Goal: Task Accomplishment & Management: Manage account settings

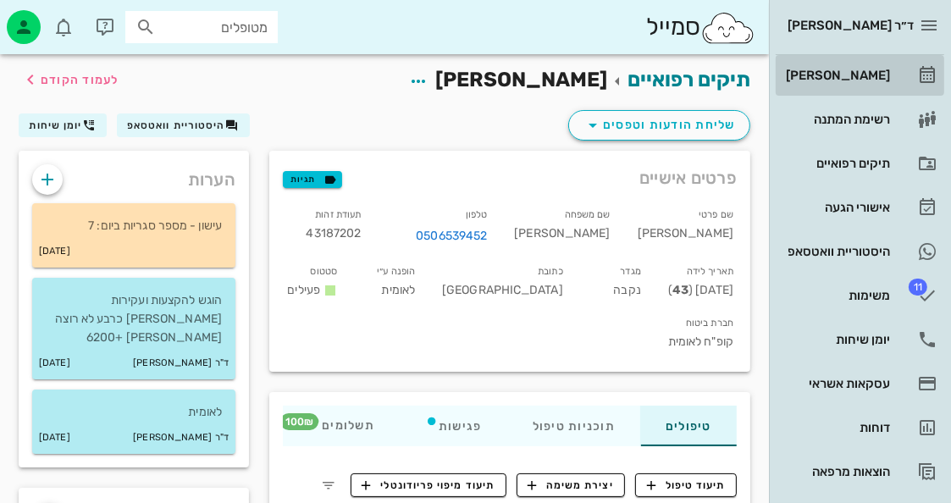
click at [857, 73] on div "[PERSON_NAME]" at bounding box center [835, 76] width 107 height 14
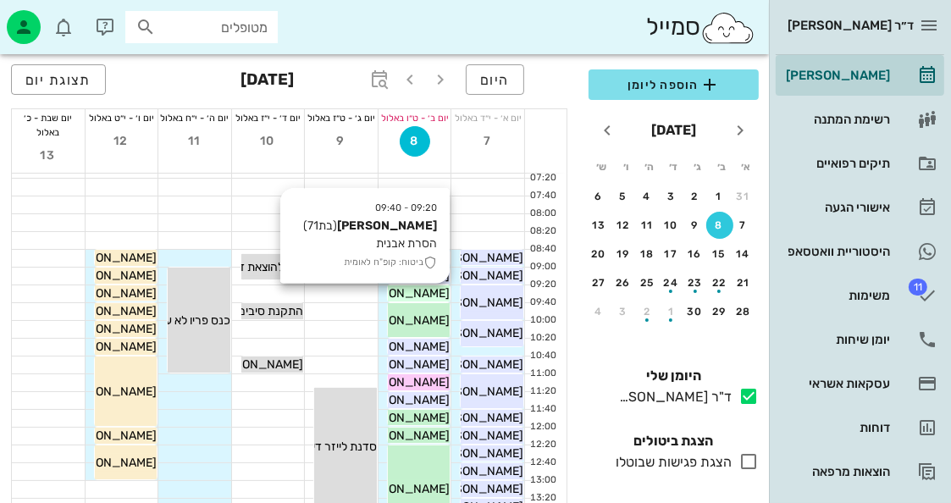
click at [422, 291] on span "[PERSON_NAME]" at bounding box center [402, 293] width 95 height 14
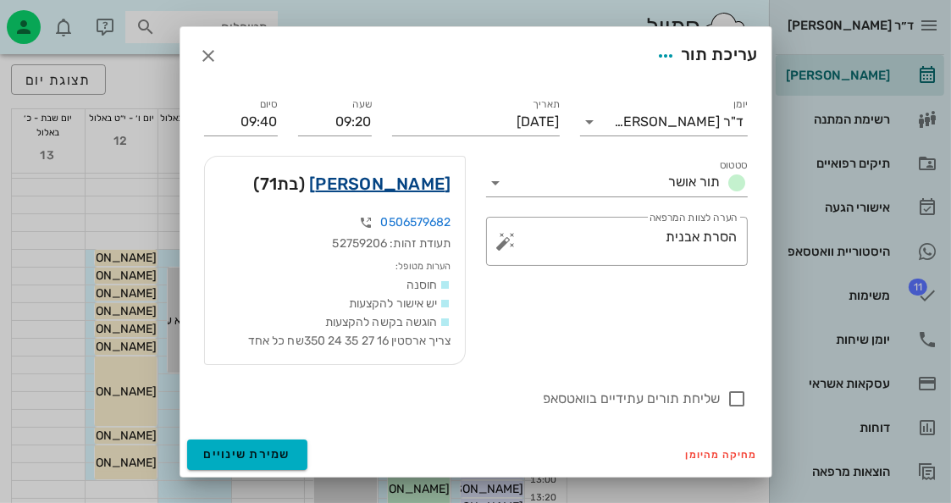
click at [439, 180] on link "[PERSON_NAME]" at bounding box center [379, 183] width 141 height 27
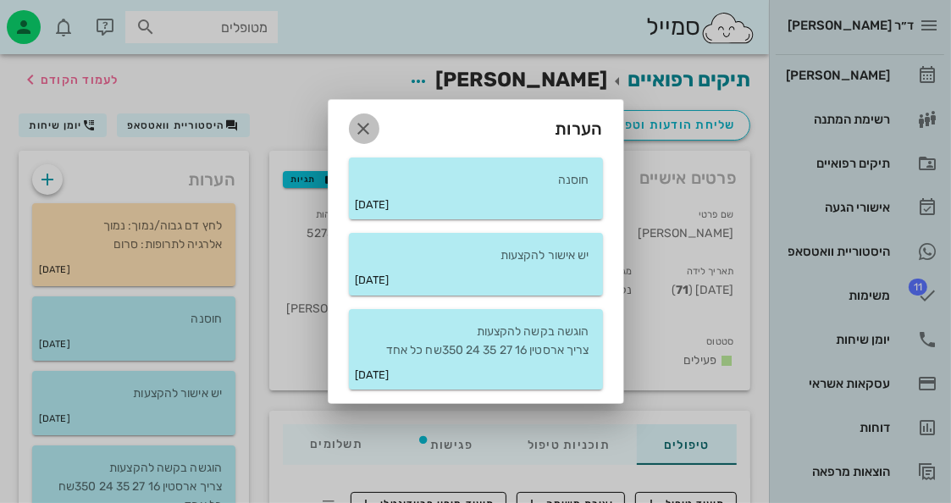
click at [372, 129] on icon "button" at bounding box center [364, 128] width 20 height 20
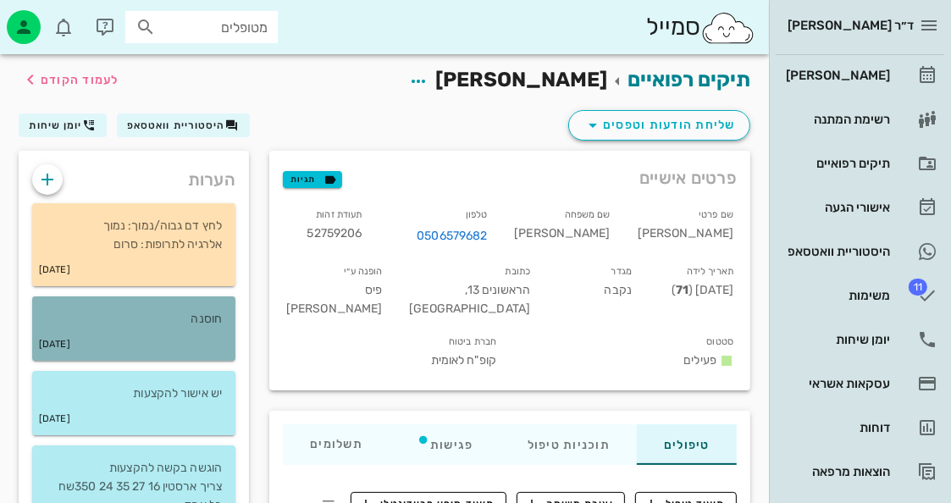
drag, startPoint x: 148, startPoint y: 336, endPoint x: 156, endPoint y: 330, distance: 9.7
click at [150, 335] on div "[DATE]" at bounding box center [133, 344] width 203 height 32
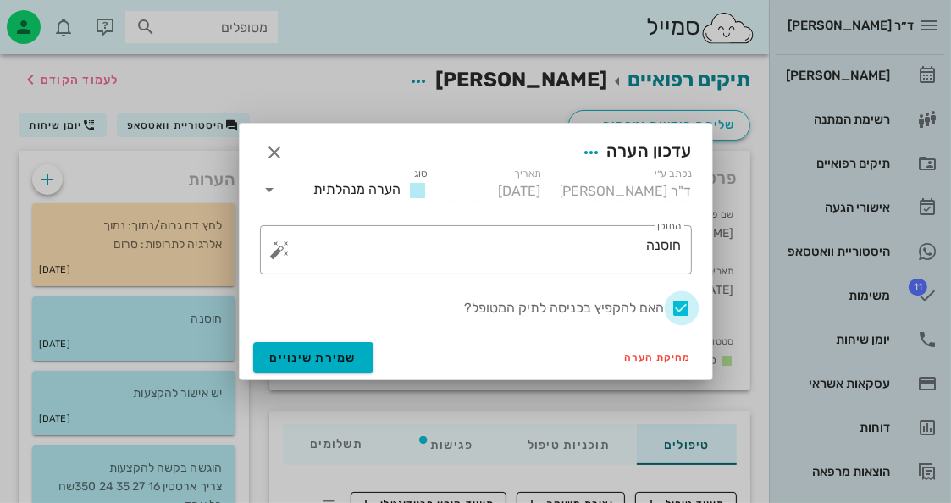
click at [677, 302] on div at bounding box center [681, 308] width 29 height 29
checkbox input "false"
click at [347, 355] on span "שמירת שינויים" at bounding box center [313, 357] width 87 height 14
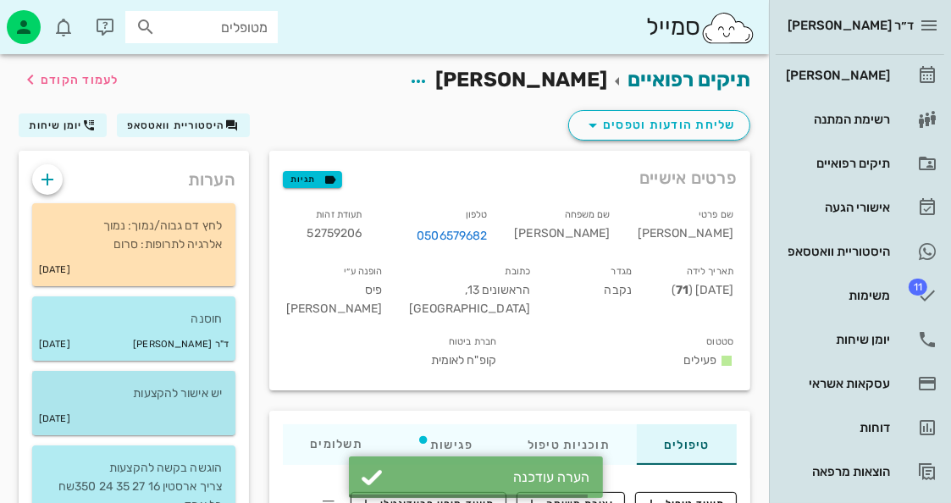
drag, startPoint x: 118, startPoint y: 415, endPoint x: 127, endPoint y: 413, distance: 9.5
click at [122, 414] on div "[DATE]" at bounding box center [133, 419] width 203 height 32
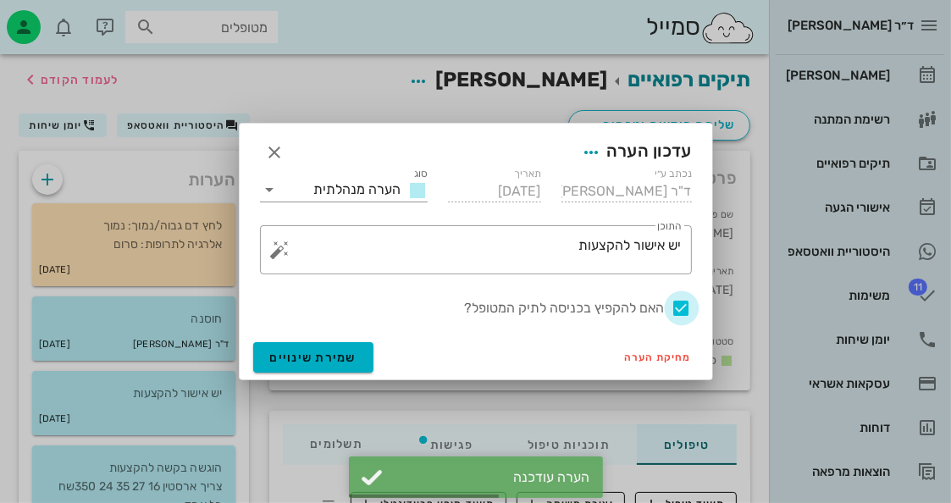
click at [685, 299] on div at bounding box center [681, 308] width 29 height 29
checkbox input "false"
click at [347, 370] on button "שמירת שינויים" at bounding box center [313, 357] width 121 height 30
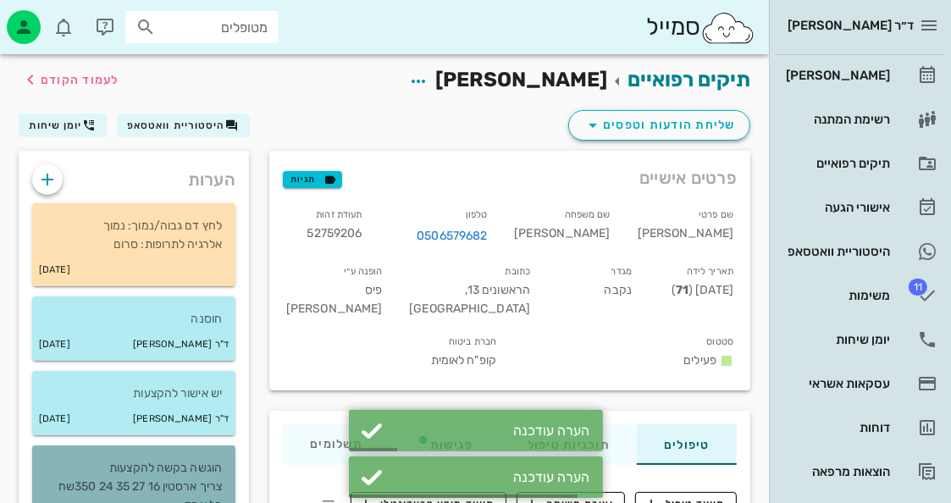
click at [146, 485] on p "הוגשה בקשה להקצעות צריך ארסטין 16 27 35 24 350שח כל אחד" at bounding box center [134, 487] width 176 height 56
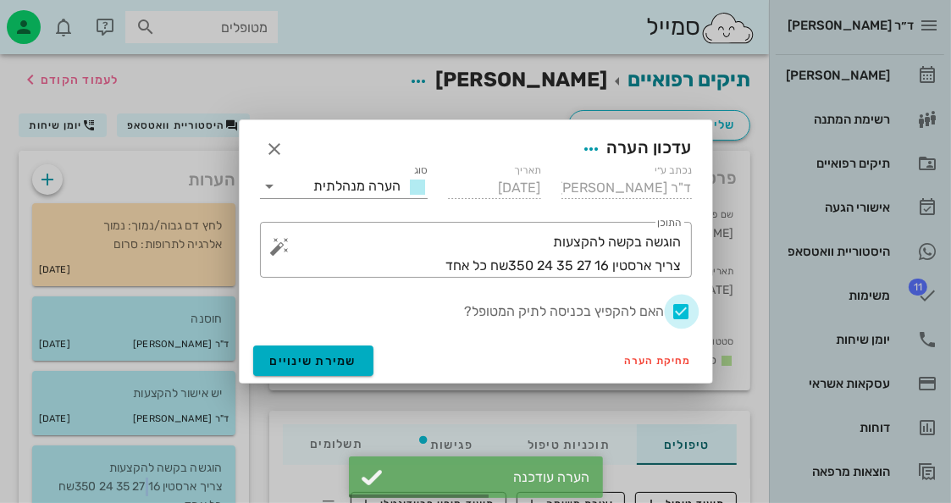
click at [677, 310] on div at bounding box center [681, 311] width 29 height 29
checkbox input "false"
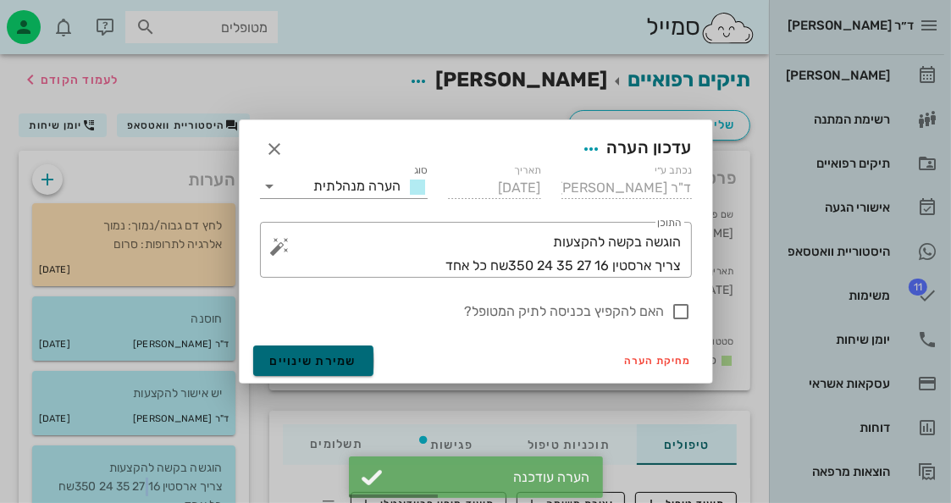
click at [365, 373] on button "שמירת שינויים" at bounding box center [313, 360] width 121 height 30
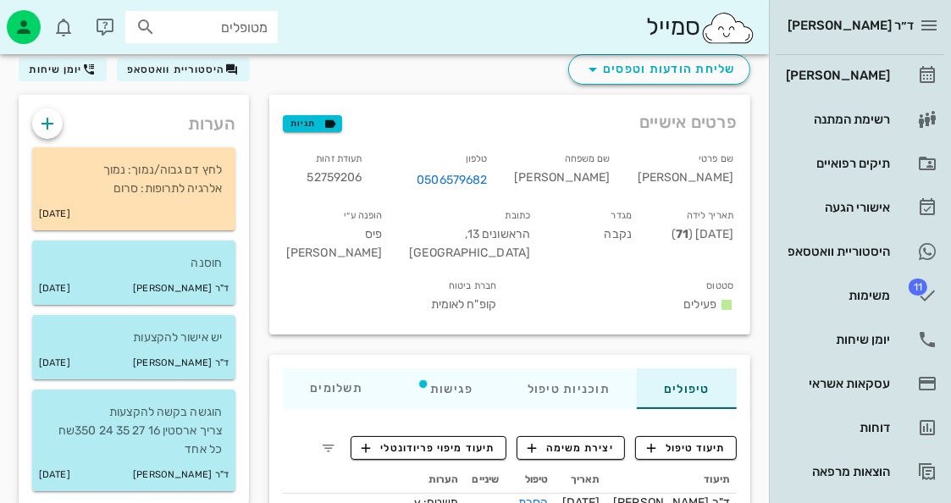
scroll to position [169, 0]
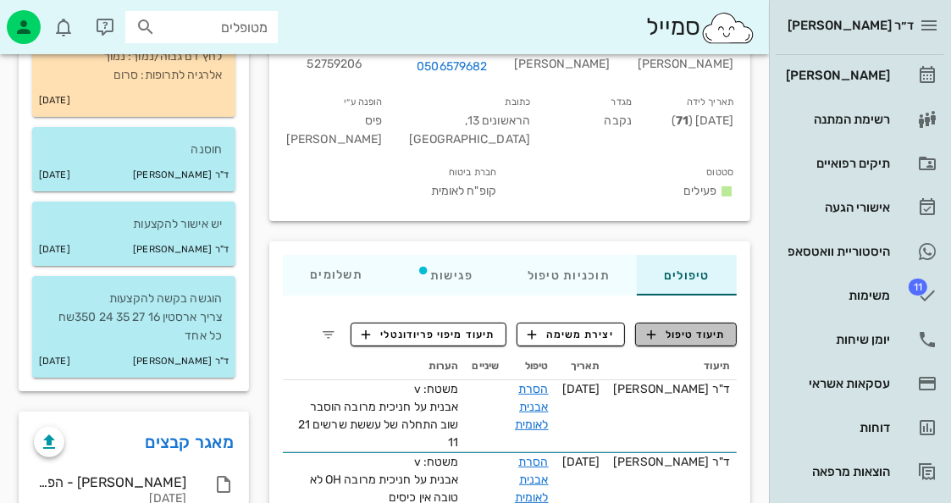
click at [686, 327] on span "תיעוד טיפול" at bounding box center [686, 334] width 79 height 15
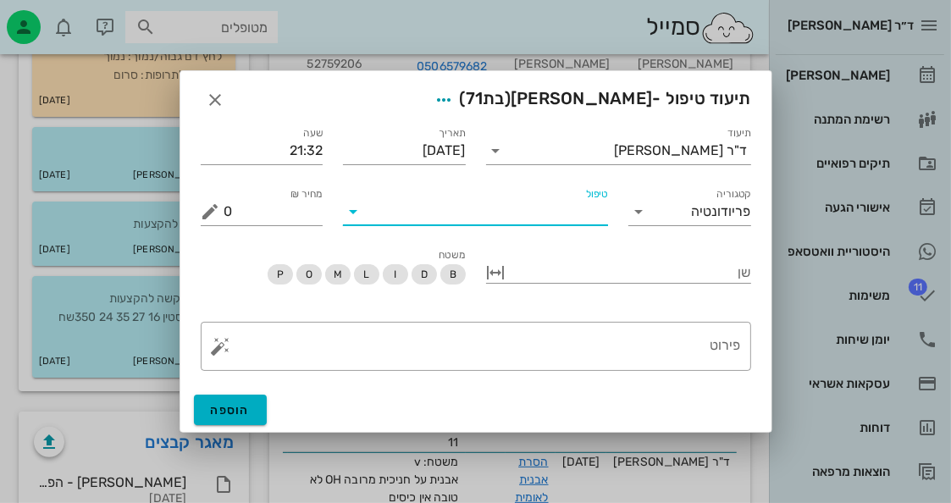
click at [569, 222] on input "טיפול" at bounding box center [487, 211] width 241 height 27
type input "v"
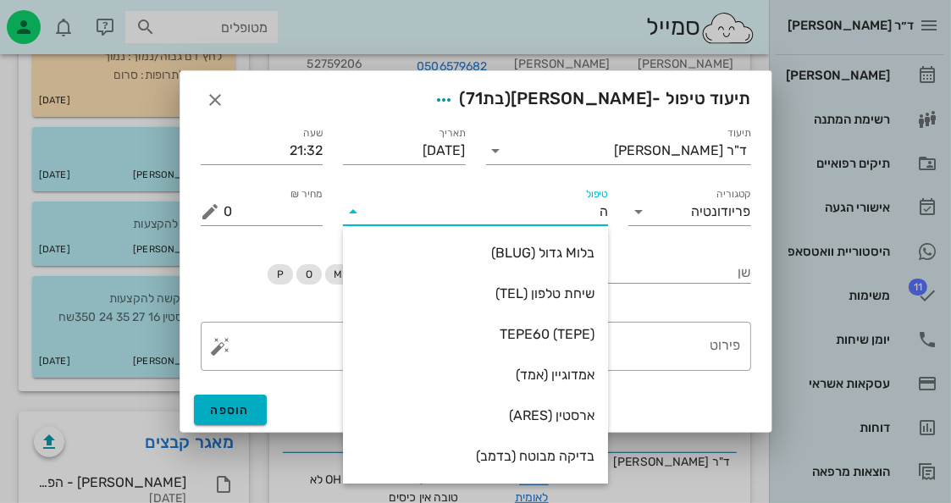
type input "[PERSON_NAME]"
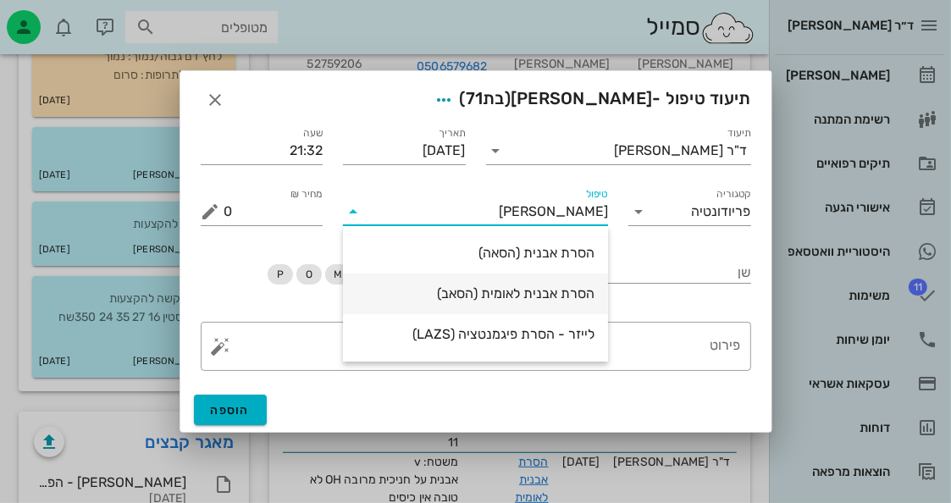
click at [542, 292] on div "הסרת אבנית לאומית (הסאב)" at bounding box center [475, 293] width 238 height 16
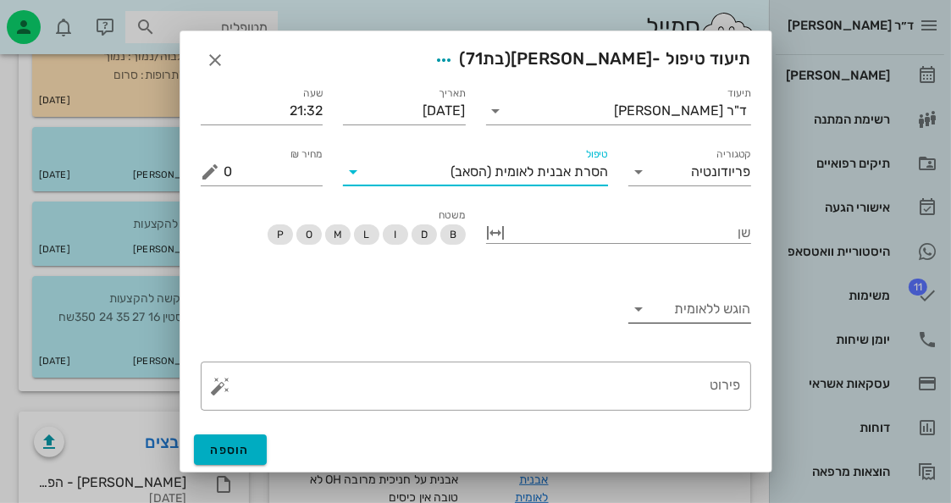
click at [686, 289] on div "הוגש ללאומית" at bounding box center [689, 313] width 123 height 56
click at [697, 315] on input "הוגש ללאומית" at bounding box center [703, 308] width 96 height 27
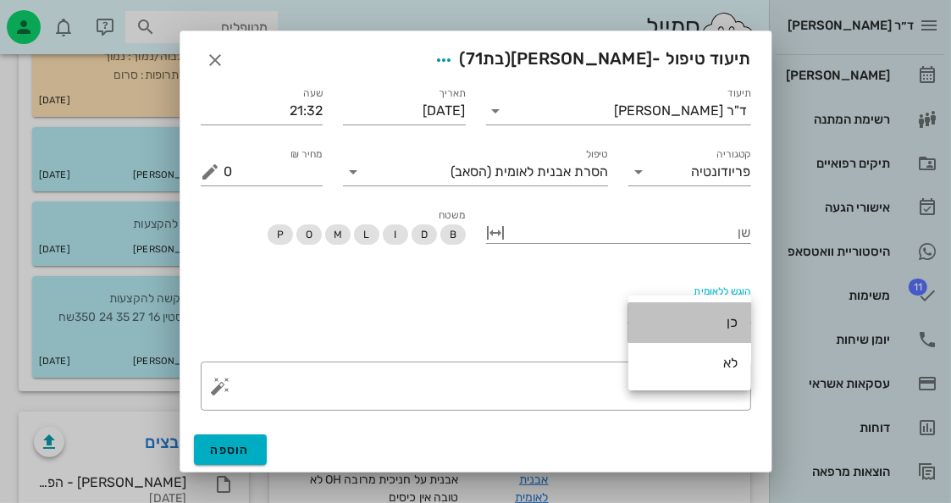
click at [698, 314] on div "כן" at bounding box center [690, 322] width 96 height 16
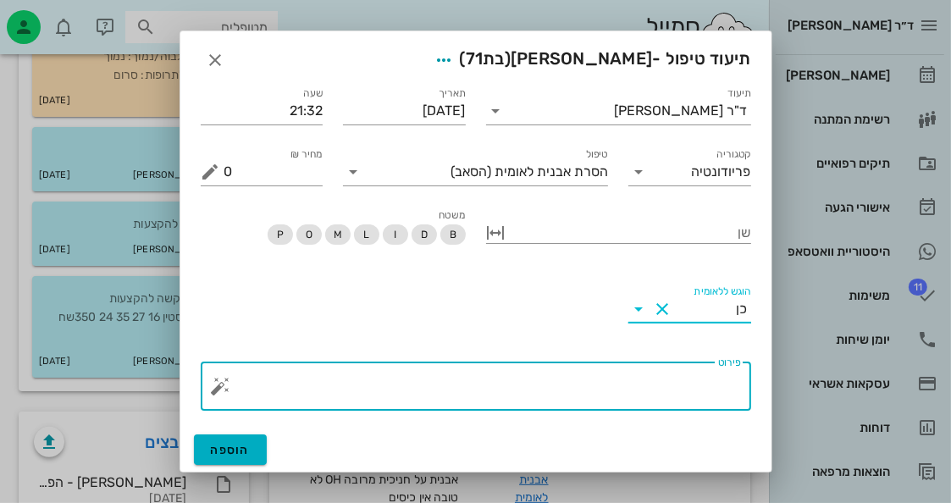
click at [664, 399] on textarea "פירוט" at bounding box center [482, 390] width 516 height 41
click at [695, 383] on textarea "OH השפרה" at bounding box center [482, 390] width 516 height 41
click at [701, 383] on textarea "OH השפרה" at bounding box center [482, 390] width 516 height 41
drag, startPoint x: 654, startPoint y: 391, endPoint x: 686, endPoint y: 394, distance: 31.4
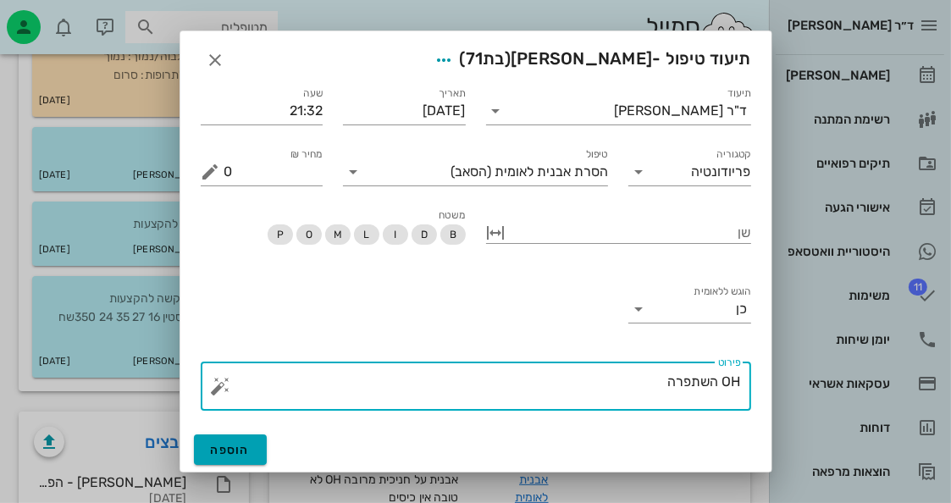
type textarea "OH השתפרה"
click at [231, 443] on span "הוספה" at bounding box center [231, 450] width 40 height 14
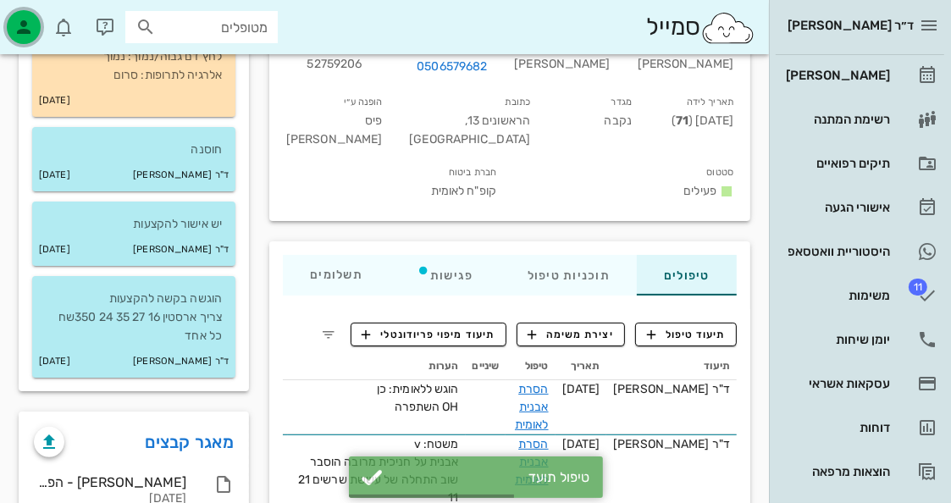
click at [24, 25] on icon "button" at bounding box center [24, 27] width 20 height 20
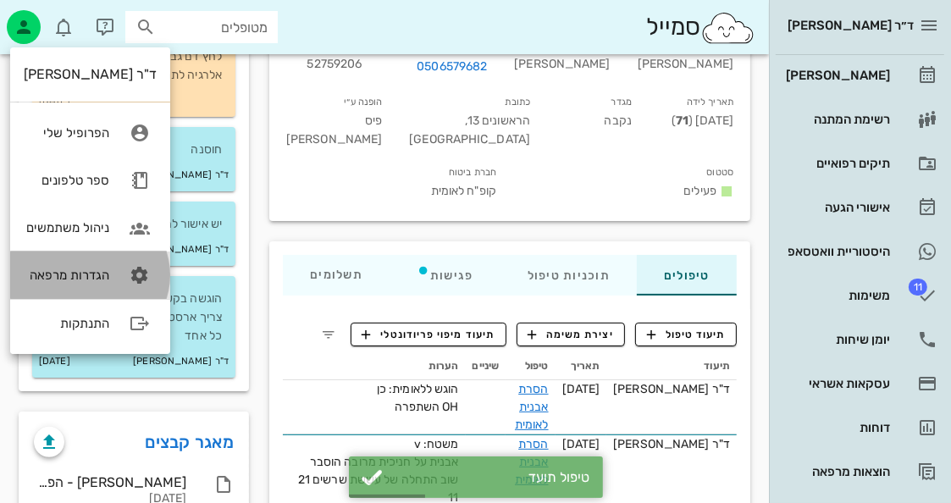
click at [85, 273] on div "הגדרות מרפאה" at bounding box center [66, 274] width 85 height 15
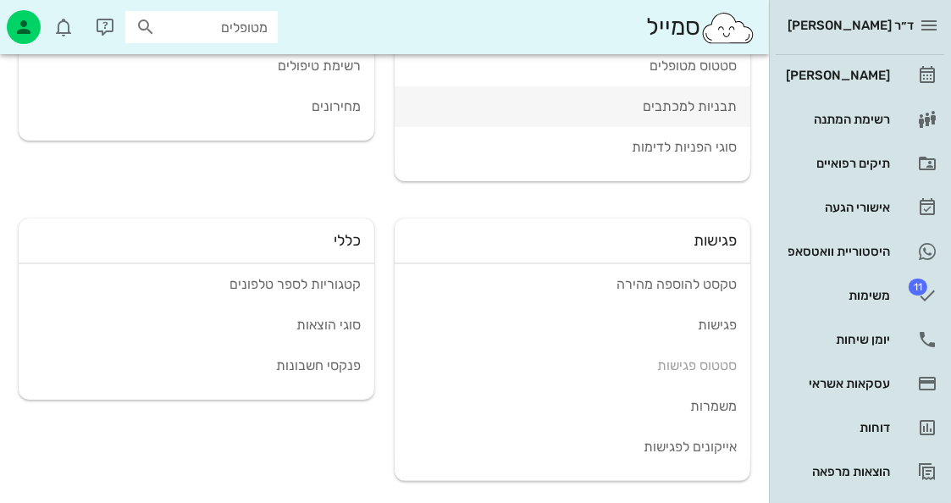
scroll to position [159, 0]
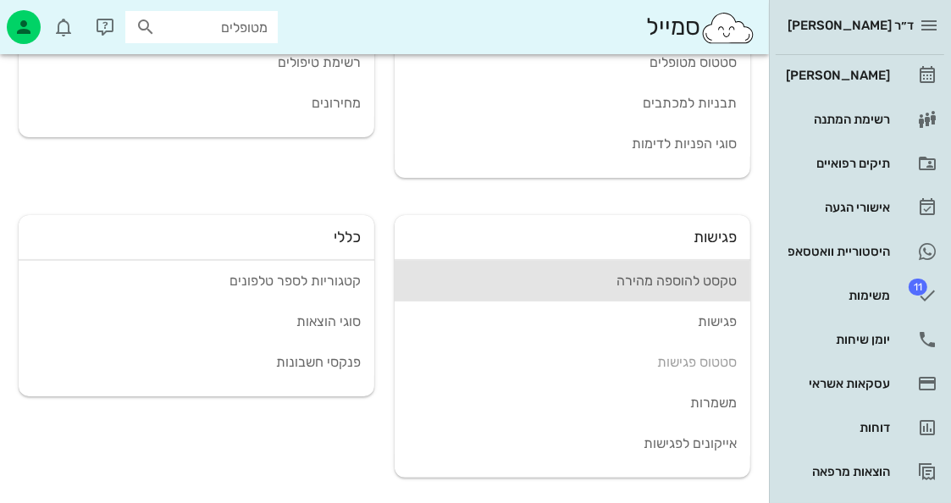
click at [705, 275] on div "טקסט להוספה מהירה" at bounding box center [572, 281] width 328 height 16
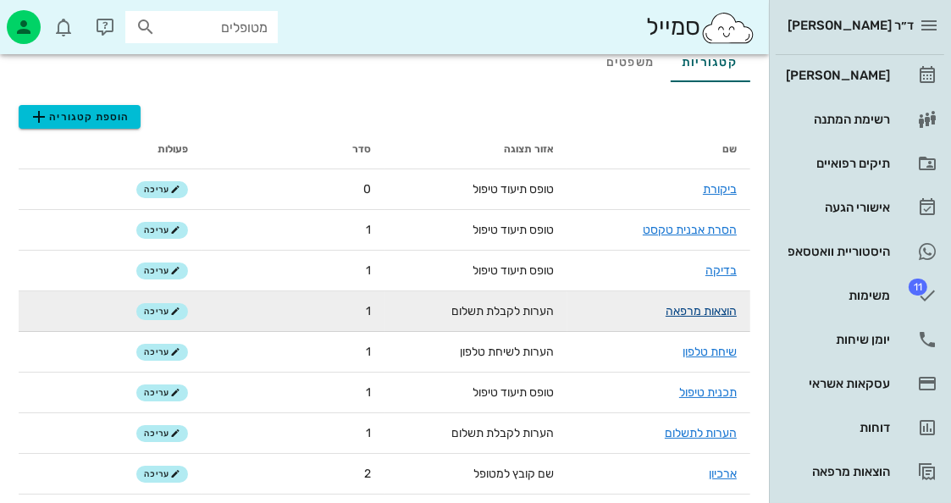
scroll to position [85, 0]
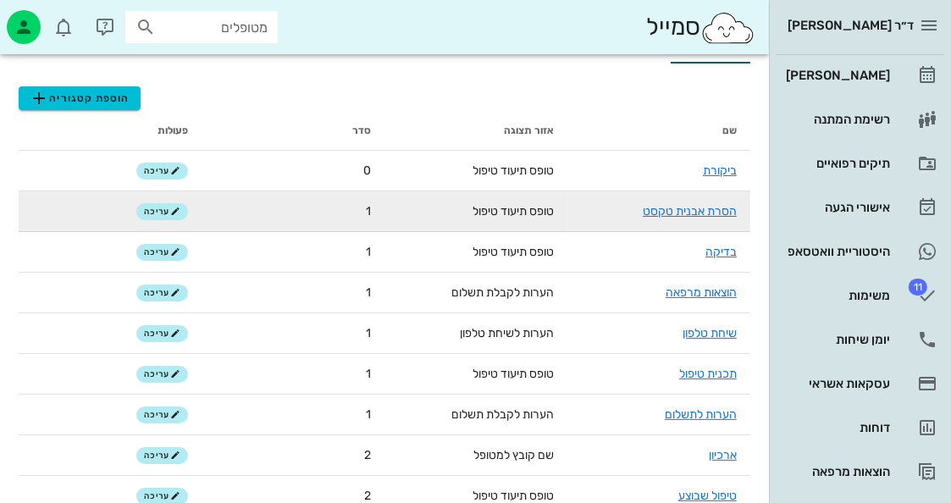
click at [689, 218] on td "הסרת אבנית טקסט" at bounding box center [658, 211] width 183 height 41
click at [688, 208] on link "הסרת אבנית טקסט" at bounding box center [689, 211] width 94 height 14
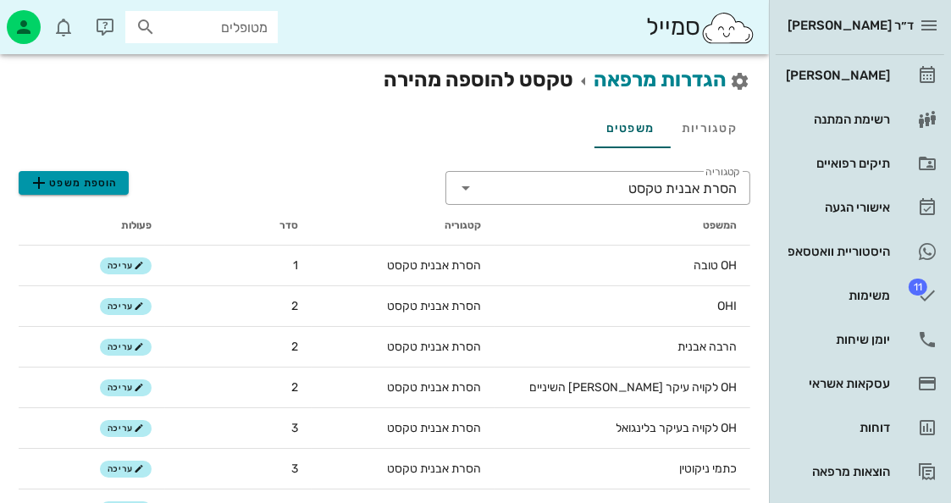
click at [96, 187] on span "הוספת משפט" at bounding box center [73, 183] width 89 height 20
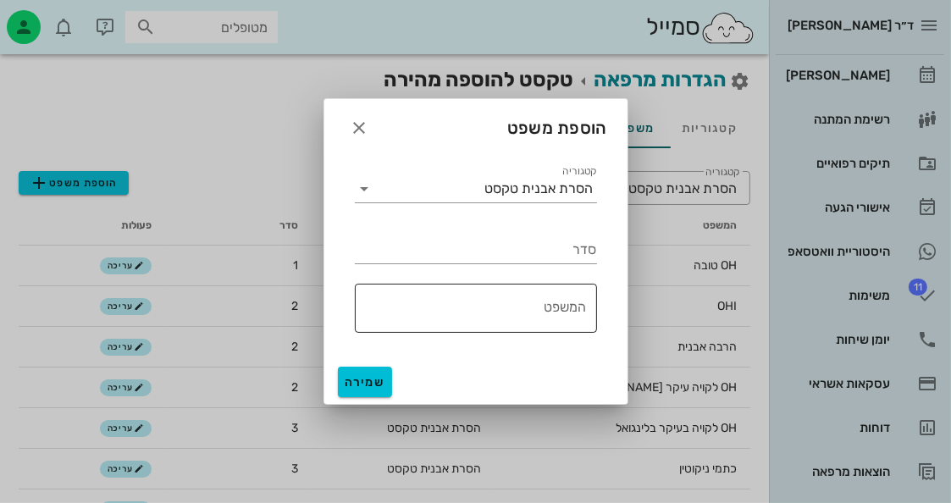
click at [500, 289] on div "המשפט" at bounding box center [471, 308] width 232 height 49
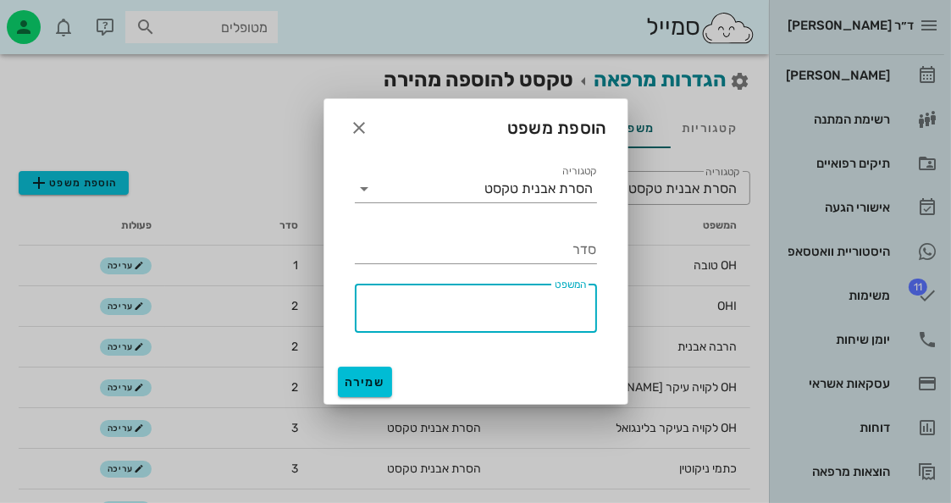
drag, startPoint x: 500, startPoint y: 289, endPoint x: 446, endPoint y: 306, distance: 56.8
click at [446, 306] on textarea "המשפט" at bounding box center [471, 312] width 232 height 41
paste textarea "OH השתפרה"
type textarea "OH השתפרה"
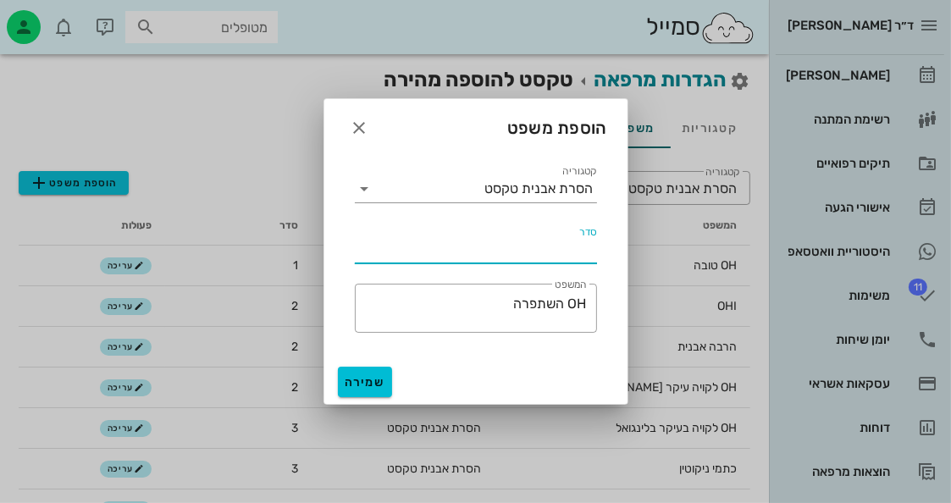
click at [510, 248] on input "סדר" at bounding box center [476, 249] width 242 height 27
type input "3"
click at [377, 394] on button "שמירה" at bounding box center [365, 382] width 54 height 30
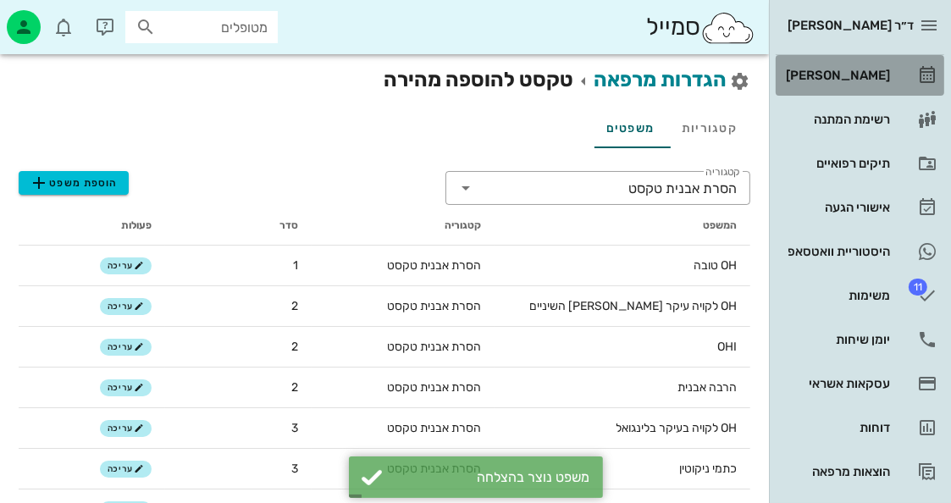
click at [846, 83] on div "[PERSON_NAME]" at bounding box center [835, 75] width 107 height 27
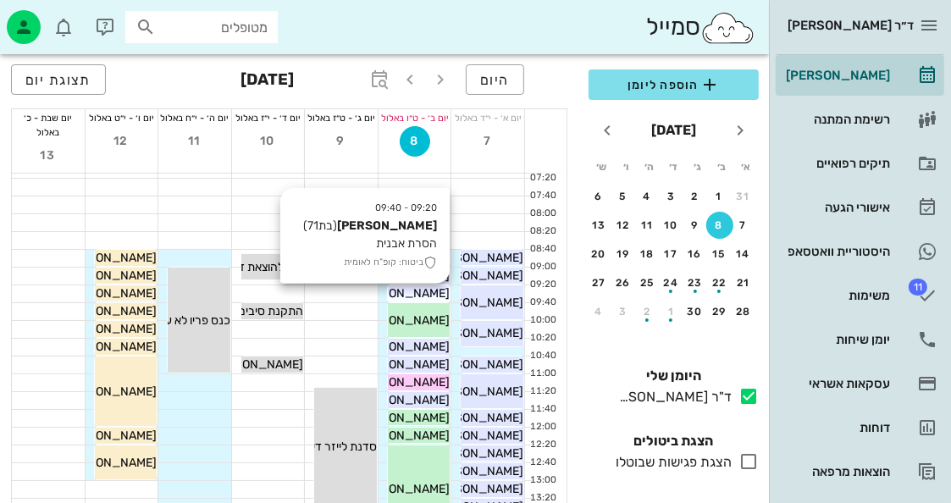
click at [435, 294] on span "[PERSON_NAME]" at bounding box center [402, 293] width 95 height 14
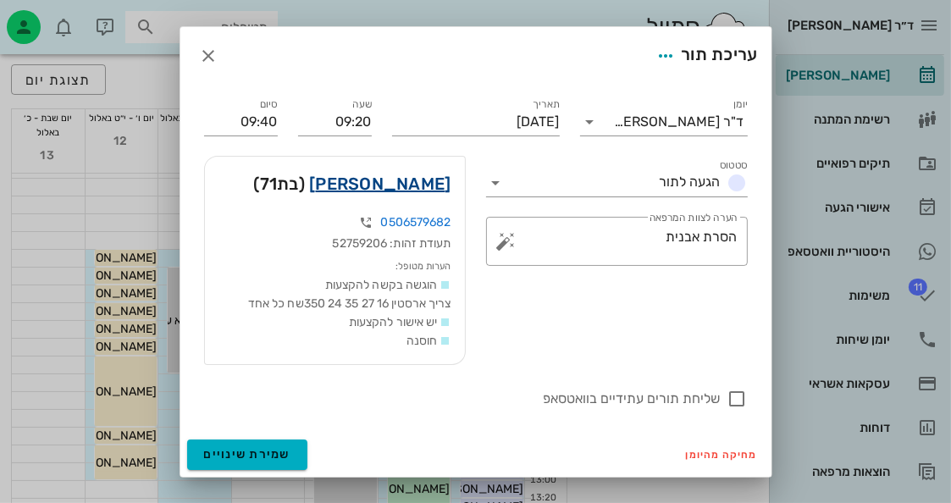
click at [414, 183] on link "[PERSON_NAME]" at bounding box center [379, 183] width 141 height 27
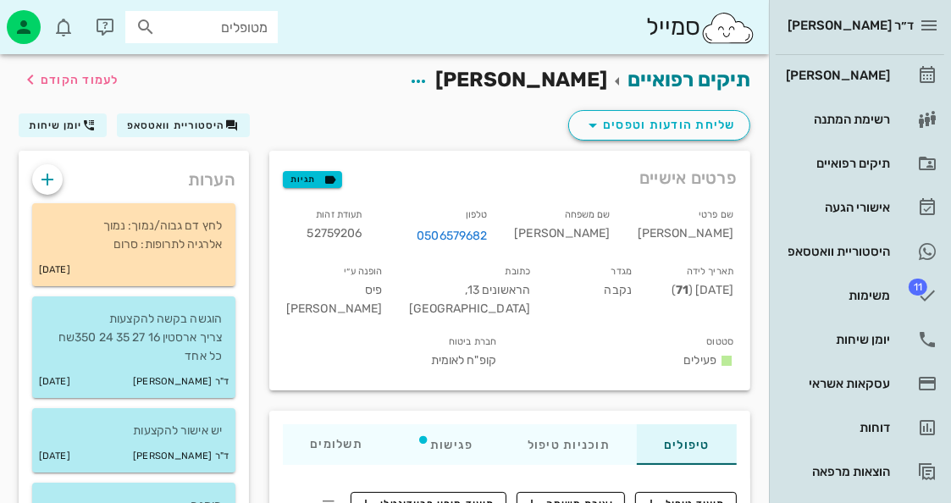
click at [362, 226] on span "52759206" at bounding box center [334, 233] width 55 height 14
copy span "52759206"
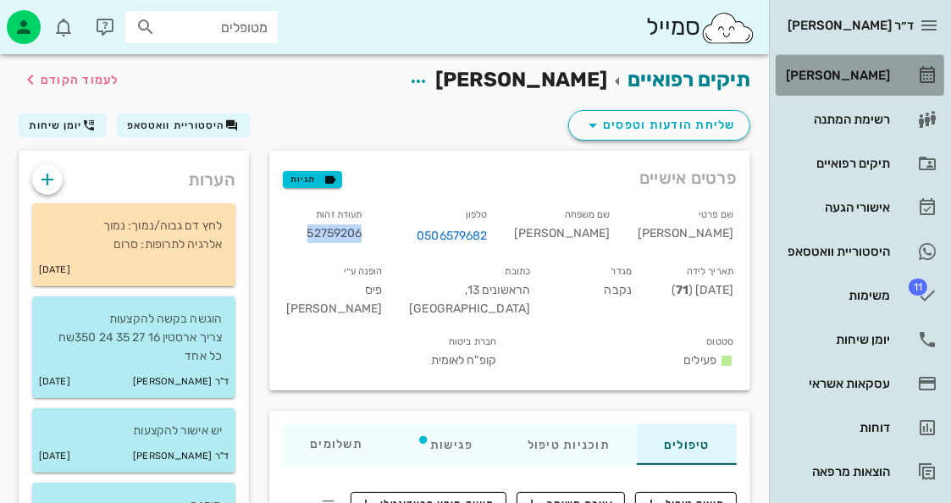
click at [870, 74] on div "[PERSON_NAME]" at bounding box center [835, 76] width 107 height 14
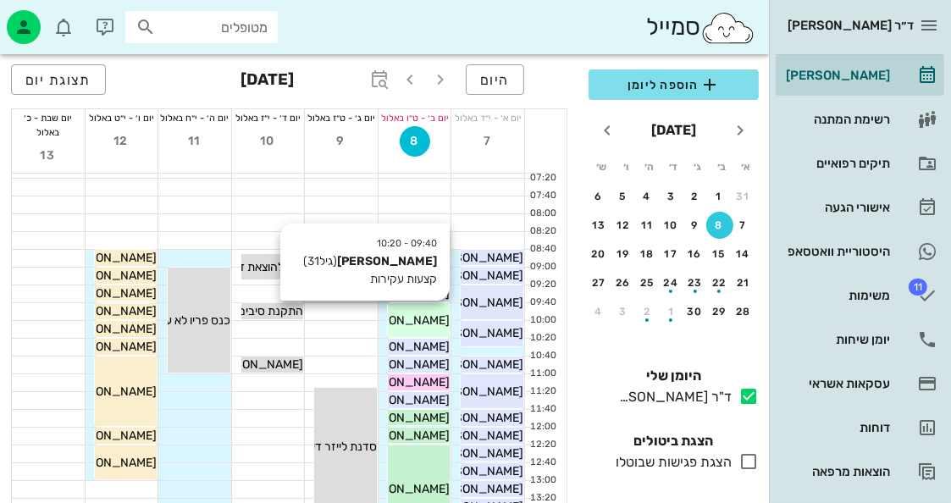
click at [435, 317] on span "[PERSON_NAME]" at bounding box center [402, 320] width 95 height 14
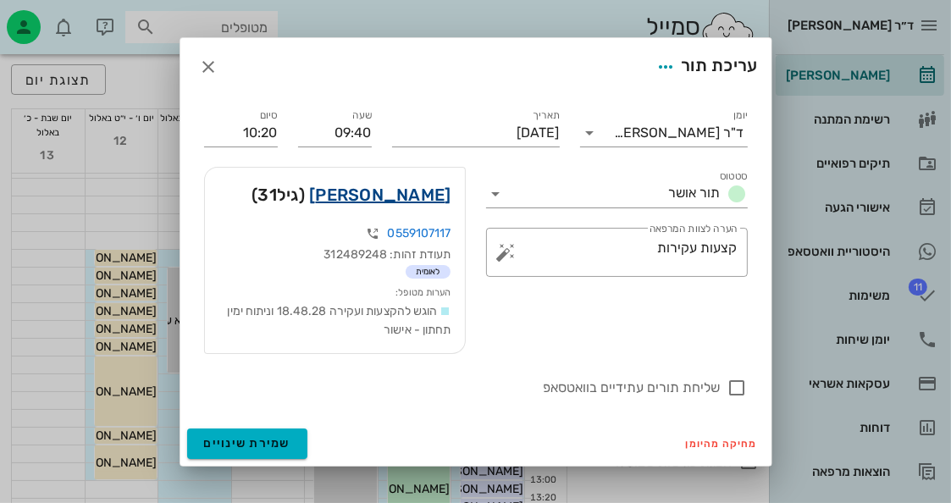
click at [427, 198] on link "[PERSON_NAME]" at bounding box center [379, 194] width 141 height 27
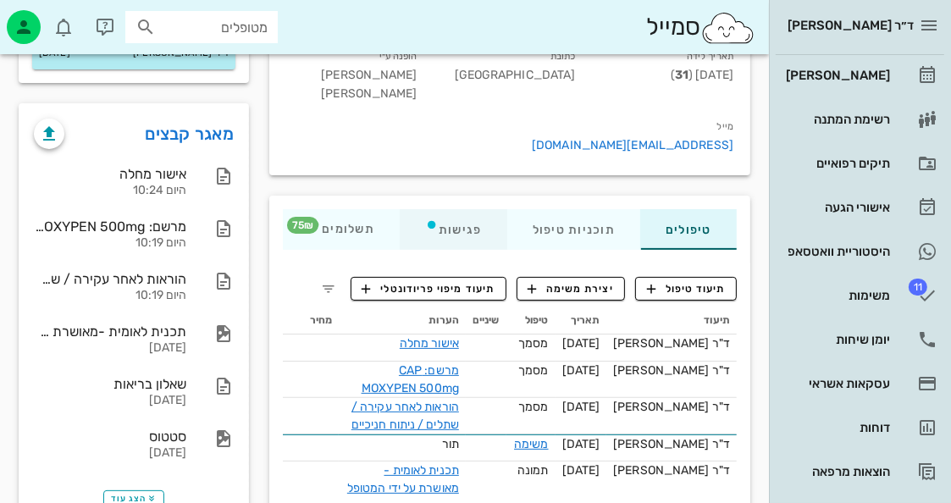
scroll to position [254, 0]
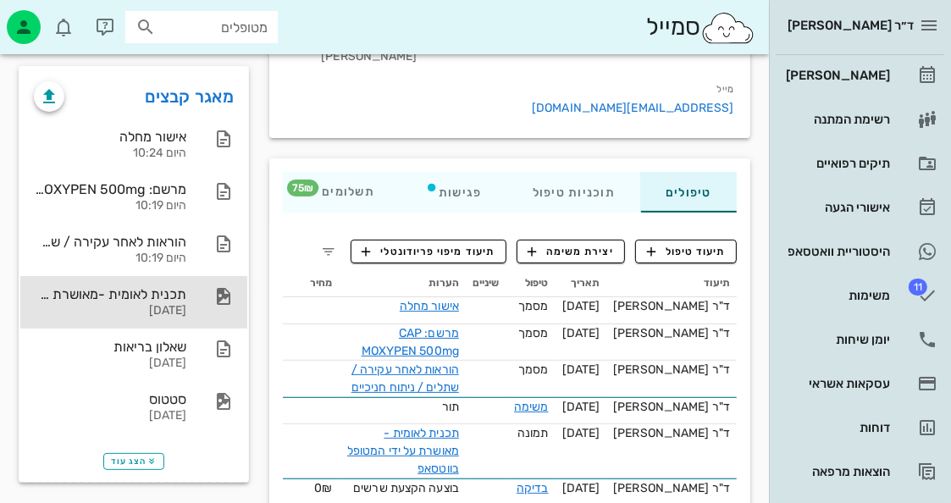
click at [176, 301] on div "תכנית לאומית -מאושרת על ידי המטופל בווטסאפ [DATE]" at bounding box center [110, 302] width 152 height 52
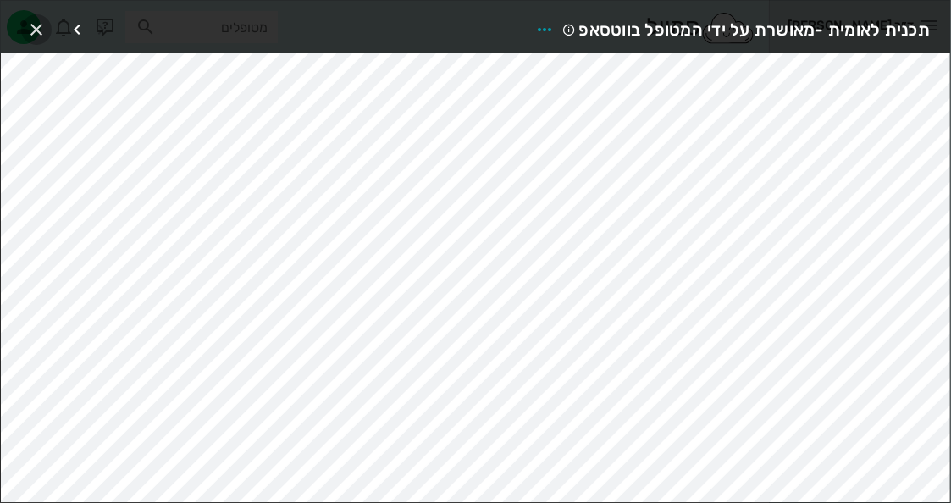
click at [41, 36] on icon "button" at bounding box center [36, 29] width 20 height 20
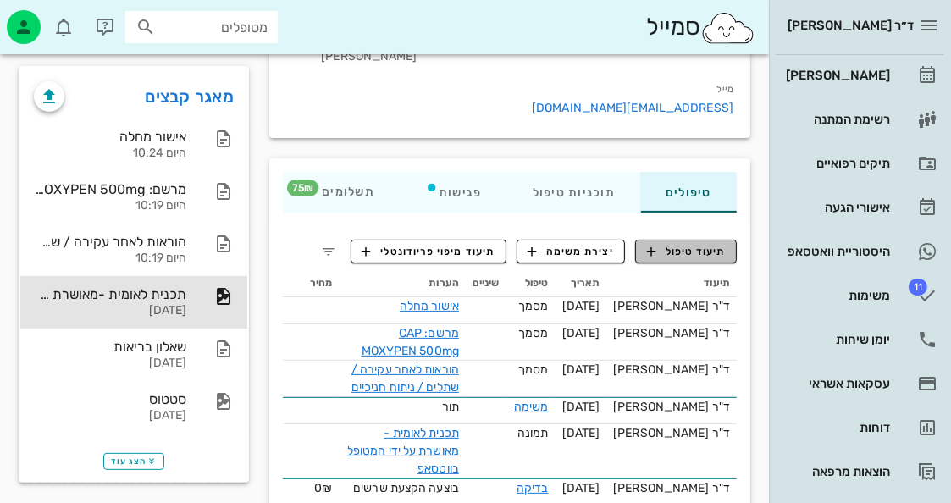
click at [710, 244] on span "תיעוד טיפול" at bounding box center [686, 251] width 79 height 15
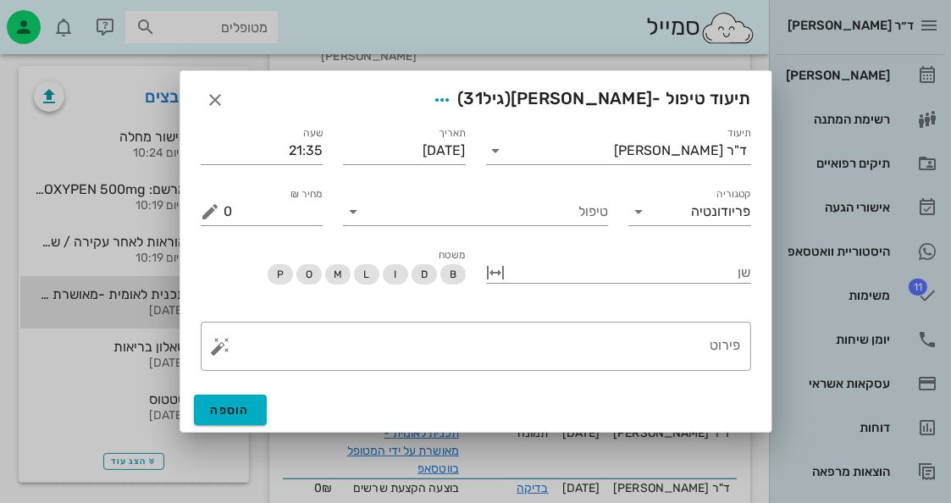
click at [503, 242] on div "שן" at bounding box center [618, 273] width 285 height 76
click at [515, 227] on div "טיפול" at bounding box center [475, 204] width 285 height 61
click at [525, 220] on input "טיפול" at bounding box center [487, 211] width 241 height 27
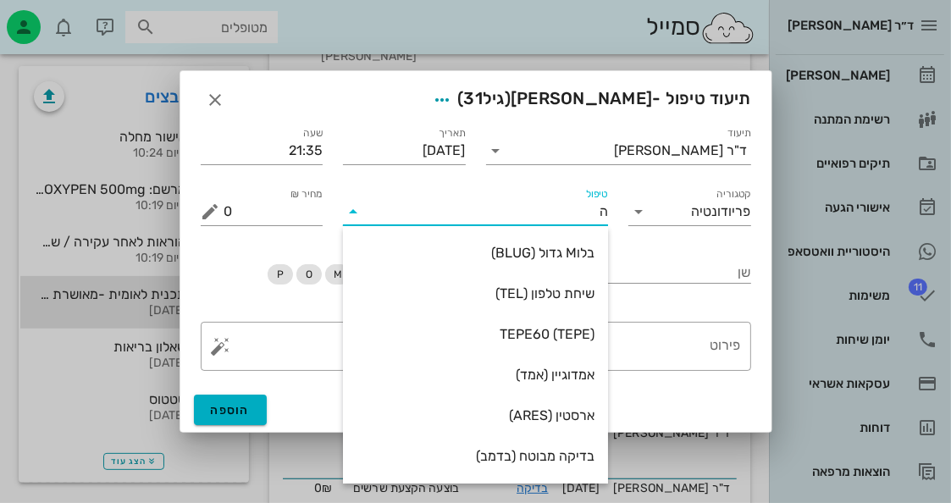
type input "[PERSON_NAME]"
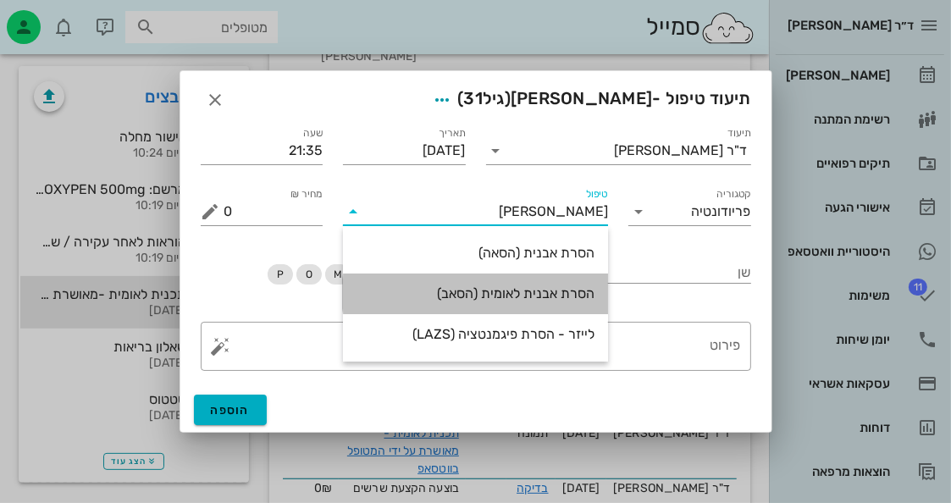
click at [550, 282] on div "הסרת אבנית לאומית (הסאב)" at bounding box center [475, 293] width 238 height 36
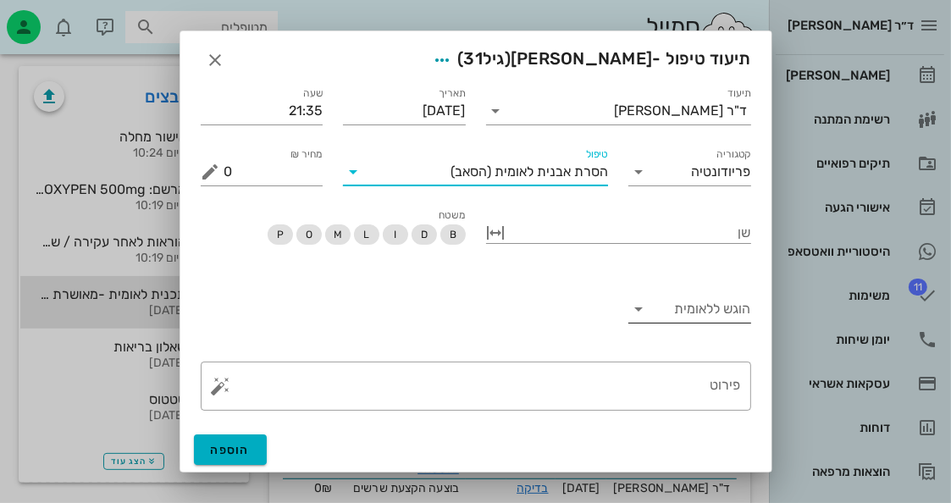
click at [701, 299] on input "הוגש ללאומית" at bounding box center [703, 308] width 96 height 27
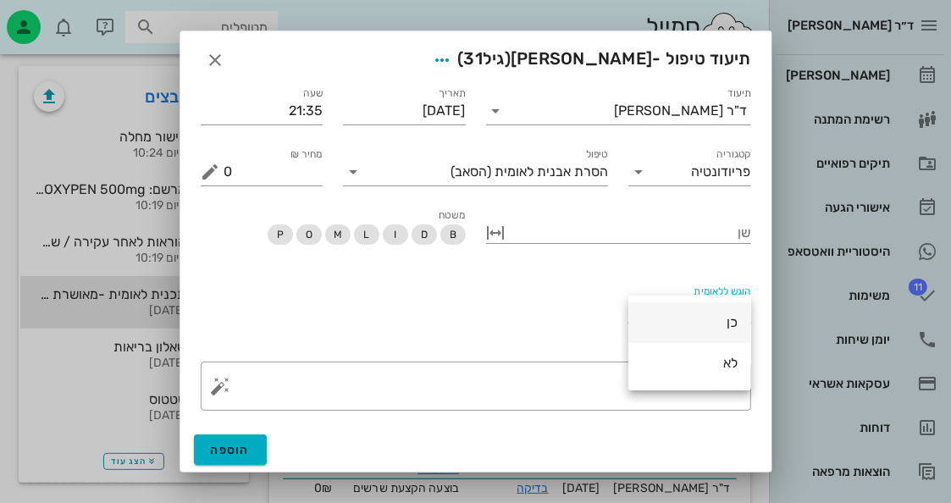
click at [716, 314] on div "כן" at bounding box center [690, 322] width 96 height 16
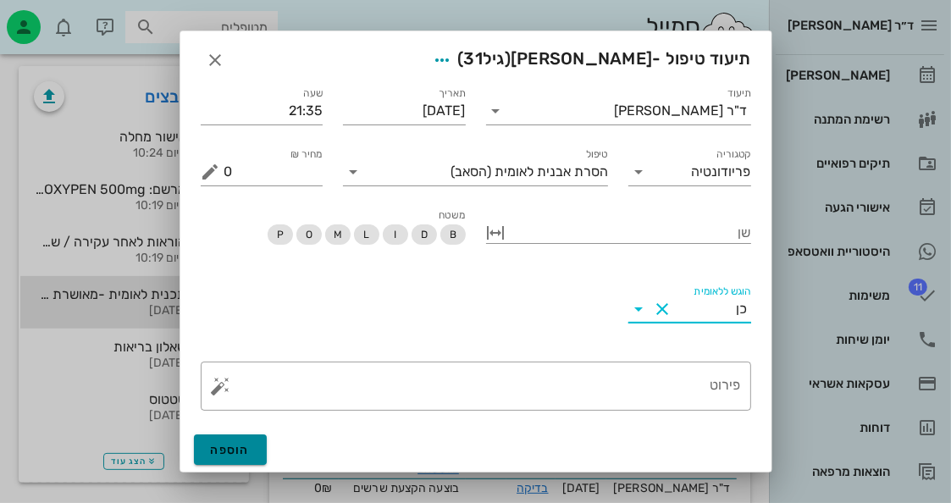
click at [237, 441] on button "הוספה" at bounding box center [231, 449] width 74 height 30
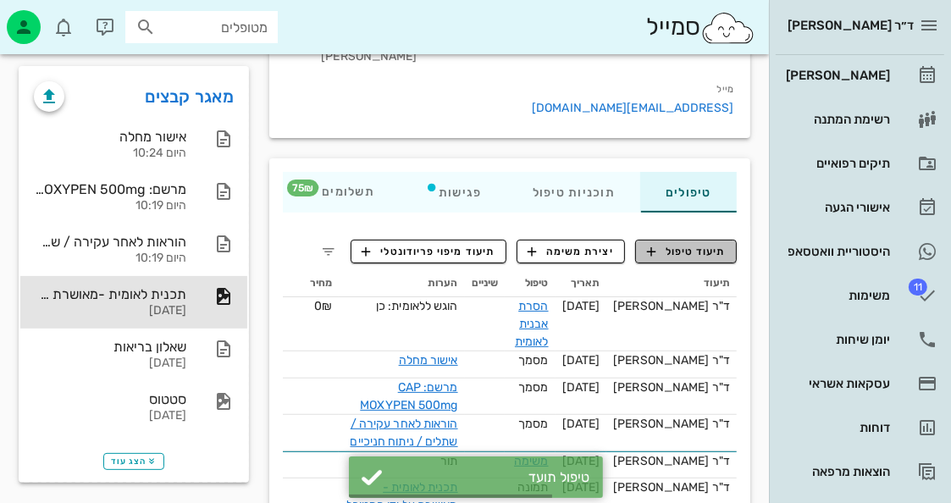
click at [700, 244] on span "תיעוד טיפול" at bounding box center [686, 251] width 79 height 15
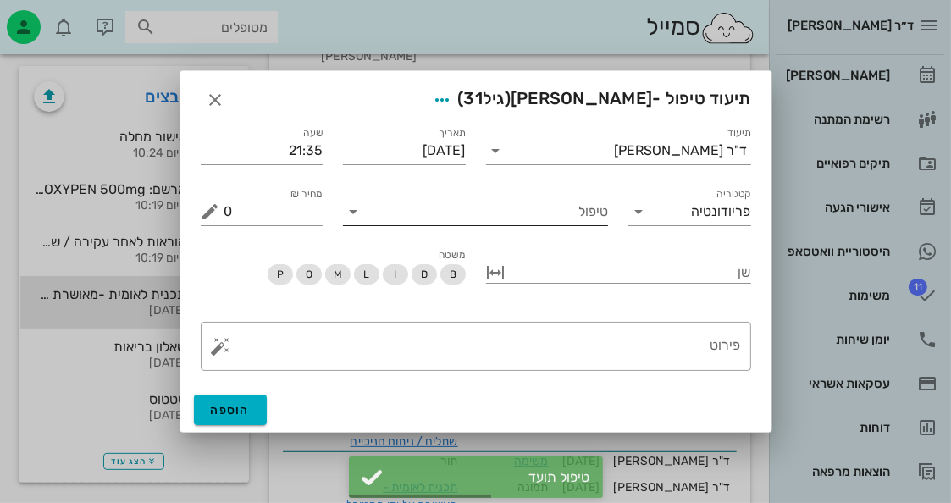
click at [569, 204] on input "טיפול" at bounding box center [487, 211] width 241 height 27
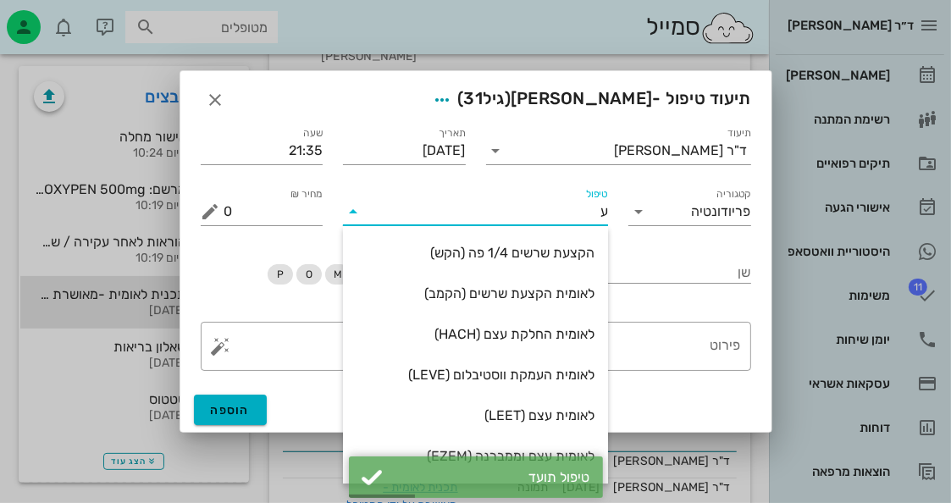
type input "עק"
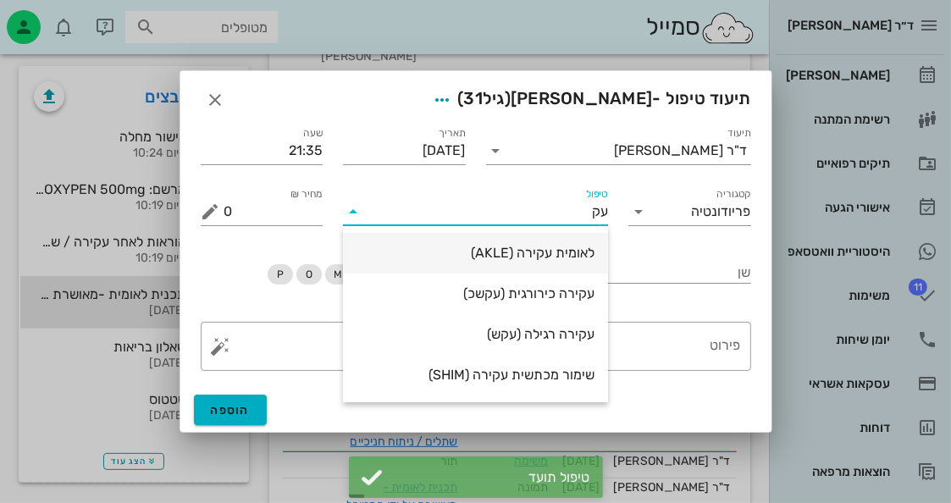
click at [550, 260] on div "לאומית עקירה (AKLE)" at bounding box center [475, 253] width 238 height 16
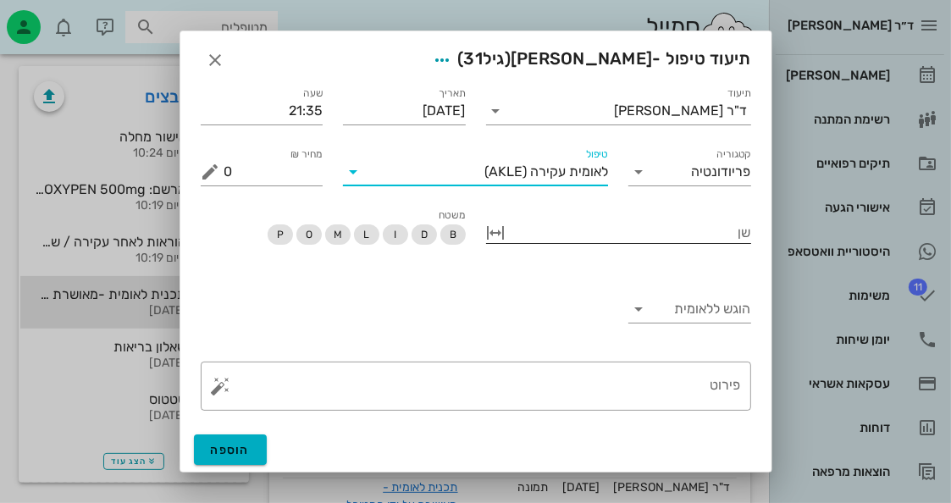
click at [666, 239] on div at bounding box center [630, 231] width 241 height 22
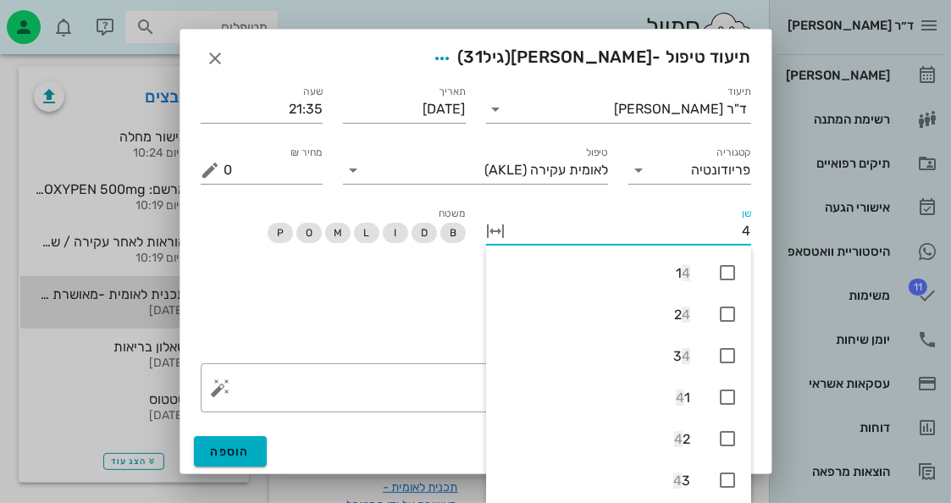
type input "48"
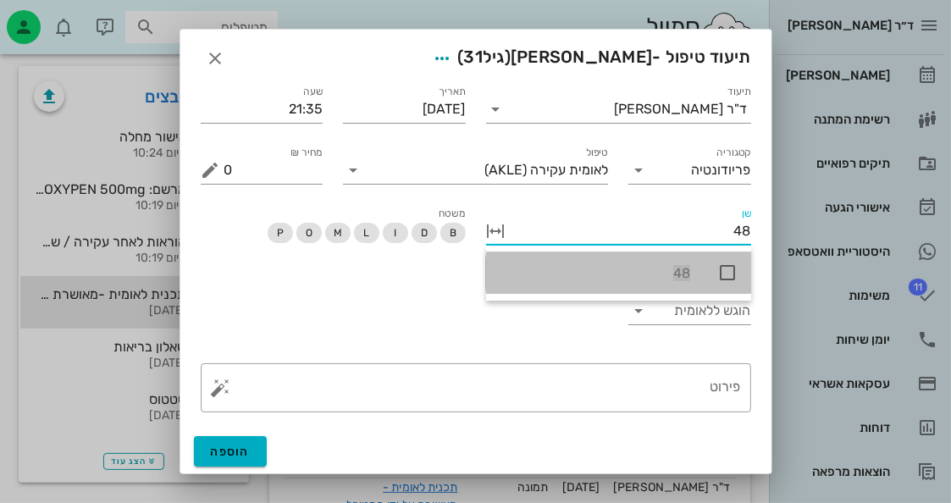
click at [724, 261] on div "48" at bounding box center [618, 272] width 265 height 41
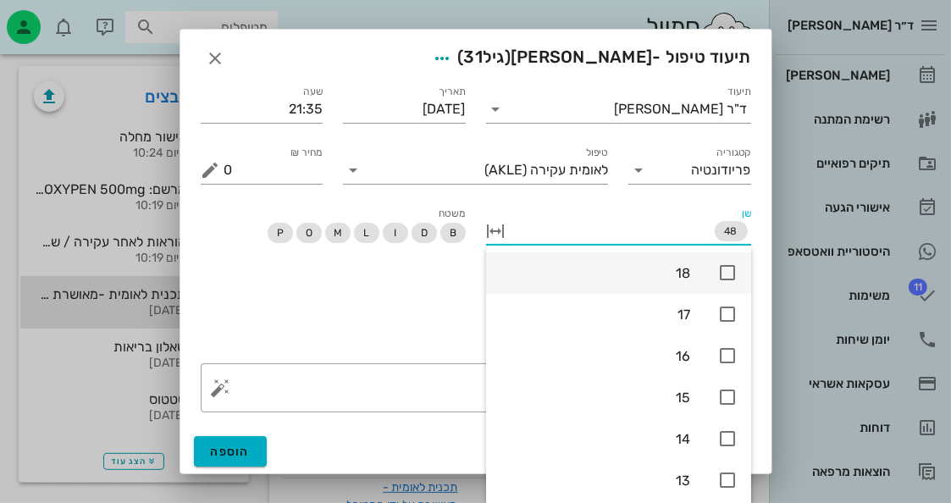
click at [691, 278] on div "18" at bounding box center [618, 272] width 265 height 41
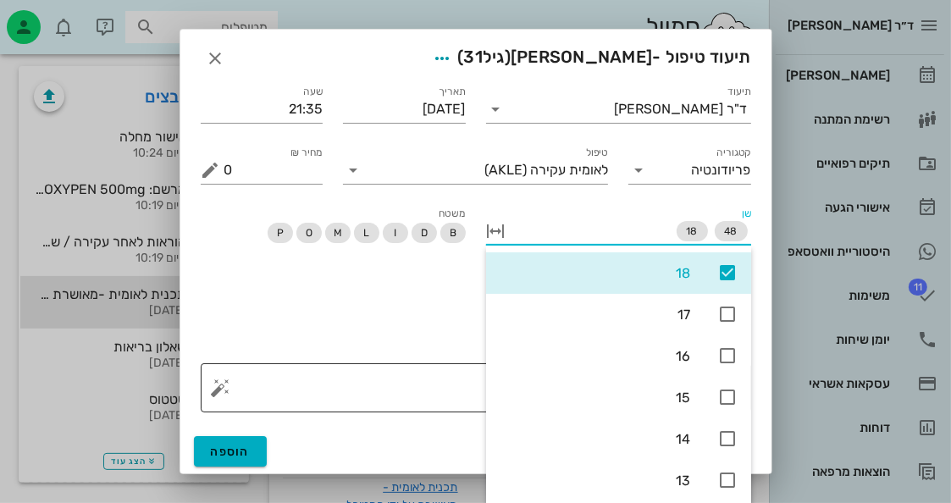
drag, startPoint x: 199, startPoint y: 421, endPoint x: 236, endPoint y: 392, distance: 47.1
click at [217, 405] on div "​ פירוט" at bounding box center [475, 387] width 570 height 69
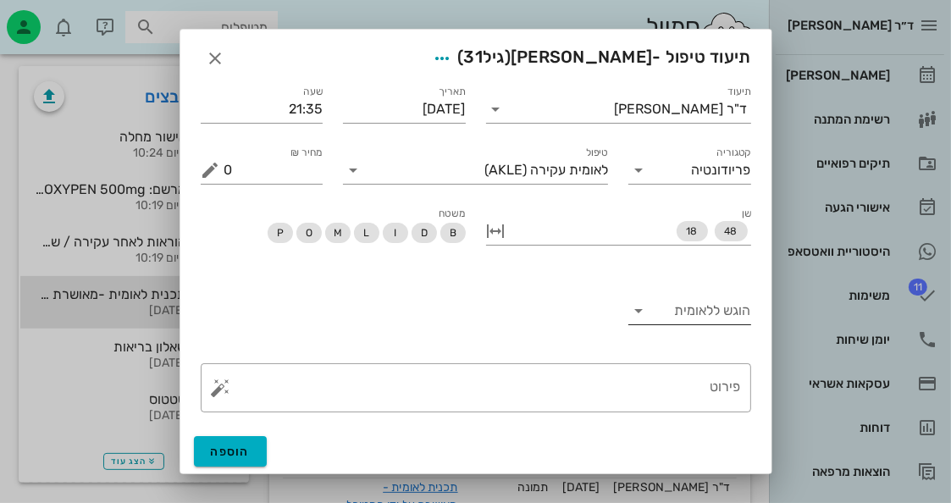
click at [677, 309] on input "הוגש ללאומית" at bounding box center [703, 310] width 96 height 27
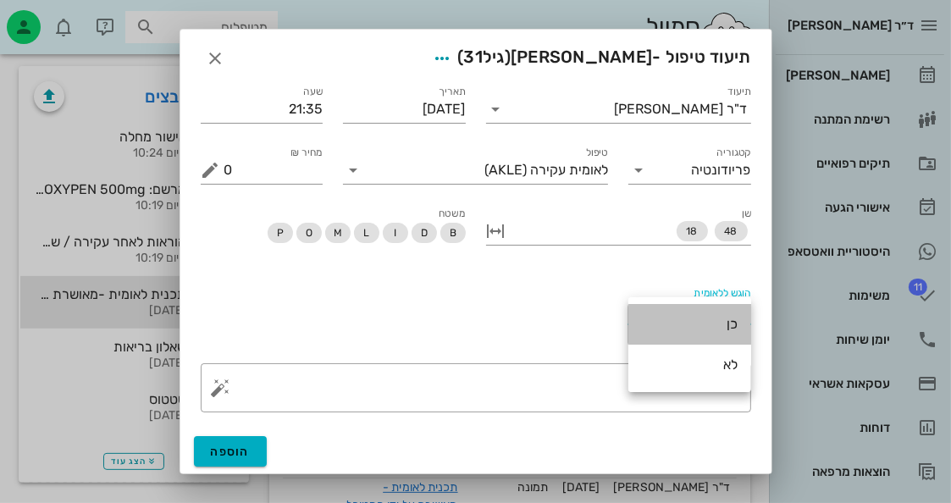
click at [686, 319] on div "כן" at bounding box center [690, 324] width 96 height 16
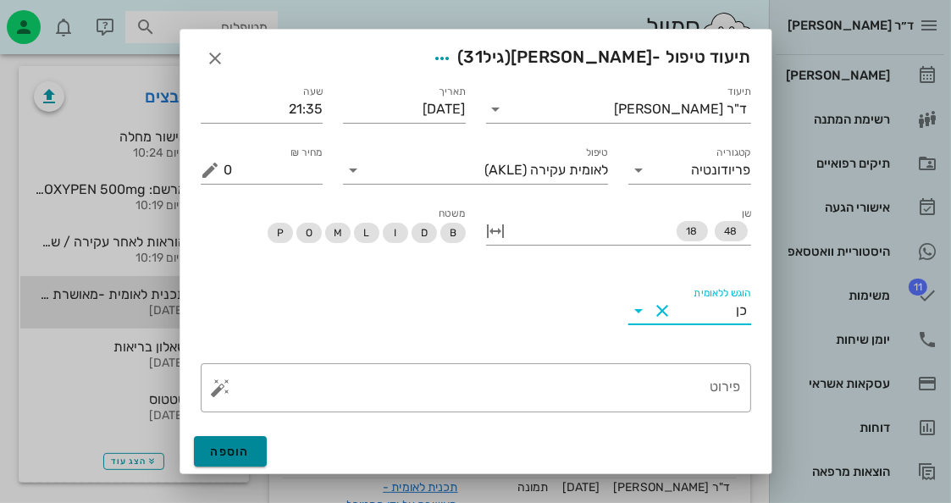
click at [229, 448] on span "הוספה" at bounding box center [231, 451] width 40 height 14
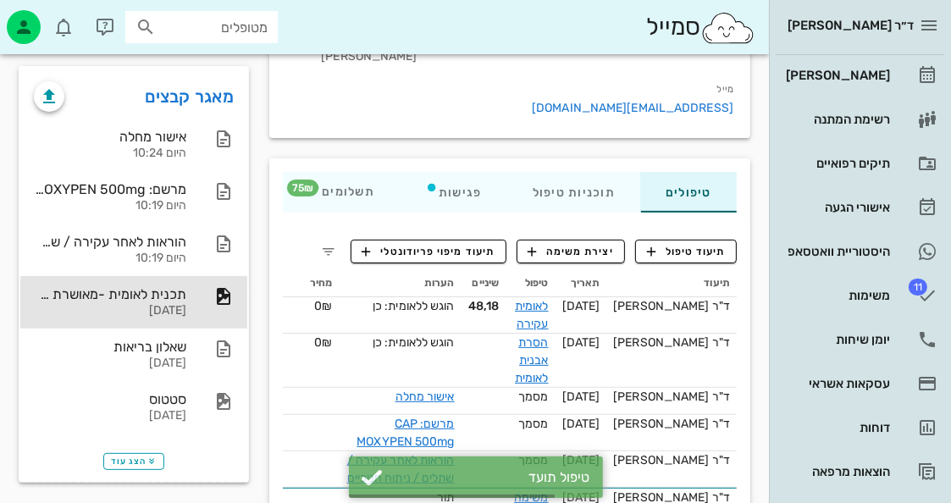
click at [688, 244] on span "תיעוד טיפול" at bounding box center [686, 251] width 79 height 15
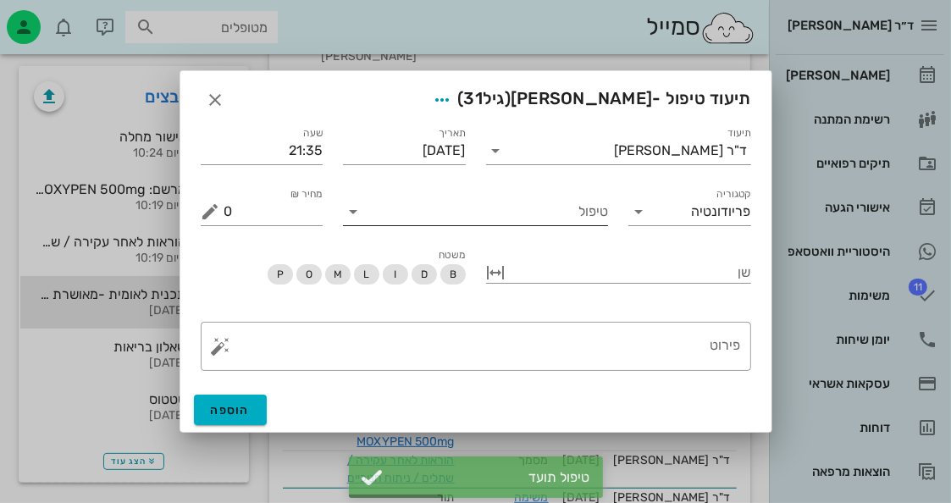
click at [525, 225] on div "טיפול" at bounding box center [475, 211] width 265 height 27
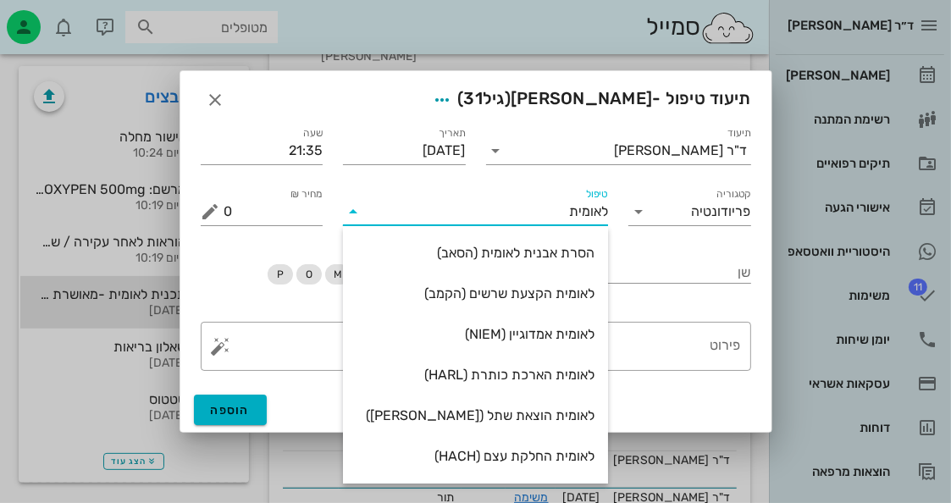
type input "לאומית נ"
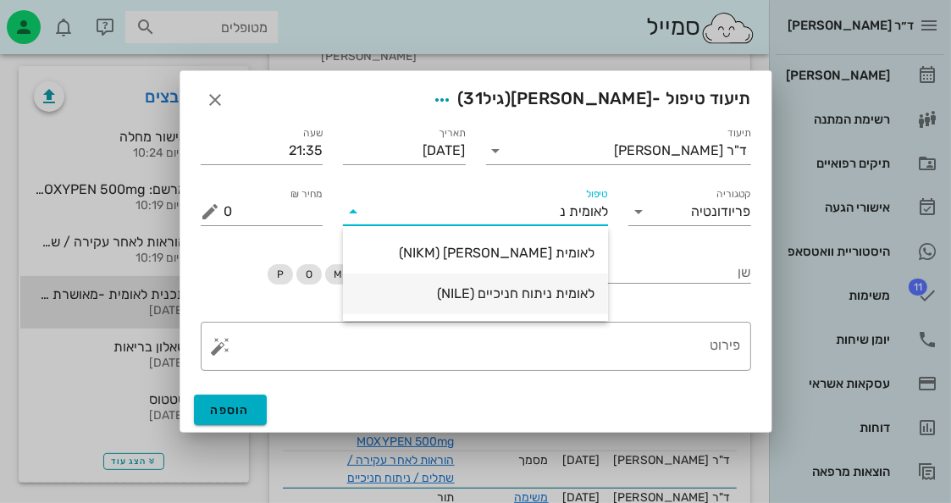
click at [532, 309] on div "לאומית ניתוח חניכיים (NILE)" at bounding box center [475, 293] width 238 height 36
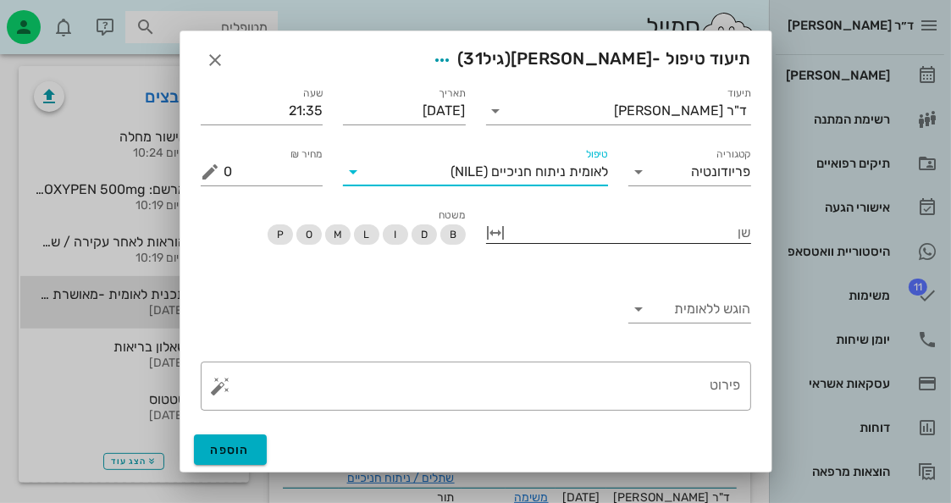
click at [689, 241] on div at bounding box center [630, 231] width 241 height 22
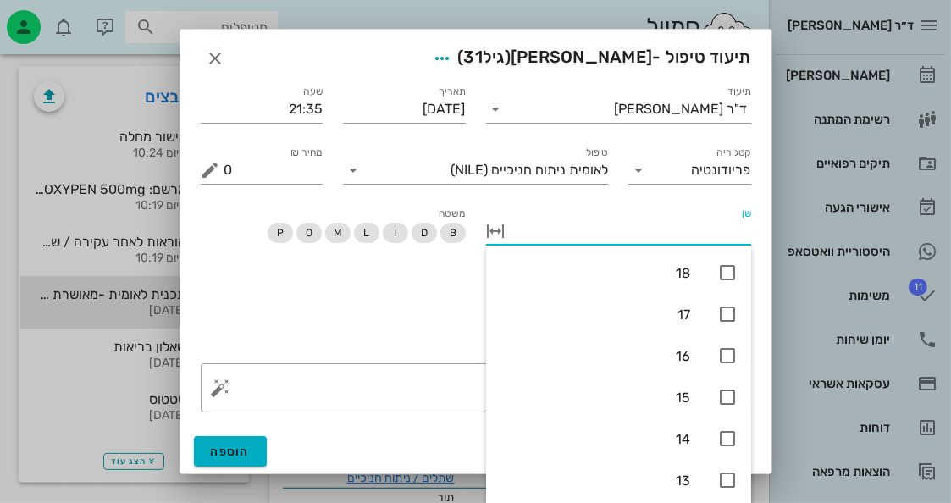
click at [689, 240] on input "שן" at bounding box center [630, 231] width 241 height 27
drag, startPoint x: 369, startPoint y: 348, endPoint x: 630, endPoint y: 284, distance: 268.3
click at [378, 340] on div "הוגש ללאומית" at bounding box center [475, 313] width 570 height 80
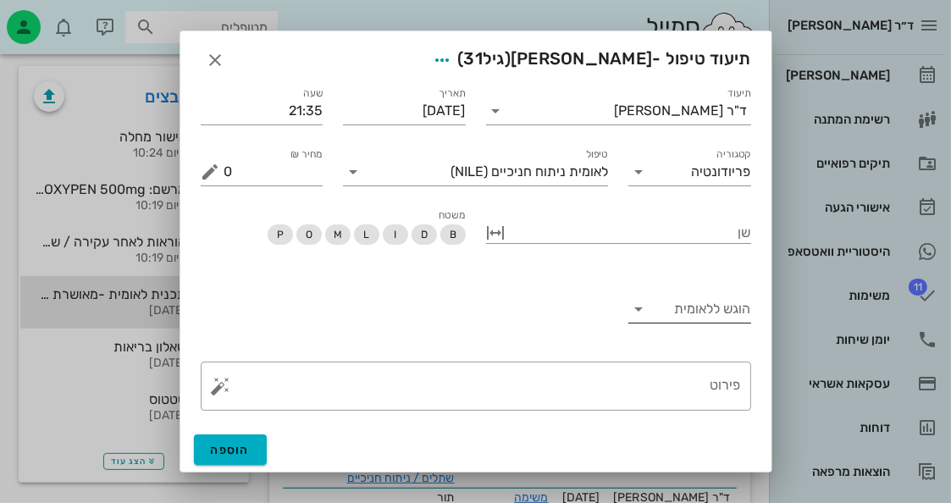
click at [686, 305] on input "הוגש ללאומית" at bounding box center [703, 308] width 96 height 27
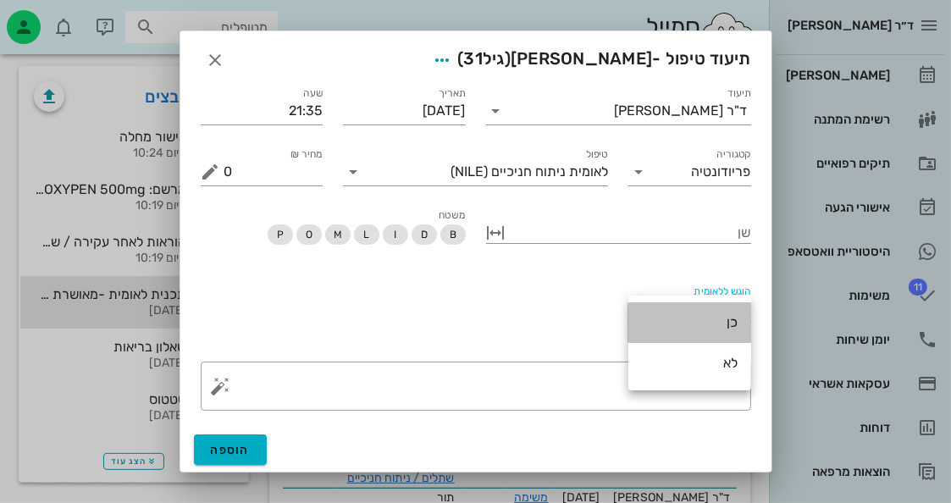
drag, startPoint x: 701, startPoint y: 333, endPoint x: 644, endPoint y: 404, distance: 90.9
click at [700, 333] on div "כן" at bounding box center [690, 322] width 96 height 36
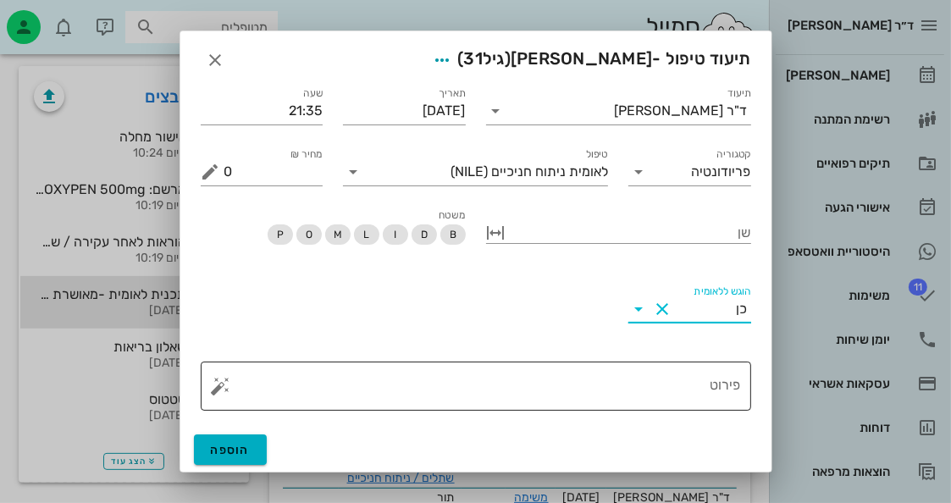
click at [649, 387] on textarea "פירוט" at bounding box center [482, 390] width 516 height 41
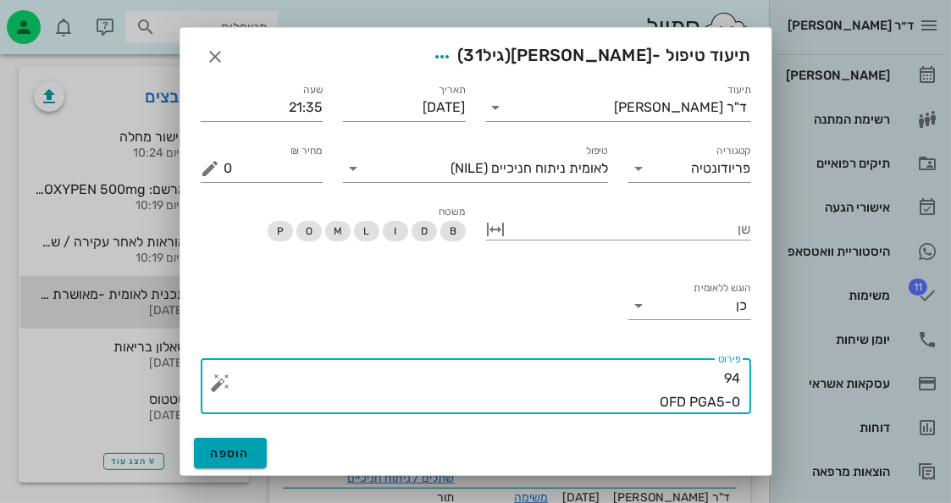
type textarea "94 OFD PGA5-0"
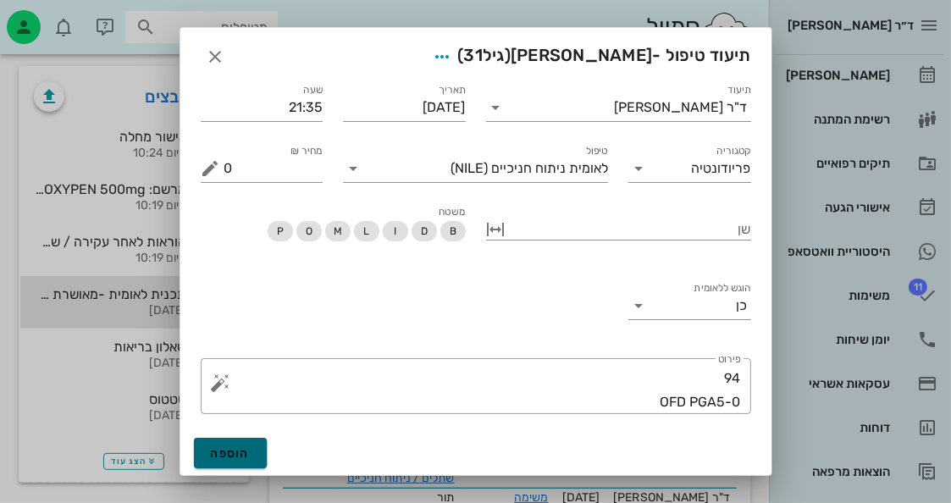
click at [250, 446] on button "הוספה" at bounding box center [231, 453] width 74 height 30
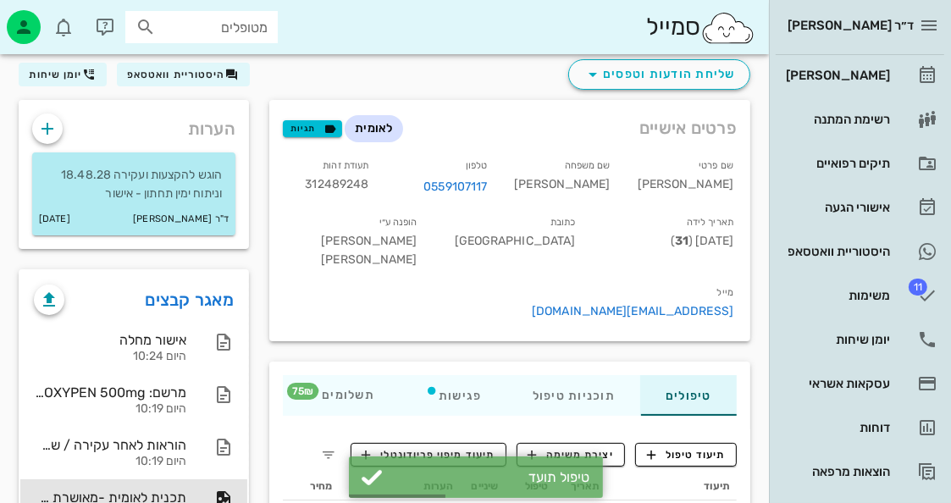
scroll to position [0, 0]
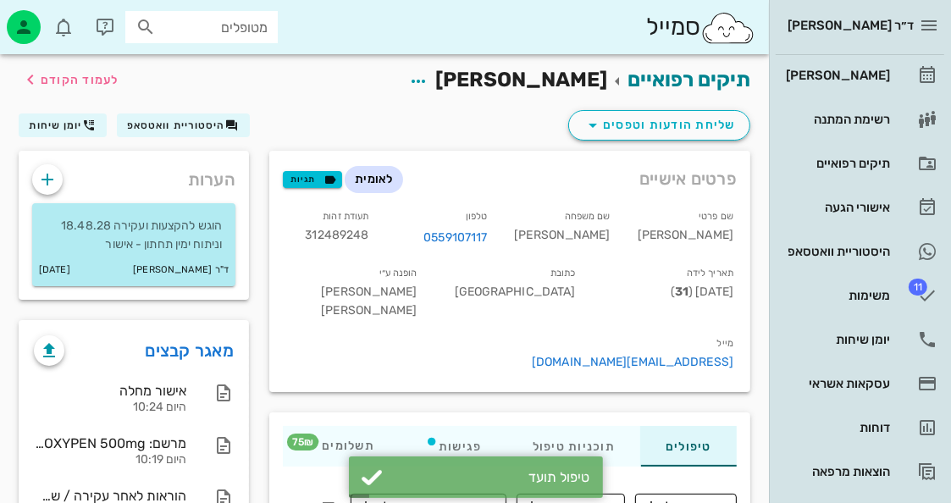
click at [368, 234] on span "312489248" at bounding box center [336, 235] width 63 height 14
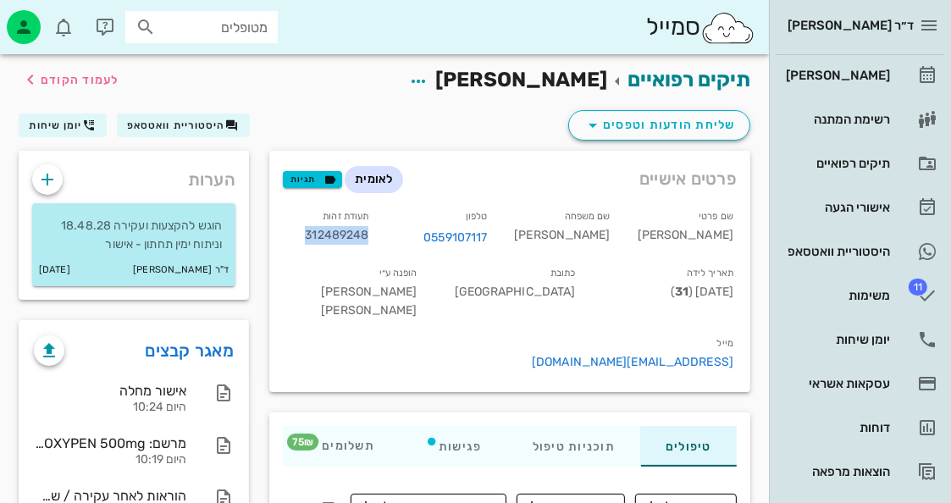
copy span "312489248"
click at [719, 498] on span "תיעוד טיפול" at bounding box center [686, 505] width 79 height 15
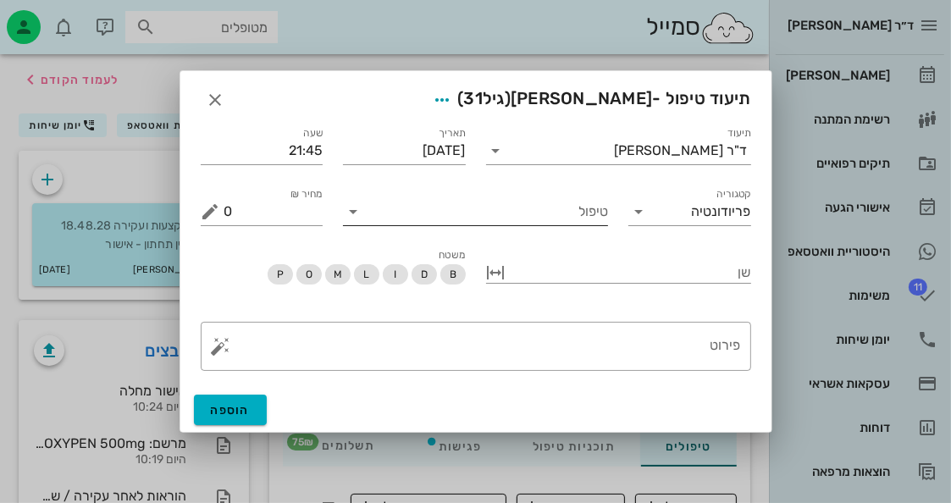
click at [534, 219] on input "טיפול" at bounding box center [487, 211] width 241 height 27
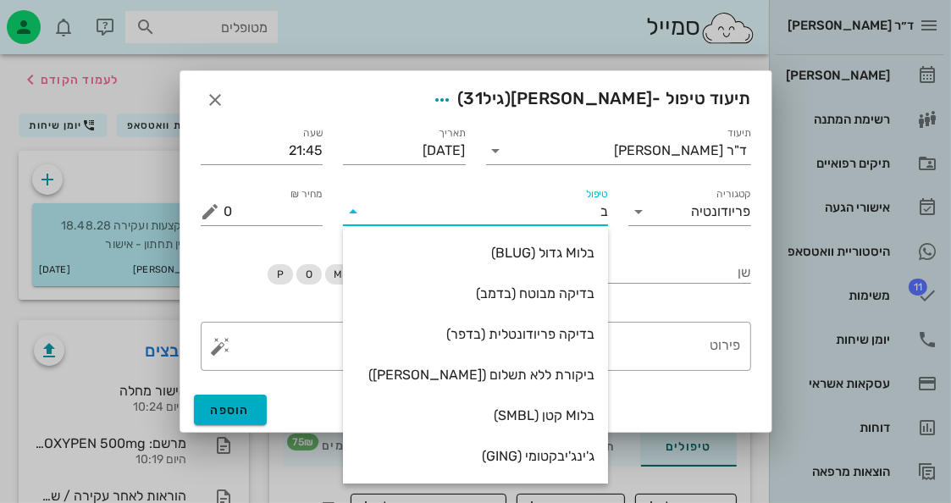
type input "[PERSON_NAME]"
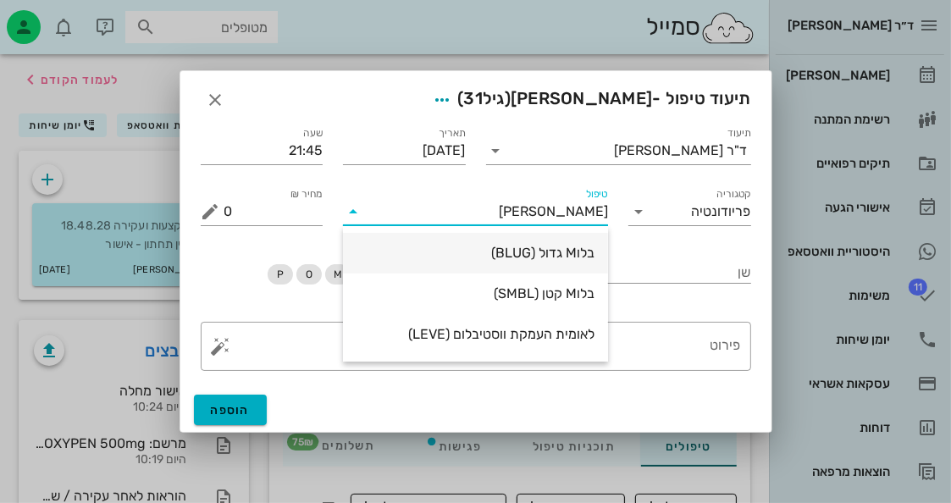
click at [477, 272] on div "בלוM גדול (BLUG)" at bounding box center [475, 253] width 265 height 41
type input "100"
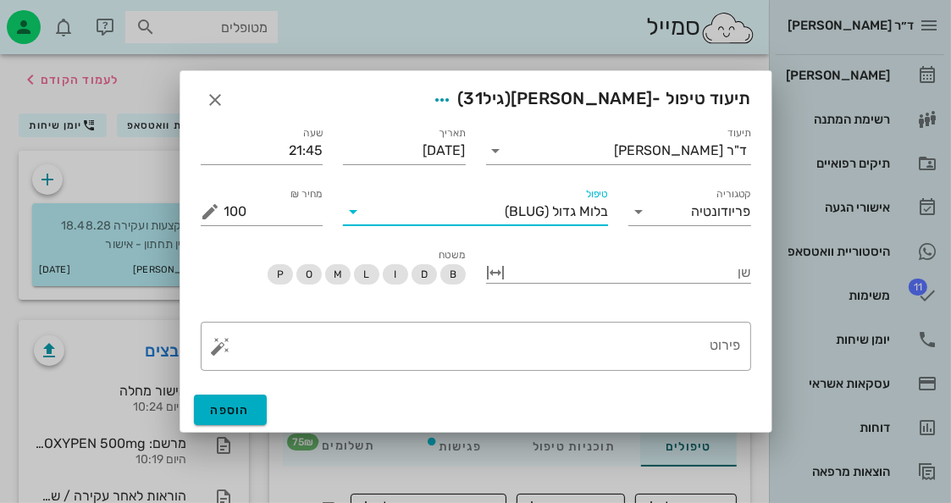
click at [477, 207] on input "טיפול" at bounding box center [436, 211] width 138 height 27
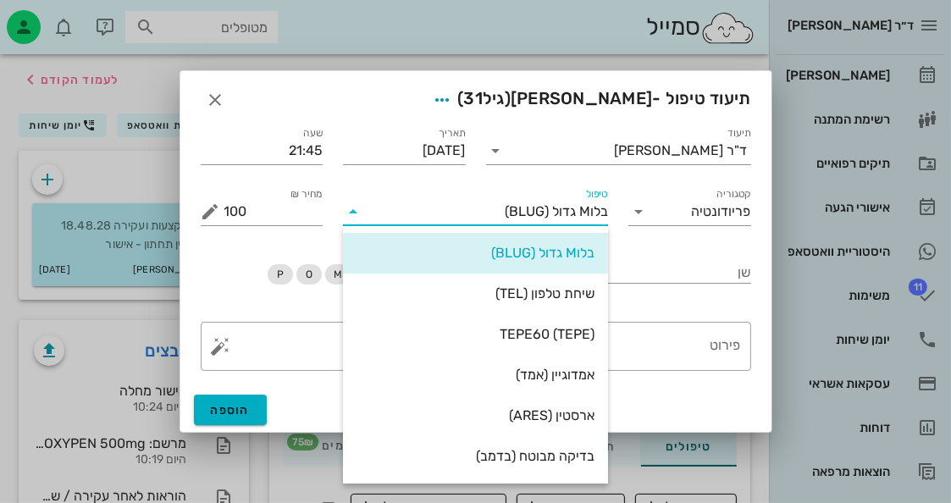
click at [560, 206] on span "בלוM גדול" at bounding box center [580, 211] width 56 height 15
click at [560, 207] on span "בלוM גדול" at bounding box center [580, 211] width 56 height 15
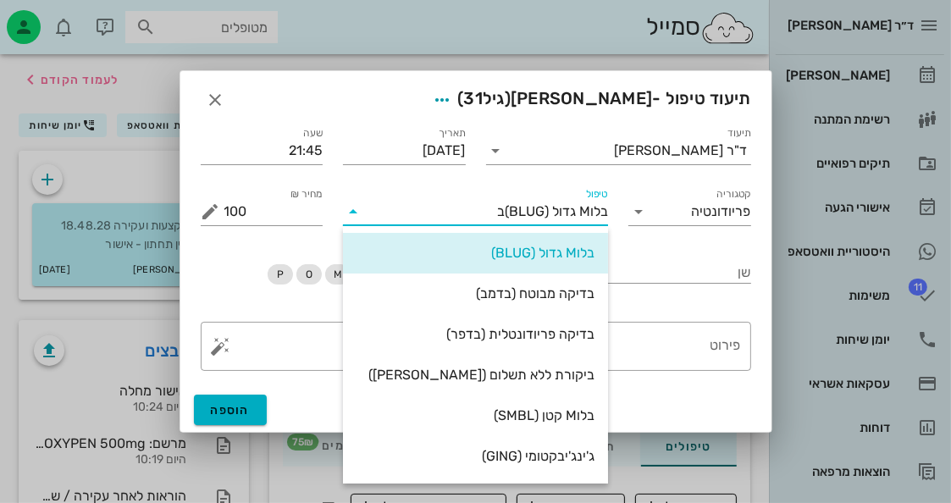
type input "[PERSON_NAME]"
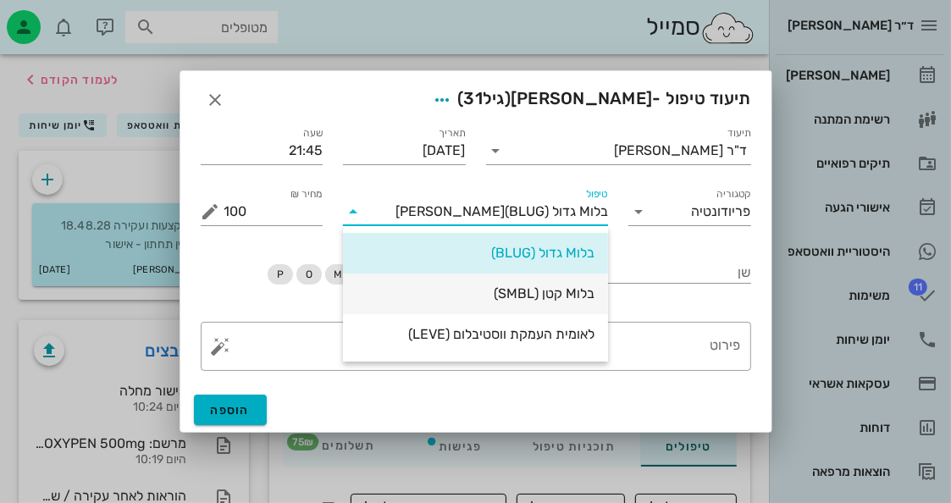
click at [548, 288] on div "בלוM קטן (SMBL)" at bounding box center [475, 293] width 238 height 16
type input "75"
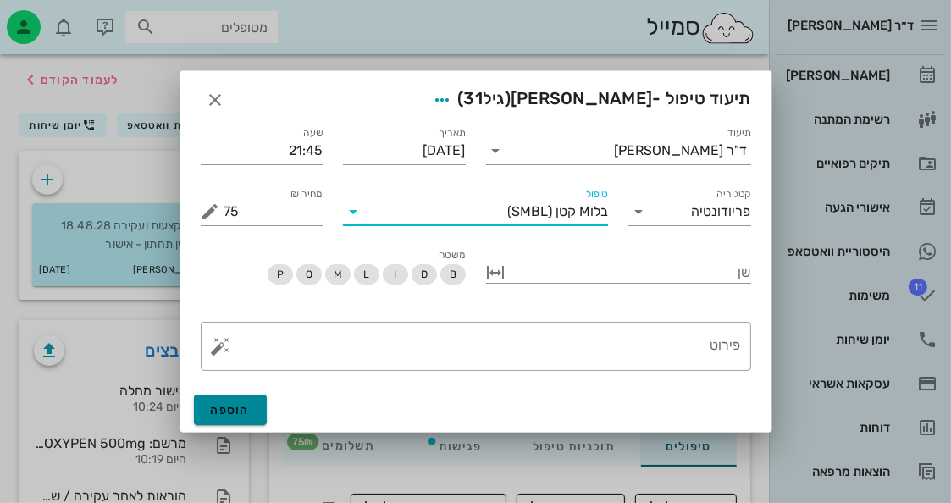
click at [243, 399] on button "הוספה" at bounding box center [231, 409] width 74 height 30
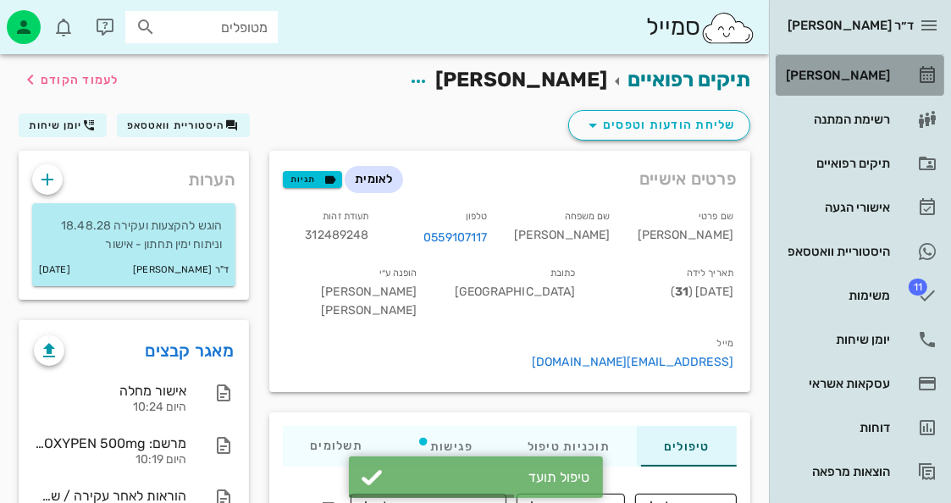
click at [911, 75] on link "[PERSON_NAME]" at bounding box center [859, 75] width 168 height 41
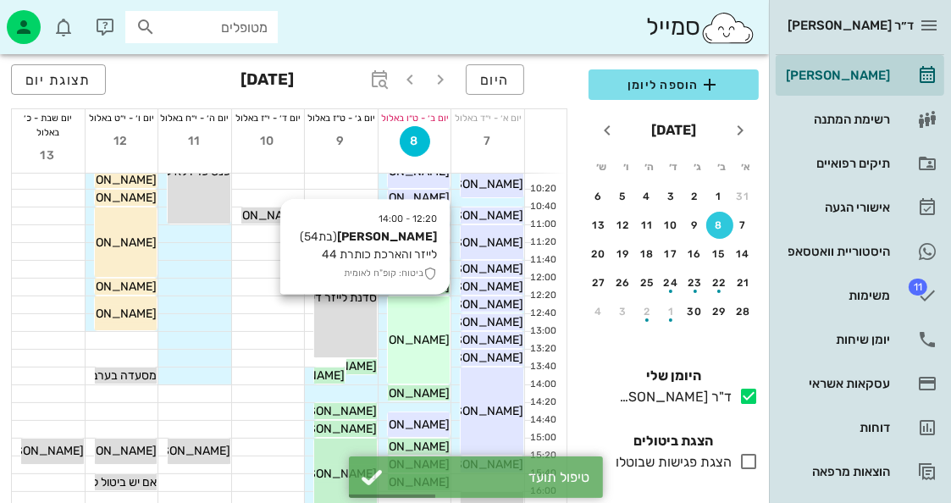
scroll to position [169, 0]
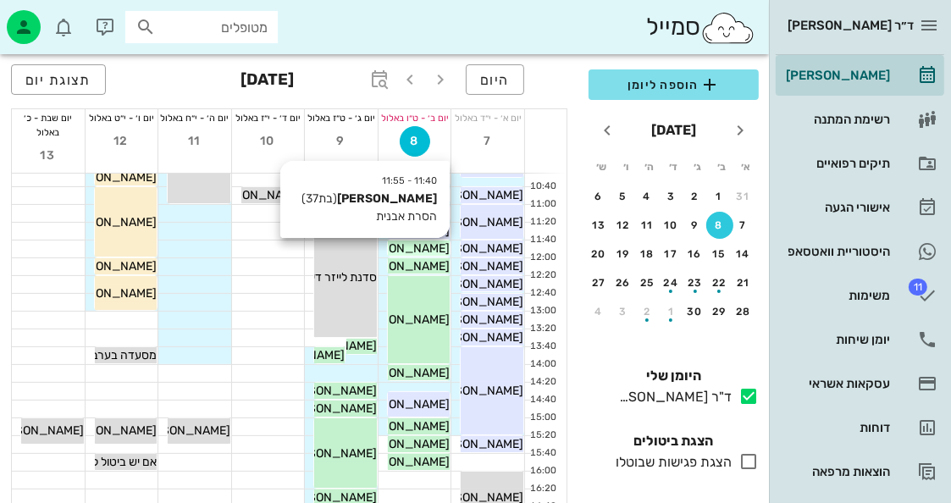
click at [433, 250] on span "[PERSON_NAME]" at bounding box center [402, 248] width 95 height 14
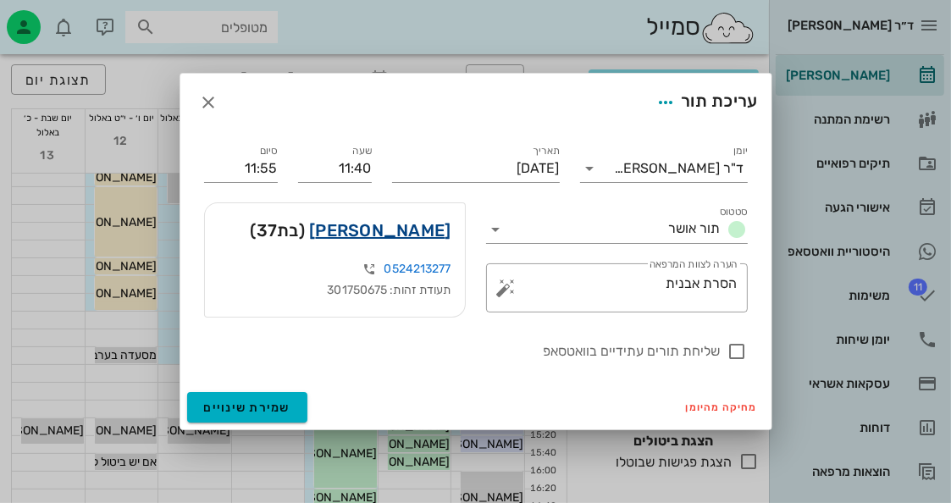
click at [420, 223] on link "[PERSON_NAME]" at bounding box center [379, 230] width 141 height 27
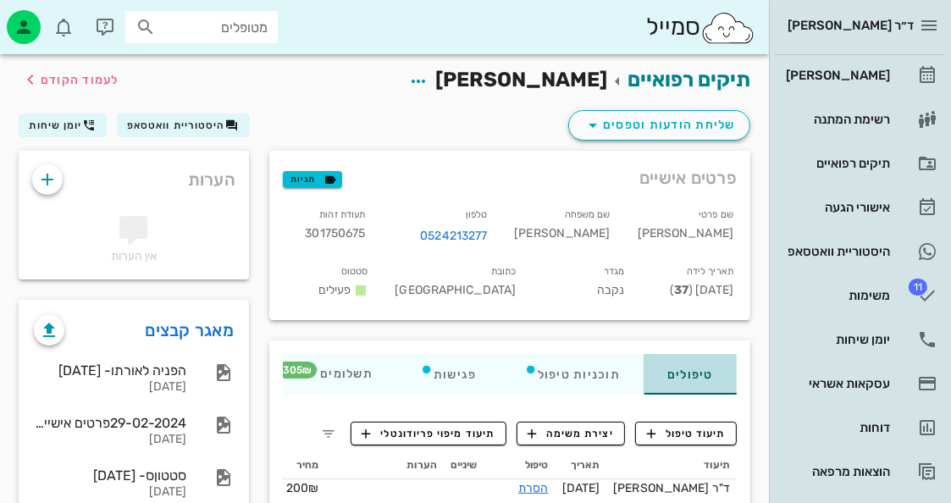
click at [658, 372] on div "טיפולים" at bounding box center [689, 374] width 93 height 41
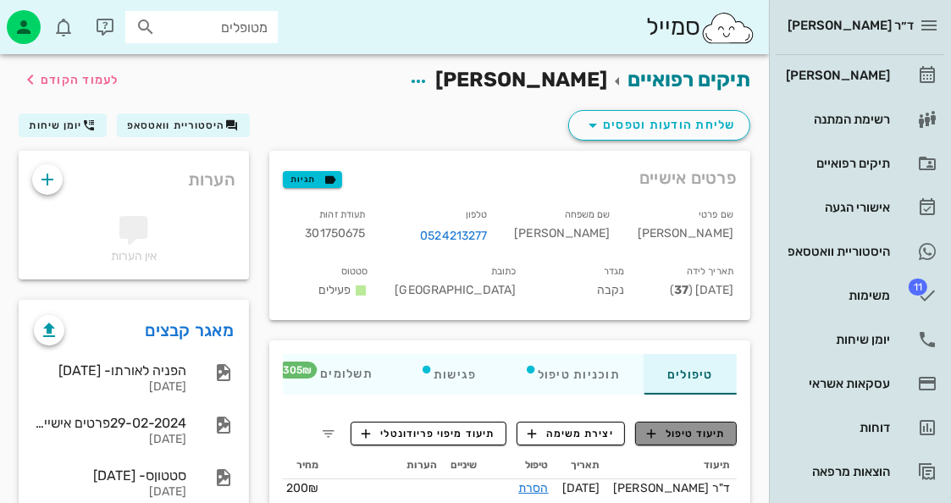
click at [686, 438] on span "תיעוד טיפול" at bounding box center [686, 433] width 79 height 15
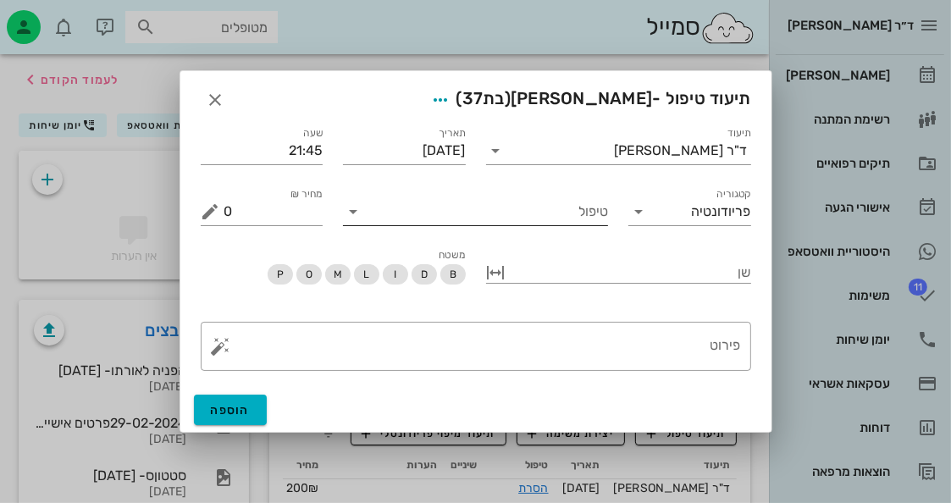
click at [603, 212] on input "טיפול" at bounding box center [487, 211] width 241 height 27
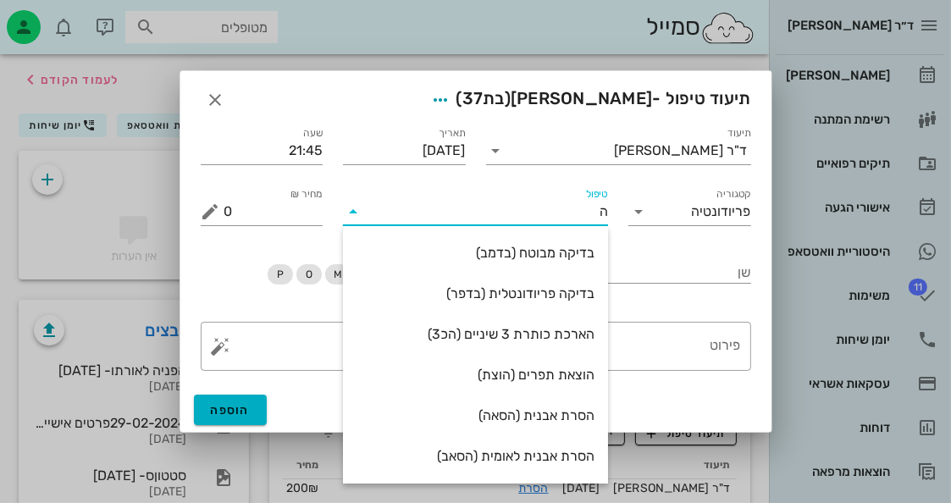
type input "[PERSON_NAME]"
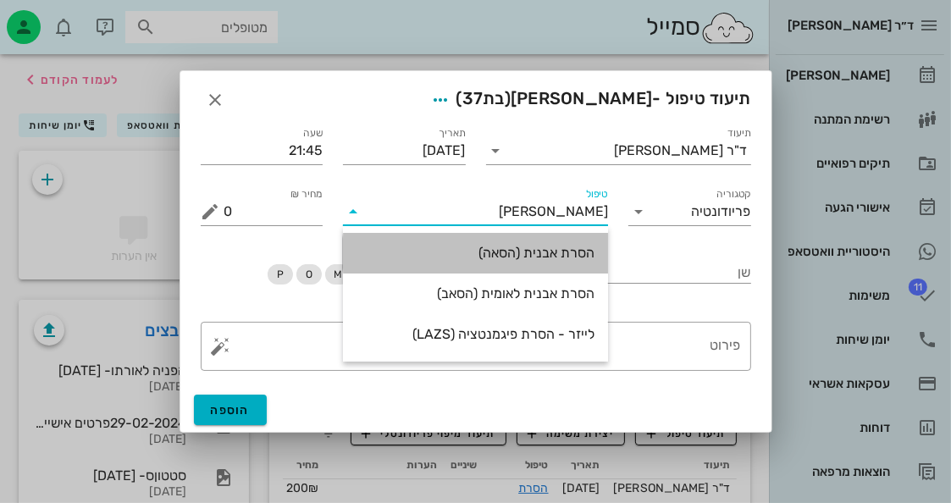
click at [537, 247] on div "הסרת אבנית (הסאה)" at bounding box center [475, 253] width 238 height 16
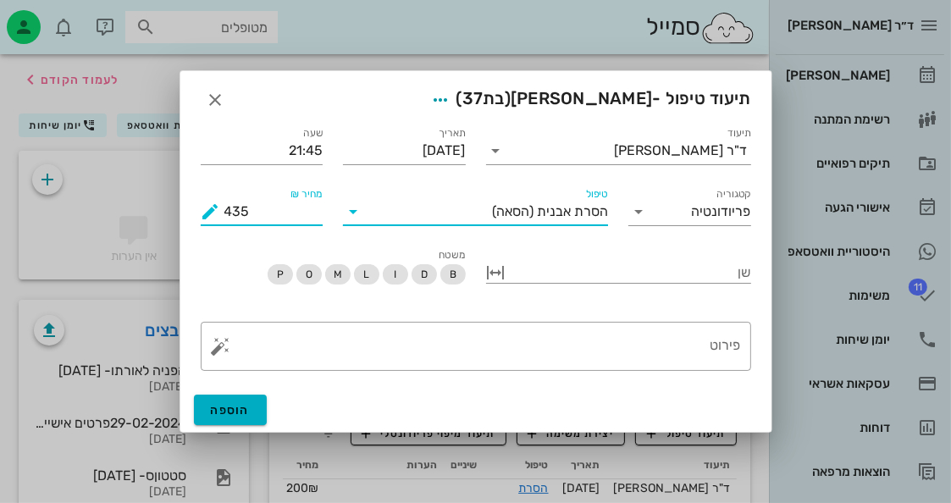
drag, startPoint x: 264, startPoint y: 218, endPoint x: 168, endPoint y: 230, distance: 96.4
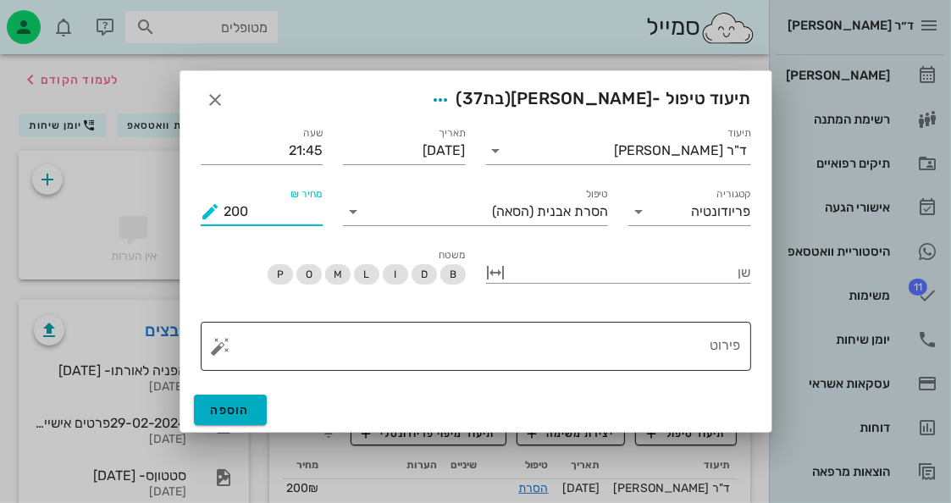
type input "200"
click at [672, 349] on textarea "פירוט" at bounding box center [482, 350] width 516 height 41
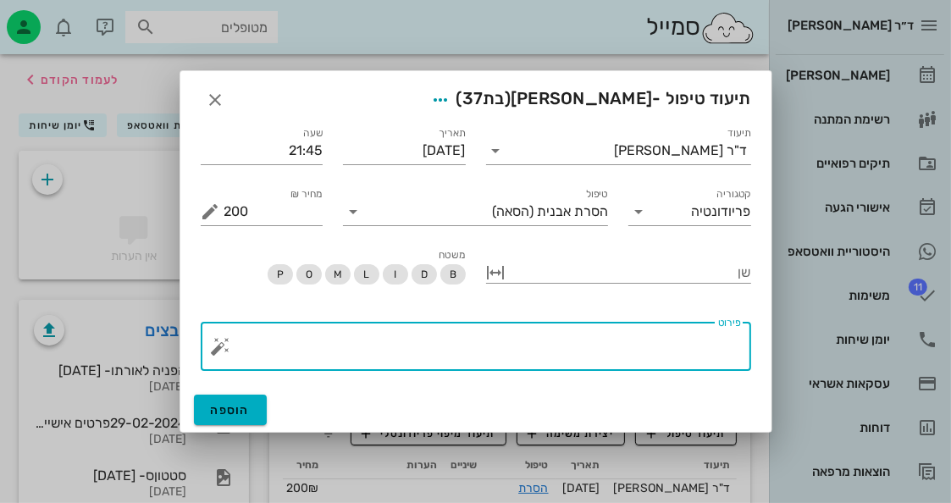
click at [216, 345] on button "button" at bounding box center [221, 346] width 20 height 20
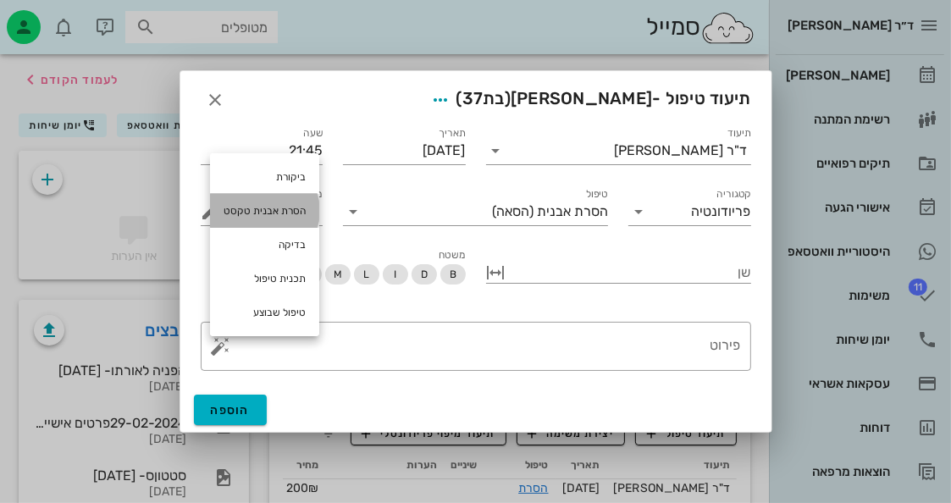
click at [284, 207] on div "הסרת אבנית טקסט" at bounding box center [264, 211] width 109 height 34
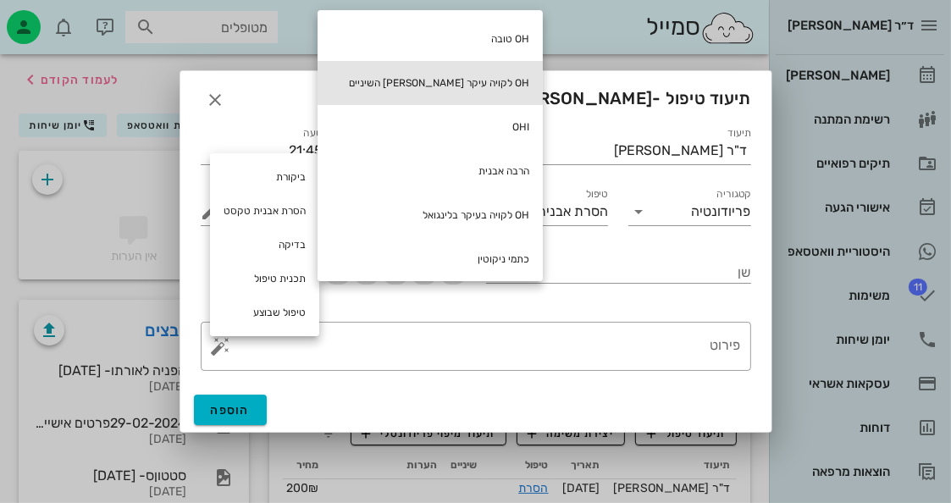
click at [387, 74] on div "OH לקויה עיקר [PERSON_NAME] השיניים" at bounding box center [429, 83] width 225 height 44
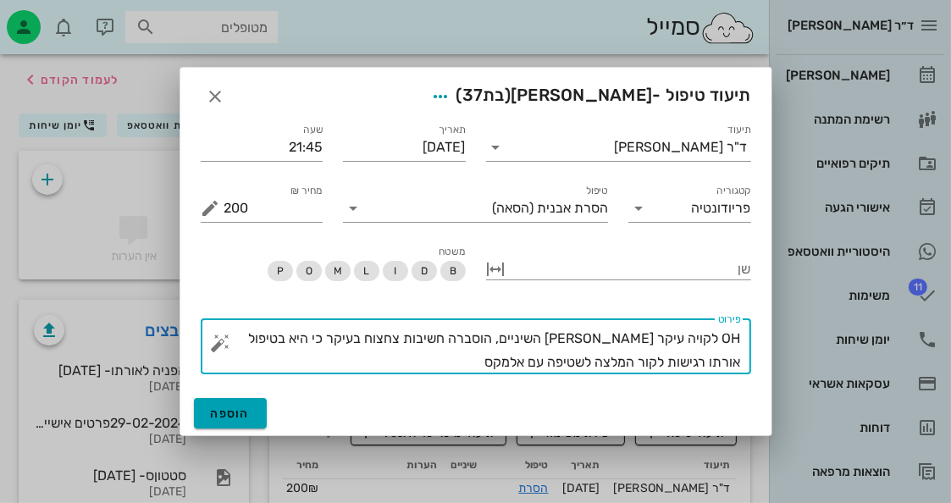
type textarea "OH לקויה עיקר [PERSON_NAME] השיניים, הוסברה חשיבות צחצוח בעיקר כי היא בטיפול או…"
click at [220, 423] on button "הוספה" at bounding box center [231, 413] width 74 height 30
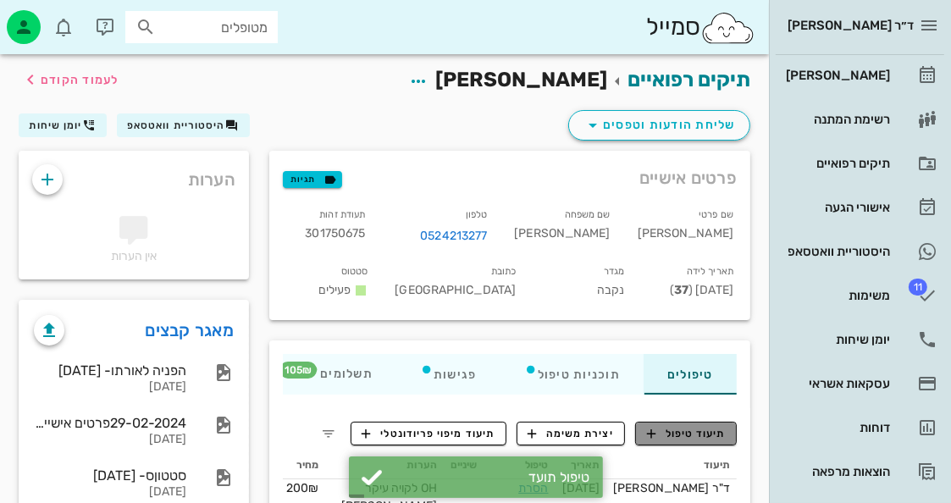
click at [699, 428] on span "תיעוד טיפול" at bounding box center [686, 433] width 79 height 15
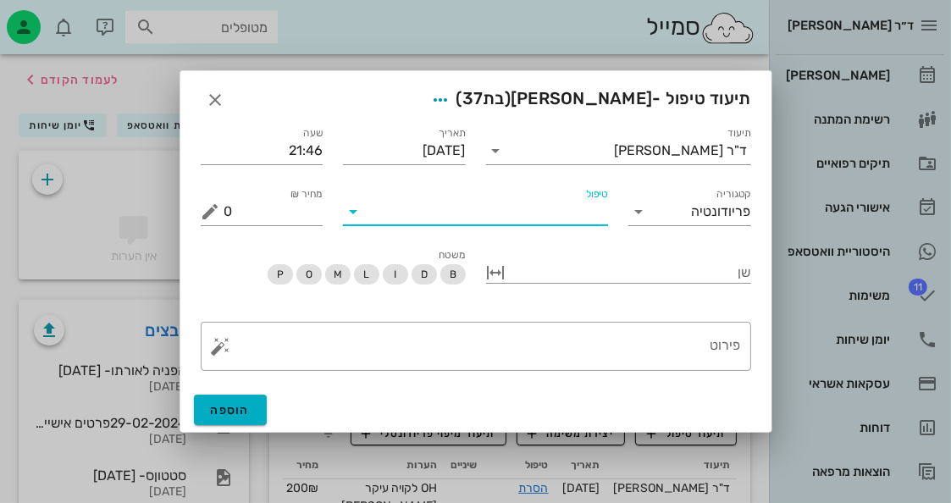
click at [590, 212] on input "טיפול" at bounding box center [487, 211] width 241 height 27
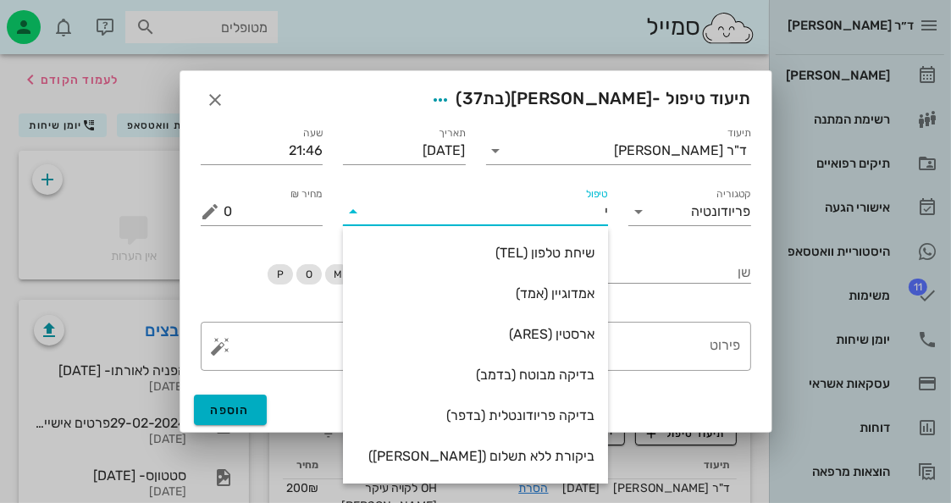
type input "יר"
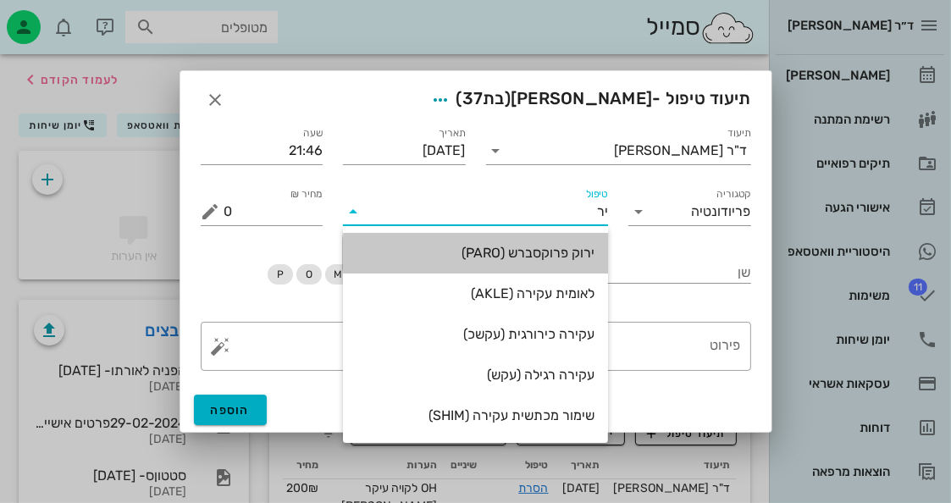
drag, startPoint x: 589, startPoint y: 258, endPoint x: 496, endPoint y: 317, distance: 109.9
click at [588, 258] on div "ירוק פרוקסברש (PARO)" at bounding box center [475, 253] width 238 height 16
type input "45"
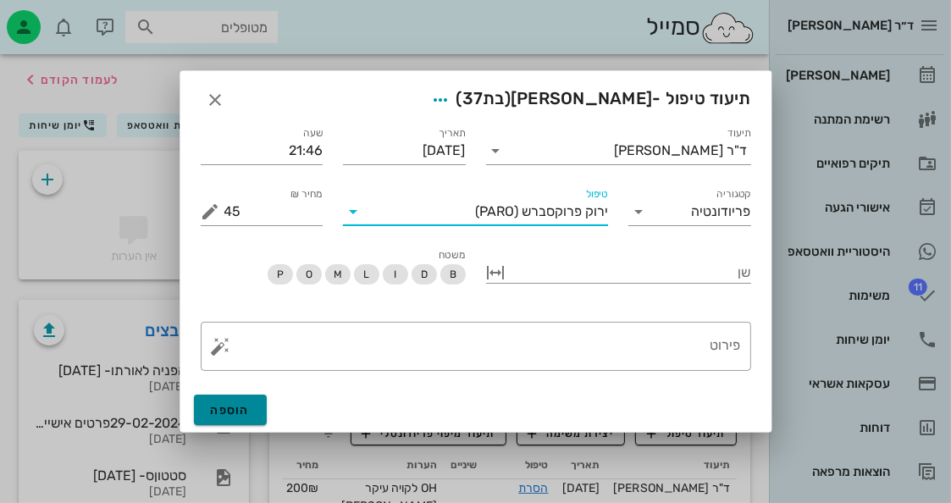
click at [216, 415] on span "הוספה" at bounding box center [231, 410] width 40 height 14
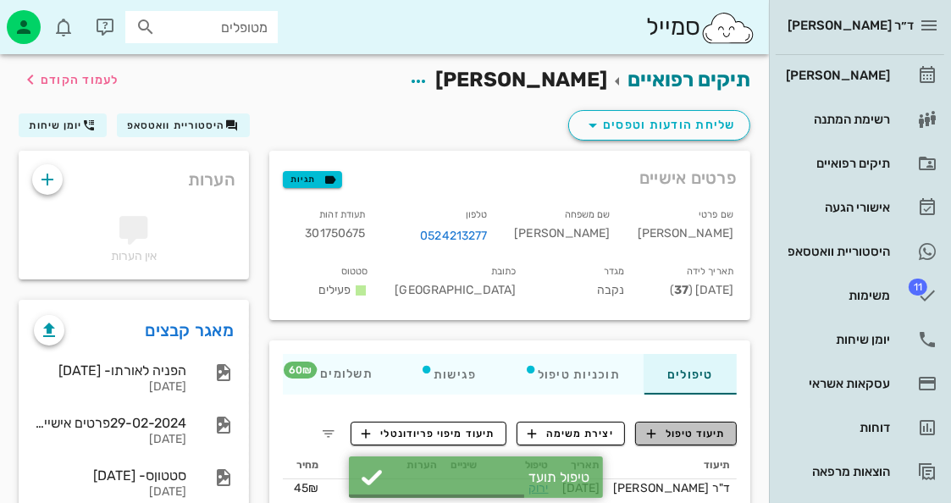
click at [704, 429] on span "תיעוד טיפול" at bounding box center [686, 433] width 79 height 15
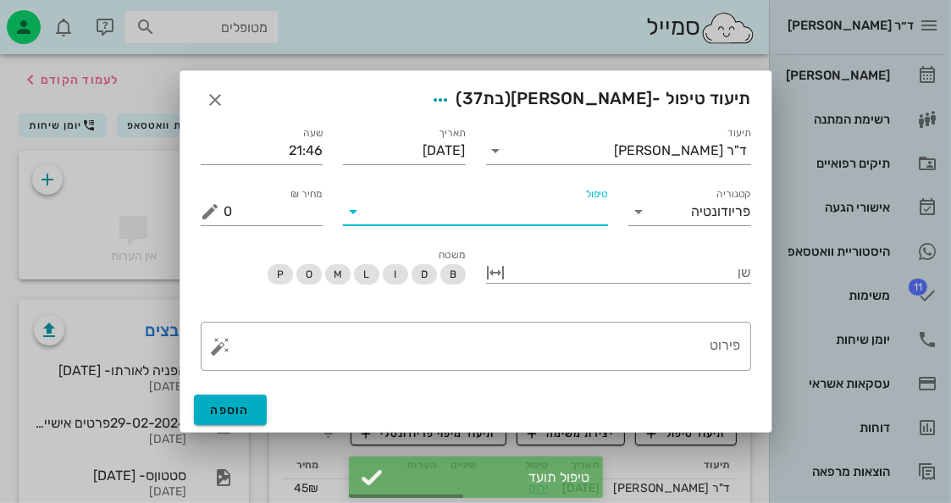
click at [556, 217] on input "טיפול" at bounding box center [487, 211] width 241 height 27
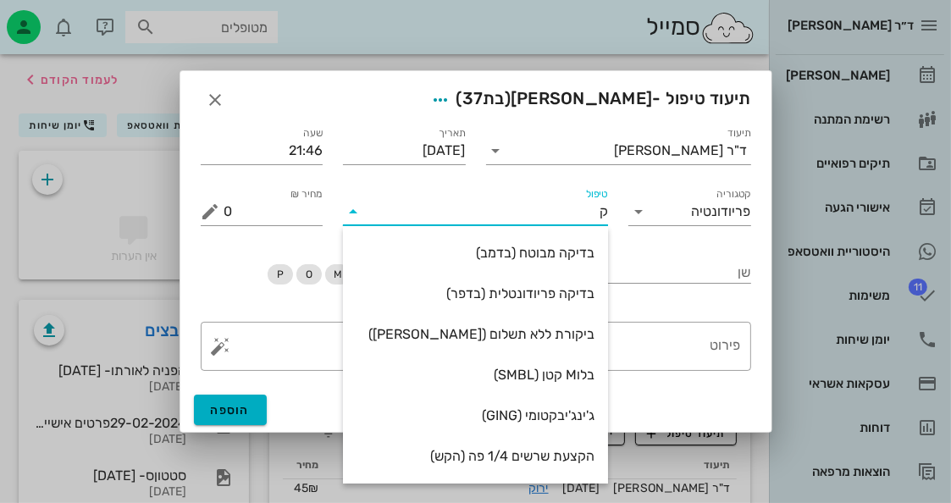
type input "קי"
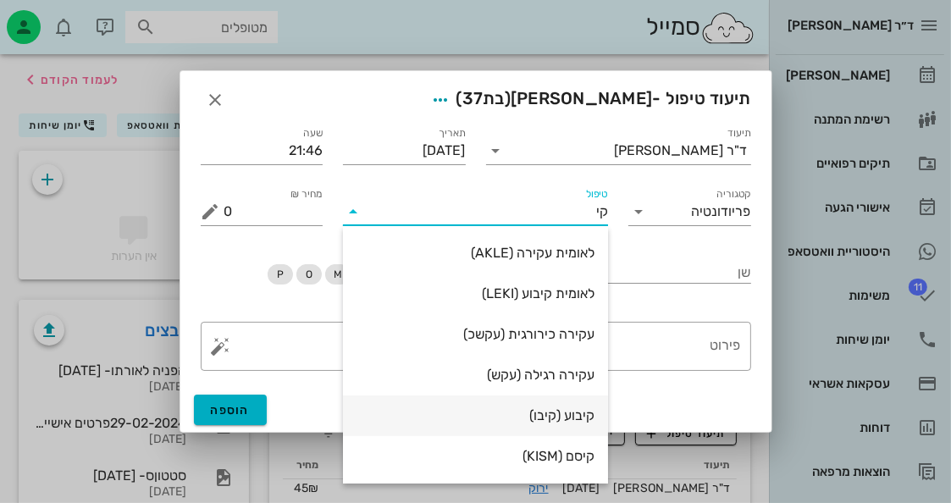
click at [508, 434] on div "קיבוע (קיבו)" at bounding box center [475, 415] width 265 height 41
type input "2730"
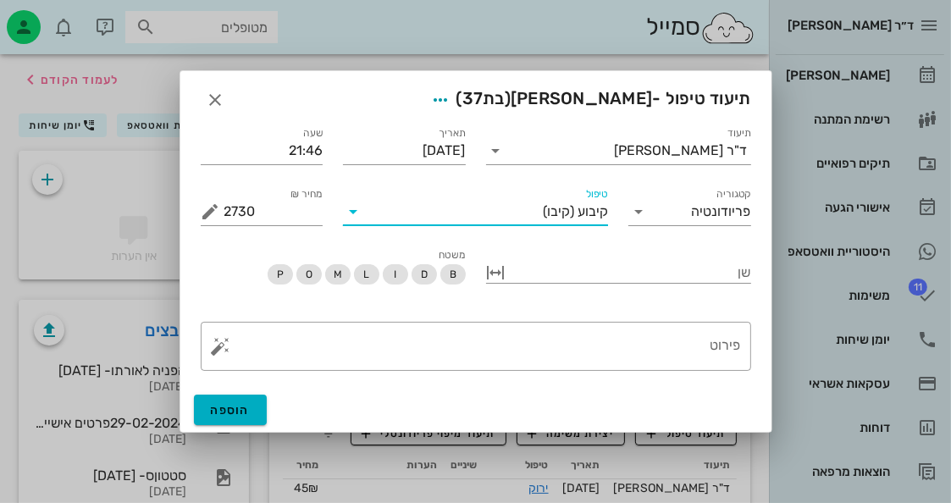
click at [351, 215] on icon at bounding box center [353, 211] width 20 height 20
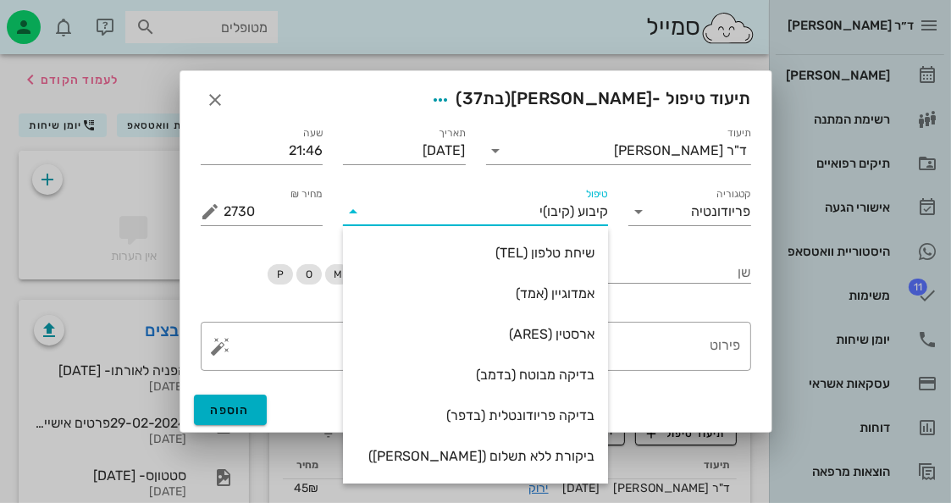
drag, startPoint x: 521, startPoint y: 205, endPoint x: 616, endPoint y: 192, distance: 95.6
click at [616, 192] on div "טיפול קיבוע (קיבו) י" at bounding box center [475, 204] width 285 height 61
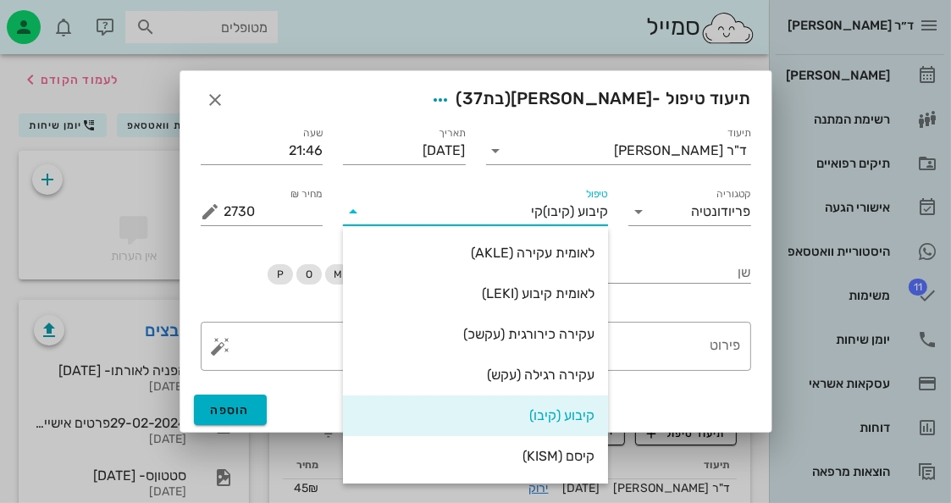
type input "קיס"
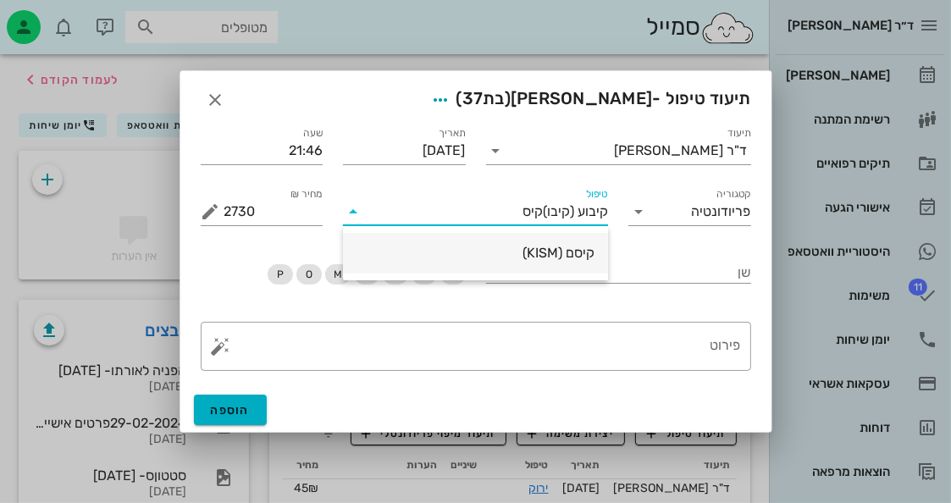
click at [560, 268] on div "קיסם (KISM)" at bounding box center [475, 252] width 238 height 36
type input "60"
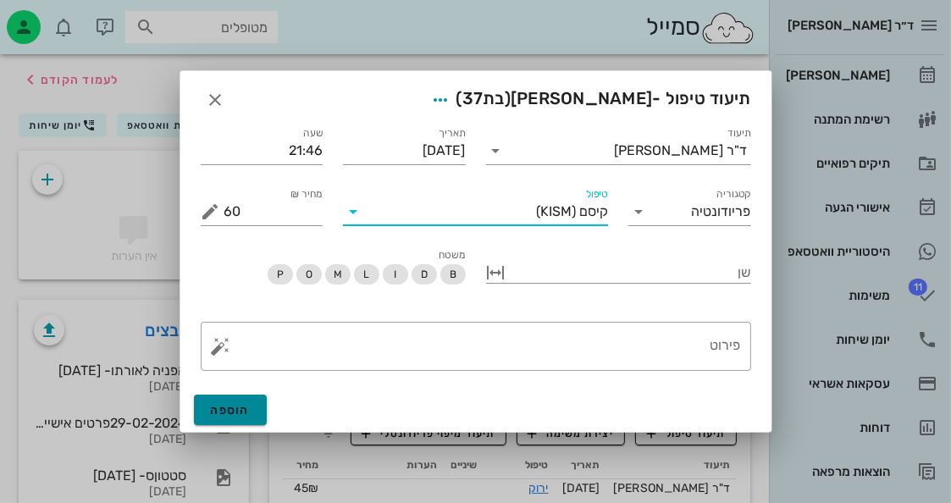
click at [254, 412] on button "הוספה" at bounding box center [231, 409] width 74 height 30
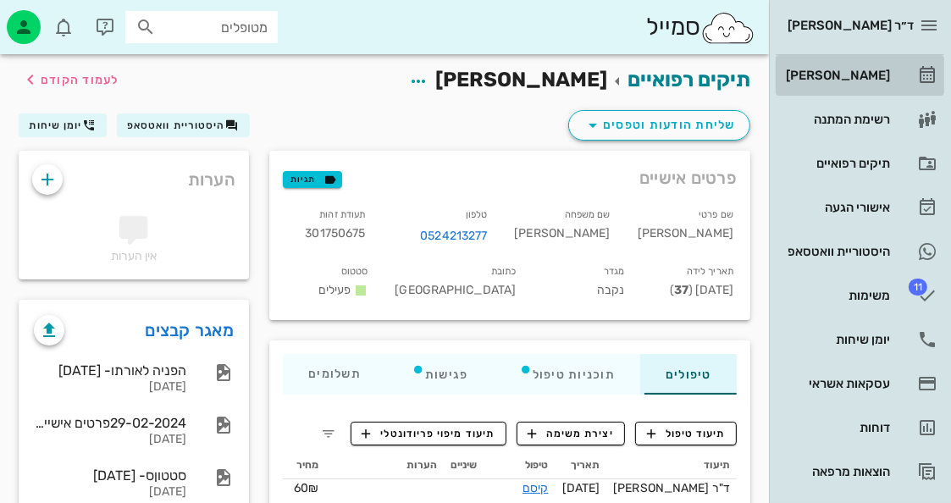
click at [833, 74] on div "[PERSON_NAME]" at bounding box center [835, 76] width 107 height 14
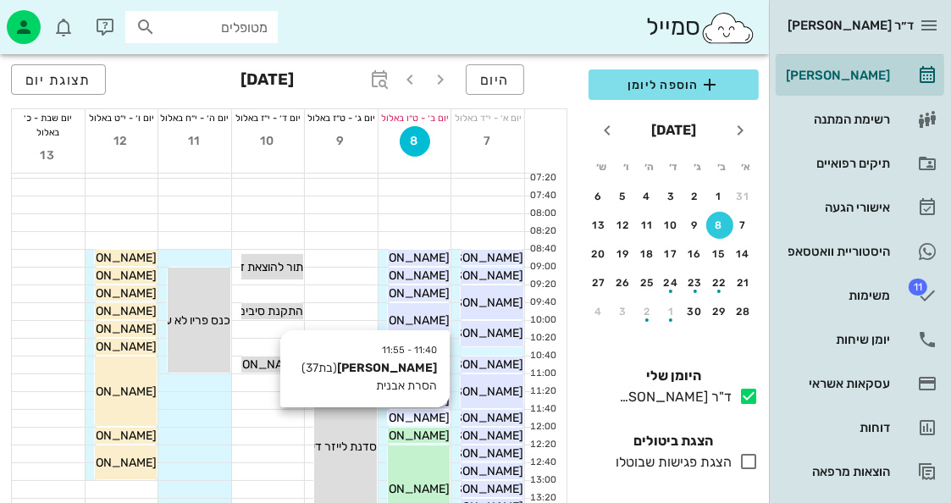
scroll to position [85, 0]
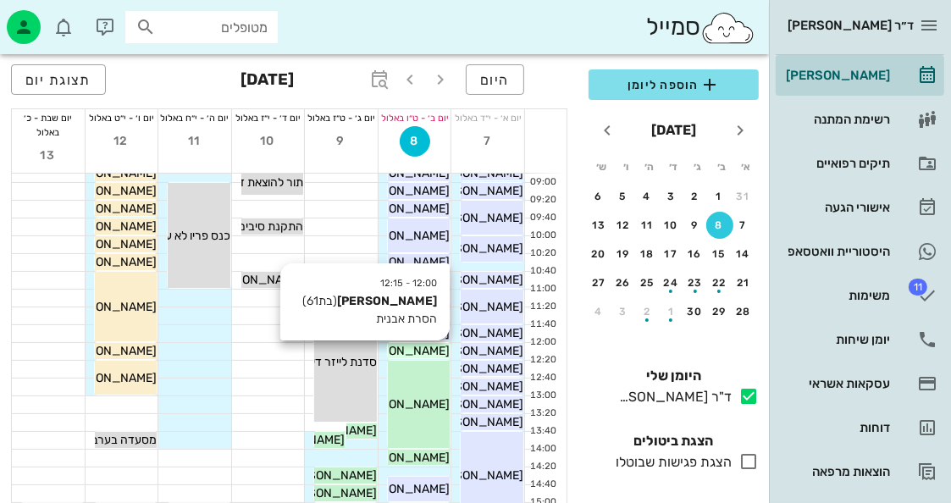
click at [423, 350] on span "[PERSON_NAME]" at bounding box center [402, 351] width 95 height 14
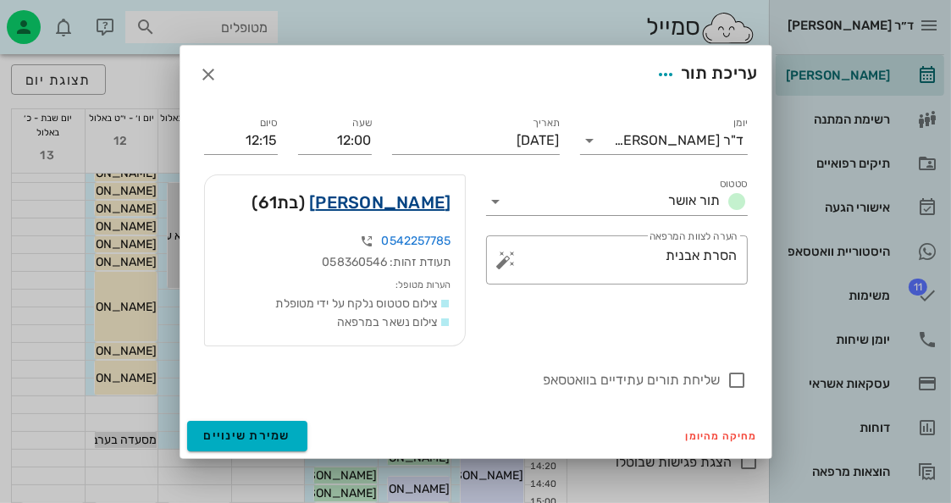
click at [430, 207] on link "[PERSON_NAME]" at bounding box center [379, 202] width 141 height 27
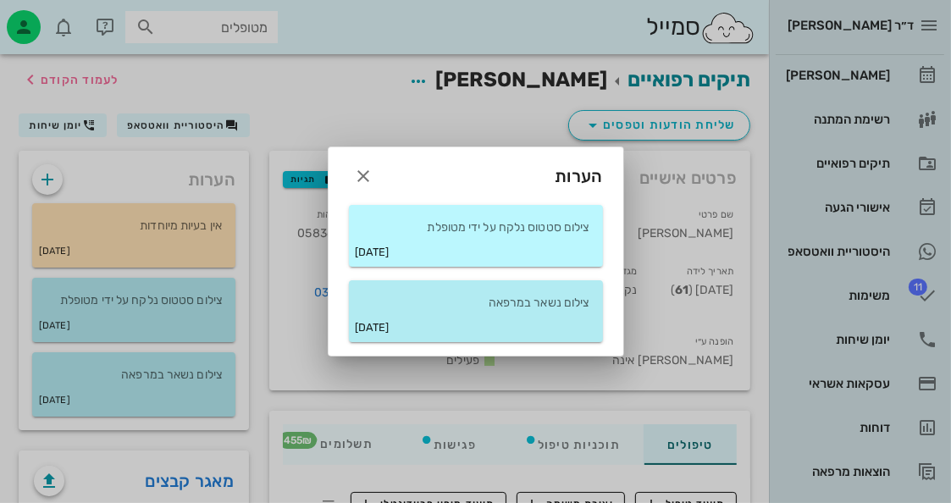
click at [477, 239] on div "[DATE]" at bounding box center [476, 252] width 254 height 30
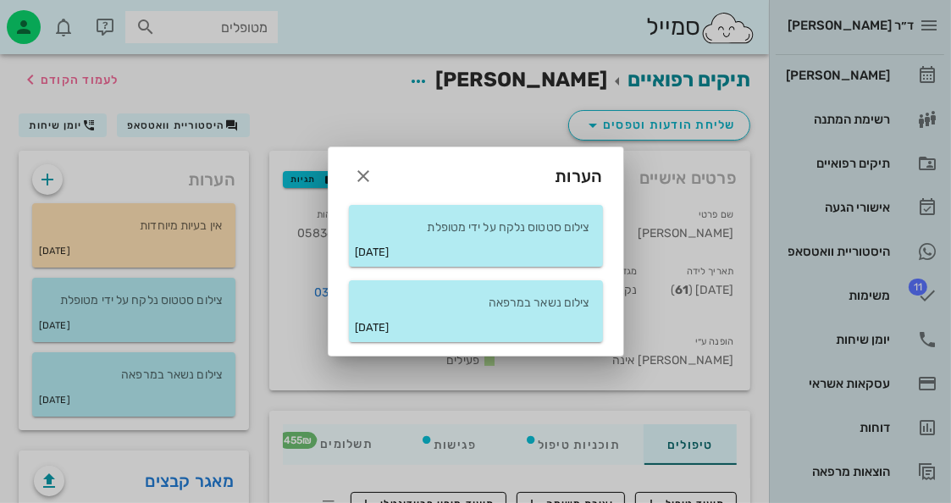
click at [242, 312] on div at bounding box center [475, 251] width 951 height 503
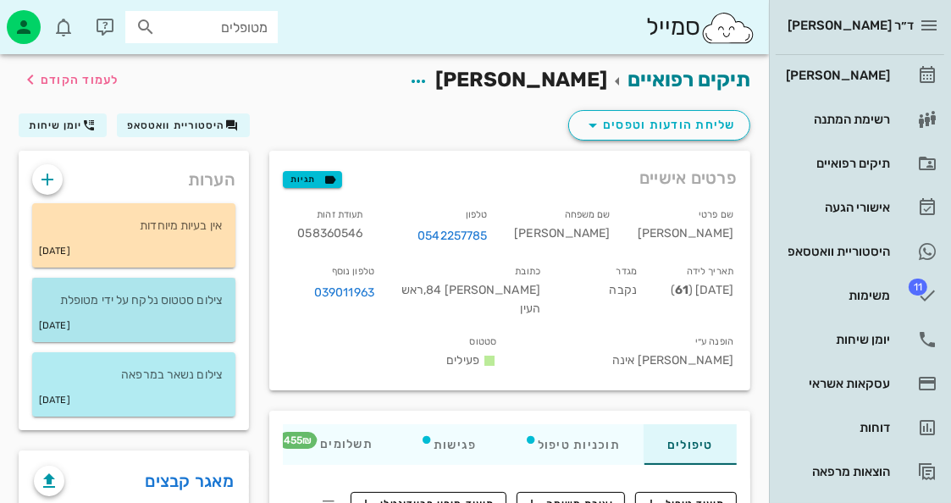
click at [234, 310] on div "[DATE]" at bounding box center [133, 326] width 203 height 32
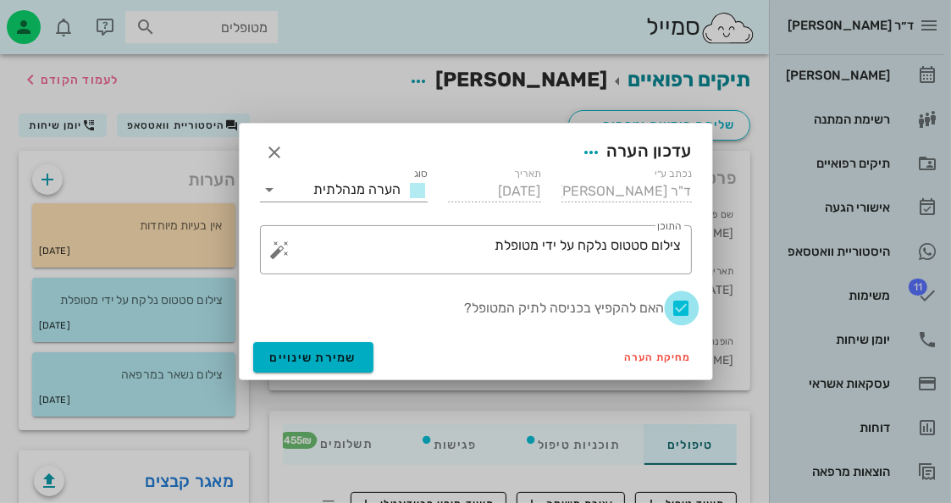
click at [680, 298] on div at bounding box center [681, 308] width 29 height 29
checkbox input "false"
drag, startPoint x: 294, startPoint y: 356, endPoint x: 268, endPoint y: 370, distance: 28.8
click at [293, 356] on span "שמירת שינויים" at bounding box center [313, 357] width 87 height 14
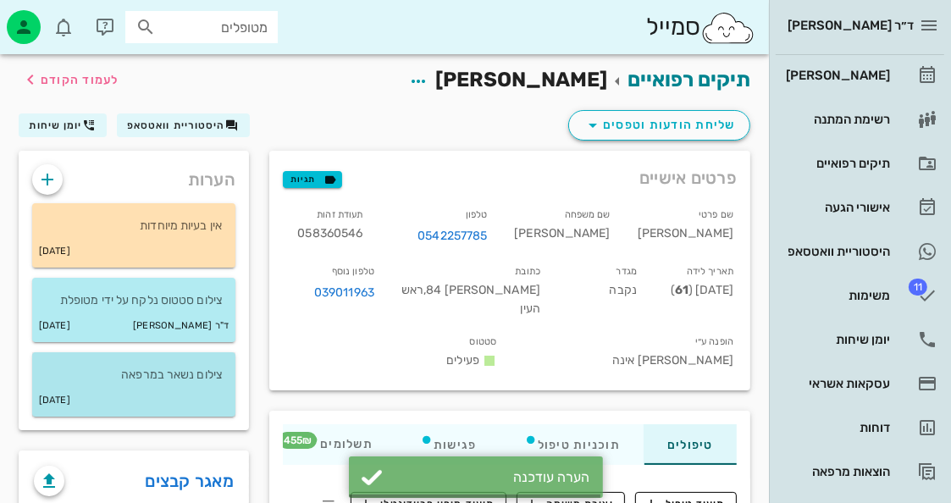
click at [217, 384] on div "[DATE]" at bounding box center [133, 400] width 203 height 32
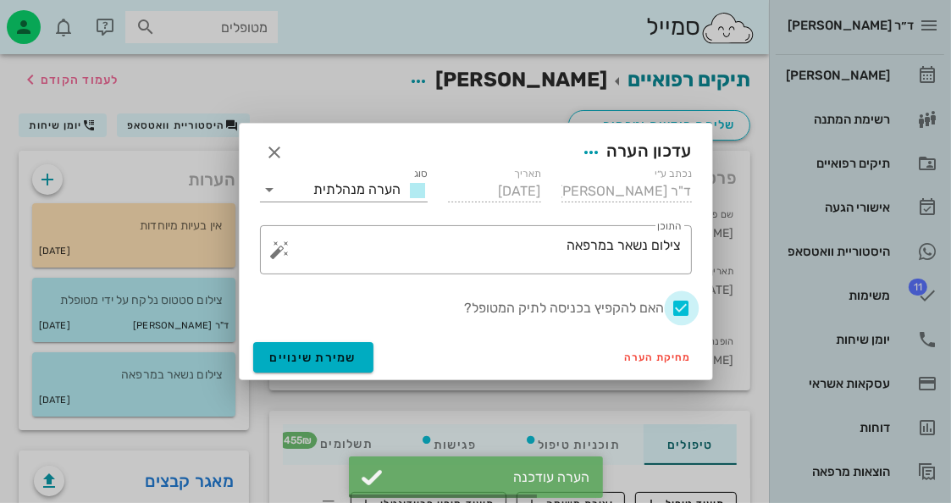
drag, startPoint x: 677, startPoint y: 302, endPoint x: 605, endPoint y: 331, distance: 77.5
click at [673, 304] on div at bounding box center [681, 308] width 29 height 29
checkbox input "false"
click at [334, 347] on button "שמירת שינויים" at bounding box center [313, 357] width 121 height 30
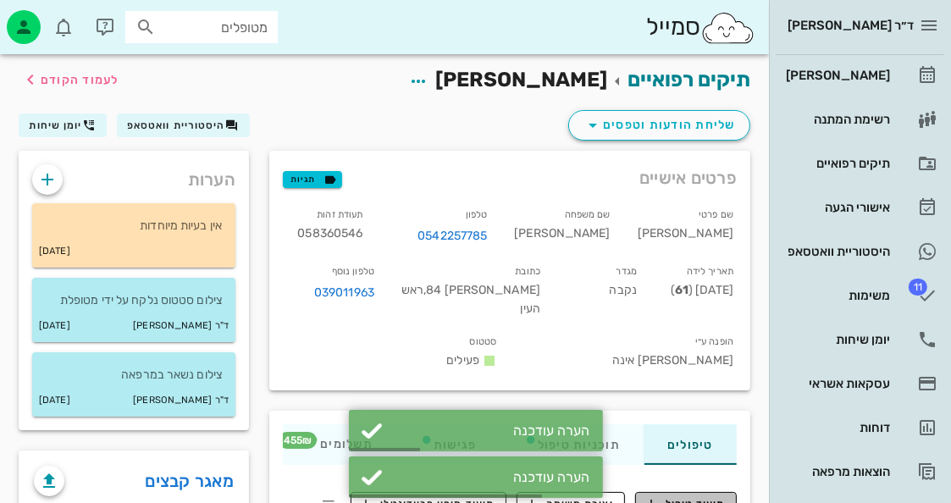
click at [684, 492] on button "תיעוד טיפול" at bounding box center [686, 504] width 102 height 24
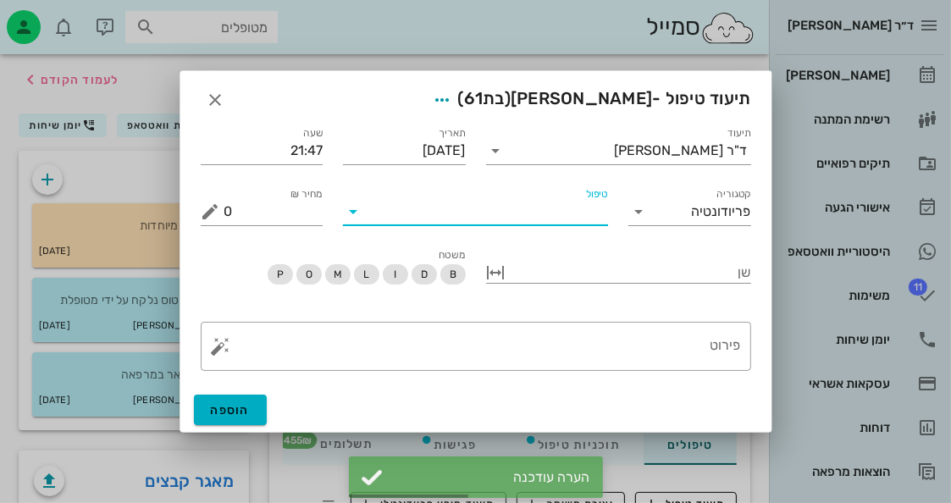
click at [559, 217] on input "טיפול" at bounding box center [487, 211] width 241 height 27
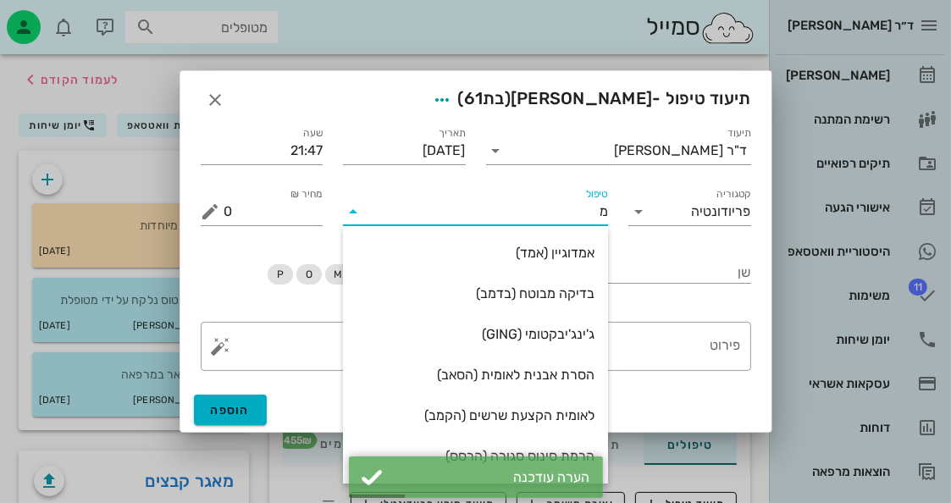
type input "מב"
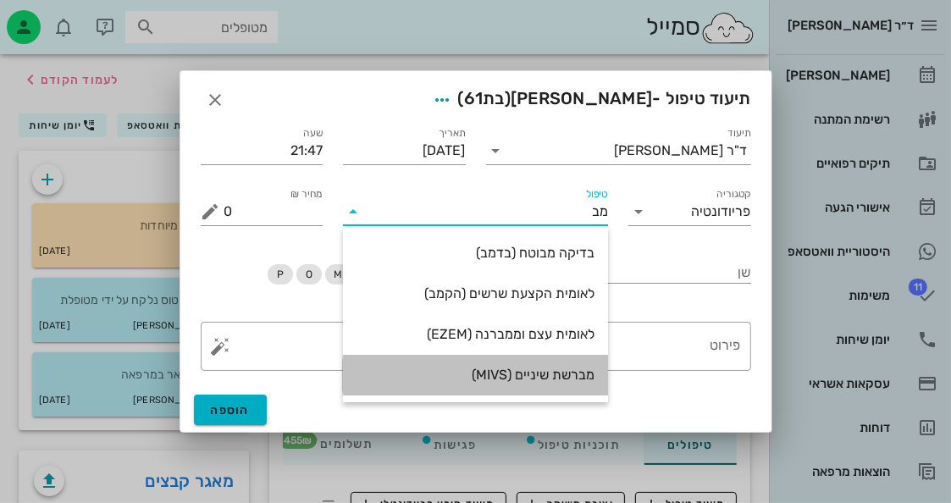
click at [515, 378] on div "מברשת שיניים (MIVS)" at bounding box center [475, 375] width 238 height 16
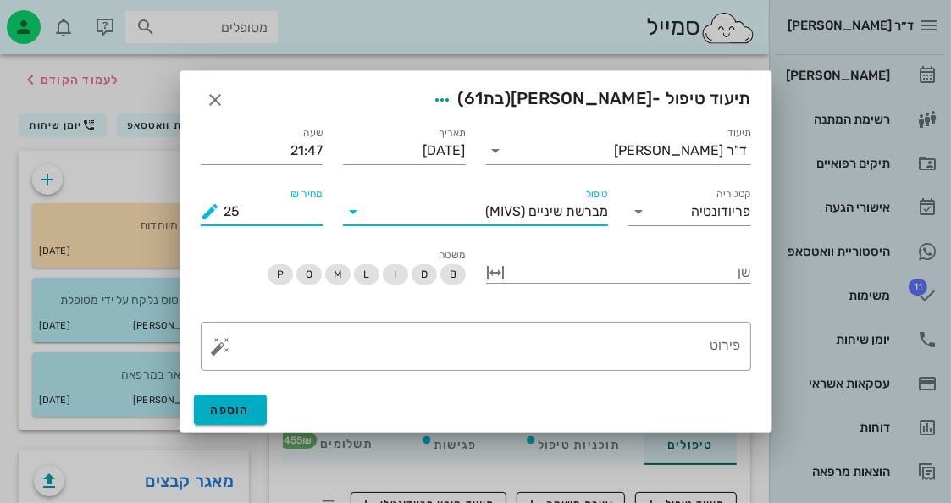
drag, startPoint x: 244, startPoint y: 213, endPoint x: 228, endPoint y: 214, distance: 16.1
click at [228, 214] on input "25" at bounding box center [273, 211] width 99 height 27
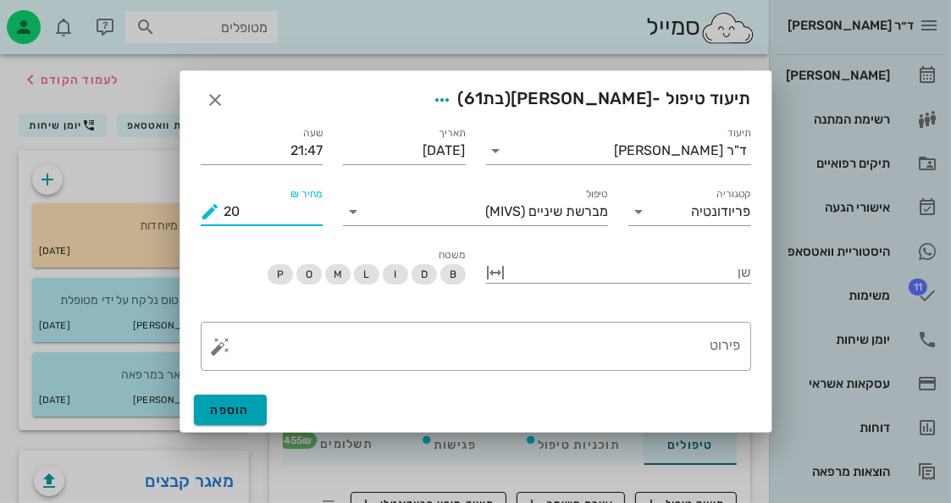
type input "20"
click at [228, 413] on span "הוספה" at bounding box center [231, 410] width 40 height 14
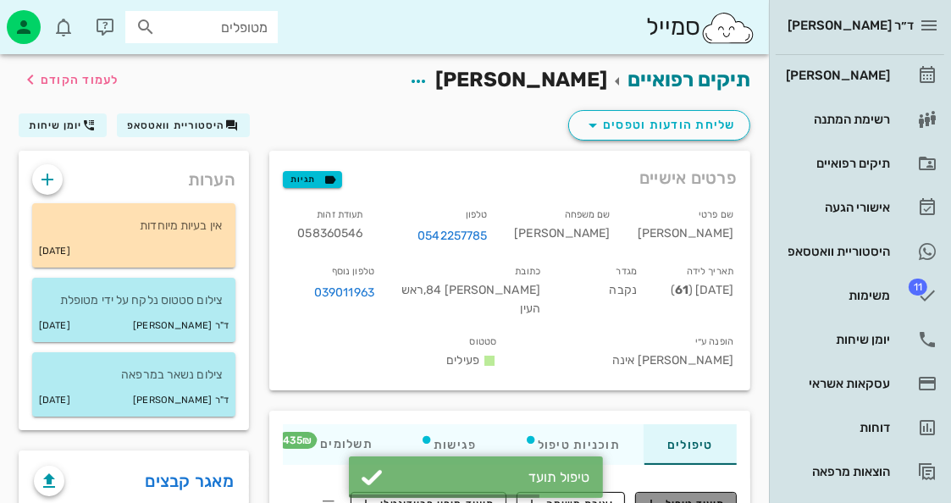
click at [704, 496] on span "תיעוד טיפול" at bounding box center [686, 503] width 79 height 15
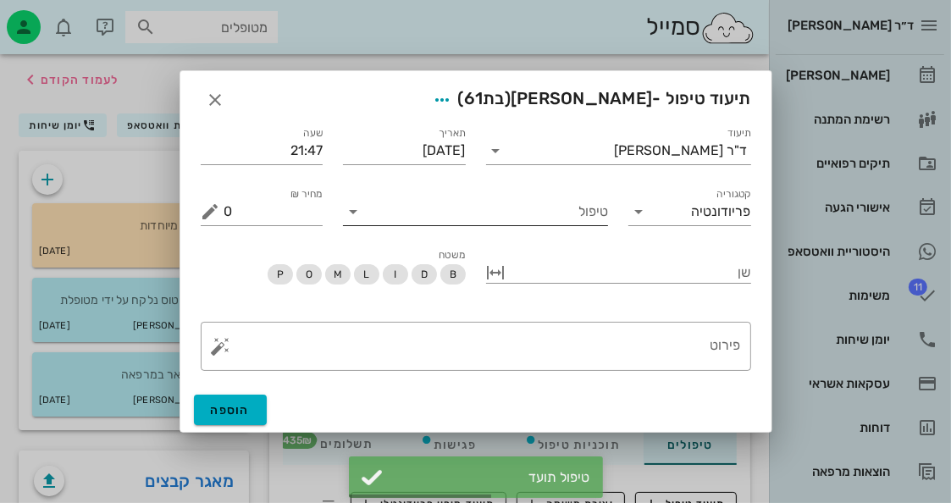
click at [590, 214] on input "טיפול" at bounding box center [487, 211] width 241 height 27
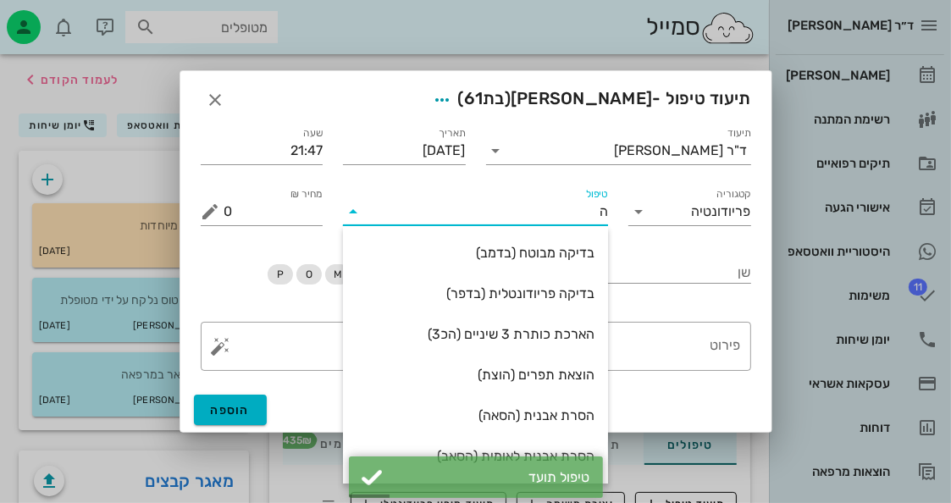
type input "[PERSON_NAME]"
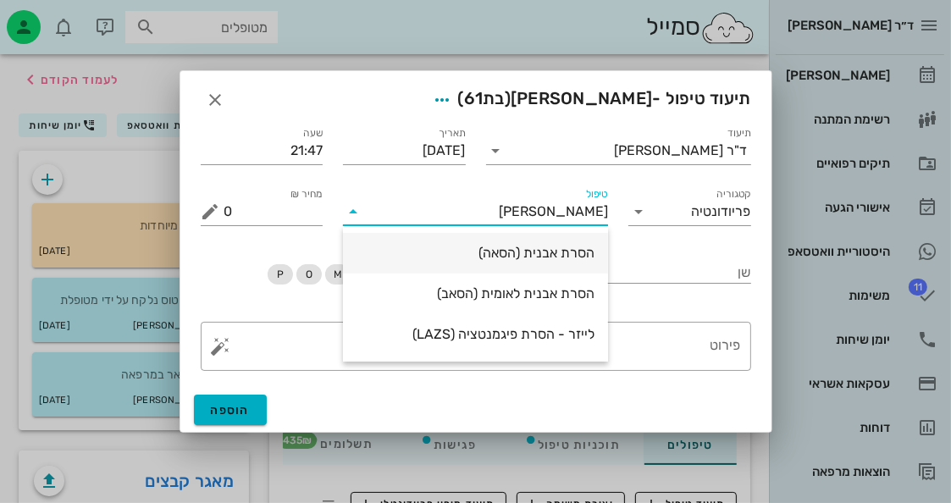
click at [540, 252] on div "הסרת אבנית (הסאה)" at bounding box center [475, 253] width 238 height 16
type input "435"
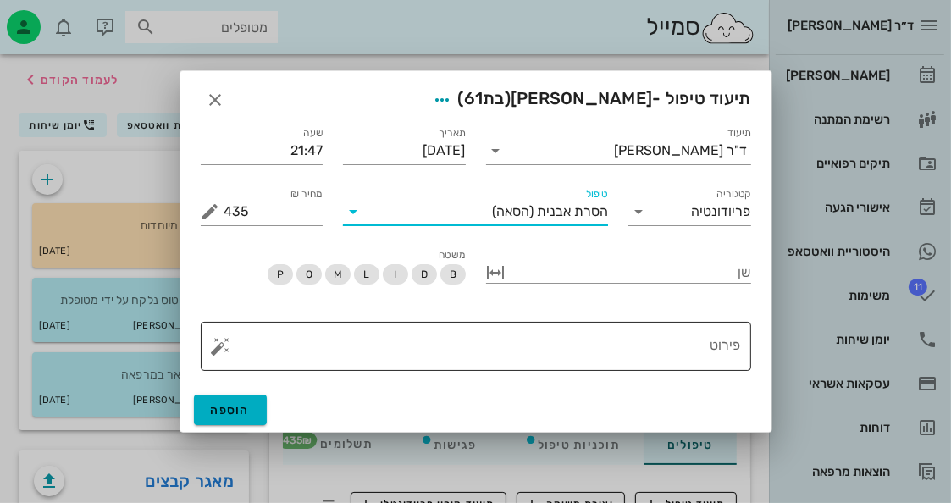
click at [655, 337] on textarea "פירוט" at bounding box center [482, 350] width 516 height 41
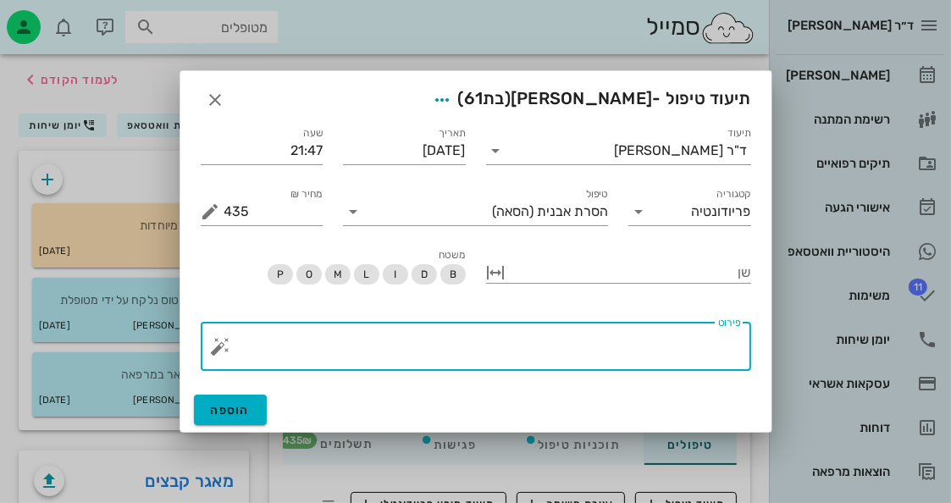
click at [223, 349] on button "button" at bounding box center [221, 346] width 20 height 20
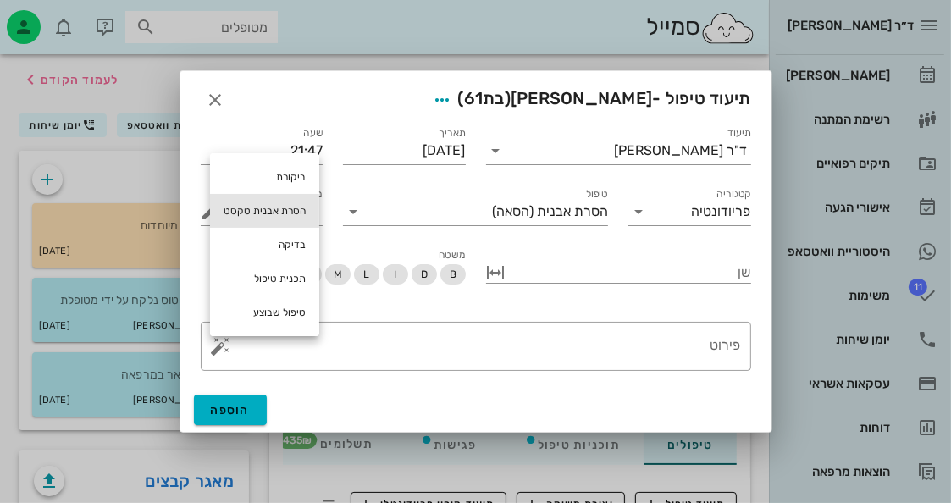
click at [279, 217] on div "הסרת אבנית טקסט" at bounding box center [264, 211] width 109 height 34
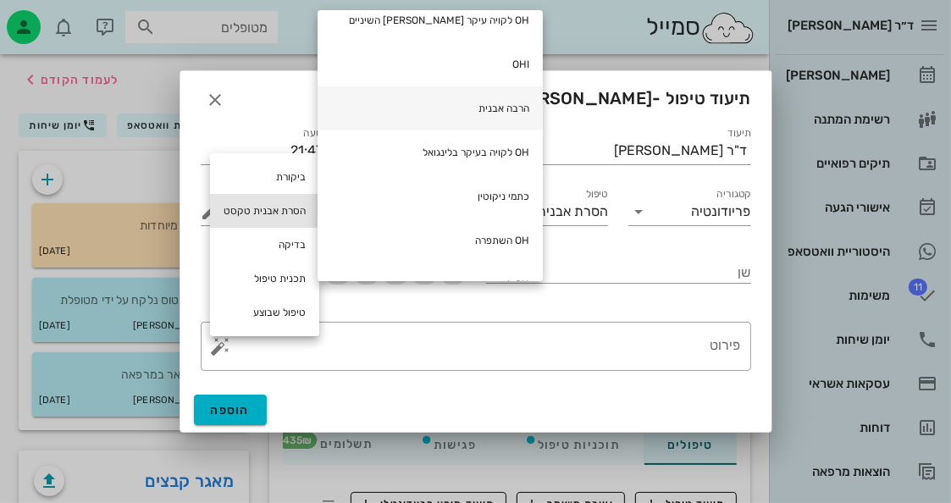
scroll to position [85, 0]
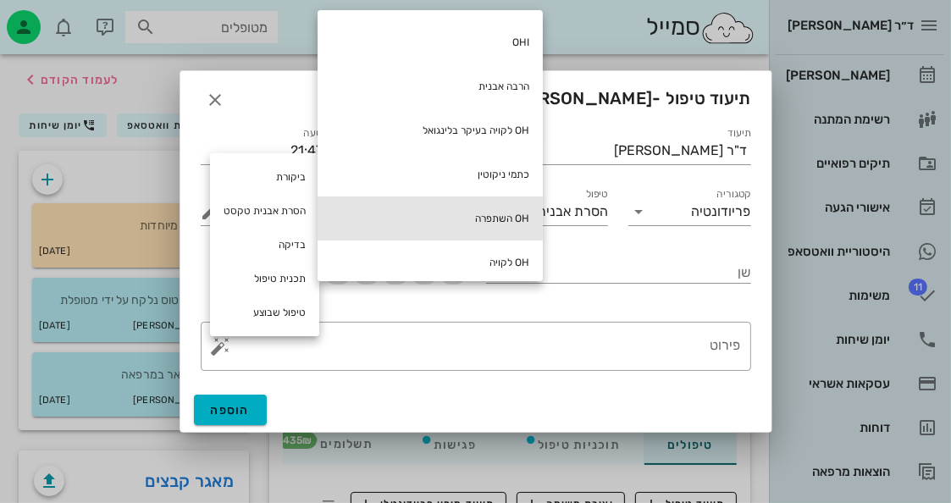
click at [433, 213] on div "OH השתפרה" at bounding box center [429, 218] width 225 height 44
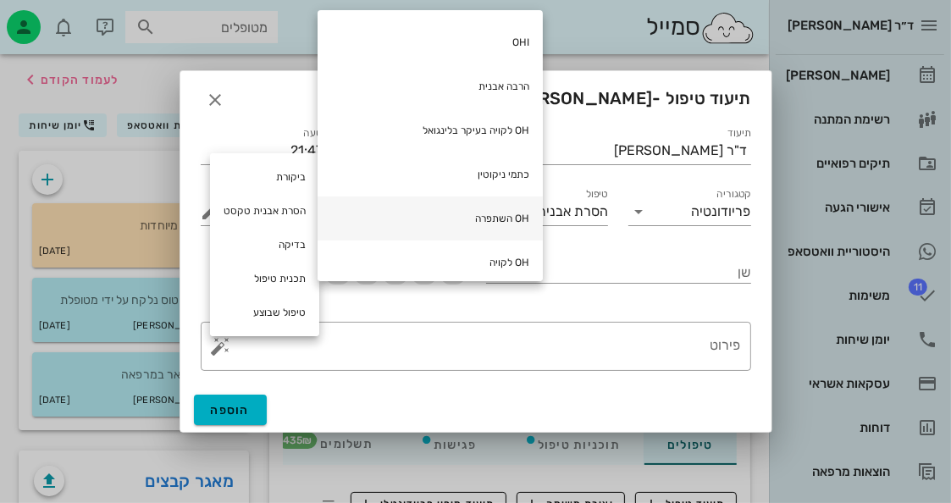
type textarea "OH השתפרה"
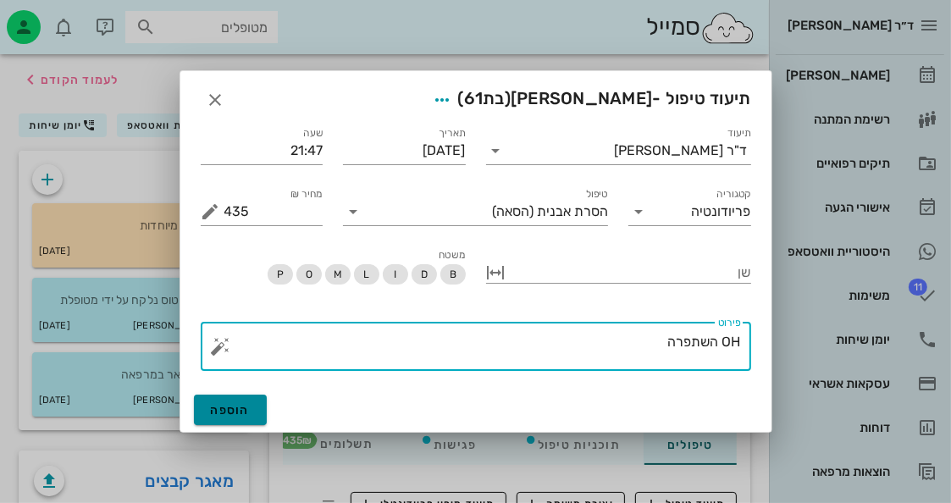
click at [245, 406] on span "הוספה" at bounding box center [231, 410] width 40 height 14
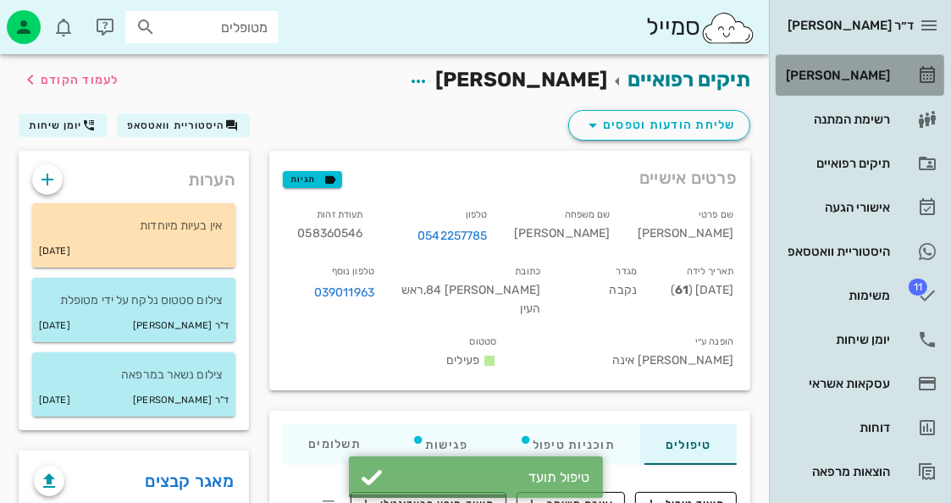
click at [855, 65] on div "[PERSON_NAME]" at bounding box center [835, 75] width 107 height 27
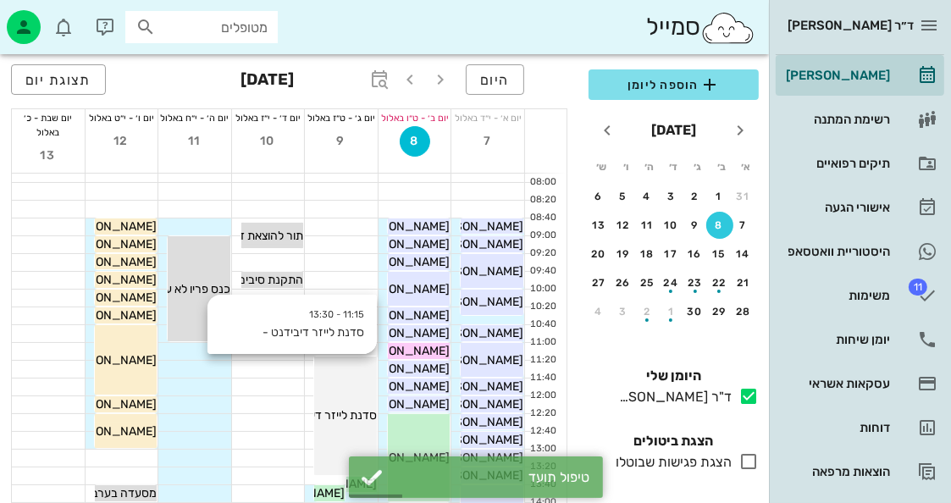
scroll to position [85, 0]
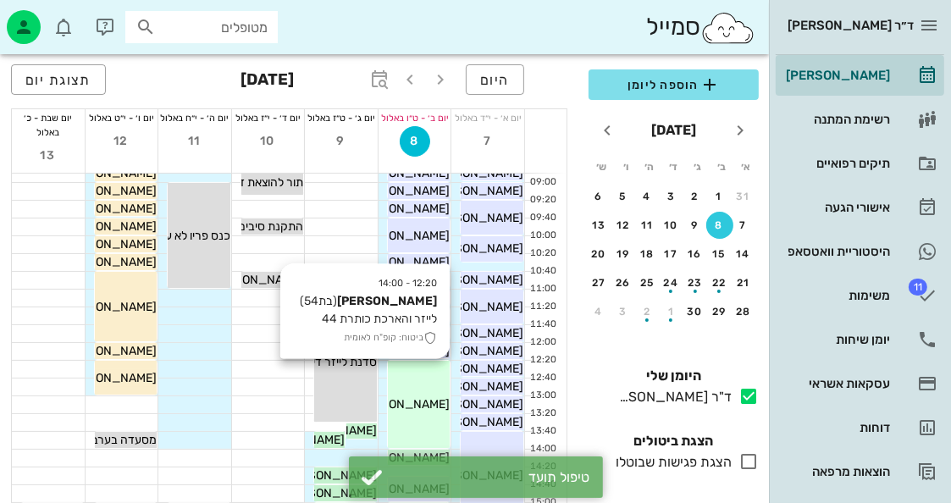
click at [422, 405] on span "[PERSON_NAME]" at bounding box center [402, 404] width 95 height 14
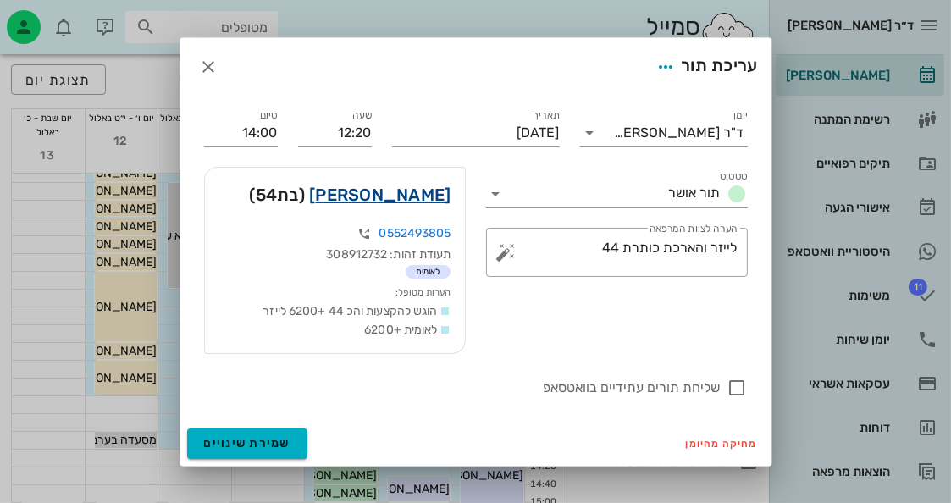
click at [438, 207] on link "[PERSON_NAME]" at bounding box center [379, 194] width 141 height 27
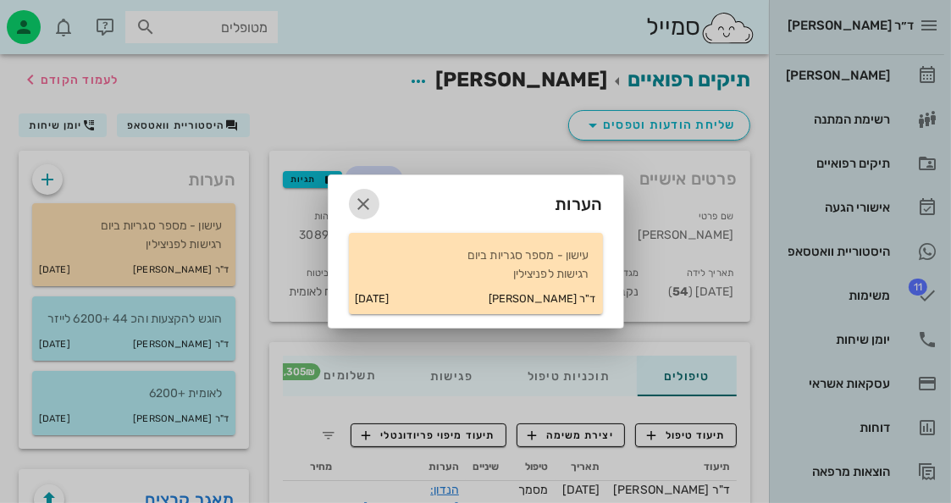
click at [367, 211] on icon "button" at bounding box center [364, 204] width 20 height 20
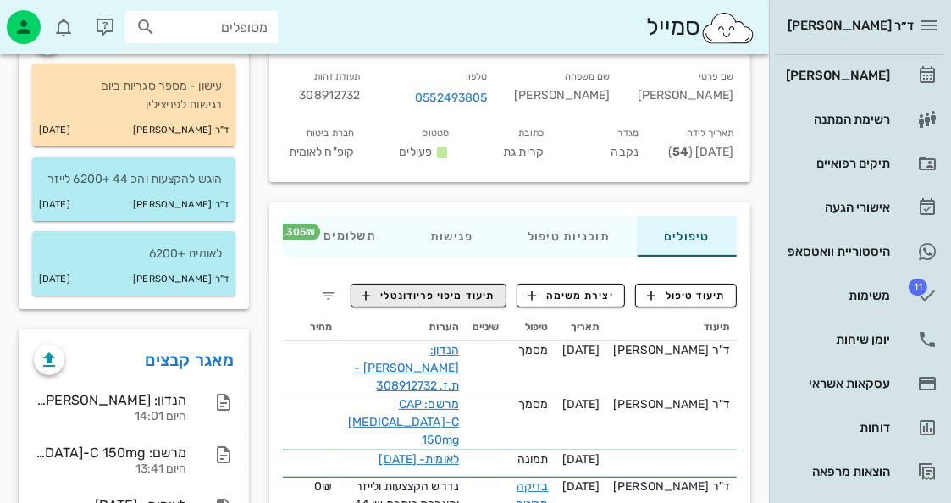
scroll to position [169, 0]
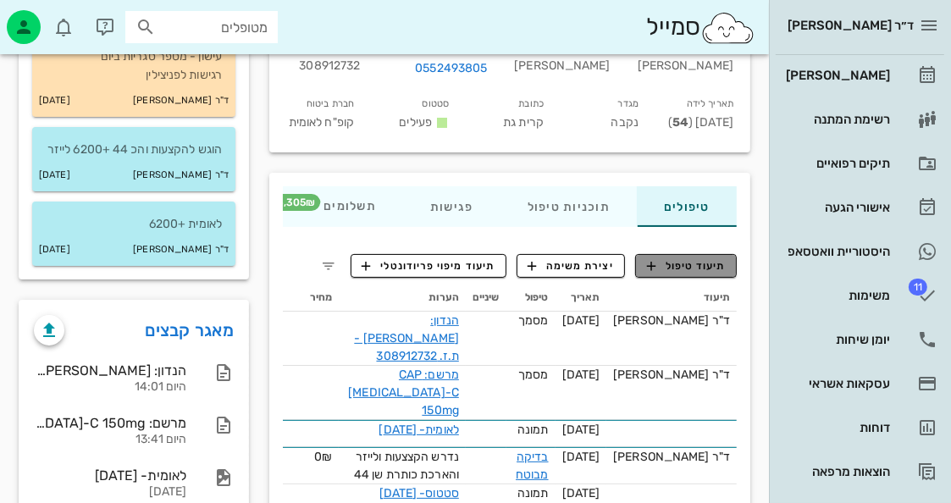
click at [693, 258] on span "תיעוד טיפול" at bounding box center [686, 265] width 79 height 15
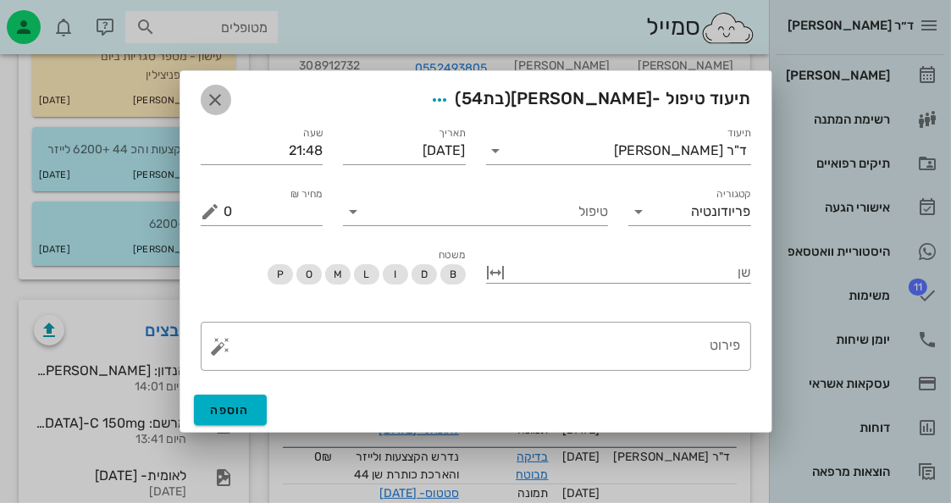
click at [223, 96] on icon "button" at bounding box center [216, 100] width 20 height 20
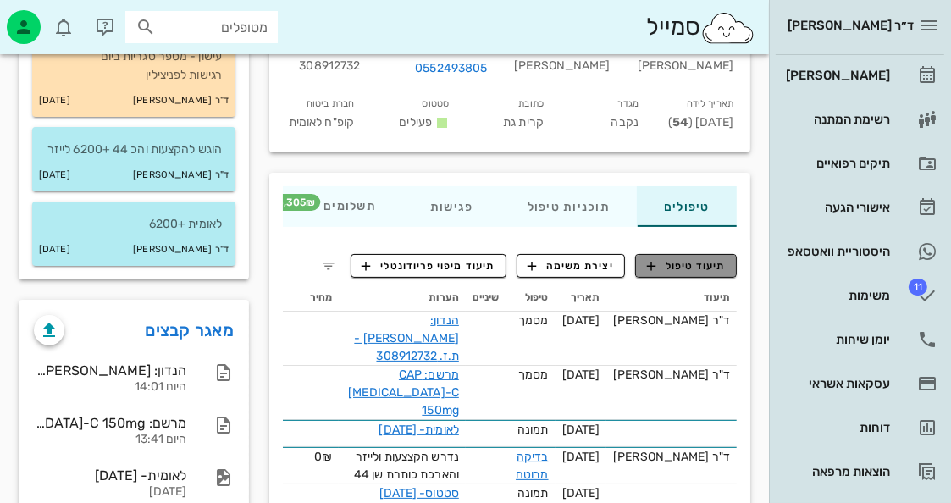
click at [670, 271] on span "תיעוד טיפול" at bounding box center [686, 265] width 79 height 15
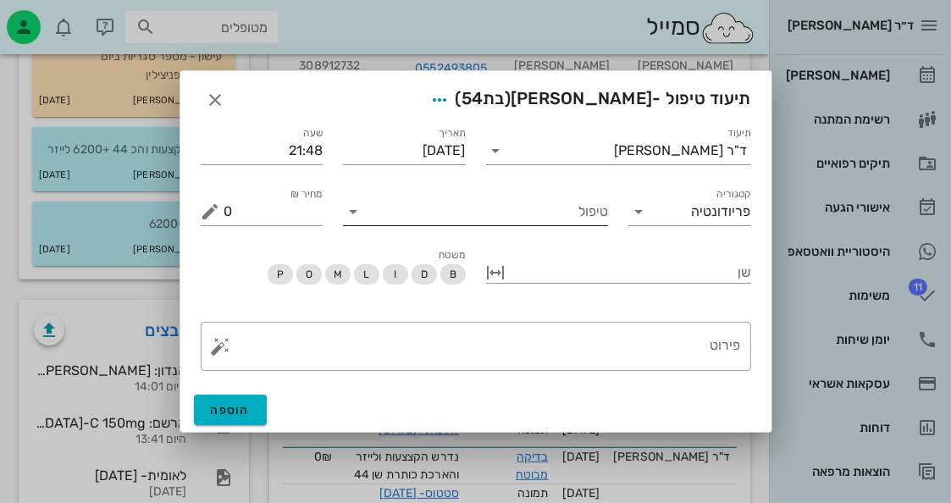
click at [564, 218] on input "טיפול" at bounding box center [487, 211] width 241 height 27
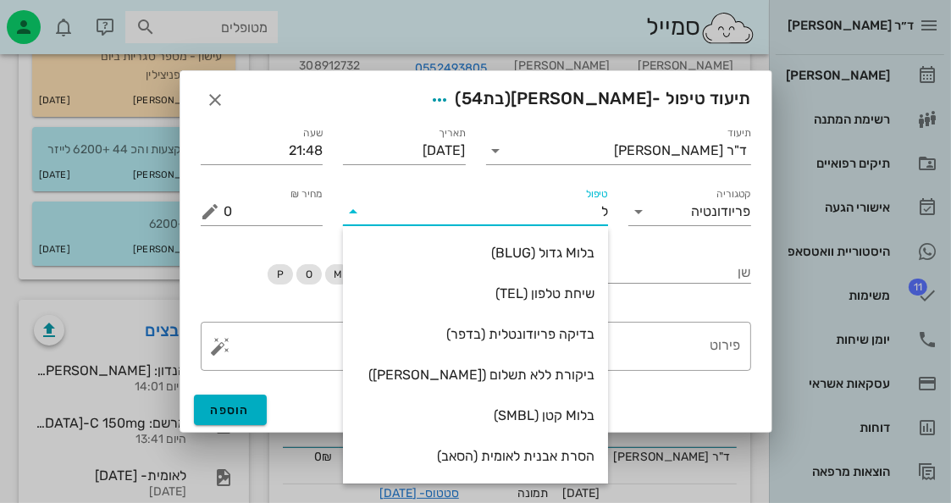
type input "[PERSON_NAME]"
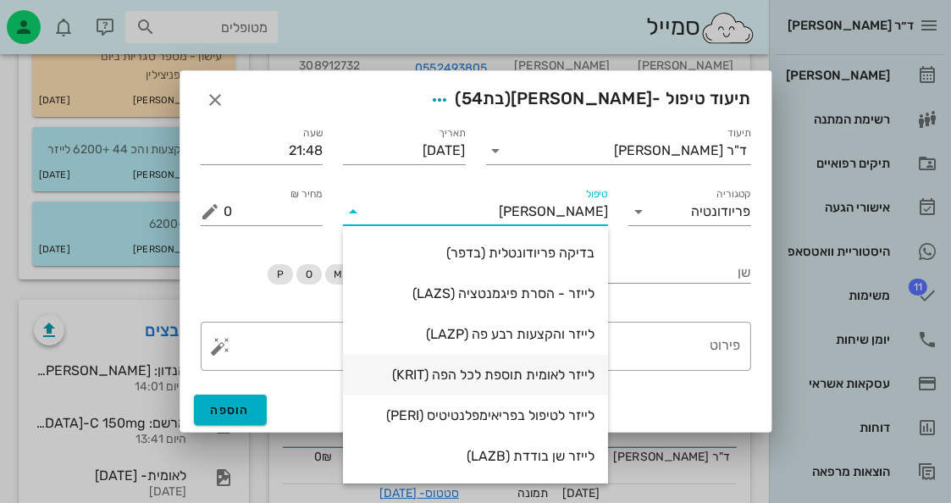
click at [511, 374] on div "לייזר לאומית תוספת לכל הפה (KRIT)" at bounding box center [475, 375] width 238 height 16
type input "6200"
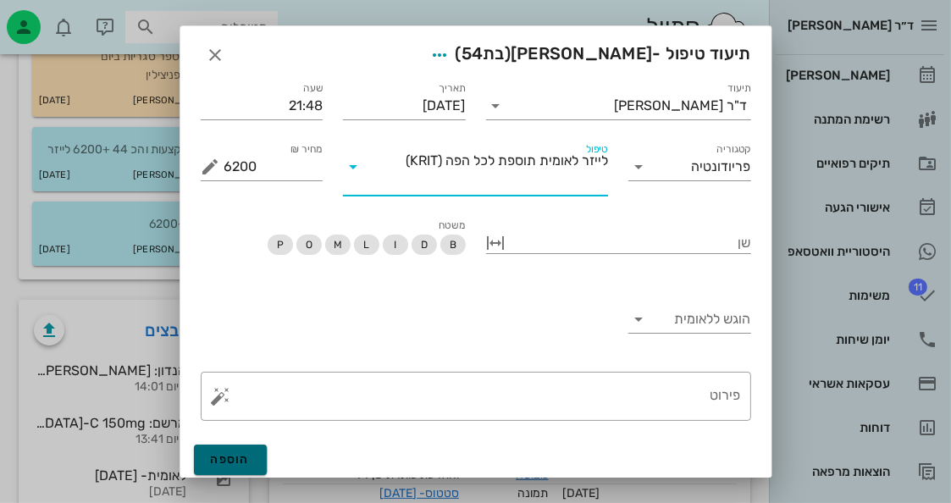
click at [267, 457] on button "הוספה" at bounding box center [231, 459] width 74 height 30
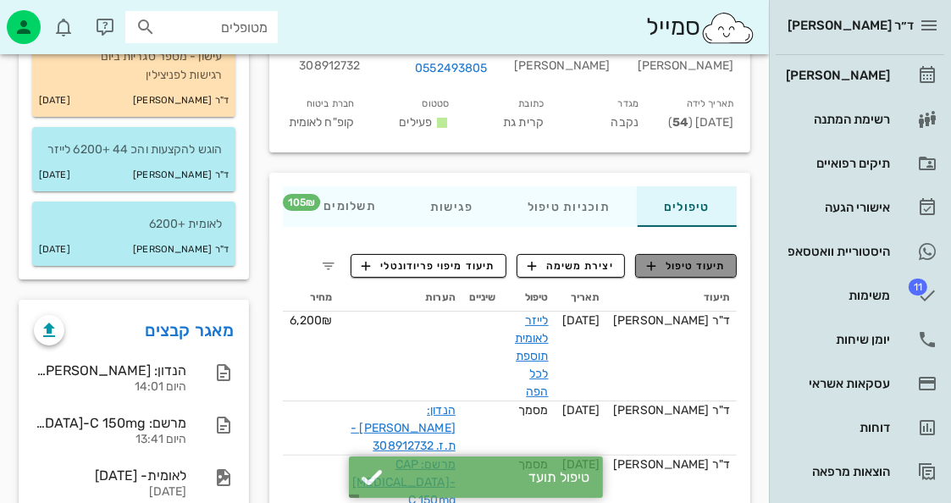
click at [703, 255] on button "תיעוד טיפול" at bounding box center [686, 266] width 102 height 24
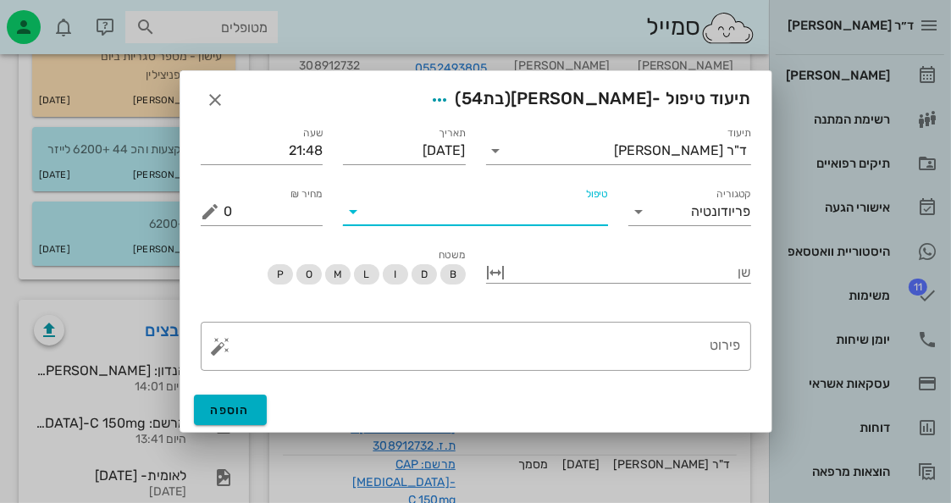
click at [596, 216] on input "טיפול" at bounding box center [487, 211] width 241 height 27
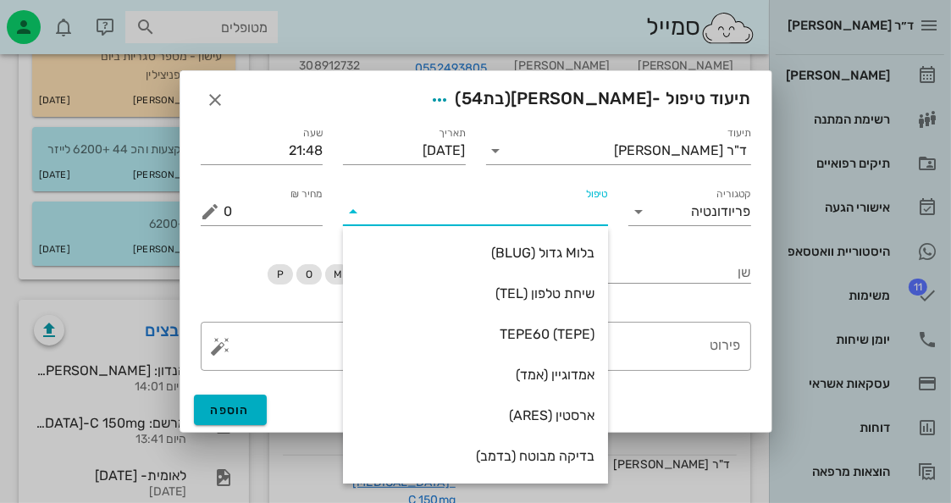
click at [124, 315] on div at bounding box center [475, 251] width 951 height 503
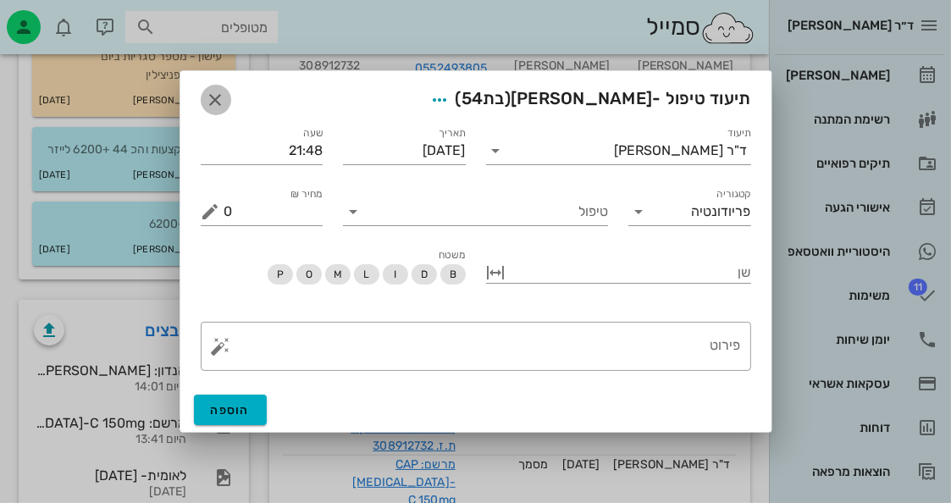
click at [212, 102] on icon "button" at bounding box center [216, 100] width 20 height 20
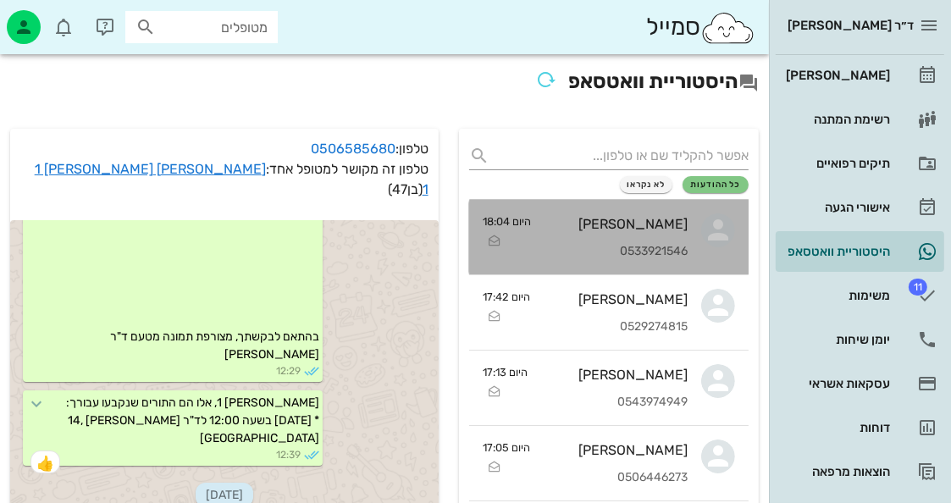
click at [653, 230] on div "סיגל זכריה" at bounding box center [615, 224] width 143 height 16
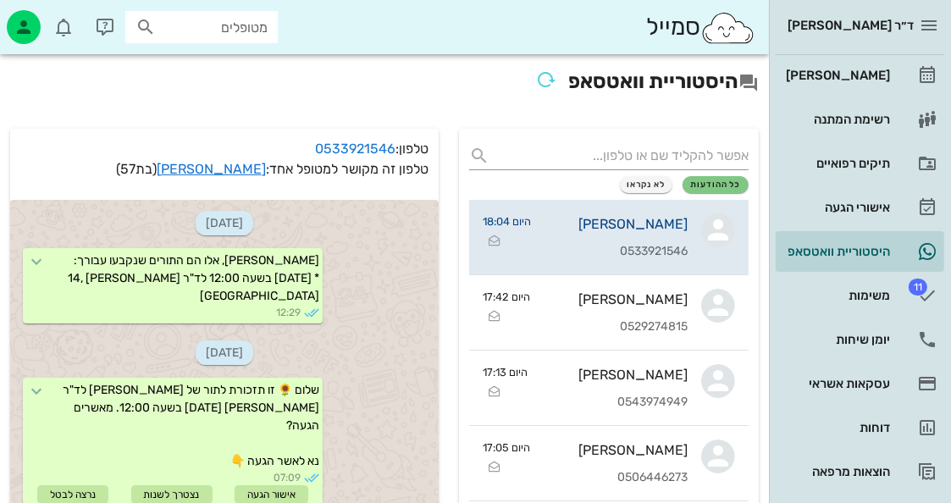
scroll to position [4134, 0]
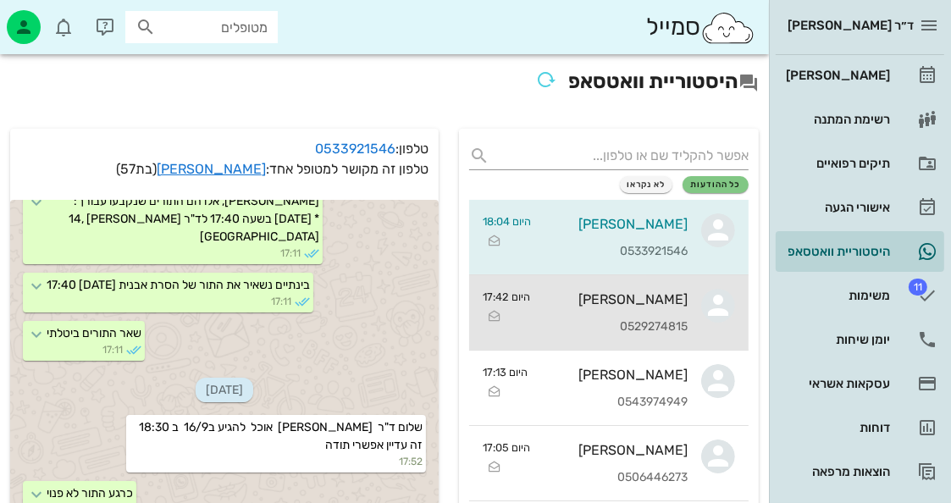
click at [670, 309] on div "גיל אלמוגי 0529274815" at bounding box center [615, 312] width 144 height 74
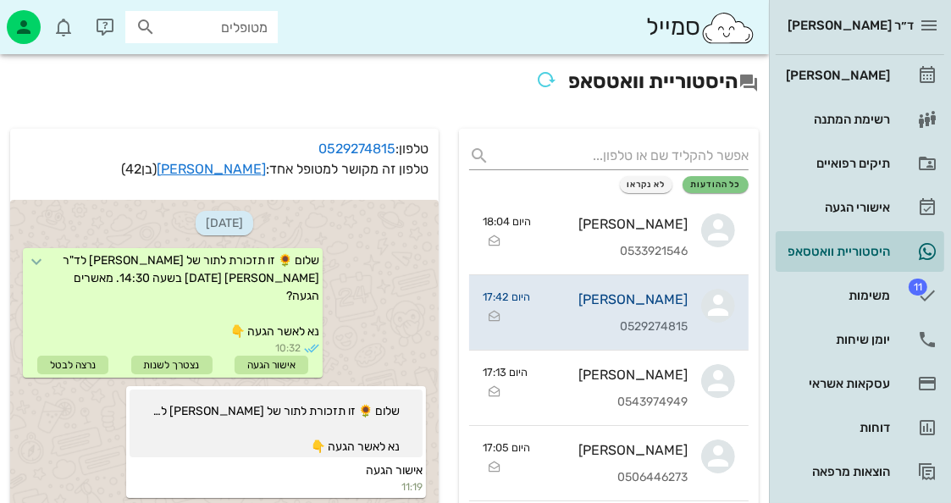
scroll to position [1036, 0]
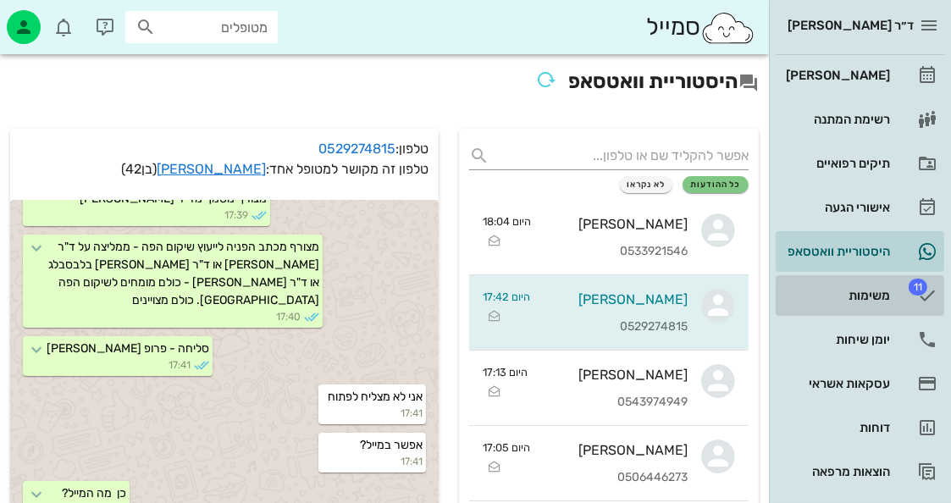
click at [906, 275] on link "11 משימות" at bounding box center [859, 295] width 168 height 41
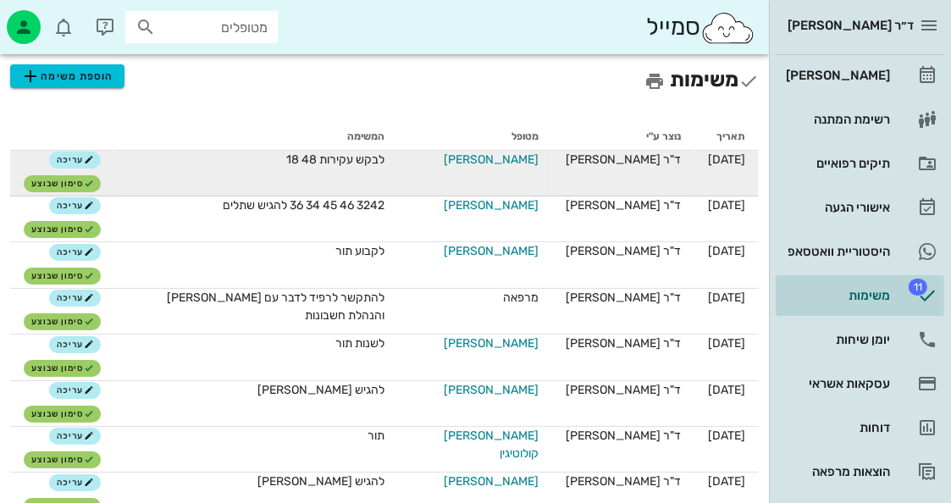
click at [521, 153] on span "טגיס קסה" at bounding box center [491, 160] width 95 height 18
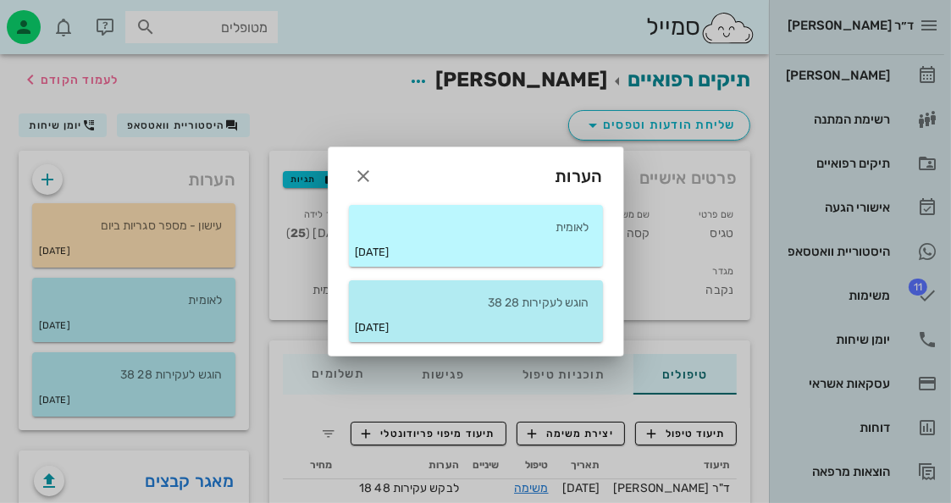
click at [524, 234] on p "לאומית" at bounding box center [475, 227] width 227 height 19
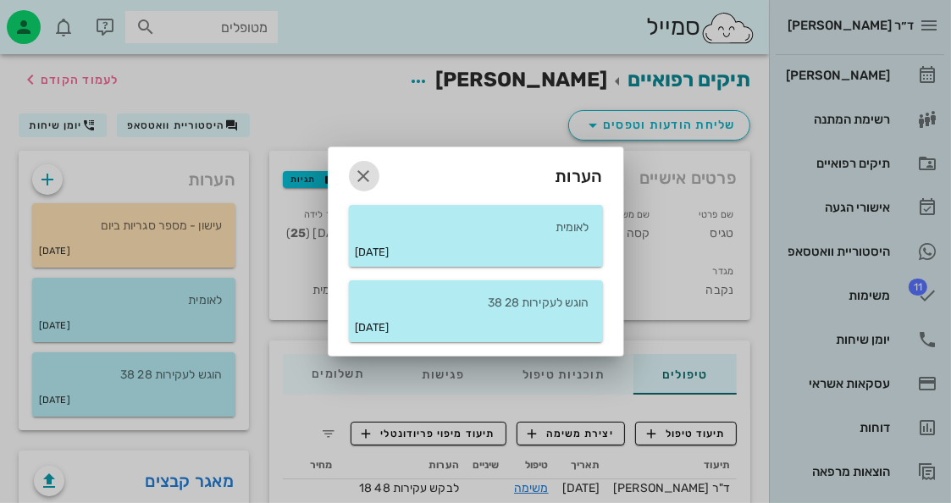
click at [372, 167] on icon "button" at bounding box center [364, 176] width 20 height 20
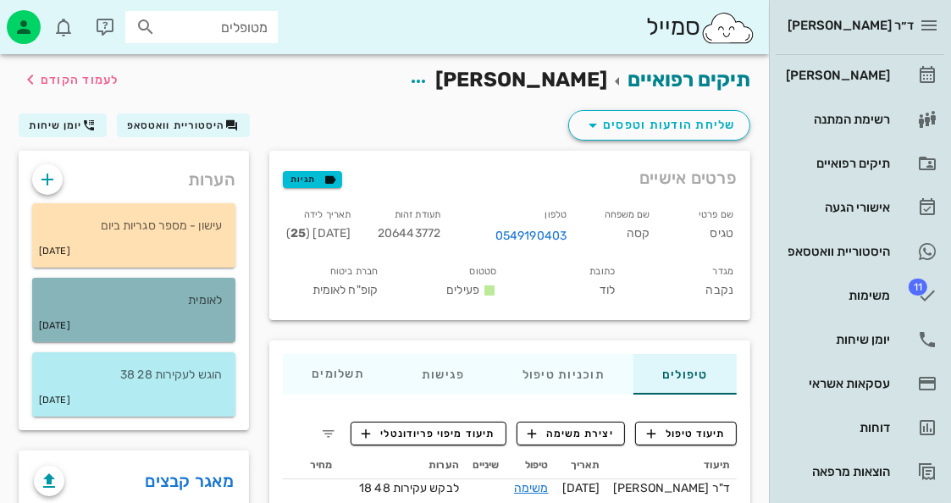
click at [206, 295] on p "לאומית" at bounding box center [134, 300] width 176 height 19
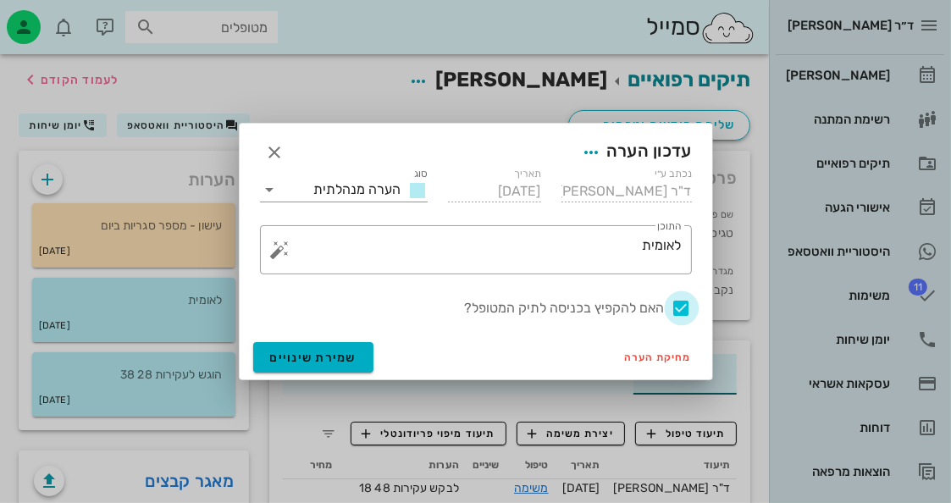
click at [684, 294] on div at bounding box center [681, 308] width 29 height 29
checkbox input "false"
click at [322, 365] on button "שמירת שינויים" at bounding box center [313, 357] width 121 height 30
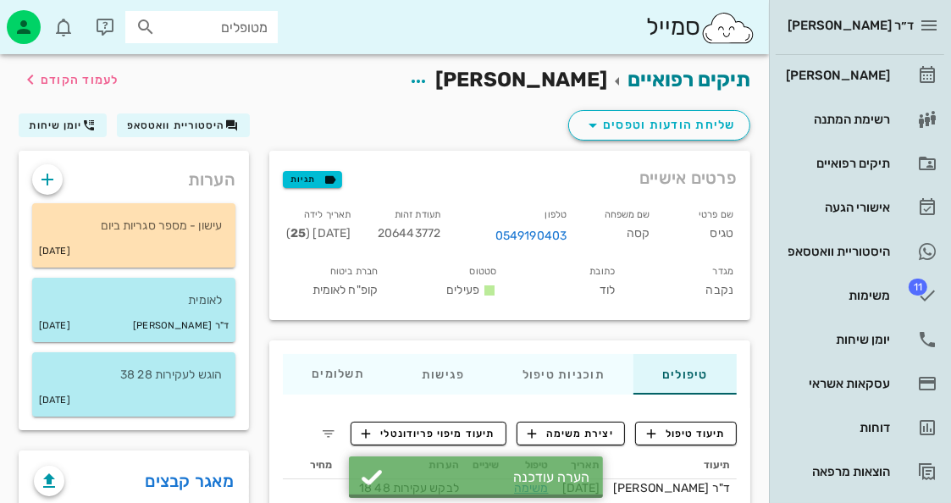
click at [182, 417] on div "הוגש לעקירות 28 38 24-09-2024" at bounding box center [133, 389] width 223 height 74
click at [169, 377] on p "הוגש לעקירות 28 38" at bounding box center [134, 375] width 176 height 19
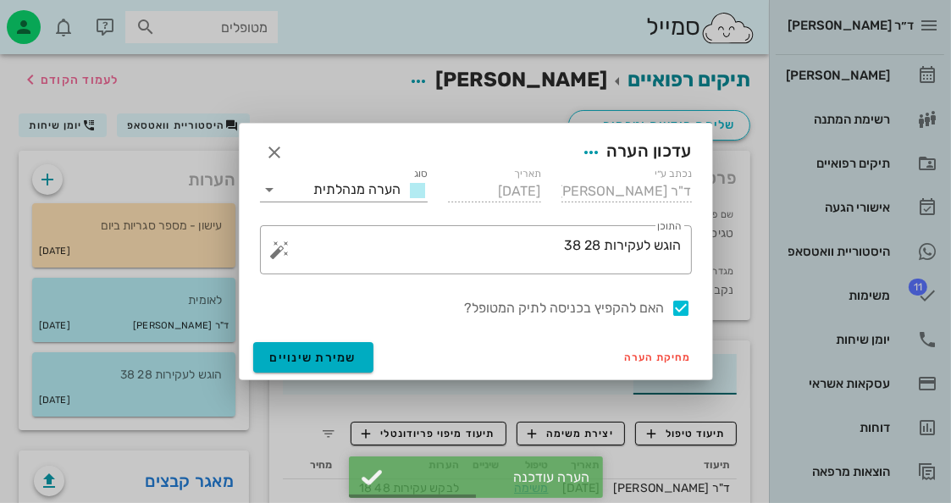
drag, startPoint x: 681, startPoint y: 309, endPoint x: 295, endPoint y: 375, distance: 392.4
click at [681, 309] on div at bounding box center [681, 308] width 29 height 29
checkbox input "false"
click at [322, 347] on button "שמירת שינויים" at bounding box center [313, 357] width 121 height 30
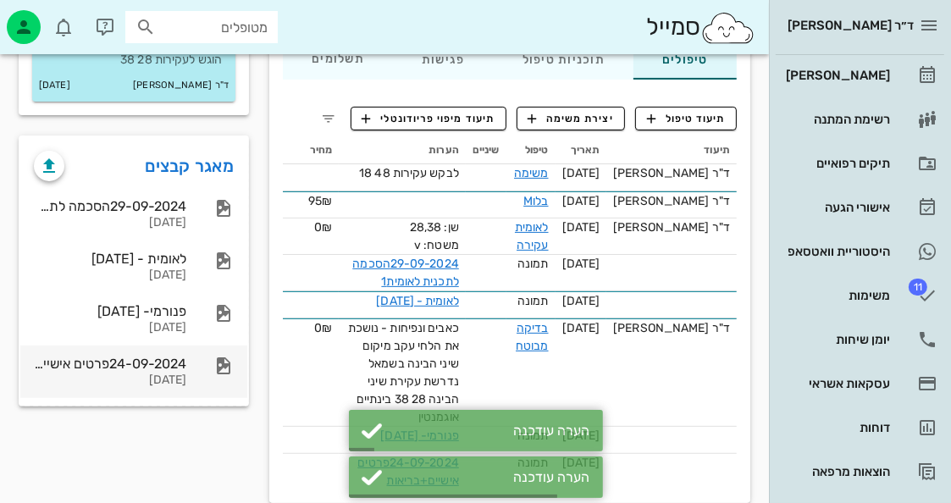
scroll to position [322, 0]
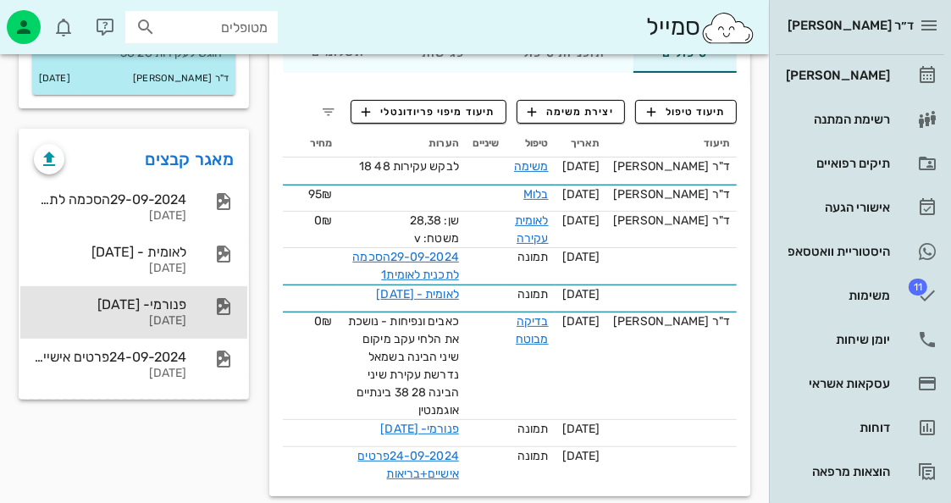
click at [210, 298] on div at bounding box center [214, 306] width 37 height 20
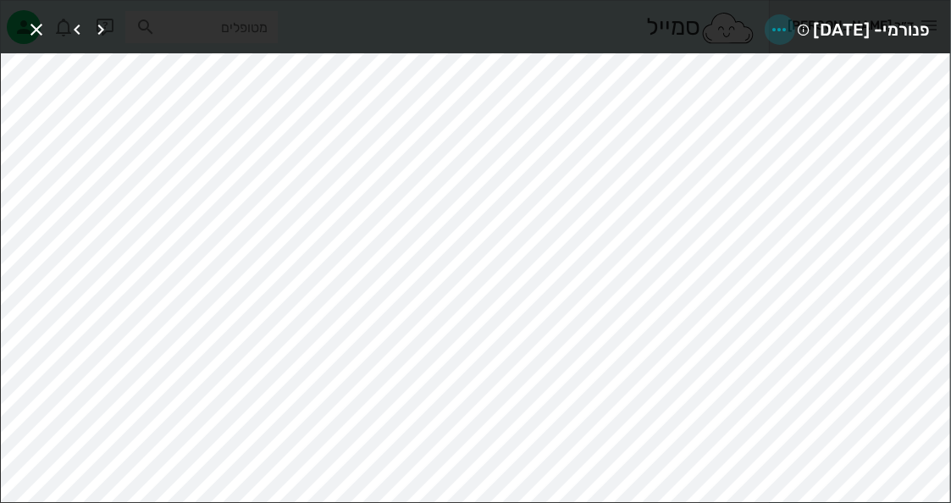
click at [769, 25] on icon "button" at bounding box center [779, 29] width 20 height 20
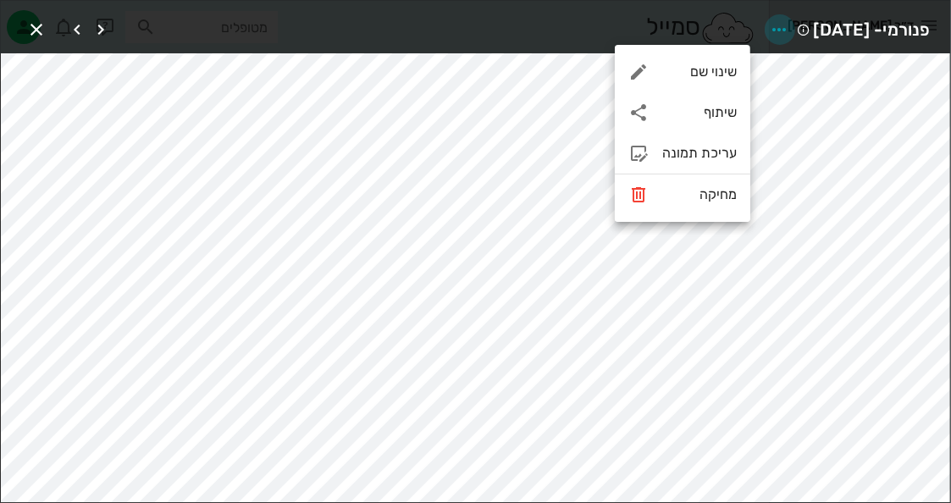
click at [769, 25] on icon "button" at bounding box center [779, 29] width 20 height 20
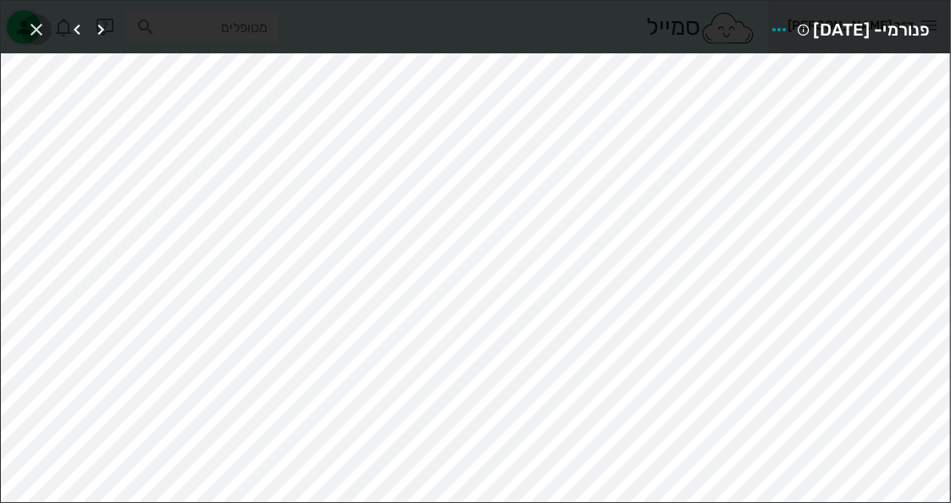
click at [33, 31] on icon "button" at bounding box center [36, 29] width 20 height 20
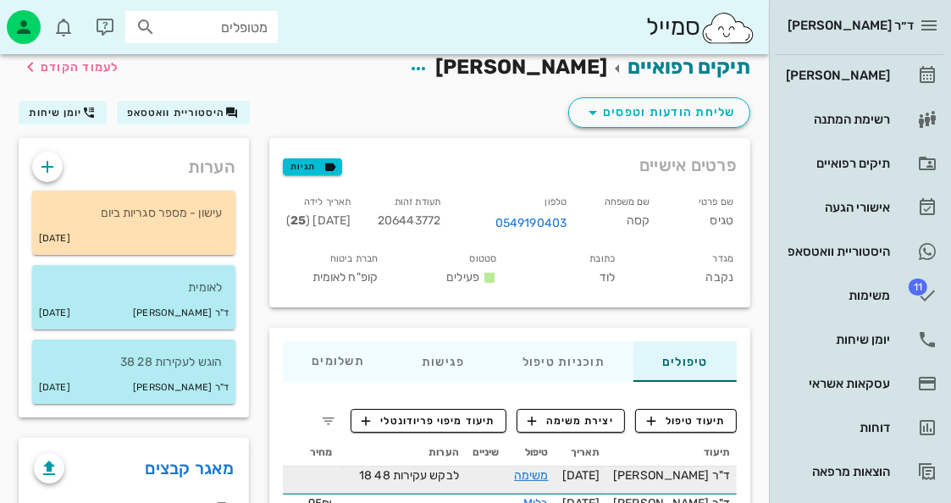
scroll to position [0, 0]
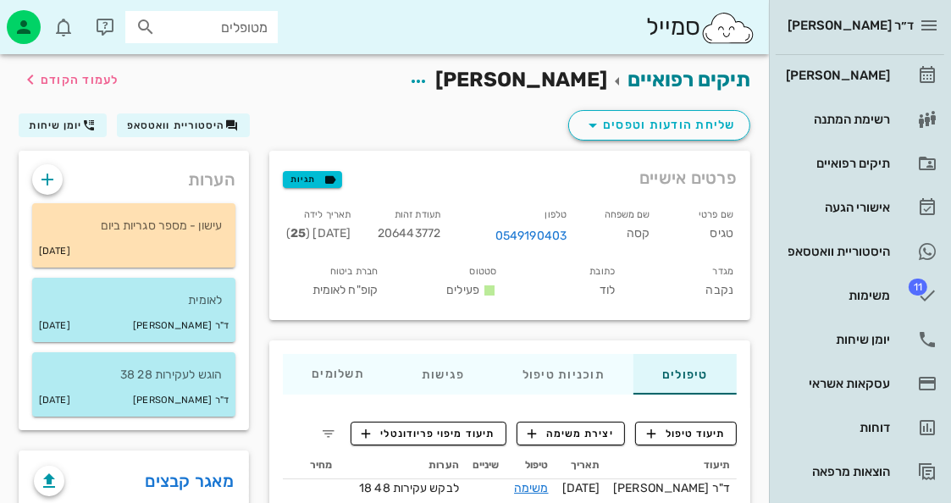
click at [440, 234] on span "206443772" at bounding box center [409, 233] width 63 height 14
copy span "206443772"
click at [38, 174] on icon "button" at bounding box center [47, 179] width 20 height 20
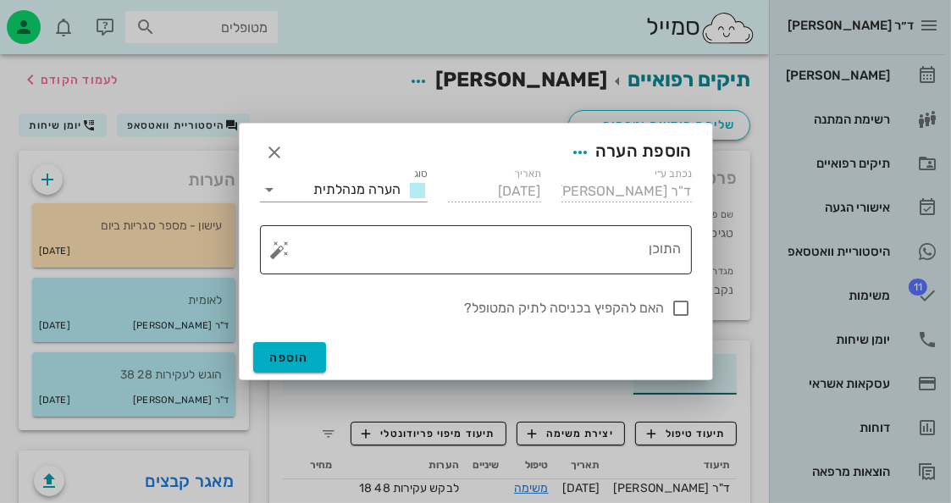
click at [276, 246] on button "button" at bounding box center [280, 250] width 20 height 20
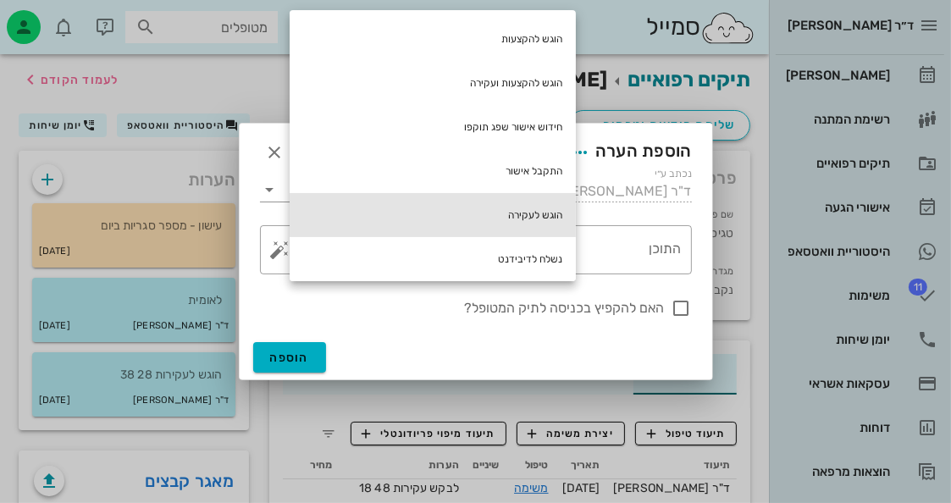
click at [408, 215] on div "הוגש לעקירה" at bounding box center [432, 215] width 286 height 44
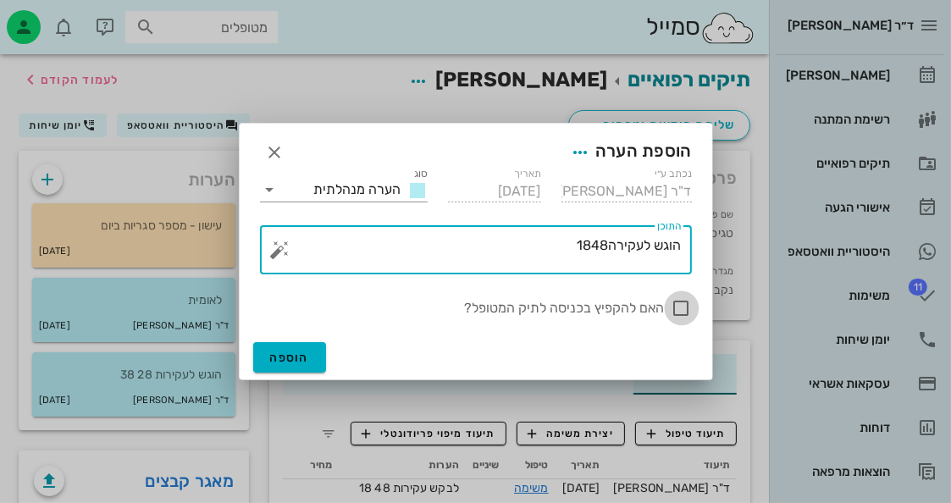
type textarea "הוגש לעקירה1848"
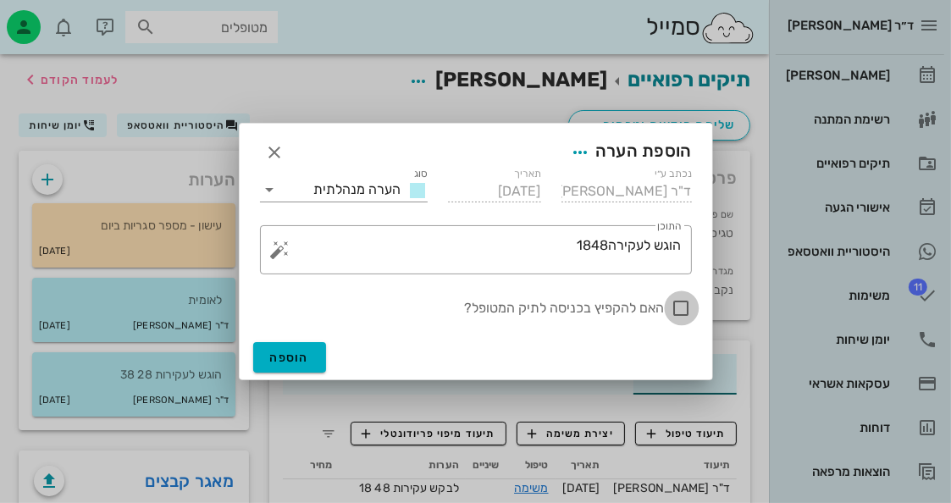
drag, startPoint x: 687, startPoint y: 309, endPoint x: 578, endPoint y: 338, distance: 112.9
click at [686, 309] on div at bounding box center [681, 308] width 29 height 29
checkbox input "true"
click at [301, 365] on button "הוספה" at bounding box center [290, 357] width 74 height 30
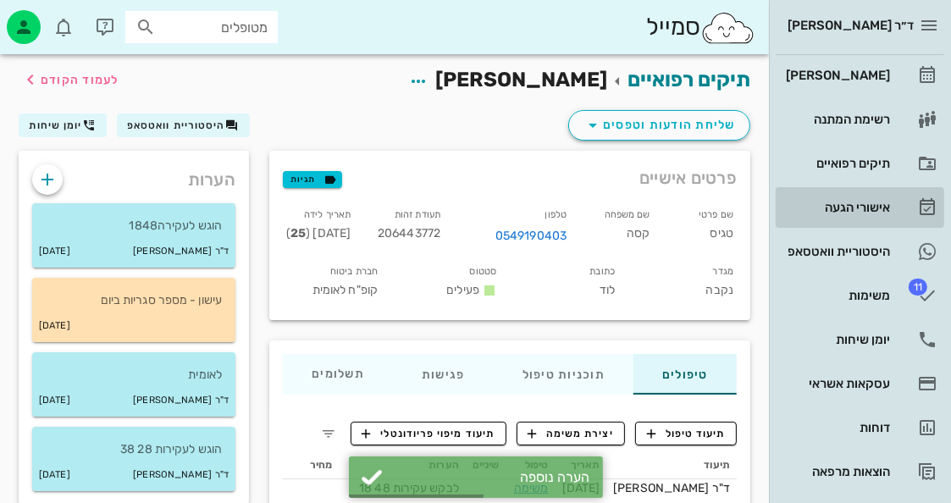
click at [874, 203] on div "אישורי הגעה" at bounding box center [835, 208] width 107 height 14
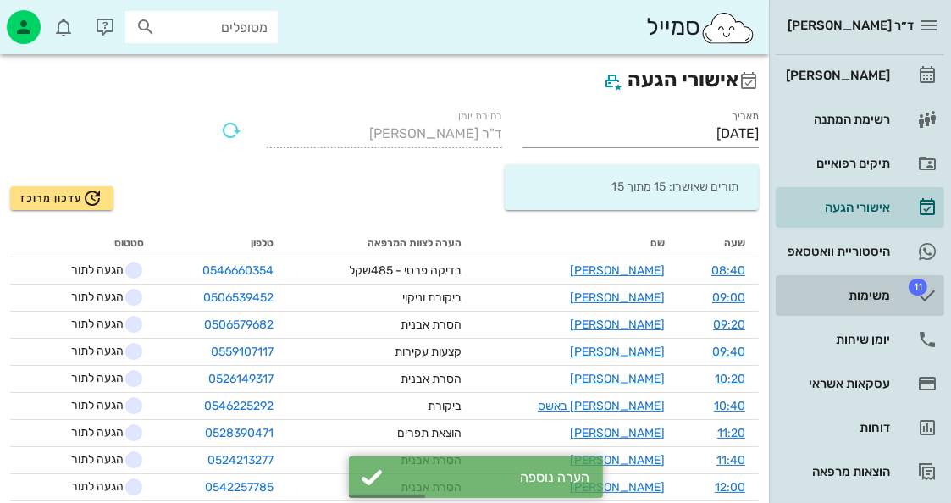
click at [860, 299] on div "משימות" at bounding box center [835, 296] width 107 height 14
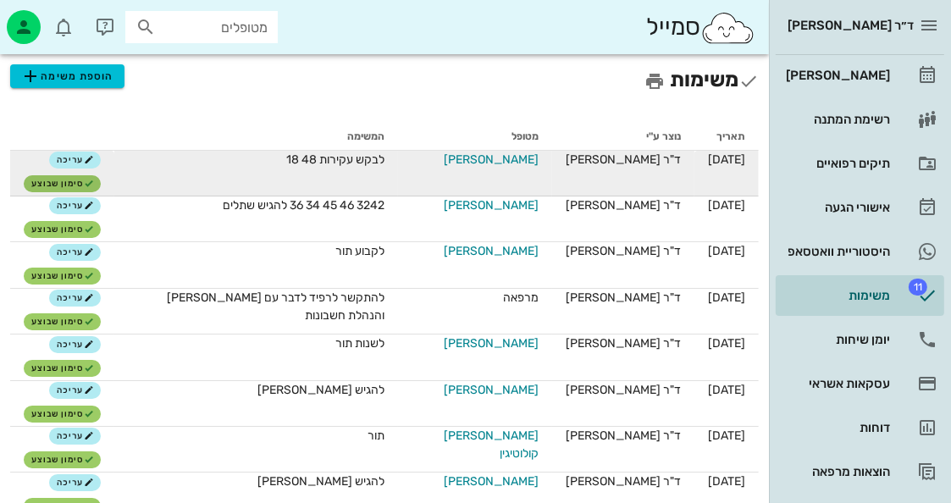
click at [88, 178] on td "עריכה סימון שבוצע" at bounding box center [62, 174] width 104 height 46
click at [88, 180] on span "סימון שבוצע" at bounding box center [62, 184] width 63 height 10
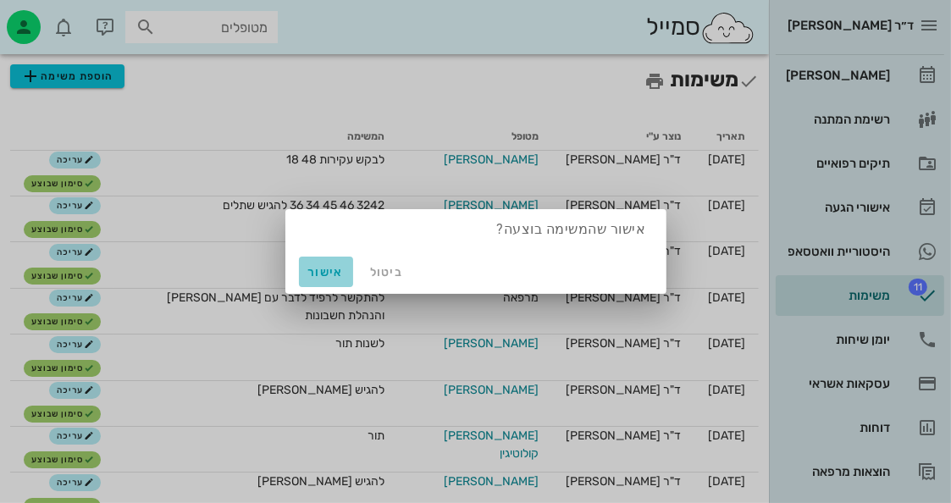
click at [325, 258] on button "אישור" at bounding box center [326, 271] width 54 height 30
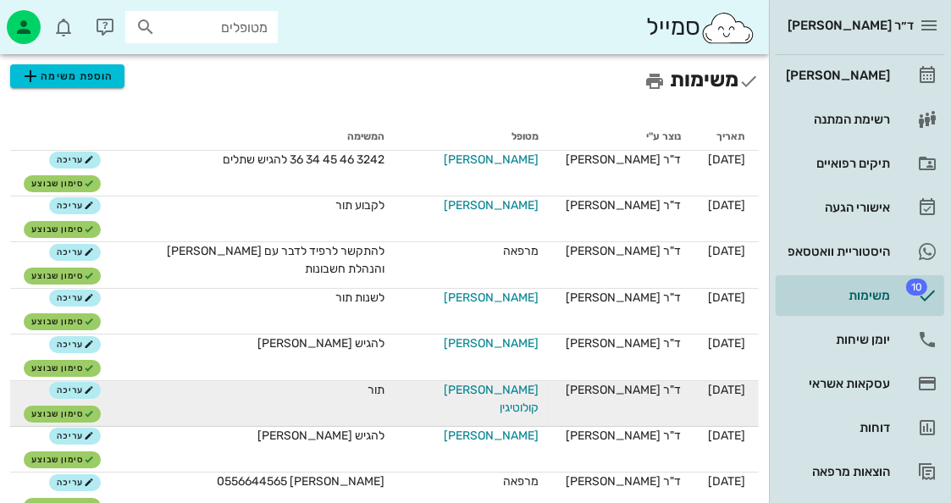
click at [510, 383] on span "אולגה קולוטיגין" at bounding box center [474, 399] width 127 height 36
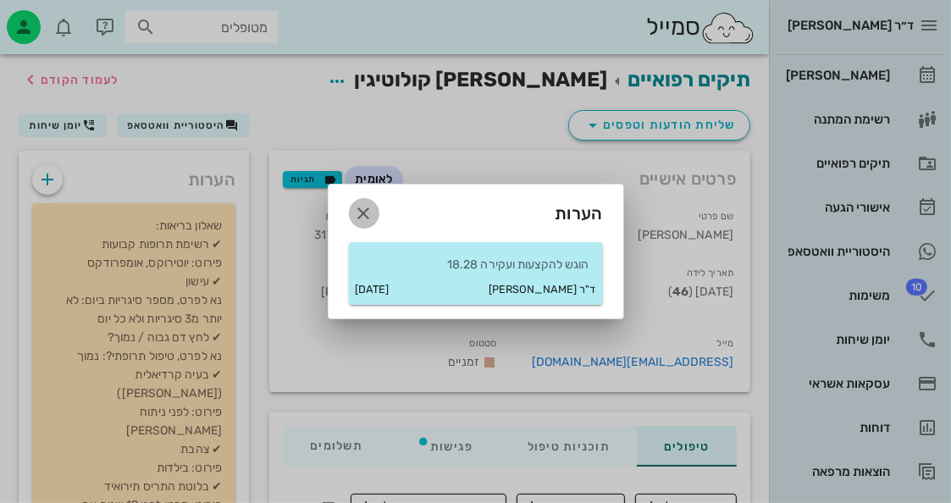
click at [369, 207] on icon "button" at bounding box center [364, 213] width 20 height 20
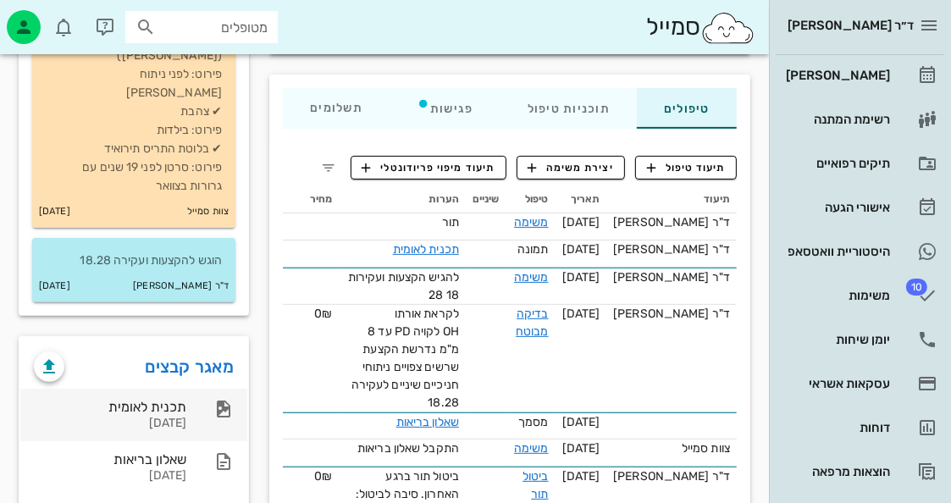
scroll to position [339, 0]
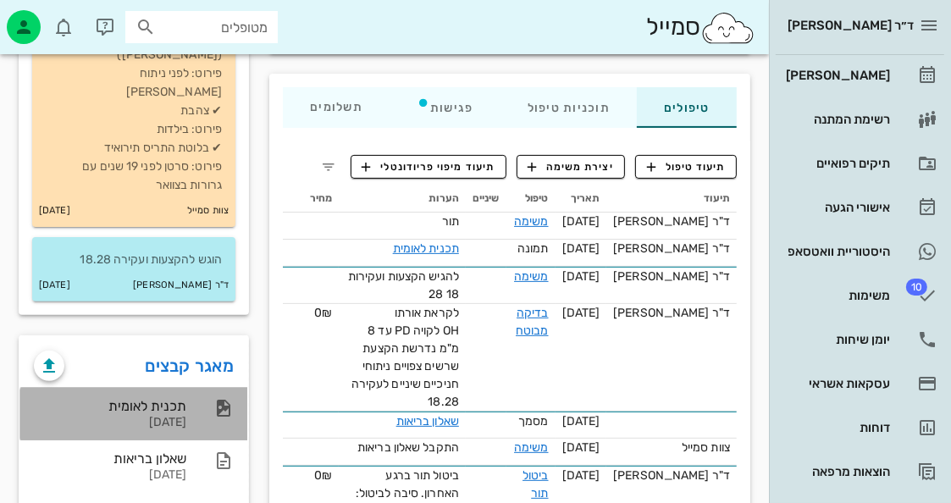
click at [156, 416] on div "22-08-2025" at bounding box center [110, 423] width 152 height 14
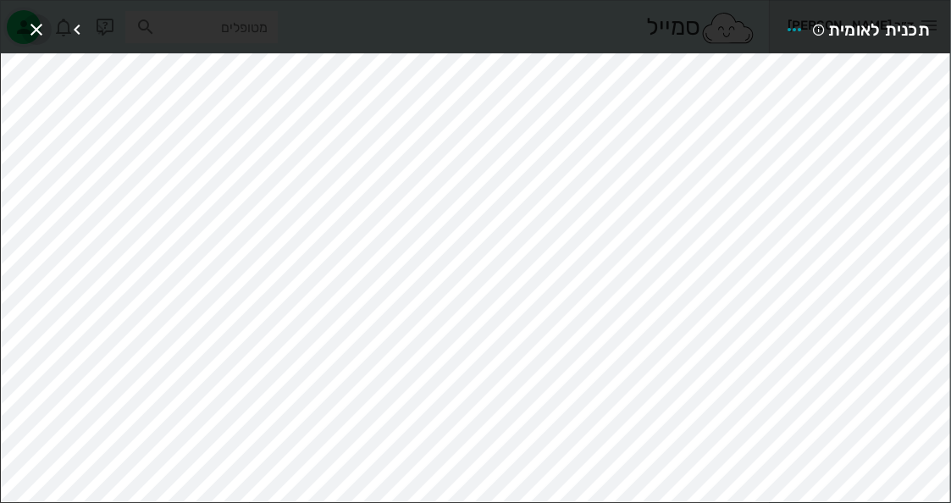
click at [47, 33] on span "button" at bounding box center [36, 29] width 30 height 20
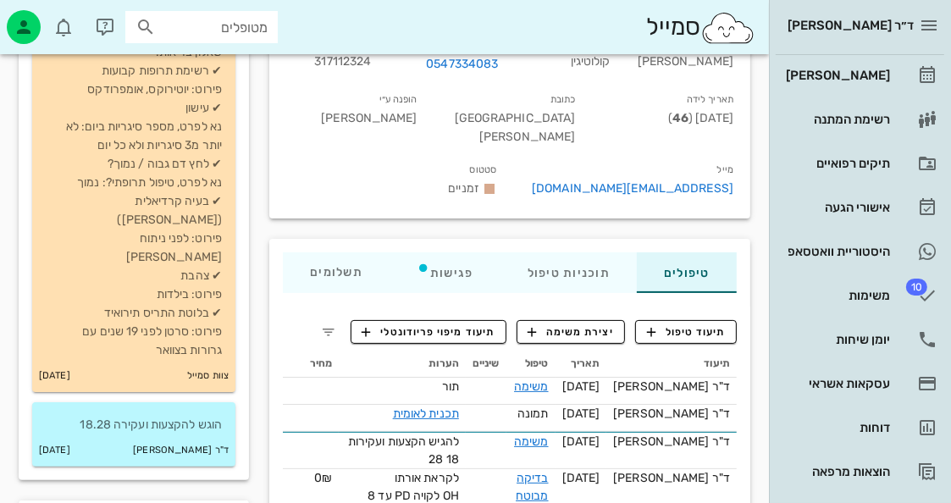
scroll to position [254, 0]
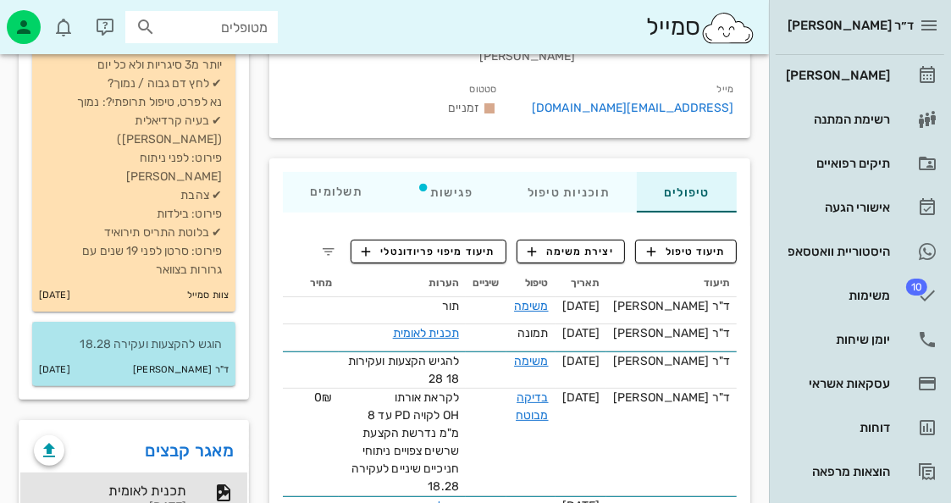
click at [174, 335] on p "הוגש להקצעות ועקירה 18.28" at bounding box center [134, 344] width 176 height 19
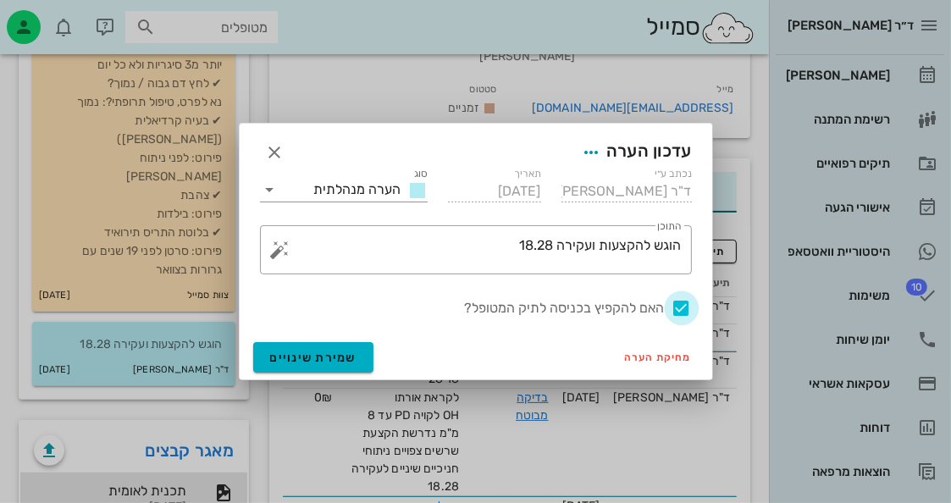
click at [681, 304] on div at bounding box center [681, 308] width 29 height 29
checkbox input "false"
click at [353, 363] on span "שמירת שינויים" at bounding box center [313, 357] width 87 height 14
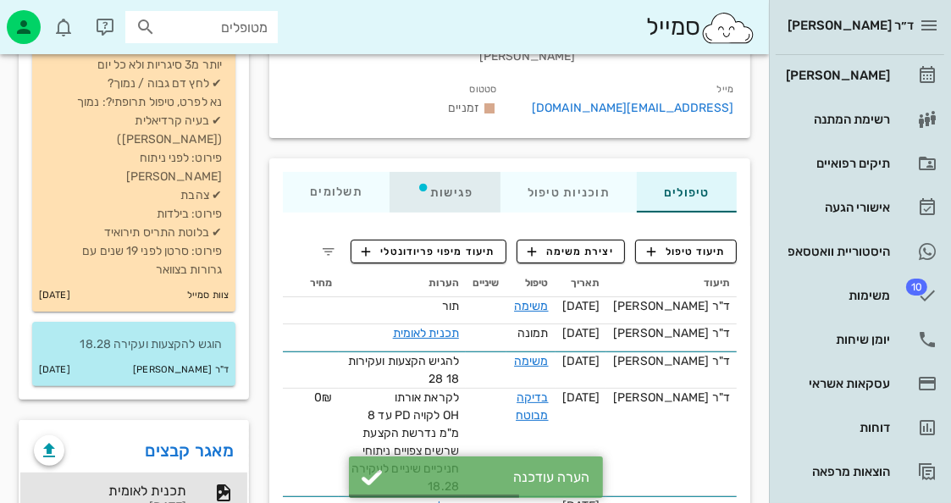
click at [474, 172] on div "פגישות" at bounding box center [444, 192] width 111 height 41
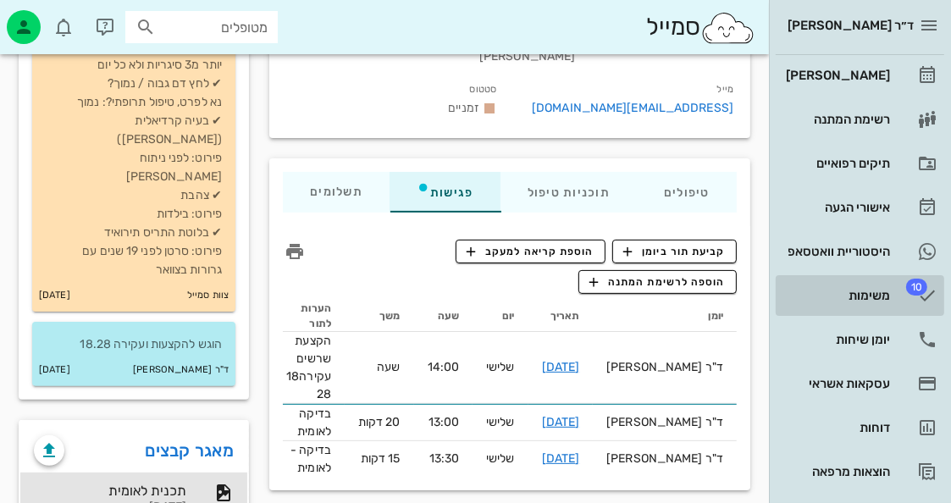
click at [854, 285] on div "משימות" at bounding box center [835, 295] width 107 height 27
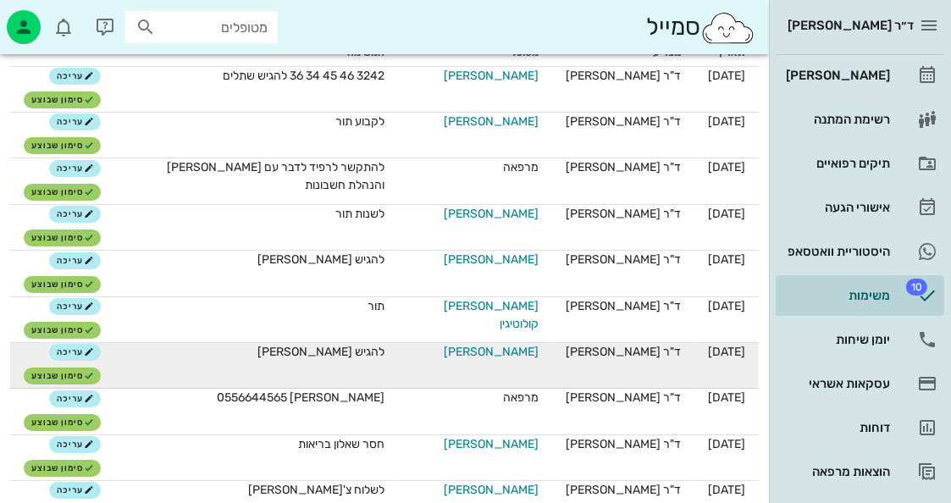
scroll to position [85, 0]
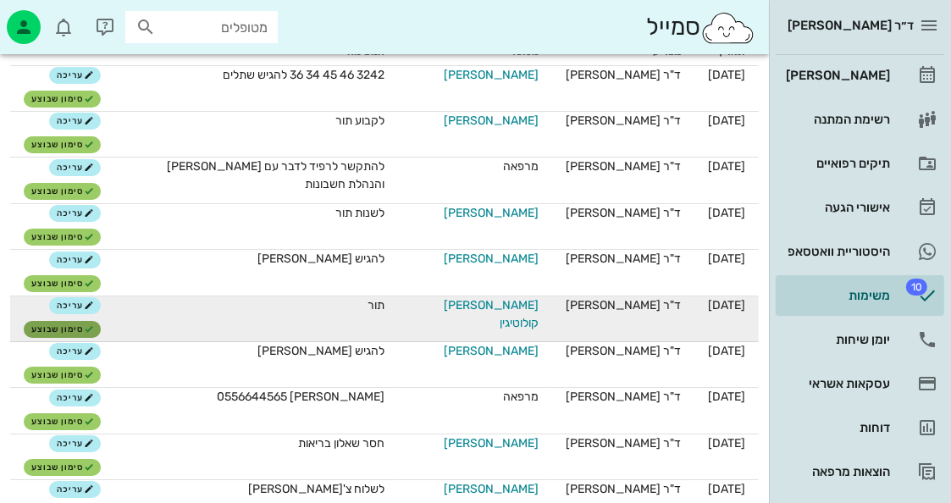
click at [64, 322] on button "סימון שבוצע" at bounding box center [62, 329] width 77 height 17
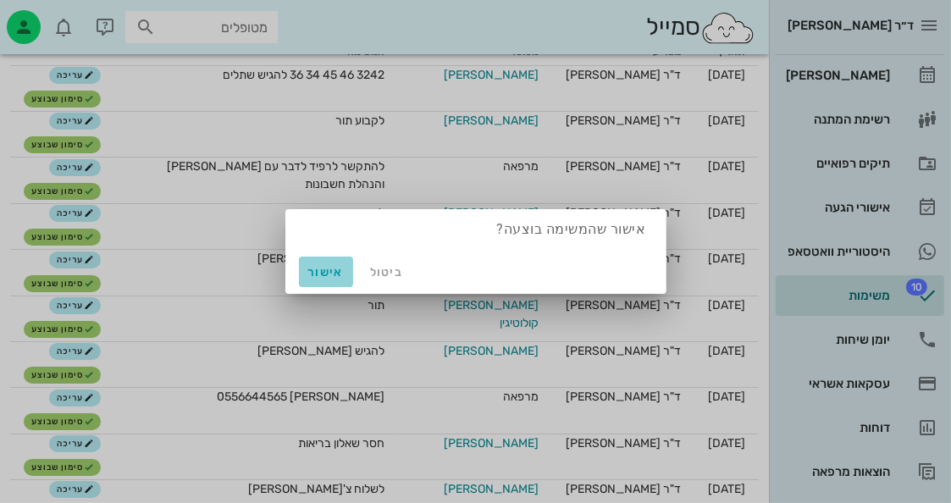
click at [323, 267] on span "אישור" at bounding box center [326, 272] width 41 height 14
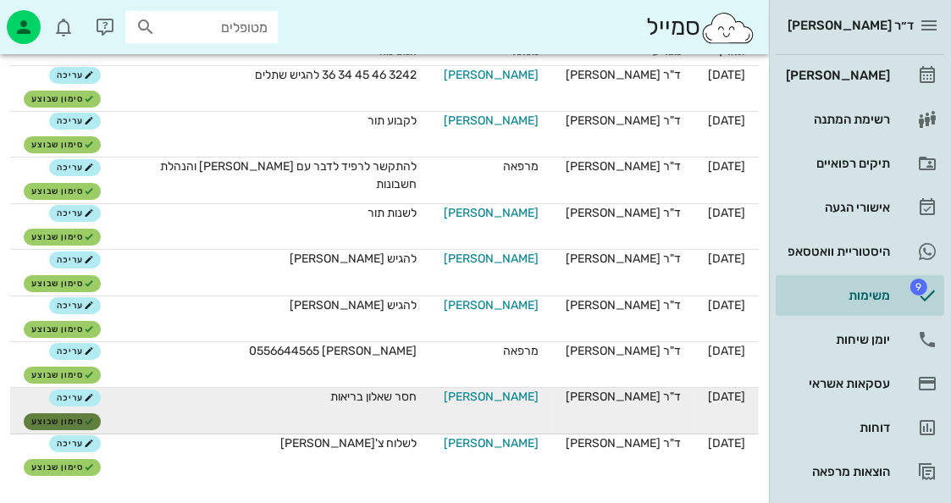
click at [59, 424] on span "סימון שבוצע" at bounding box center [62, 421] width 63 height 10
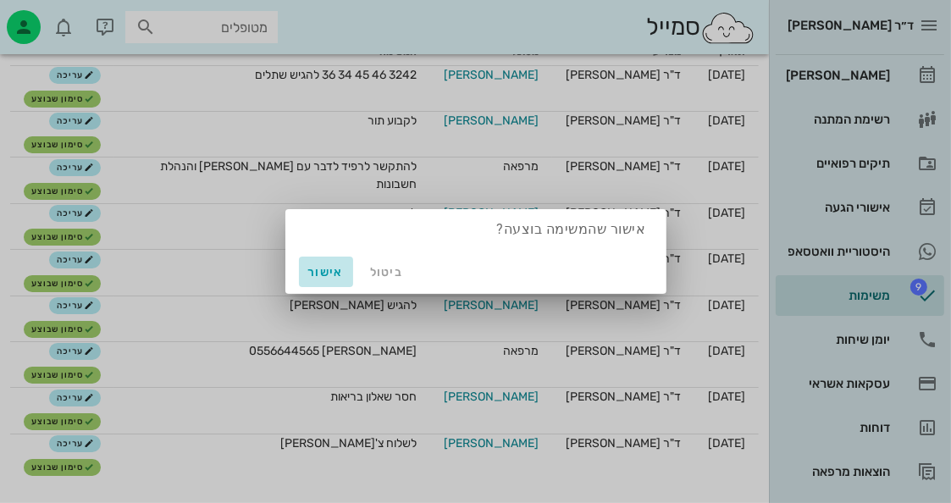
click at [340, 267] on span "אישור" at bounding box center [326, 272] width 41 height 14
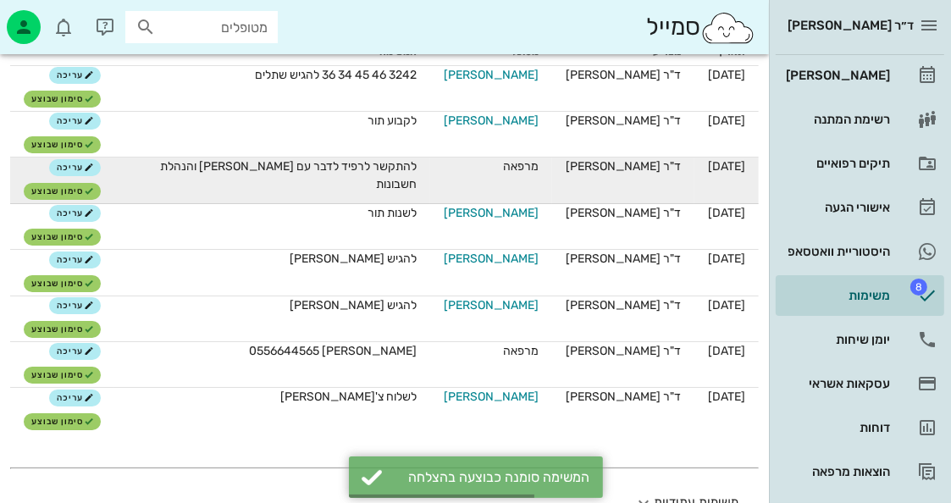
scroll to position [0, 0]
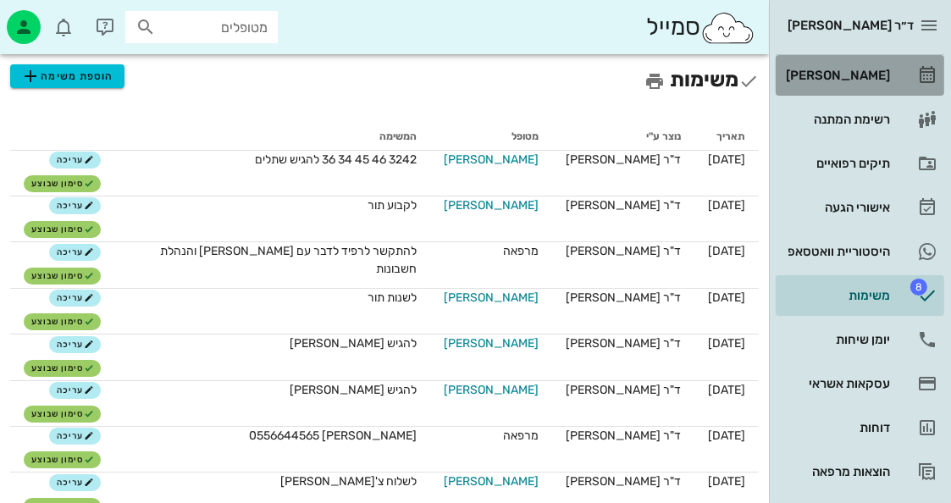
click at [868, 72] on div "[PERSON_NAME]" at bounding box center [835, 76] width 107 height 14
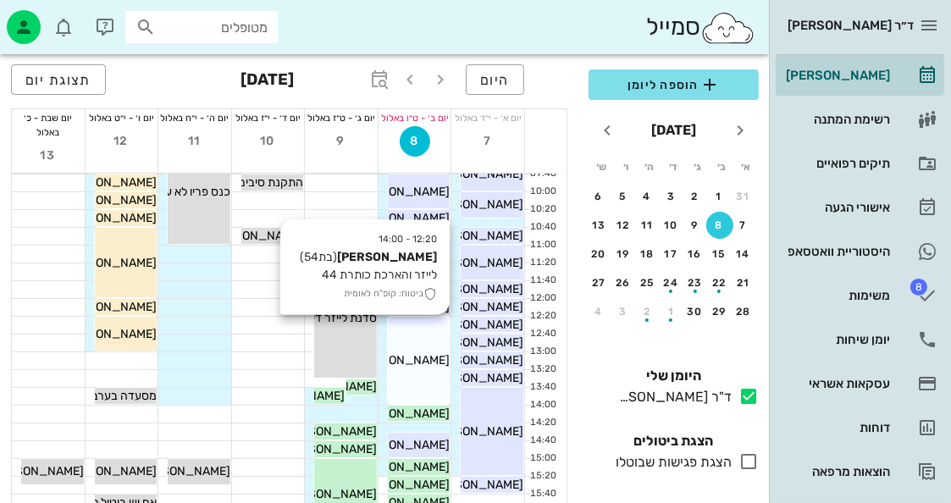
scroll to position [169, 0]
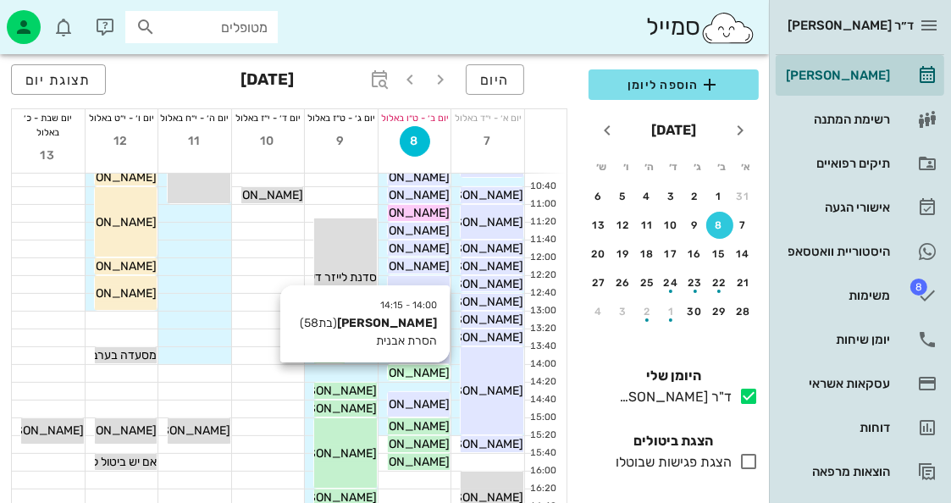
click at [436, 370] on span "[PERSON_NAME]" at bounding box center [402, 373] width 95 height 14
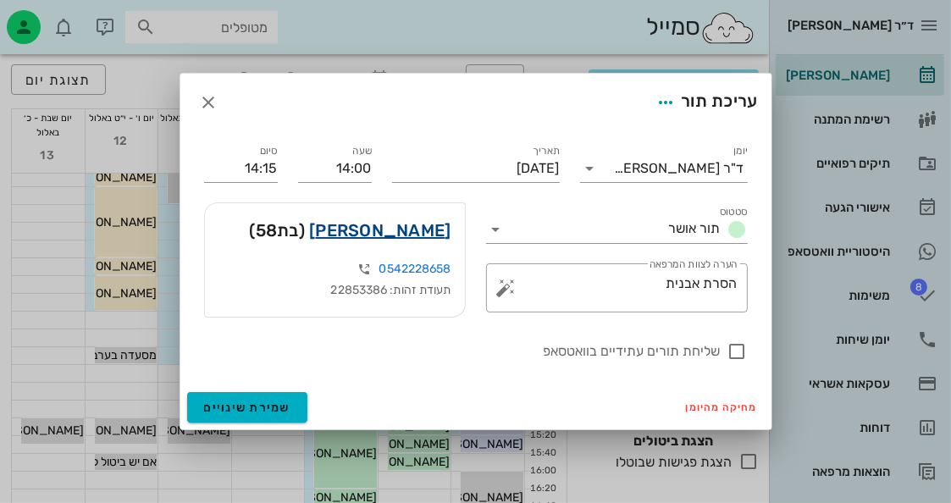
click at [419, 238] on link "איילת ורסלולקר" at bounding box center [379, 230] width 141 height 27
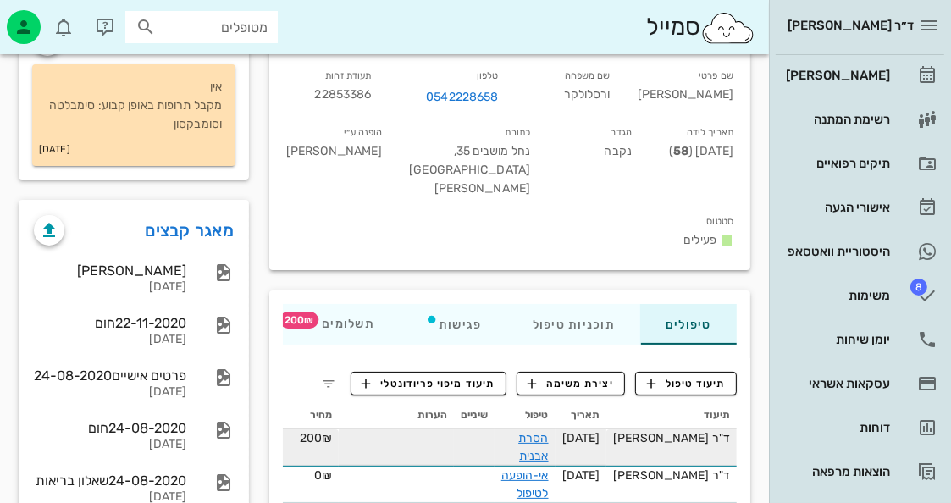
scroll to position [169, 0]
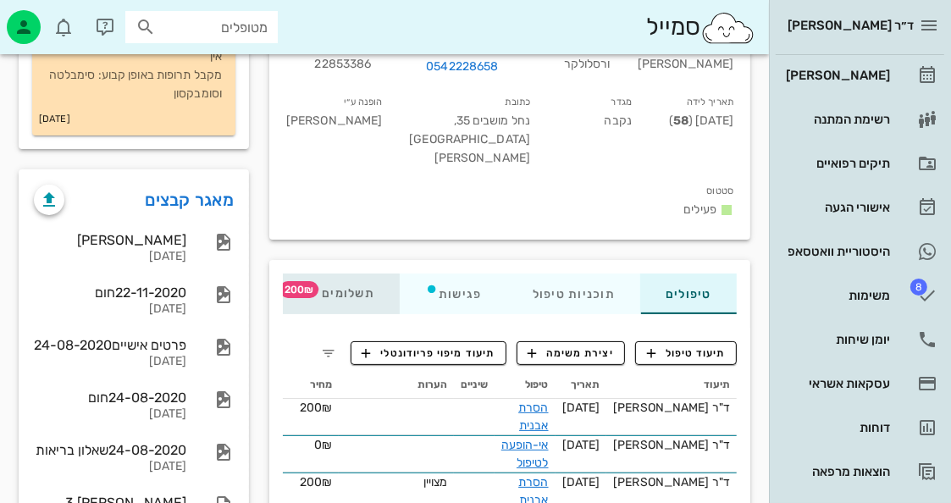
click at [361, 288] on span "תשלומים 200₪" at bounding box center [341, 294] width 66 height 12
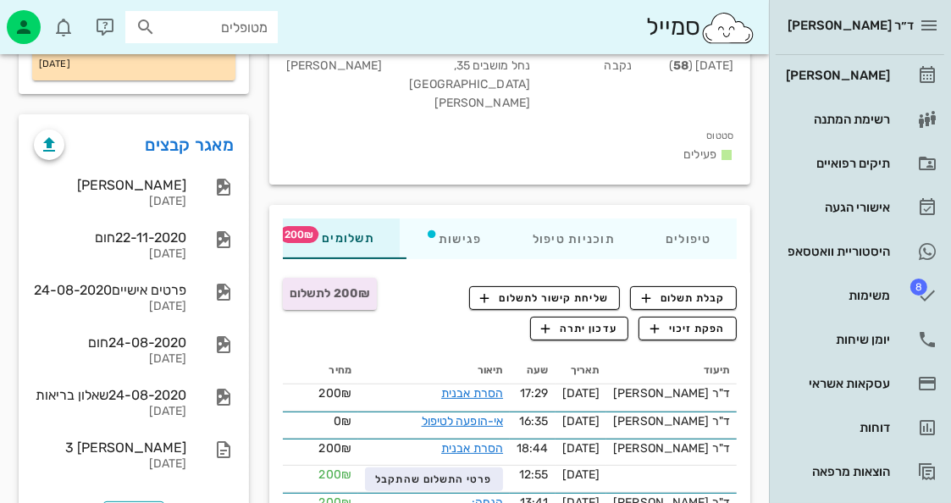
scroll to position [254, 0]
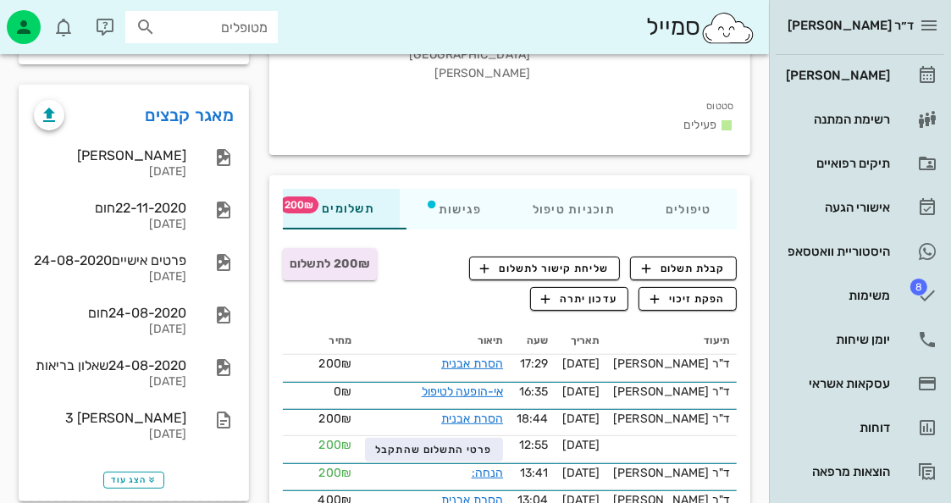
click at [870, 15] on div "ד״ר [PERSON_NAME]" at bounding box center [844, 25] width 138 height 27
click at [765, 37] on div "סמייל מטופלים" at bounding box center [384, 27] width 769 height 54
click at [940, 4] on div "ד״ר [PERSON_NAME]" at bounding box center [859, 25] width 168 height 51
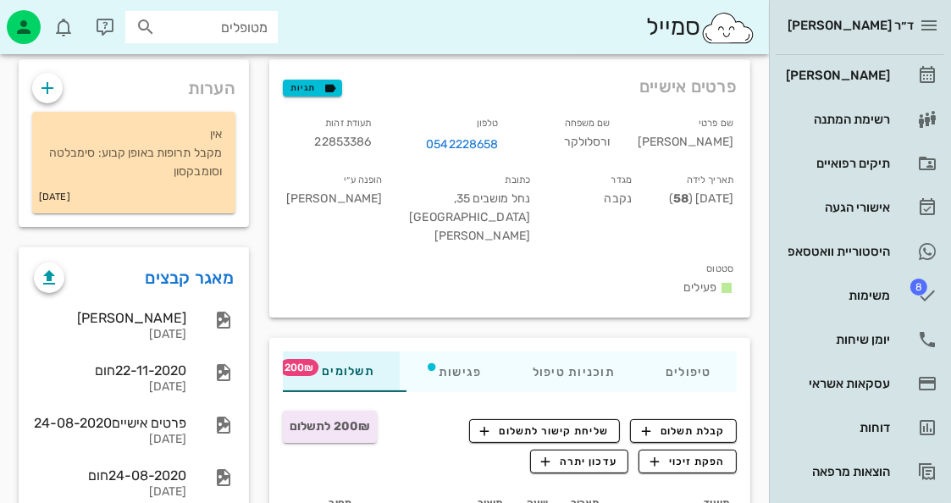
scroll to position [85, 0]
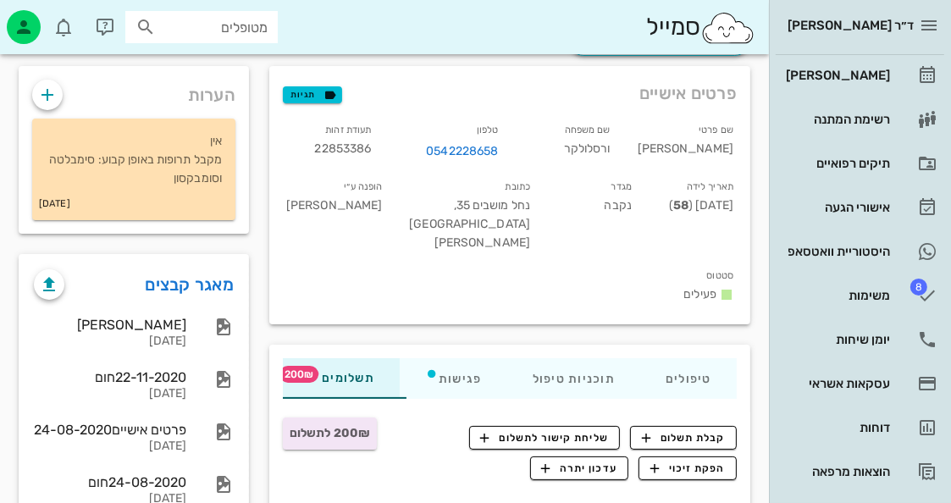
click at [934, 316] on div "יומן מרפאה רשימת המתנה תיקים רפואיים אישורי הגעה היסטוריית וואטסאפ 8 משימות יומ…" at bounding box center [859, 273] width 168 height 437
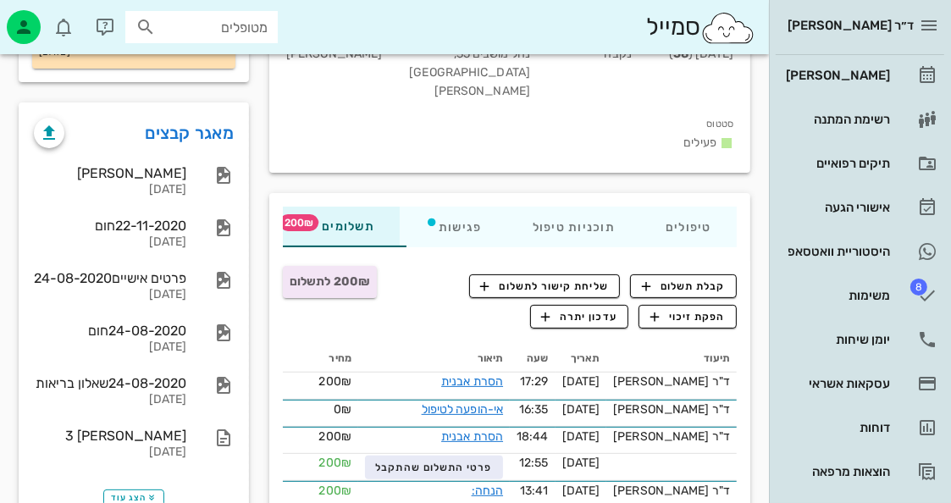
scroll to position [220, 0]
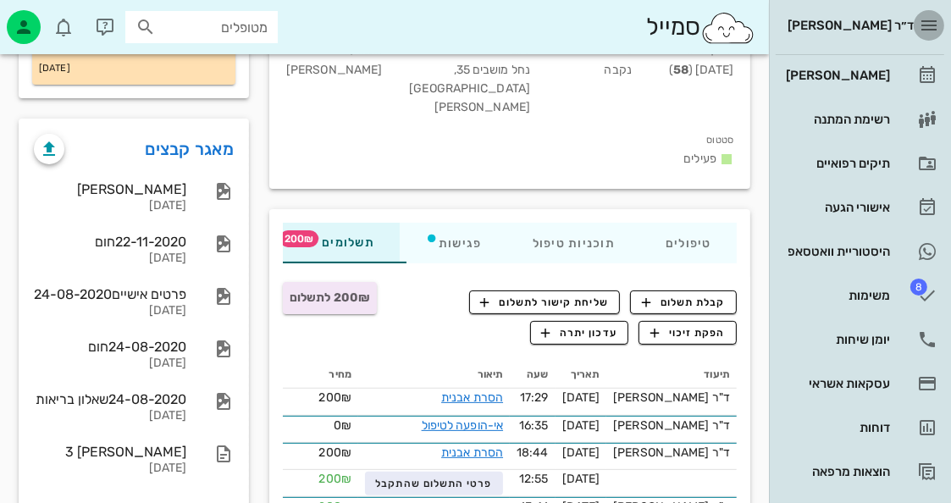
click at [937, 18] on icon "button" at bounding box center [928, 25] width 20 height 20
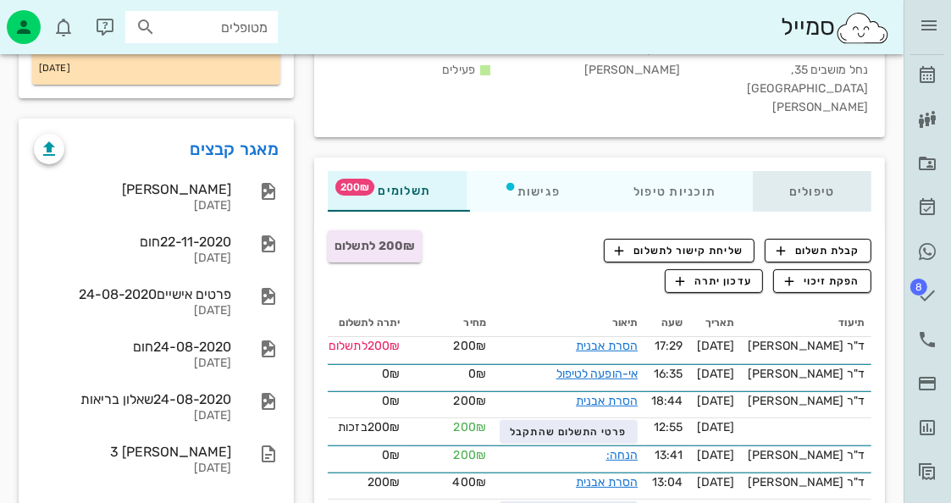
click at [829, 171] on div "טיפולים" at bounding box center [811, 191] width 118 height 41
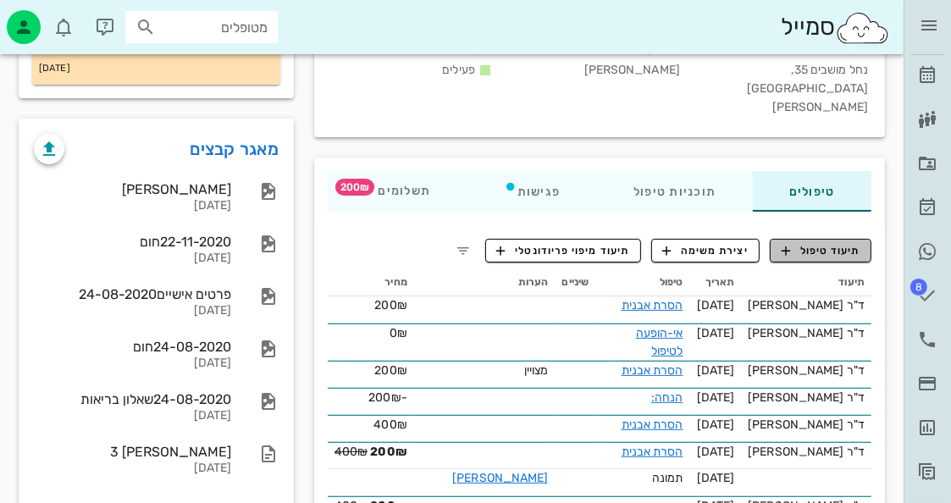
click at [832, 243] on span "תיעוד טיפול" at bounding box center [820, 250] width 79 height 15
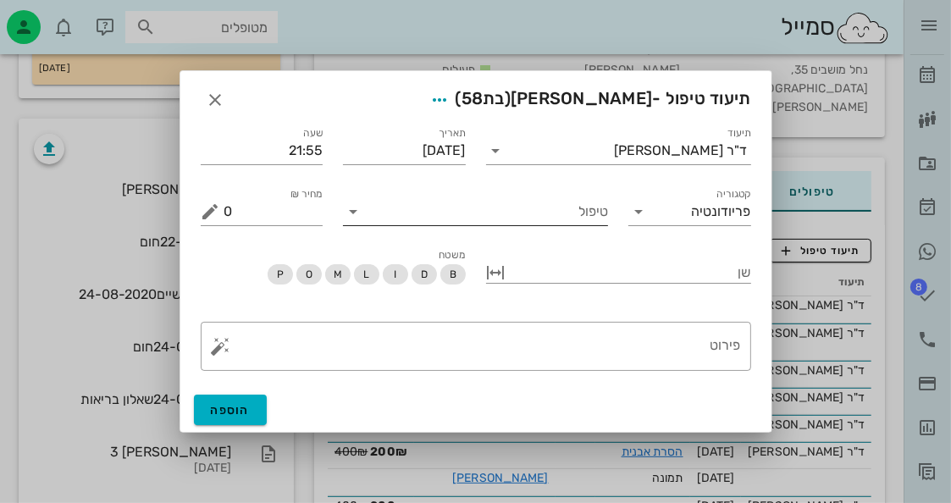
click at [559, 224] on div "טיפול" at bounding box center [475, 211] width 265 height 27
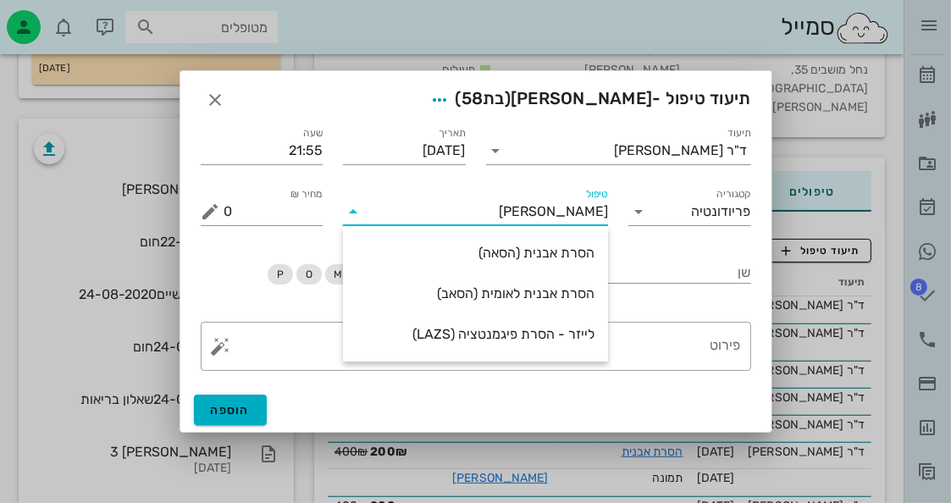
type input "ה"
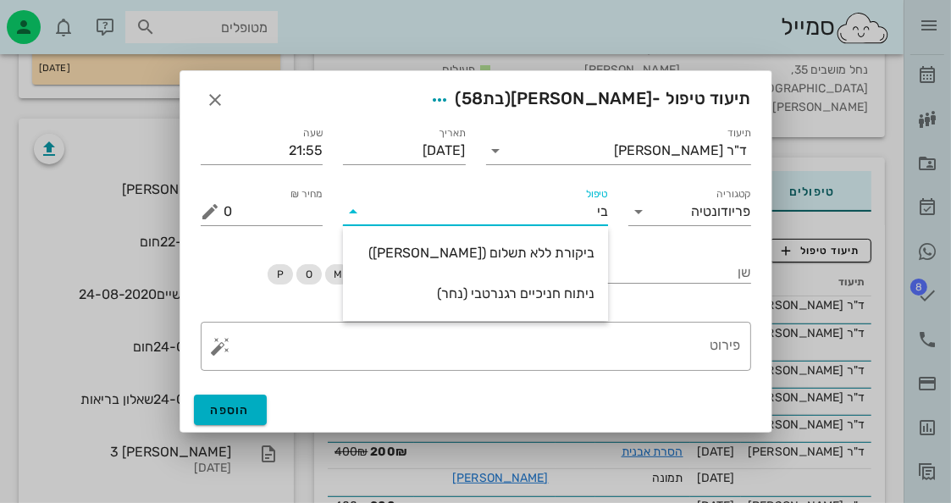
type input "ביק"
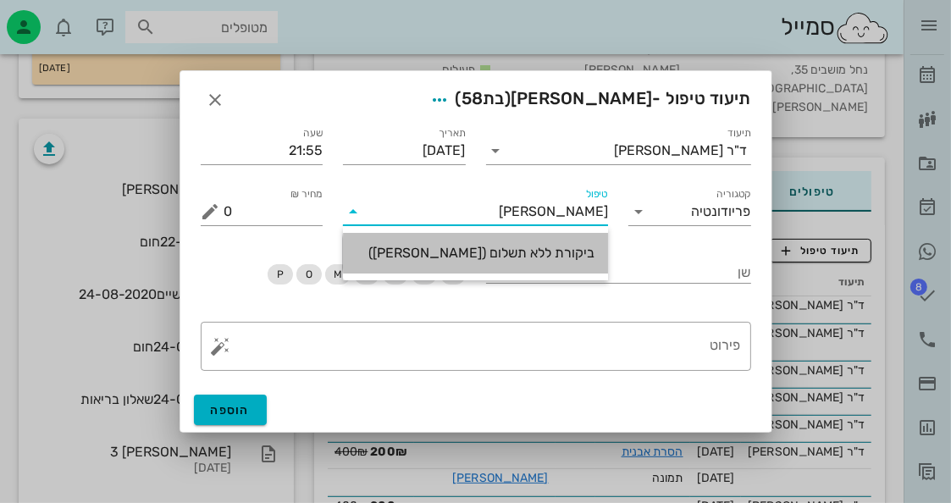
click at [526, 255] on div "ביקורת ללא תשלום ([PERSON_NAME])" at bounding box center [475, 253] width 238 height 16
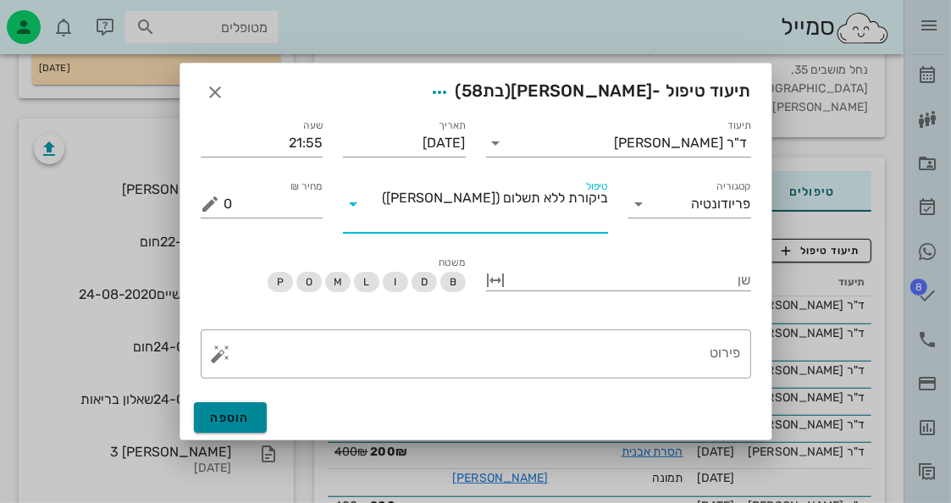
click at [235, 411] on span "הוספה" at bounding box center [231, 418] width 40 height 14
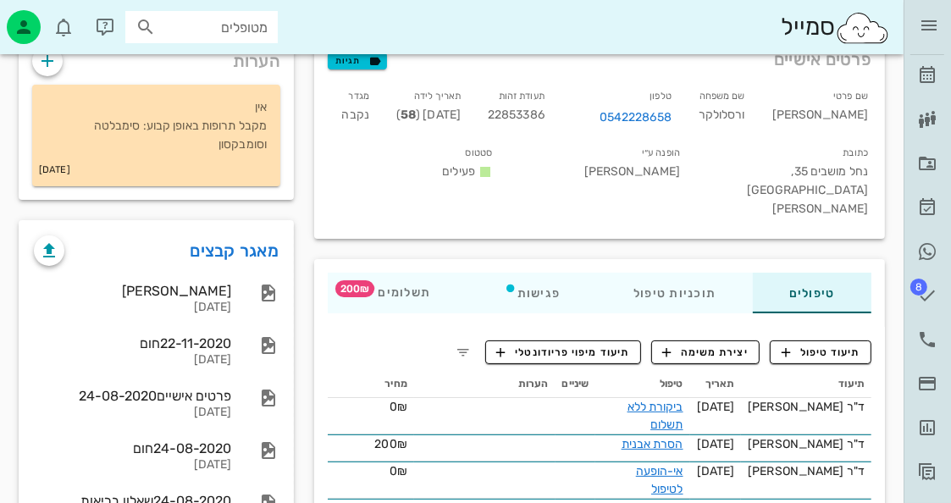
scroll to position [51, 0]
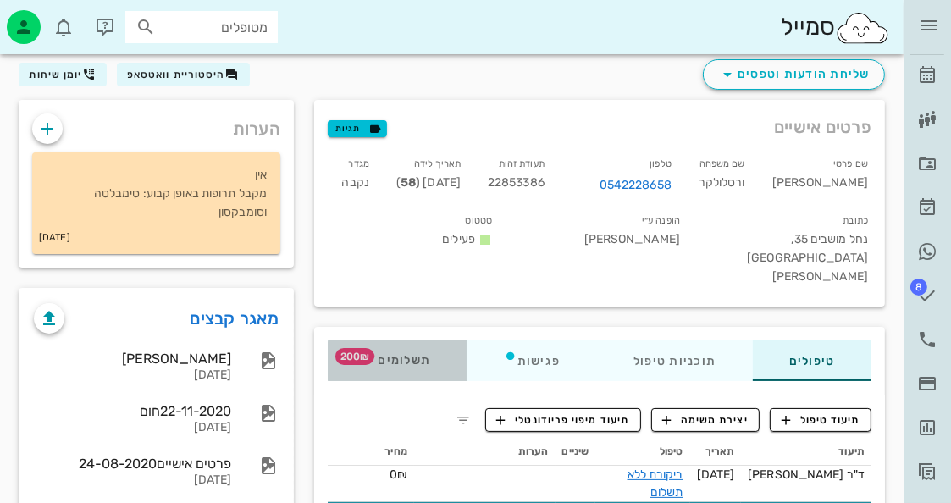
click at [372, 348] on span "200₪" at bounding box center [354, 356] width 39 height 17
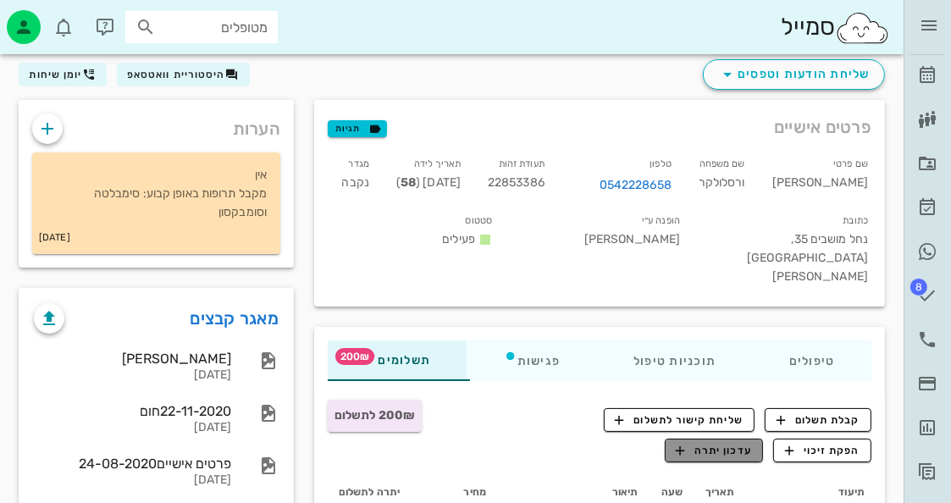
click at [677, 443] on icon "button" at bounding box center [679, 450] width 15 height 15
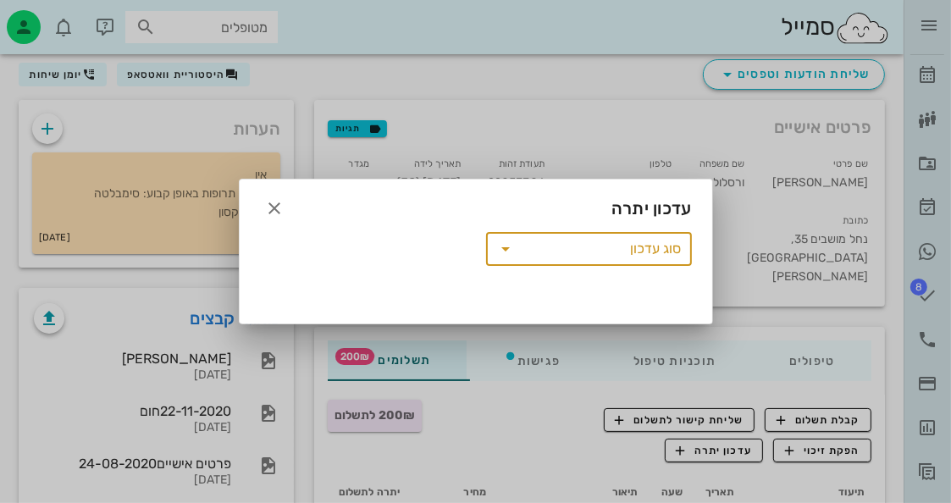
click at [605, 255] on input "סוג עדכון" at bounding box center [601, 248] width 162 height 27
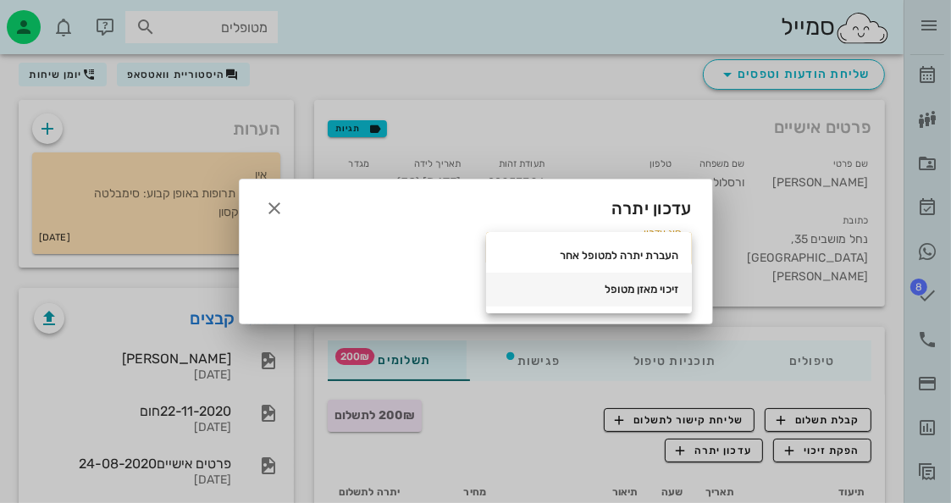
click at [626, 286] on div "זיכוי מאזן מטופל" at bounding box center [588, 290] width 179 height 14
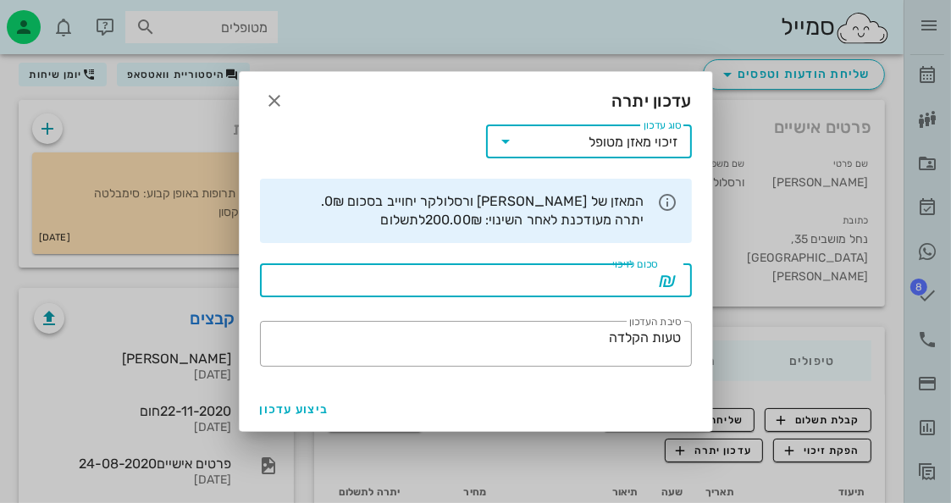
click at [626, 286] on input "סכום לזיכוי" at bounding box center [464, 280] width 388 height 27
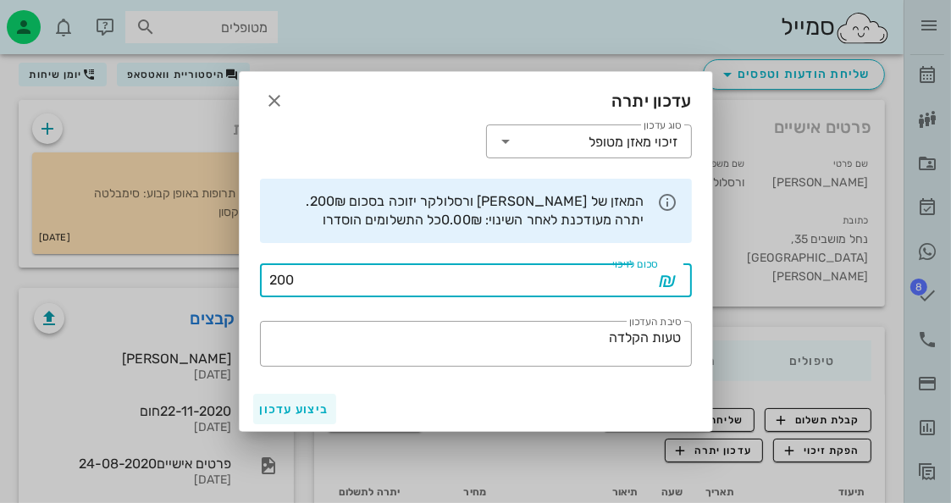
type input "200"
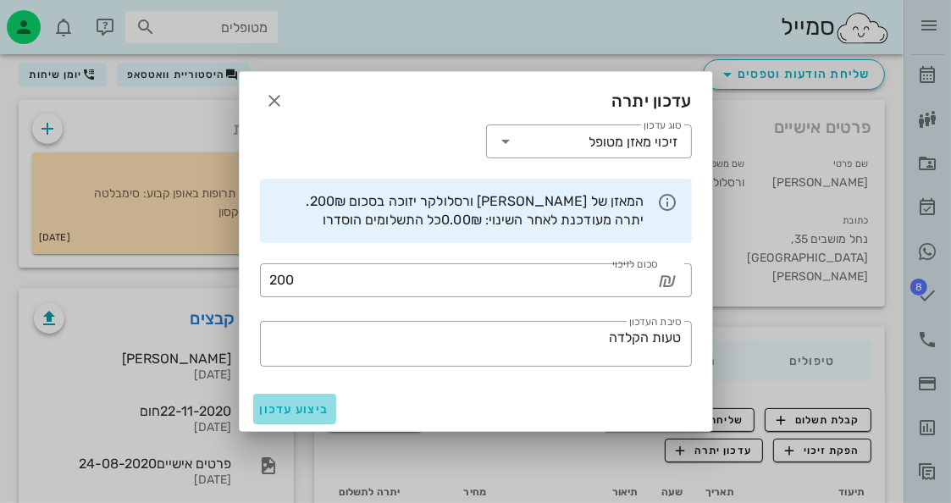
click at [302, 415] on span "ביצוע עדכון" at bounding box center [294, 409] width 69 height 14
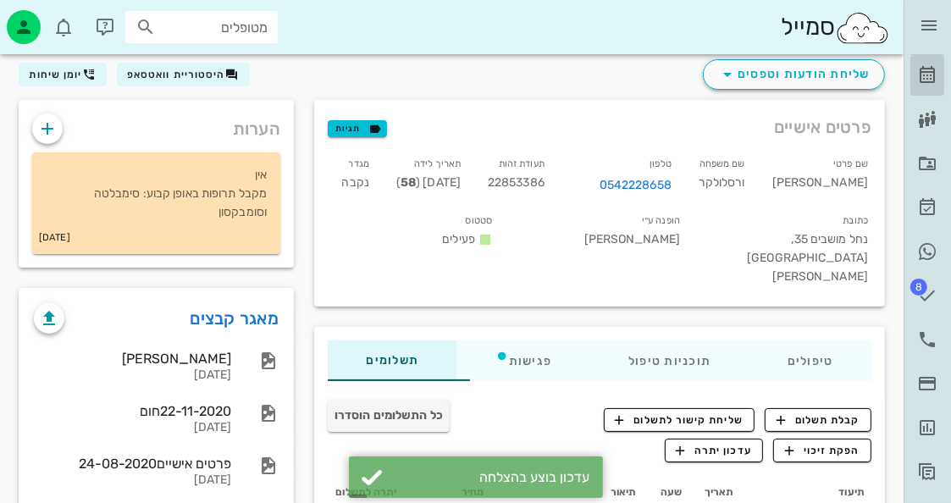
click at [928, 74] on icon at bounding box center [927, 75] width 20 height 20
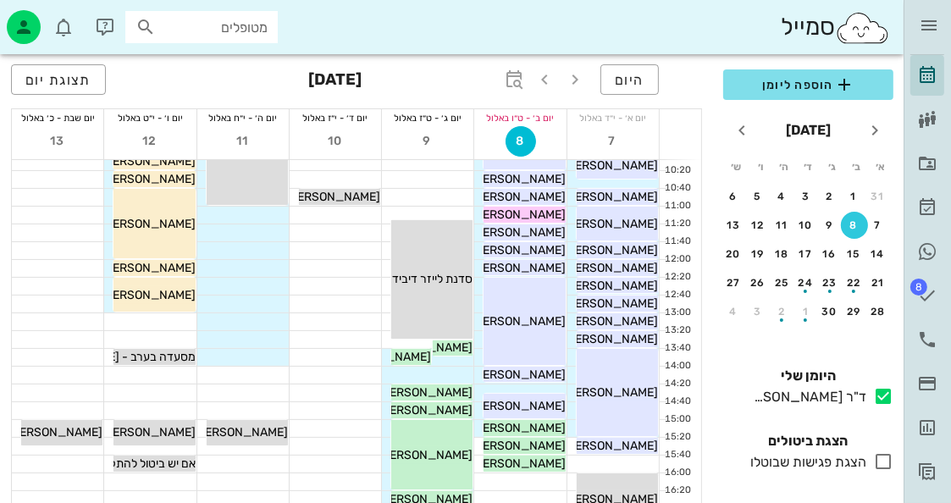
scroll to position [169, 0]
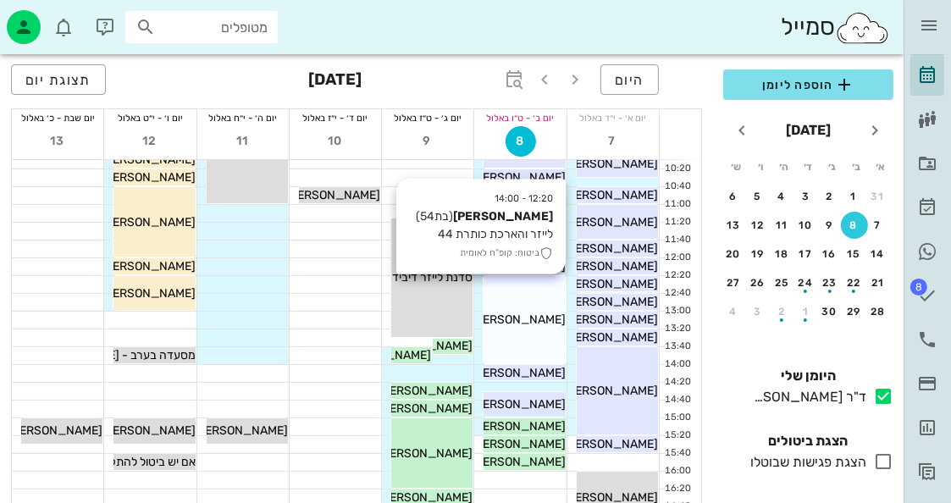
click at [557, 289] on div "12:20 - 14:00 אלונה זבלונוב (בת 54 ) לייזר והארכת כותרת 44 ביטוח: קופ"ח לאומית …" at bounding box center [523, 319] width 81 height 87
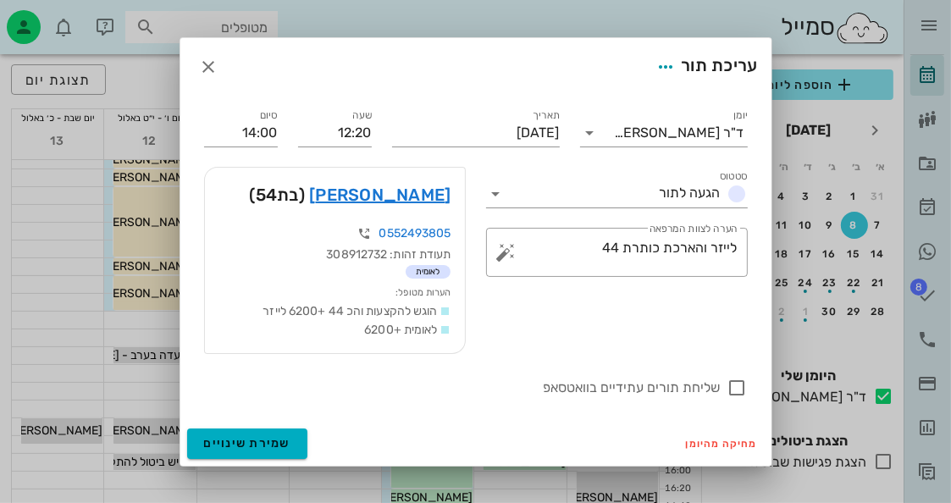
click at [423, 207] on div "אלונה זבלונוב (בת 54 )" at bounding box center [335, 195] width 260 height 54
click at [427, 200] on link "[PERSON_NAME]" at bounding box center [379, 194] width 141 height 27
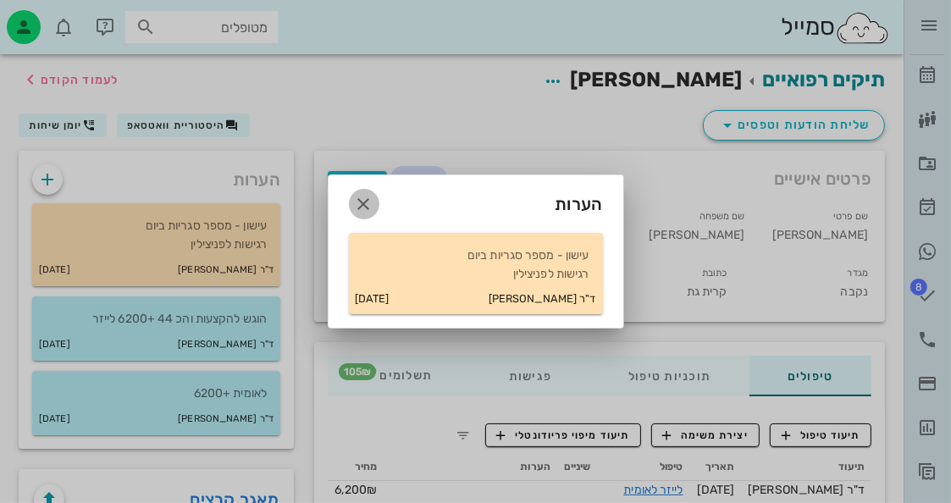
click at [359, 201] on icon "button" at bounding box center [364, 204] width 20 height 20
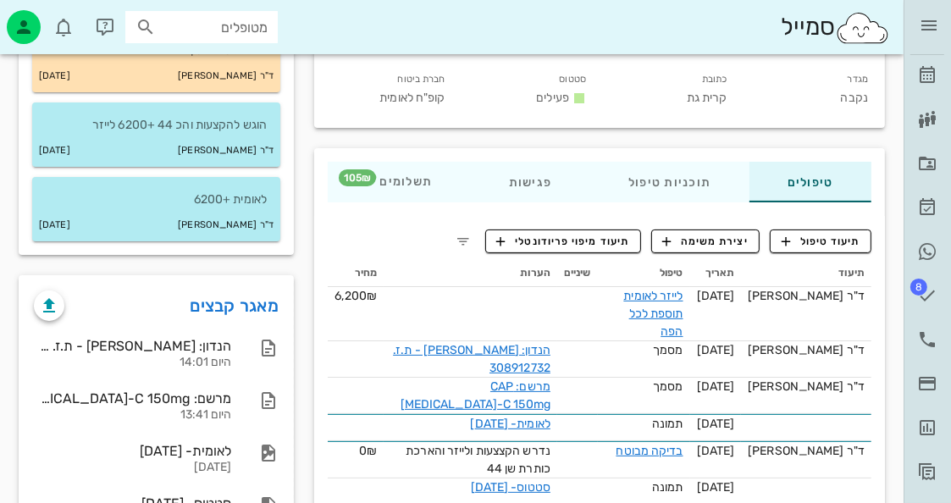
scroll to position [169, 0]
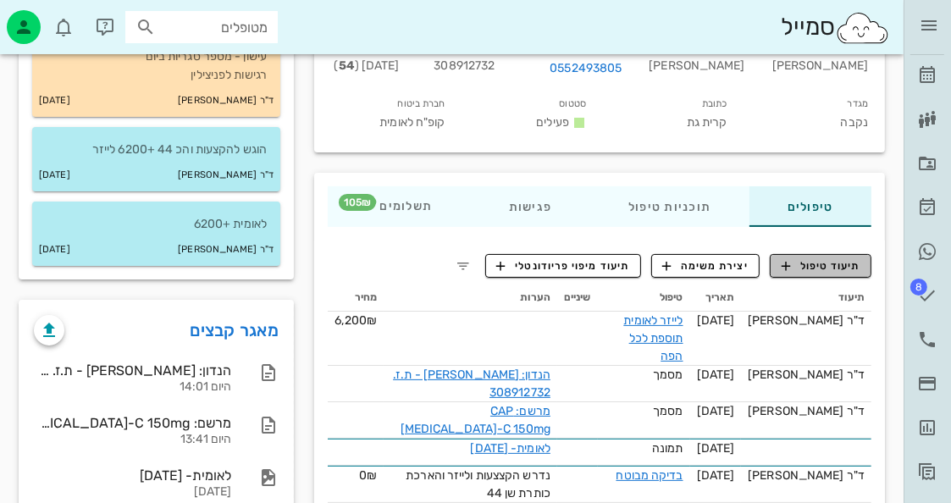
click at [802, 255] on button "תיעוד טיפול" at bounding box center [820, 266] width 102 height 24
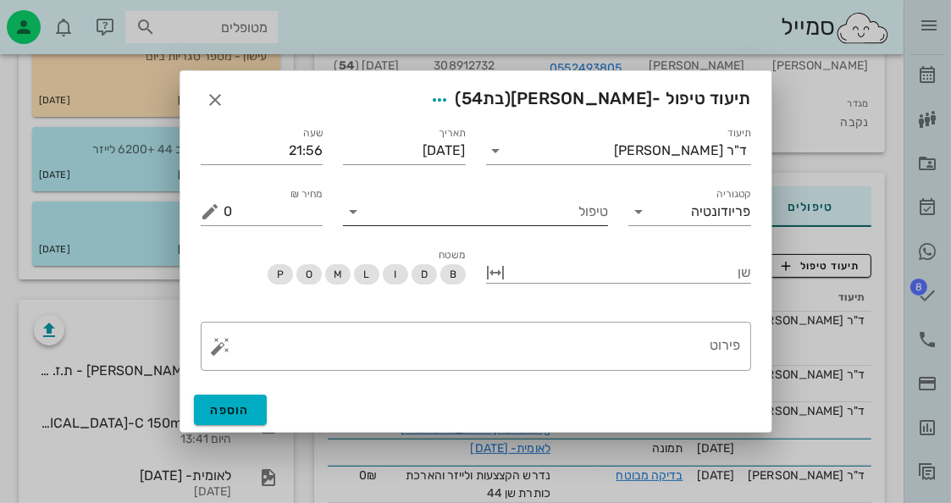
click at [563, 223] on input "טיפול" at bounding box center [487, 211] width 241 height 27
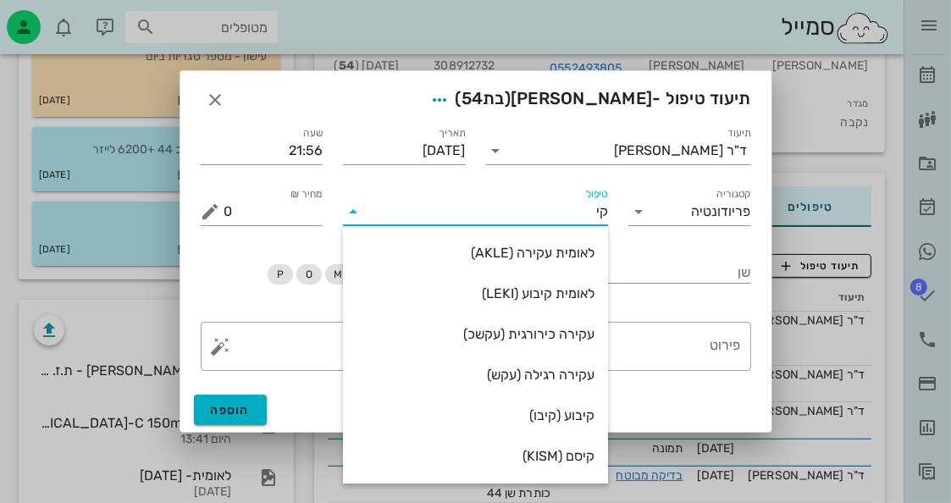
type input "קיס"
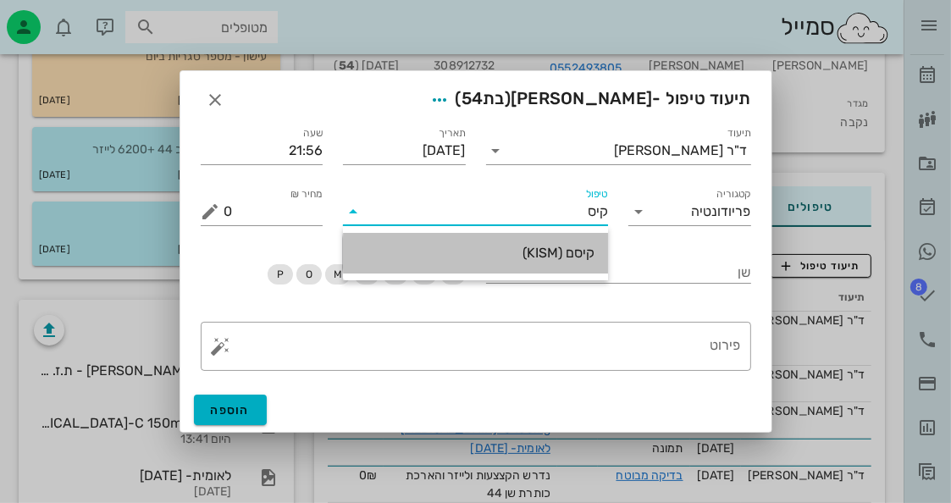
click at [551, 268] on div "קיסם (KISM)" at bounding box center [475, 252] width 238 height 36
type input "60"
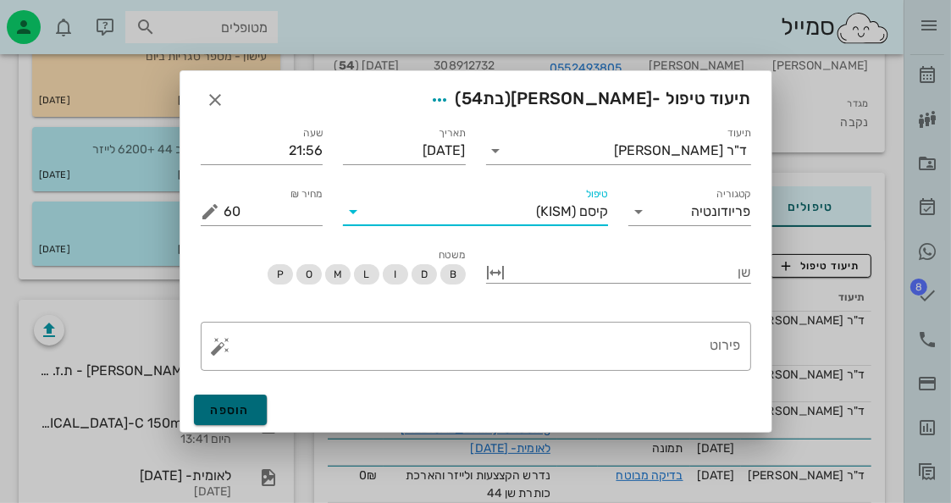
click at [242, 408] on span "הוספה" at bounding box center [231, 410] width 40 height 14
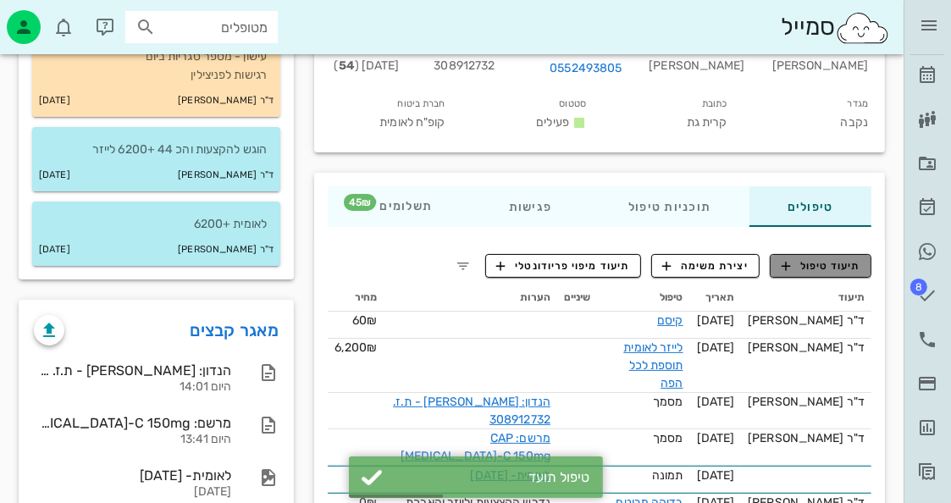
click at [818, 258] on span "תיעוד טיפול" at bounding box center [820, 265] width 79 height 15
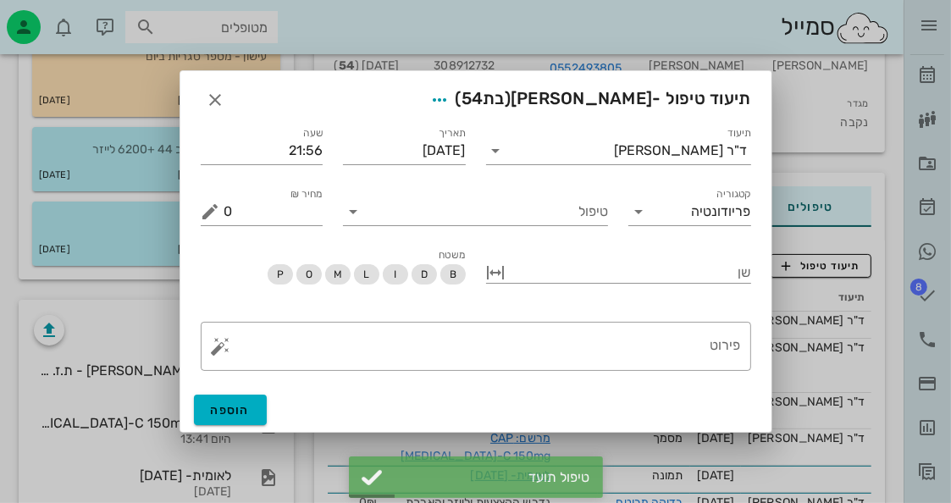
click at [559, 226] on div "טיפול" at bounding box center [475, 204] width 285 height 61
click at [556, 218] on input "טיפול" at bounding box center [487, 211] width 241 height 27
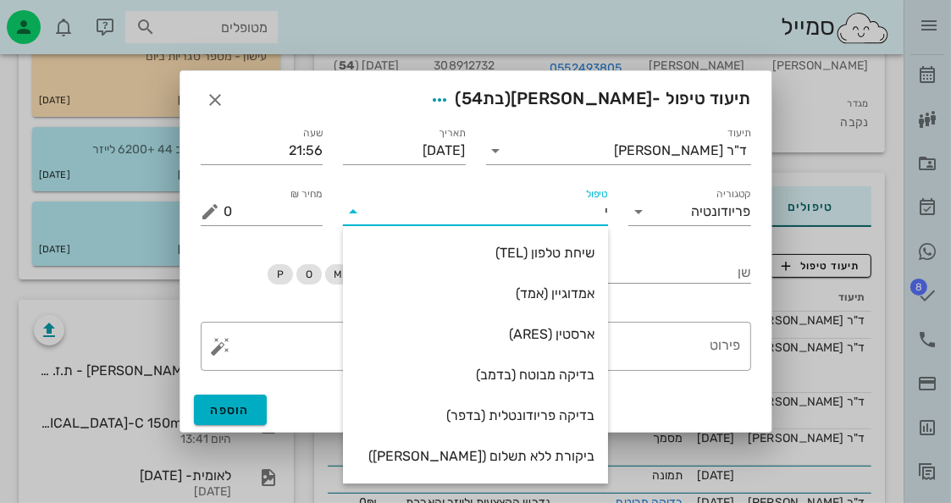
type input "יר"
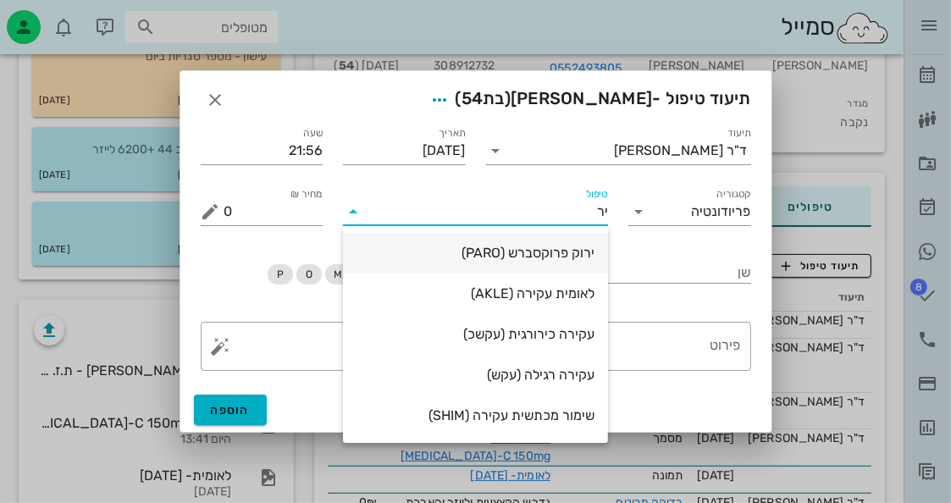
click at [537, 251] on div "ירוק פרוקסברש (PARO)" at bounding box center [475, 253] width 238 height 16
type input "45"
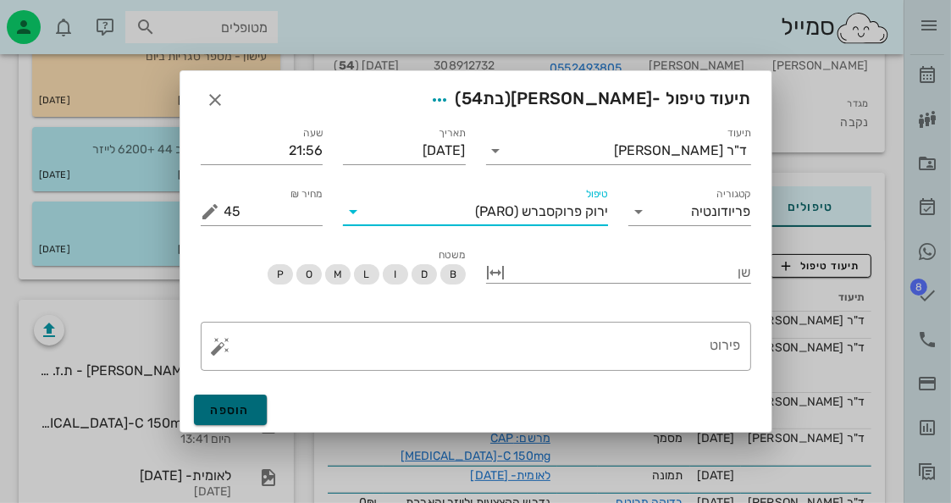
click at [244, 402] on button "הוספה" at bounding box center [231, 409] width 74 height 30
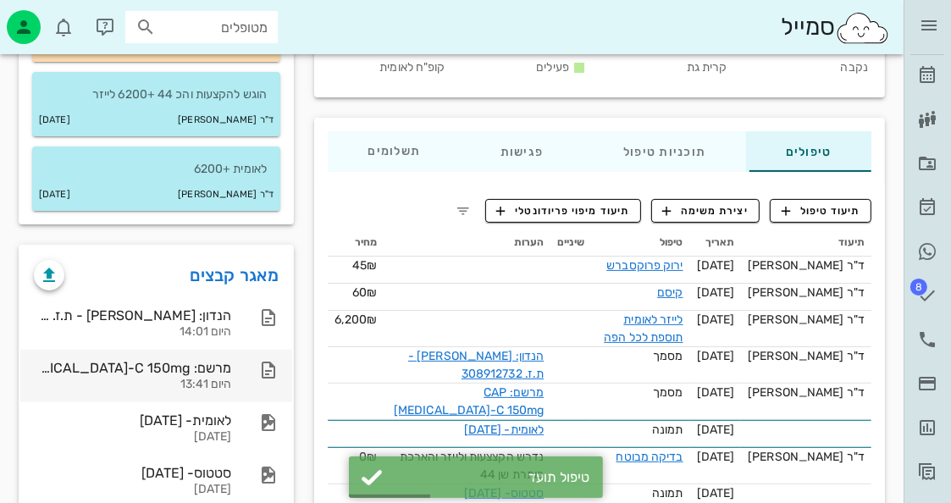
scroll to position [254, 0]
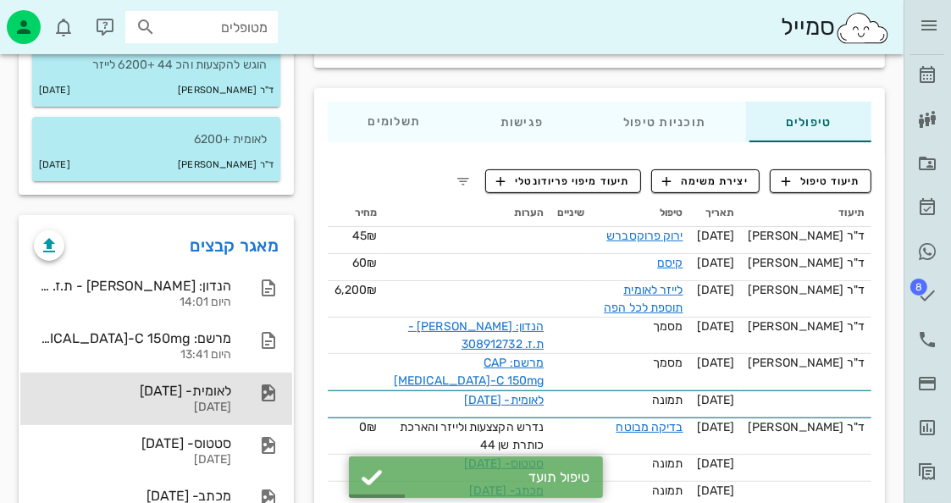
click at [141, 391] on div "לאומית- [DATE]" at bounding box center [132, 391] width 197 height 16
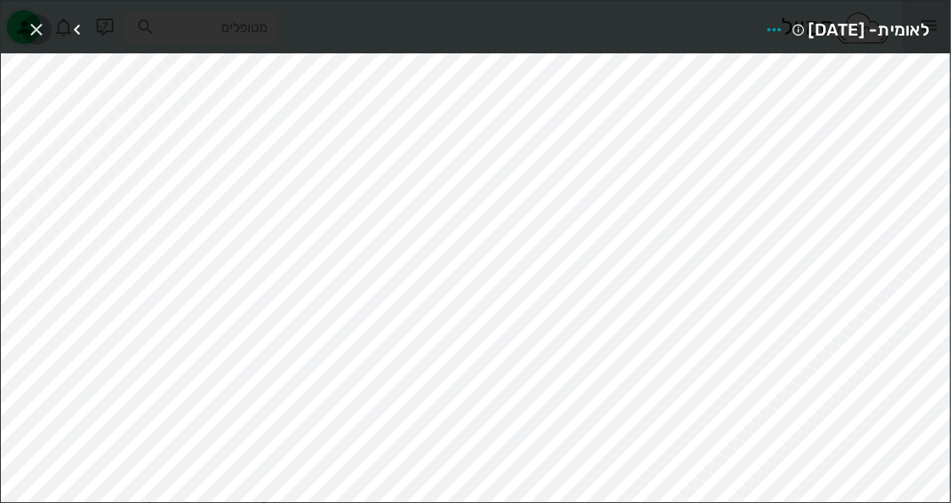
click at [34, 30] on icon "button" at bounding box center [36, 29] width 20 height 20
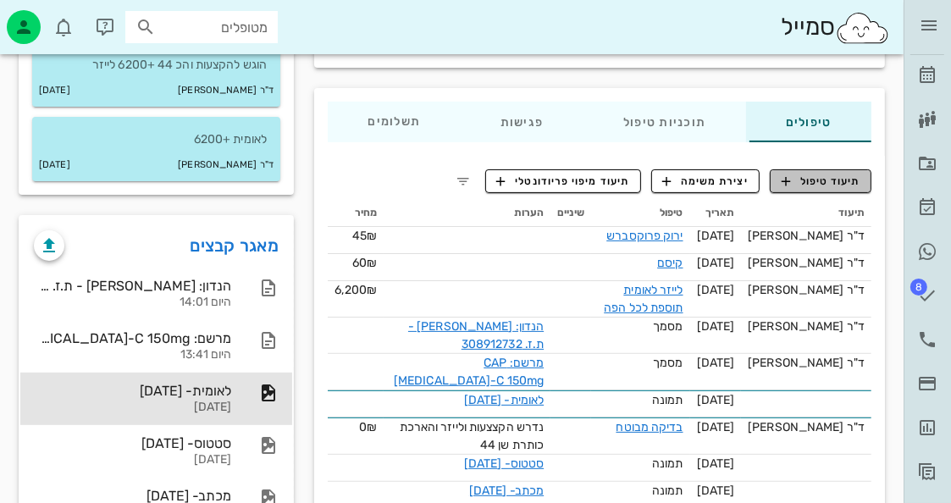
click at [797, 169] on button "תיעוד טיפול" at bounding box center [820, 181] width 102 height 24
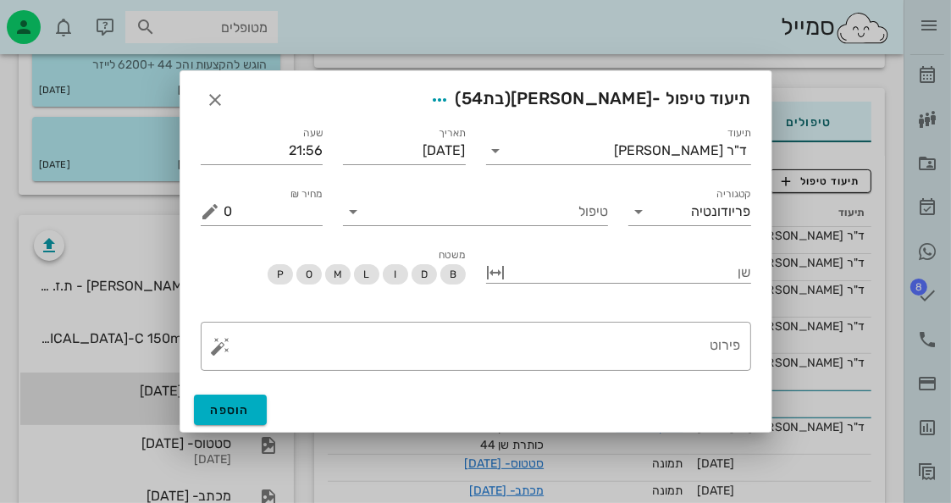
click at [552, 230] on div "טיפול" at bounding box center [475, 204] width 285 height 61
click at [554, 220] on input "טיפול" at bounding box center [487, 211] width 241 height 27
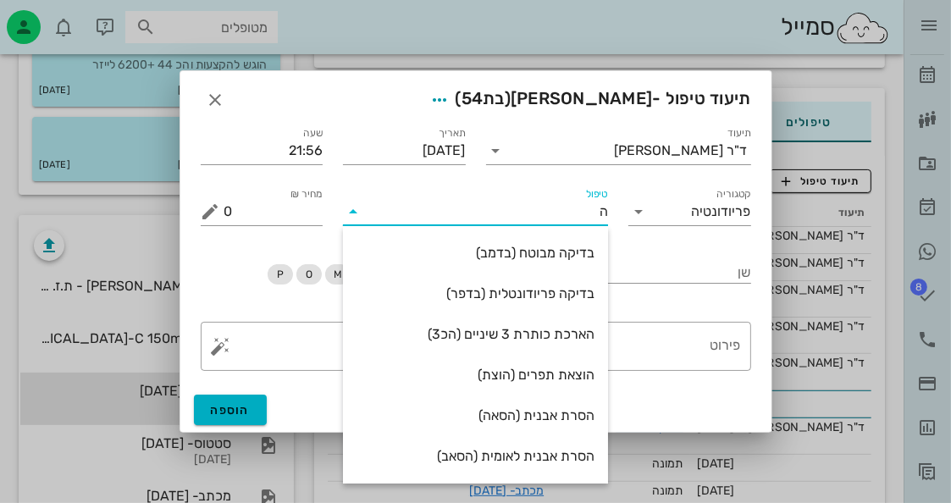
type input "הק"
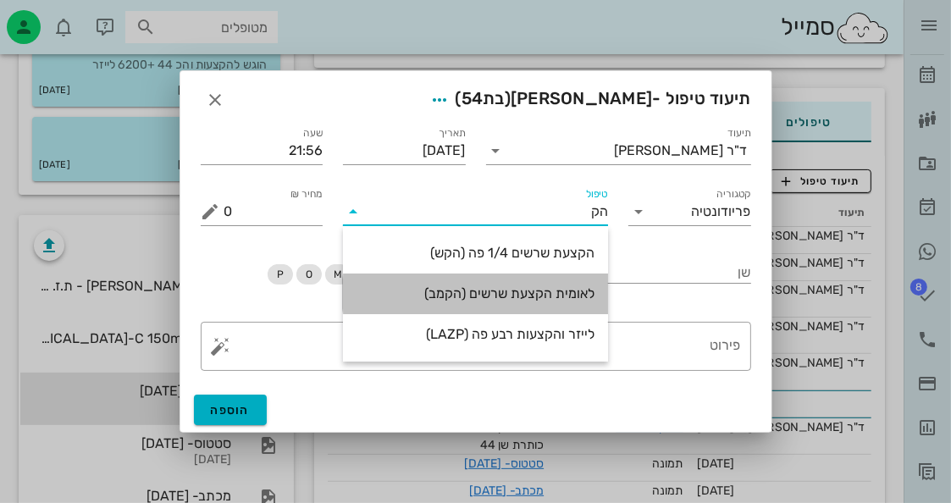
click at [525, 302] on div "לאומית הקצעת שרשים (הקמב)" at bounding box center [475, 293] width 238 height 36
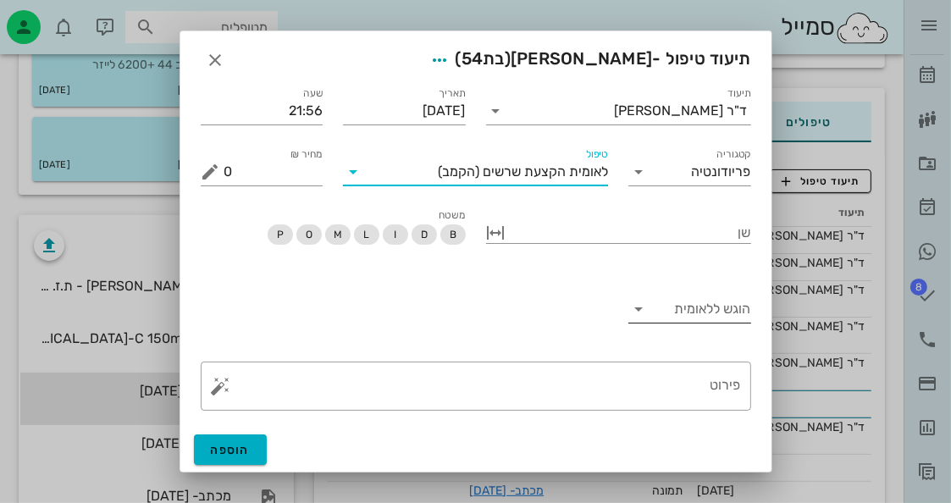
click at [695, 313] on input "הוגש ללאומית" at bounding box center [703, 308] width 96 height 27
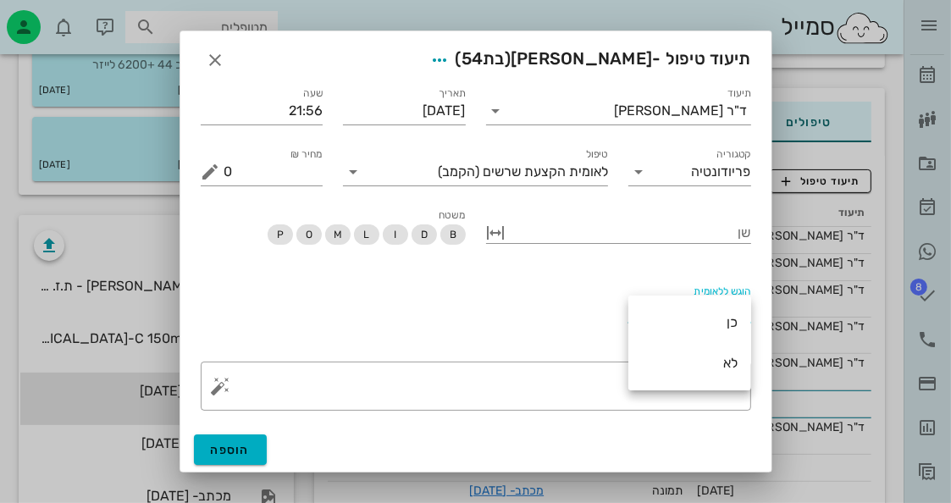
click at [695, 314] on div "כן" at bounding box center [690, 322] width 96 height 16
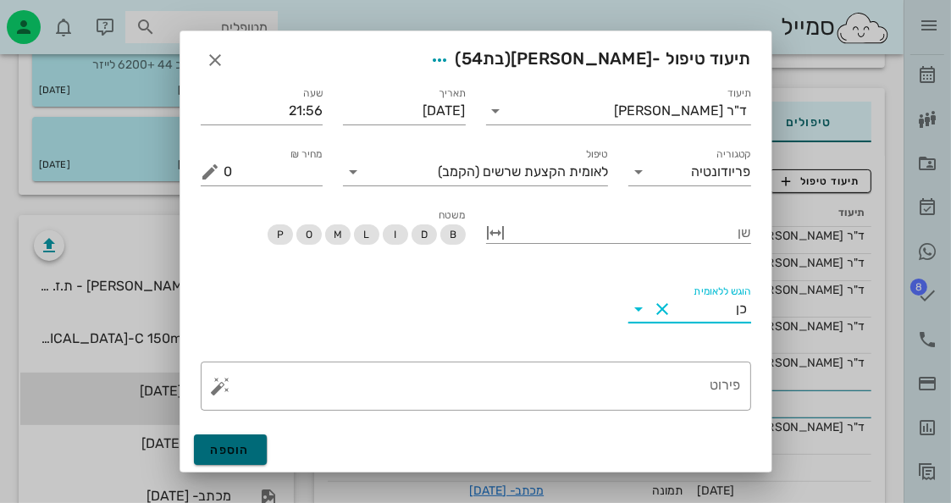
click at [243, 454] on span "הוספה" at bounding box center [231, 450] width 40 height 14
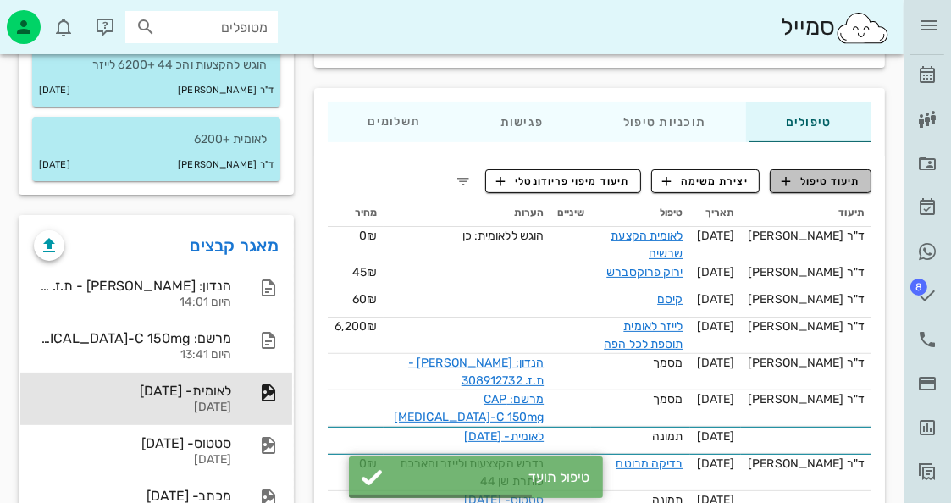
click at [829, 186] on span "תיעוד טיפול" at bounding box center [820, 181] width 79 height 15
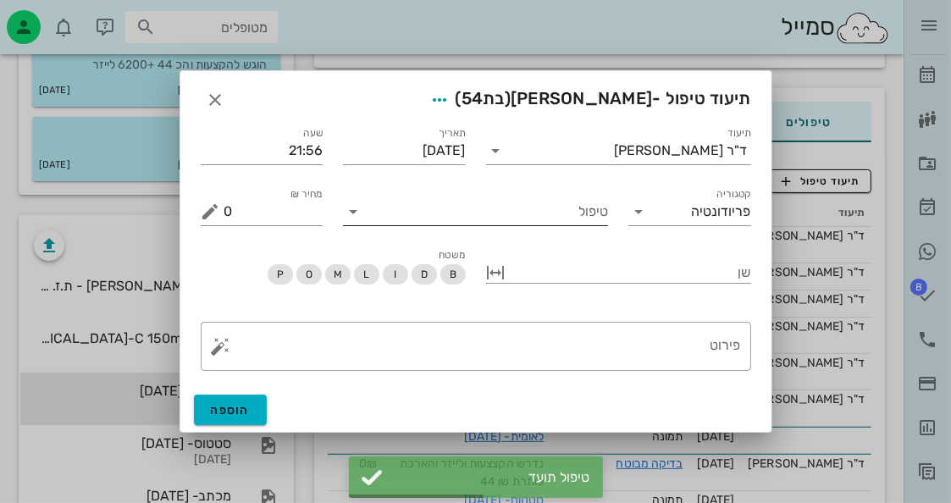
click at [579, 214] on input "טיפול" at bounding box center [487, 211] width 241 height 27
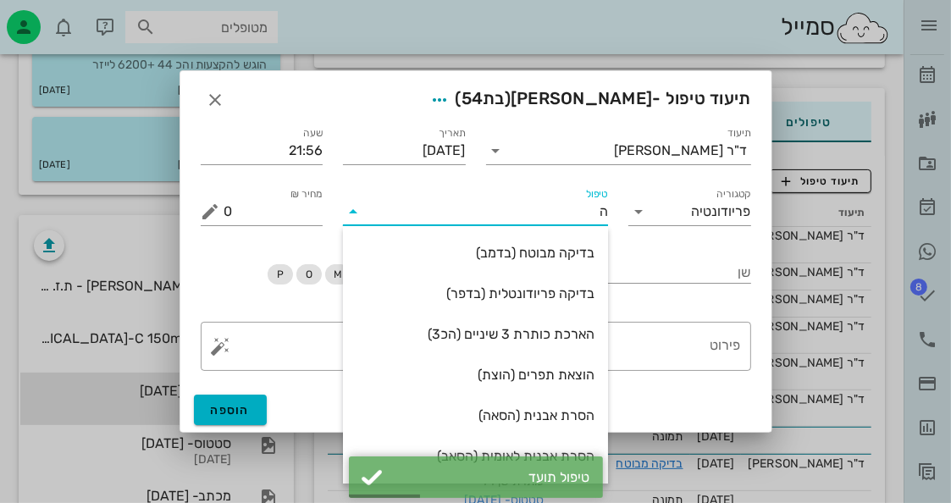
type input "[PERSON_NAME]"
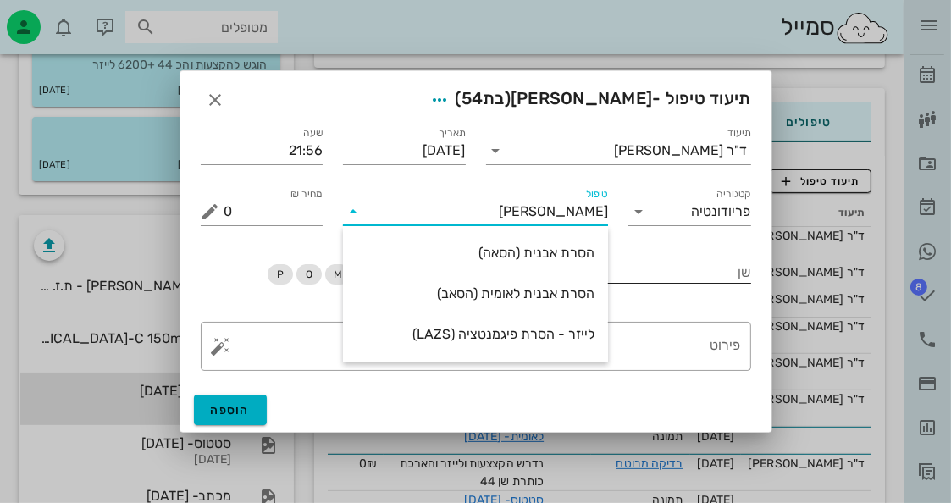
click at [575, 268] on div "הסרת אבנית (הסאה)" at bounding box center [475, 252] width 238 height 36
type input "435"
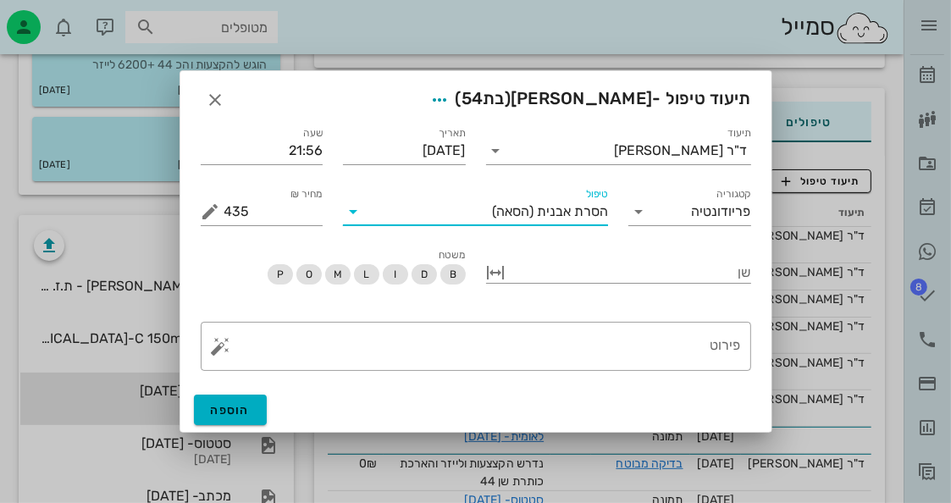
click at [578, 221] on div "הסרת אבנית (הסאה)" at bounding box center [487, 211] width 241 height 27
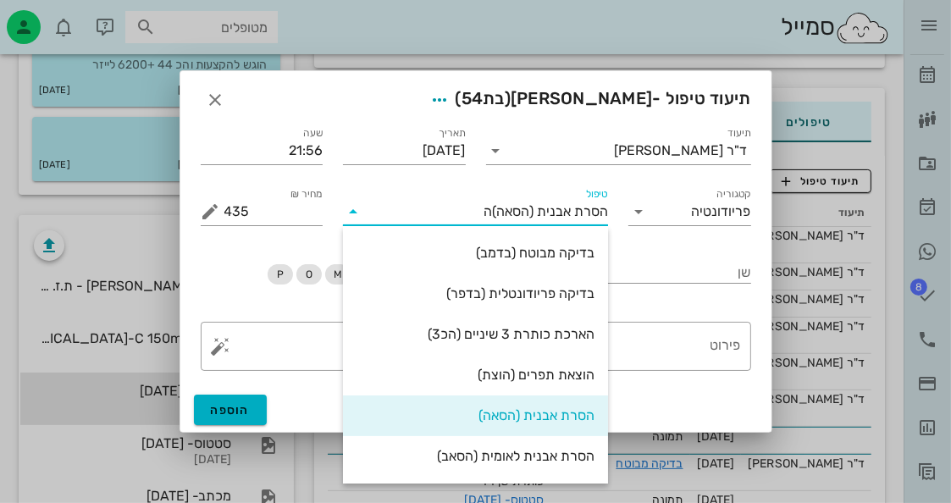
type input "[PERSON_NAME]"
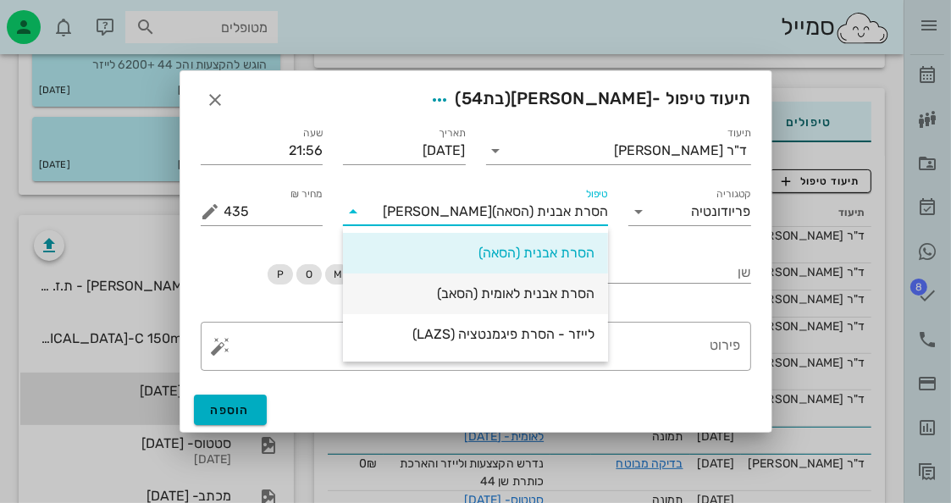
click at [521, 300] on div "הסרת אבנית לאומית (הסאב)" at bounding box center [475, 293] width 238 height 16
type input "0"
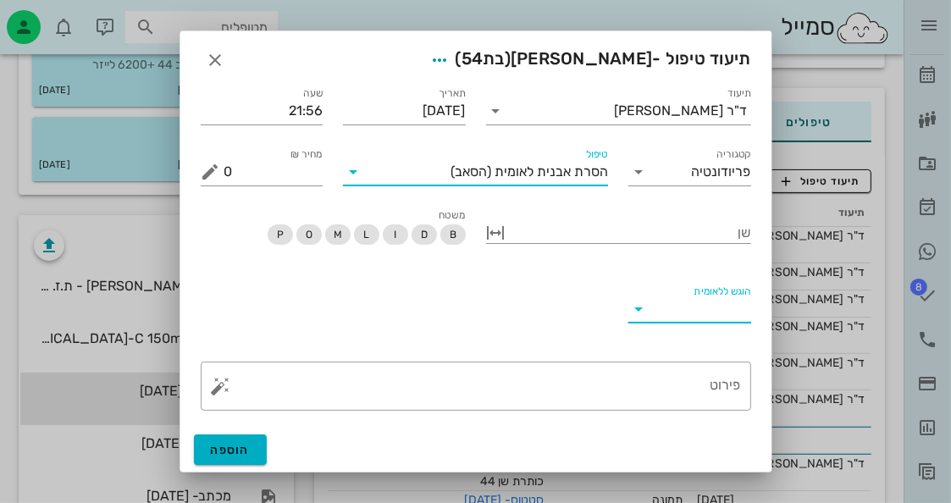
click at [701, 303] on input "הוגש ללאומית" at bounding box center [703, 308] width 96 height 27
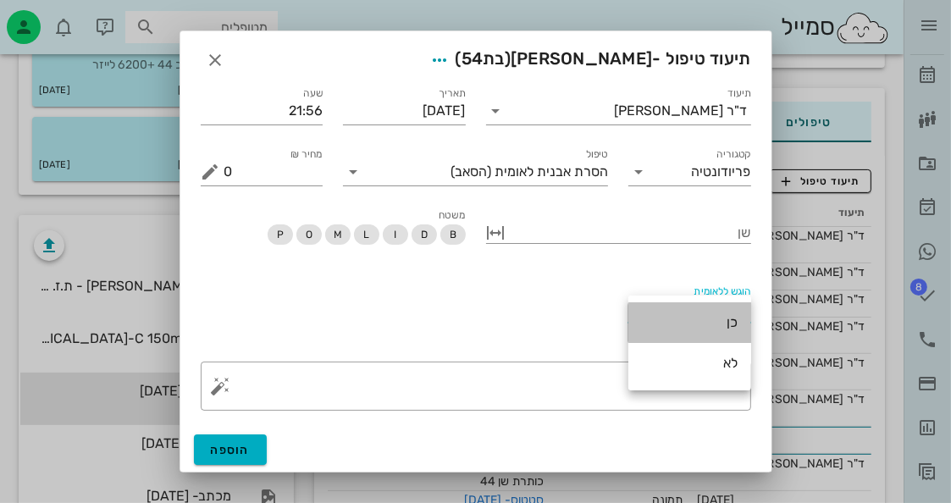
click at [702, 309] on div "כן" at bounding box center [690, 322] width 96 height 36
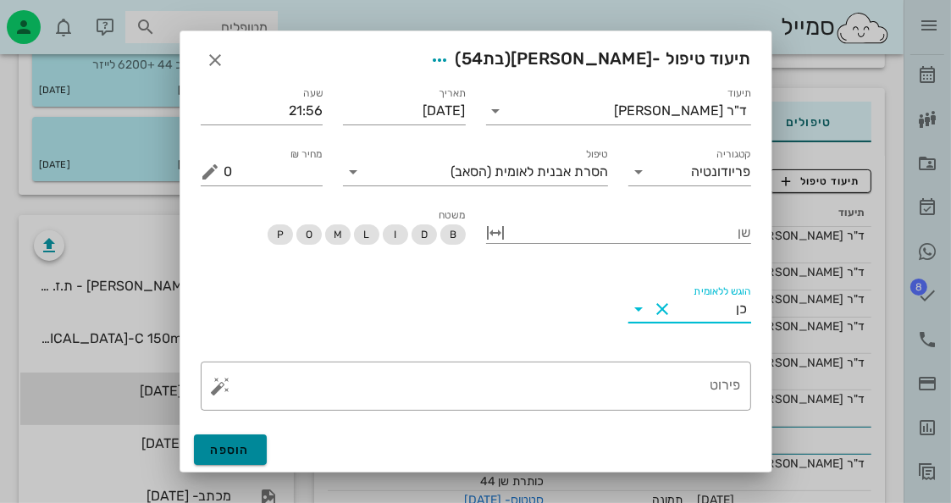
click at [240, 452] on span "הוספה" at bounding box center [231, 450] width 40 height 14
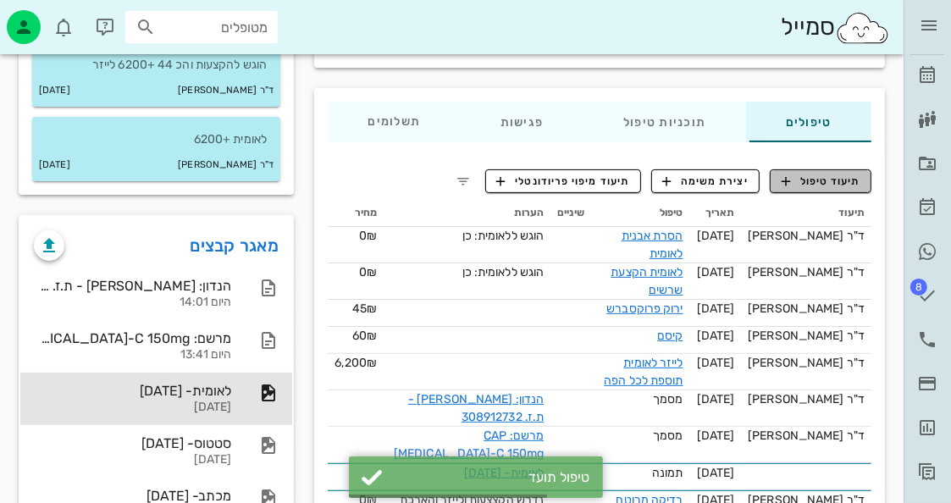
click at [839, 169] on button "תיעוד טיפול" at bounding box center [820, 181] width 102 height 24
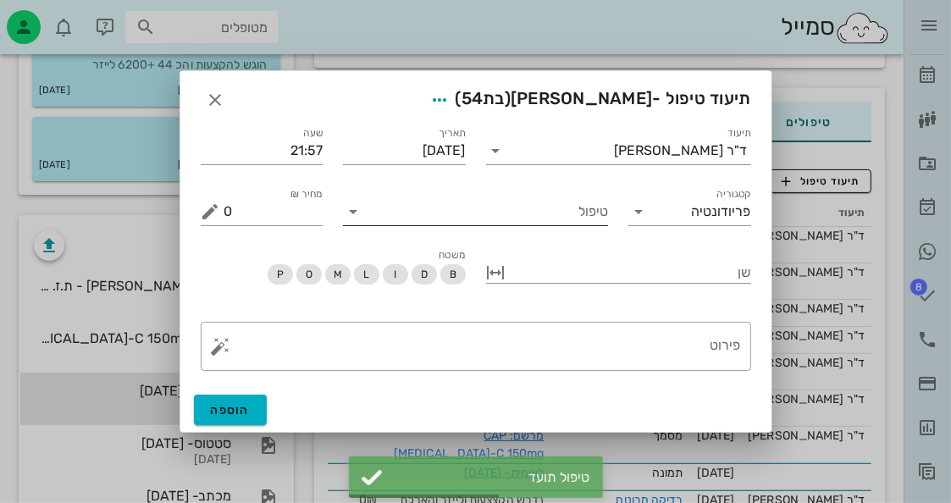
click at [591, 223] on input "טיפול" at bounding box center [487, 211] width 241 height 27
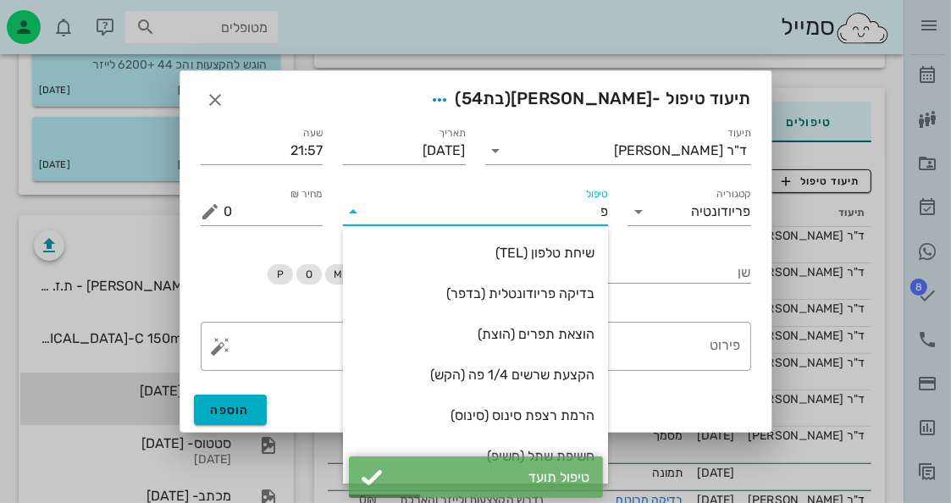
type input "פל"
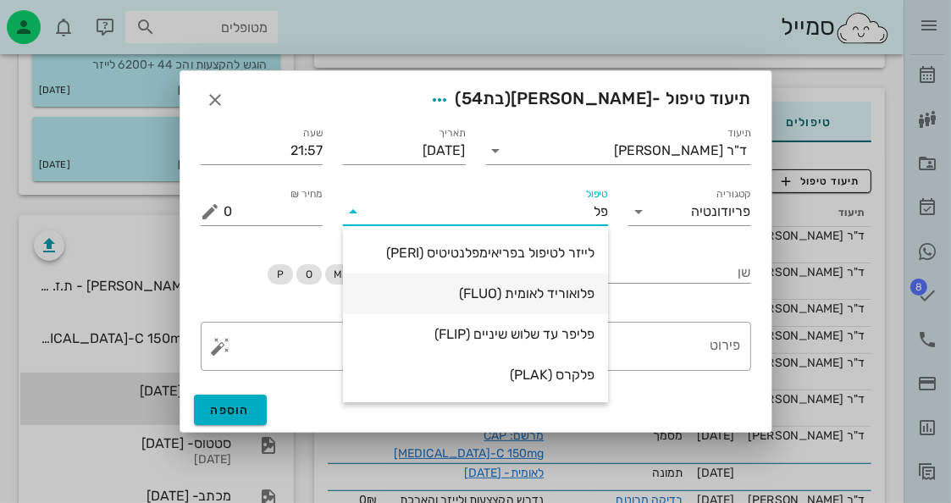
click at [529, 298] on div "פלואוריד לאומית (FLUO)" at bounding box center [475, 293] width 238 height 16
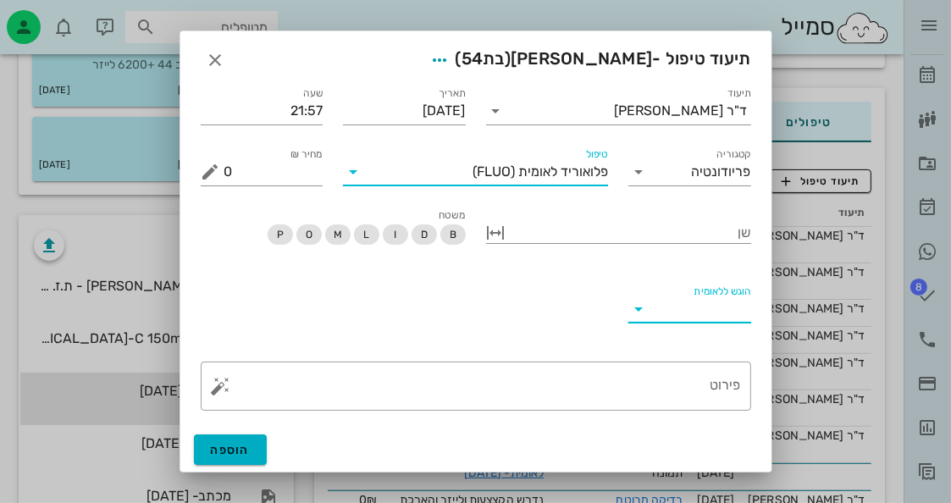
click at [681, 301] on input "הוגש ללאומית" at bounding box center [703, 308] width 96 height 27
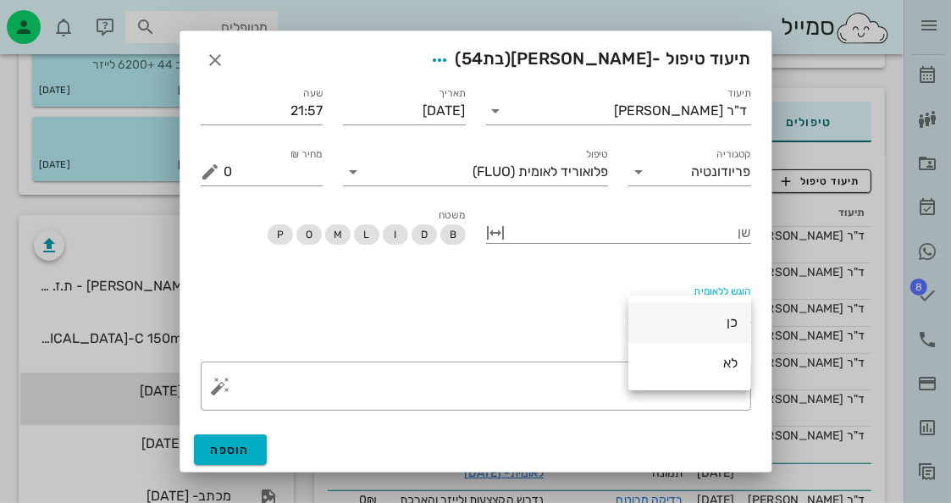
click at [690, 312] on div "כן" at bounding box center [690, 322] width 96 height 36
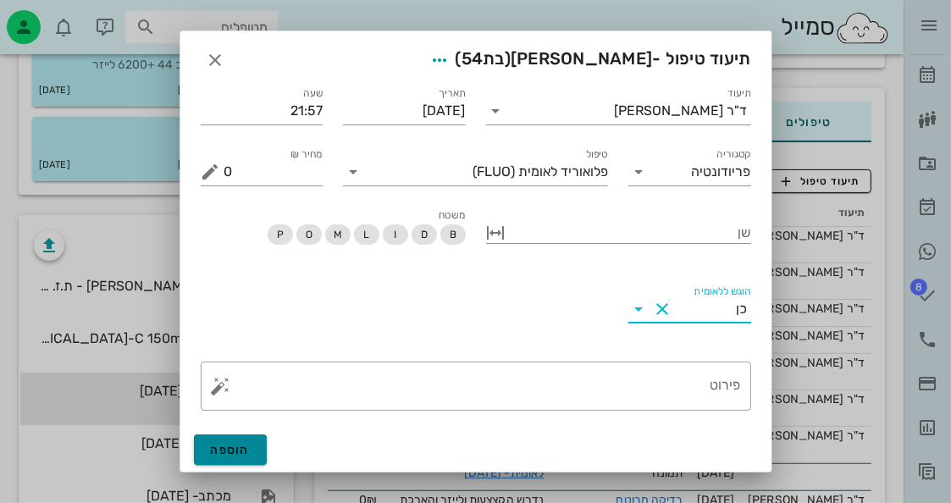
click at [254, 448] on button "הוספה" at bounding box center [231, 449] width 74 height 30
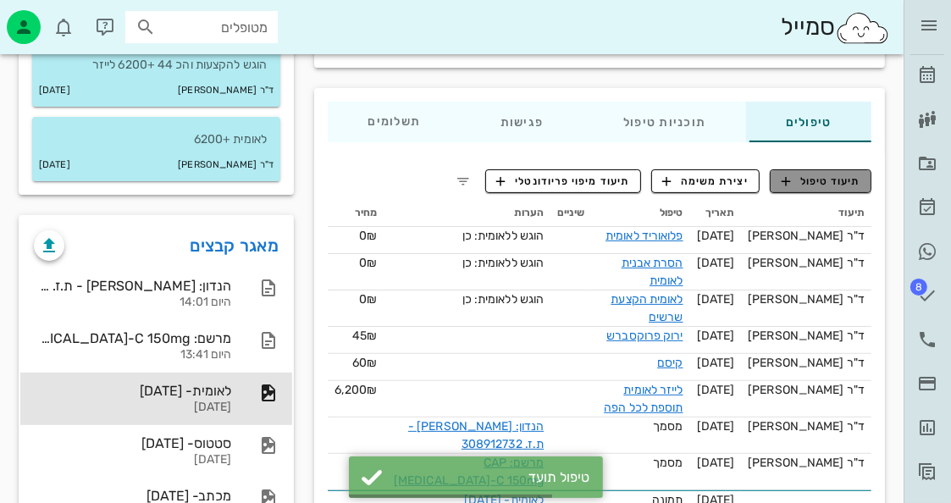
click at [848, 177] on span "תיעוד טיפול" at bounding box center [820, 181] width 79 height 15
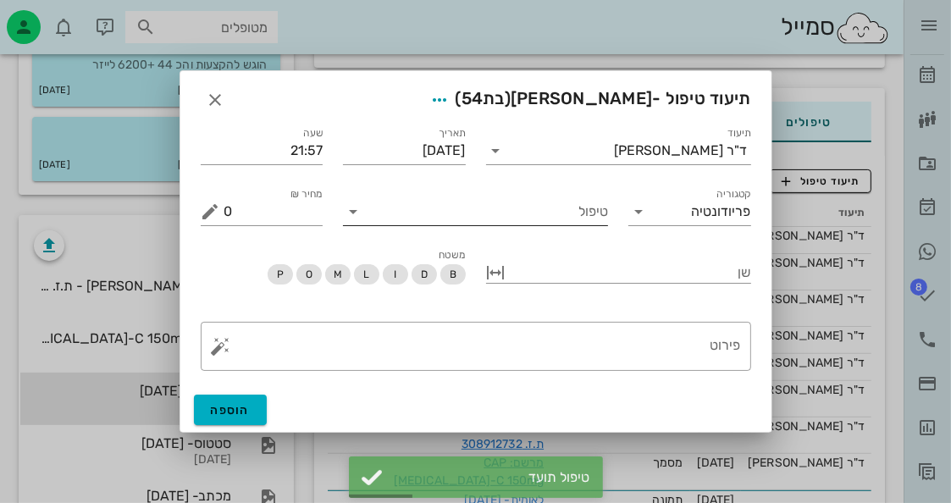
click at [598, 222] on input "טיפול" at bounding box center [487, 211] width 241 height 27
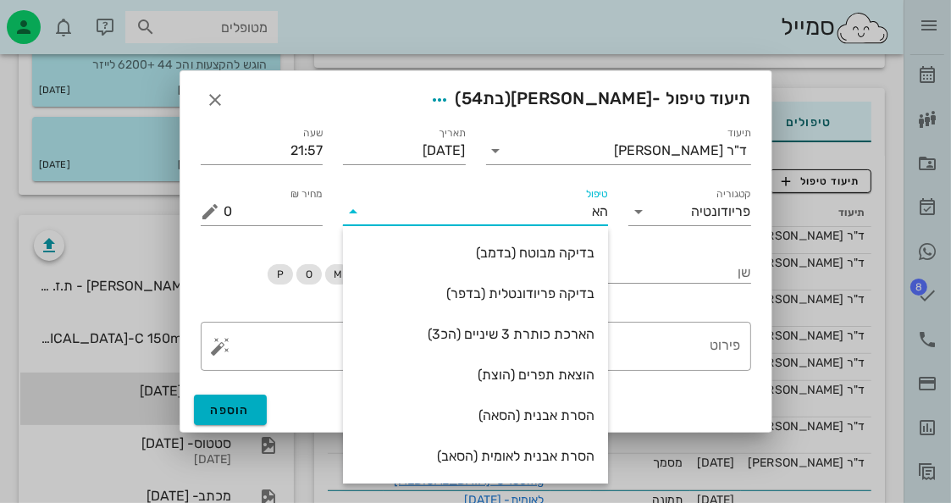
type input "האר"
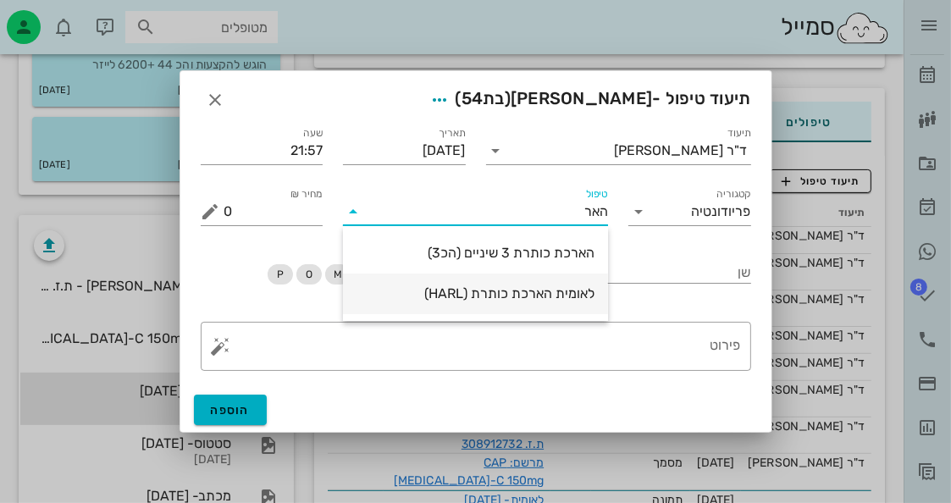
click at [518, 303] on div "לאומית הארכת כותרת (HARL)" at bounding box center [475, 293] width 238 height 36
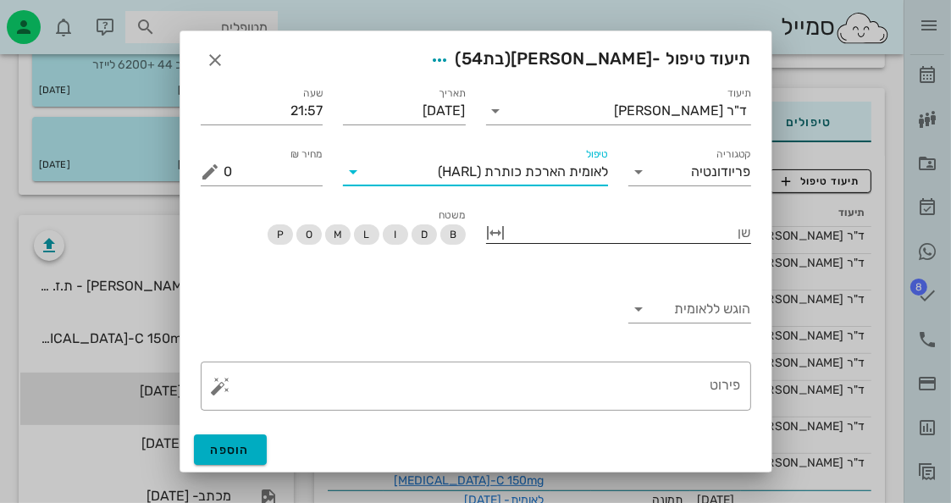
click at [715, 238] on div at bounding box center [630, 231] width 241 height 22
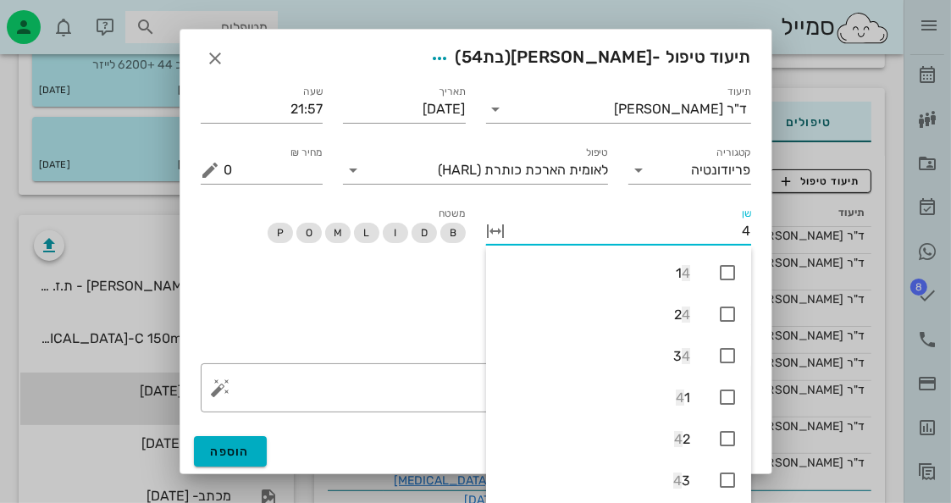
type input "44"
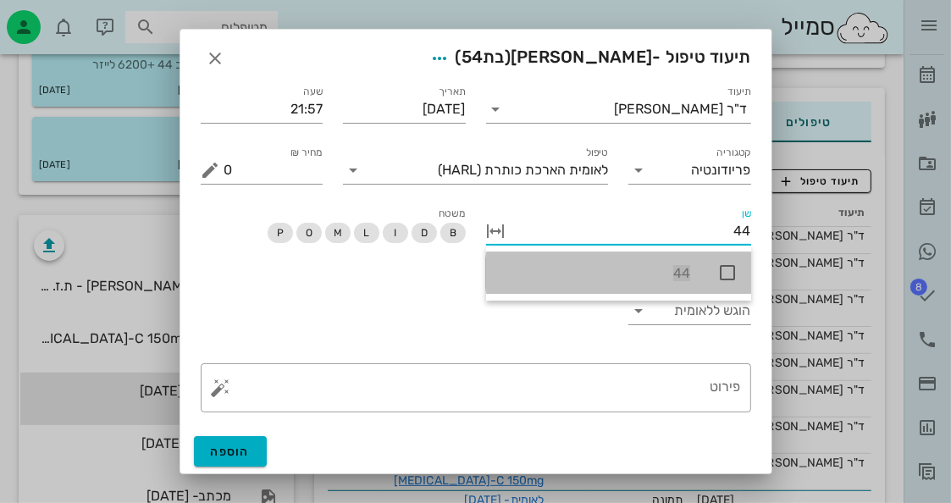
click at [722, 271] on icon at bounding box center [727, 272] width 20 height 20
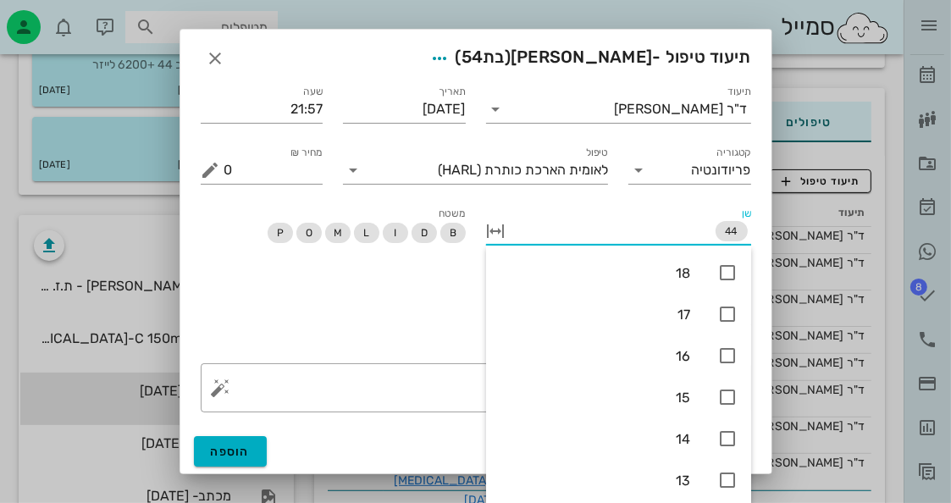
click at [353, 352] on div "הוגש ללאומית" at bounding box center [475, 313] width 570 height 80
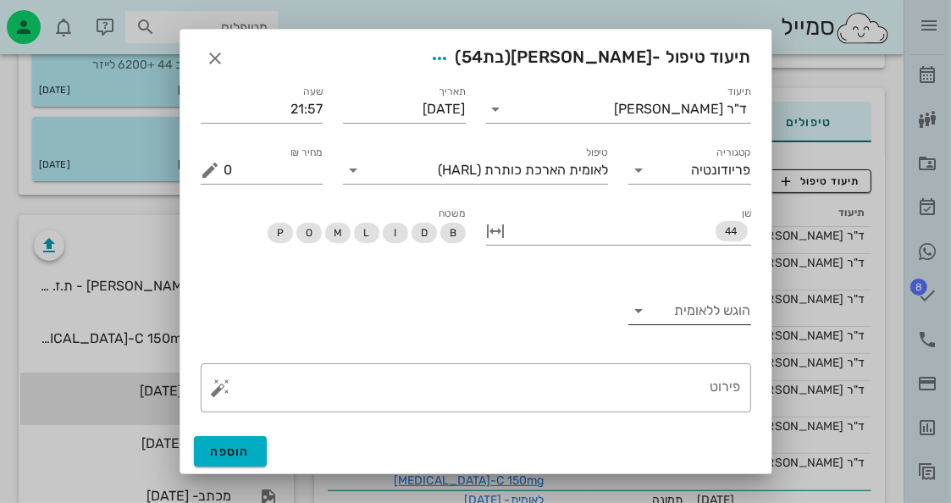
click at [684, 301] on input "הוגש ללאומית" at bounding box center [703, 310] width 96 height 27
click at [699, 339] on div "כן" at bounding box center [690, 324] width 96 height 36
click at [223, 390] on button "button" at bounding box center [221, 388] width 20 height 20
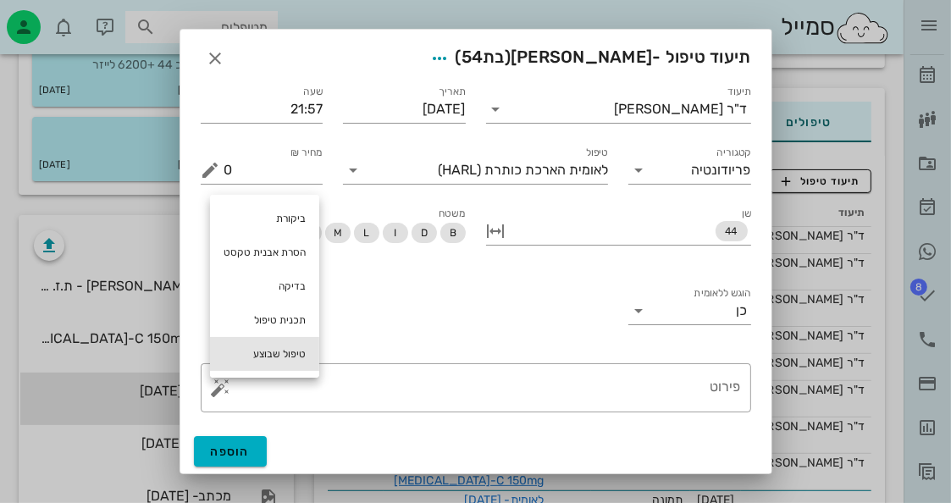
click at [262, 355] on div "טיפול שבוצע" at bounding box center [264, 354] width 109 height 34
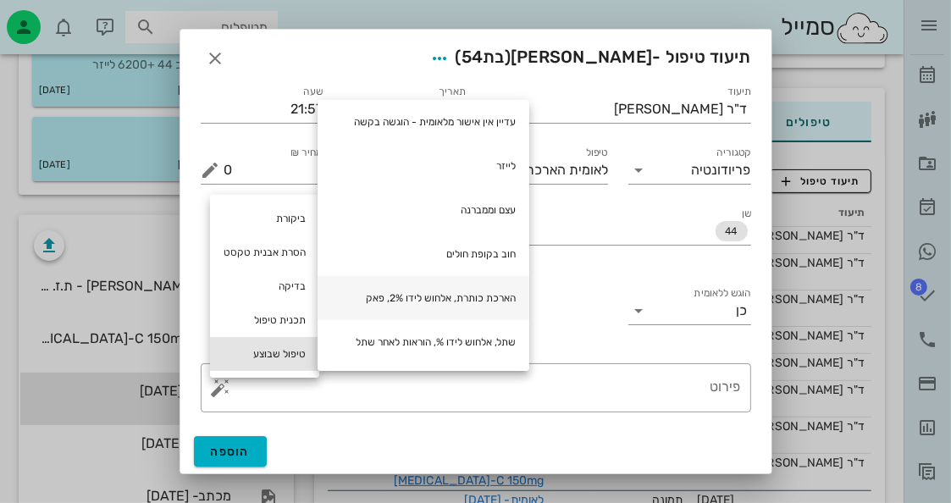
scroll to position [169, 0]
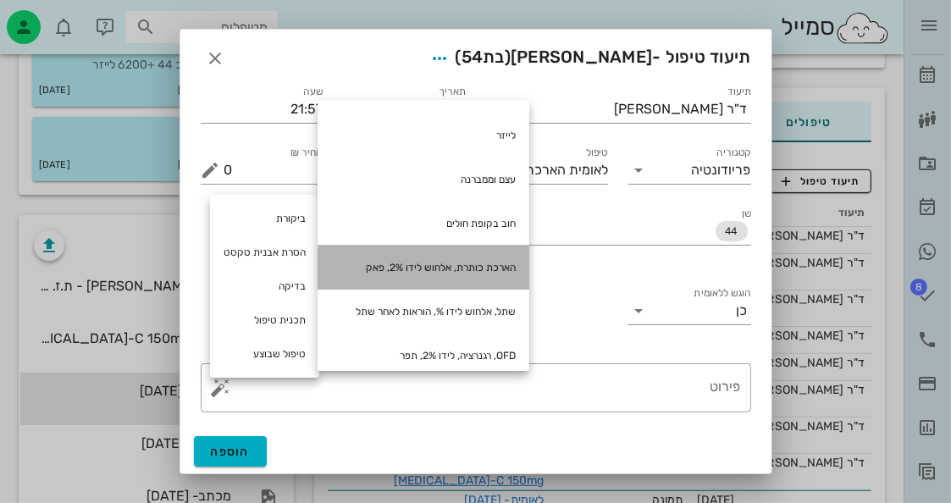
click at [416, 273] on div "הארכת כותרת, אלחוש לידו 2%, פאק" at bounding box center [423, 267] width 212 height 44
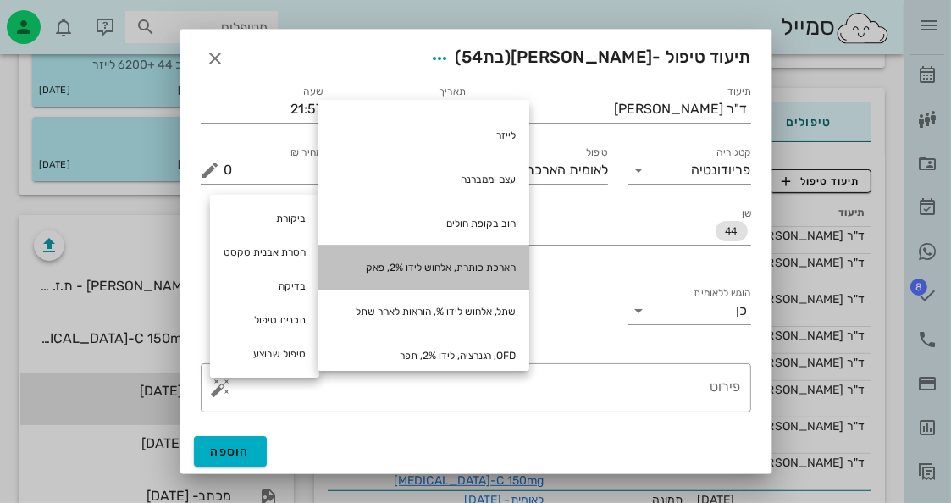
type textarea "הארכת כותרת, אלחוש לידו 2%, פאק"
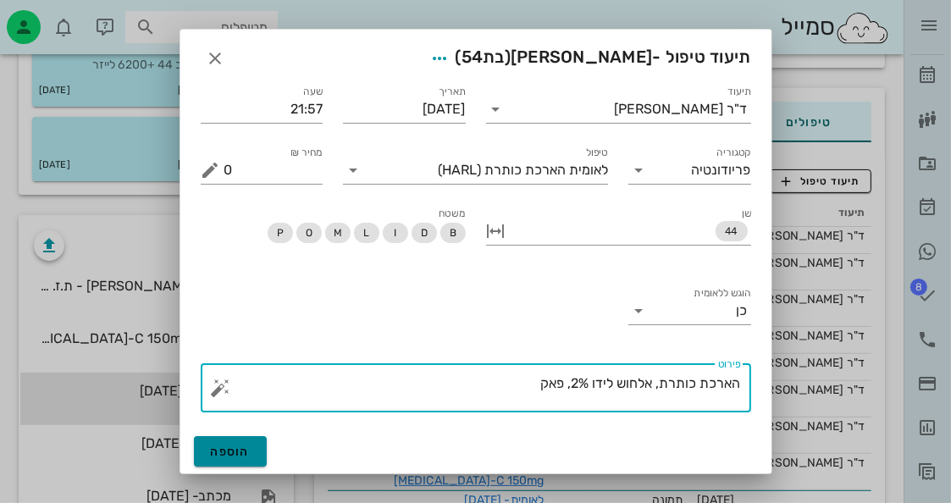
click at [229, 451] on span "הוספה" at bounding box center [231, 451] width 40 height 14
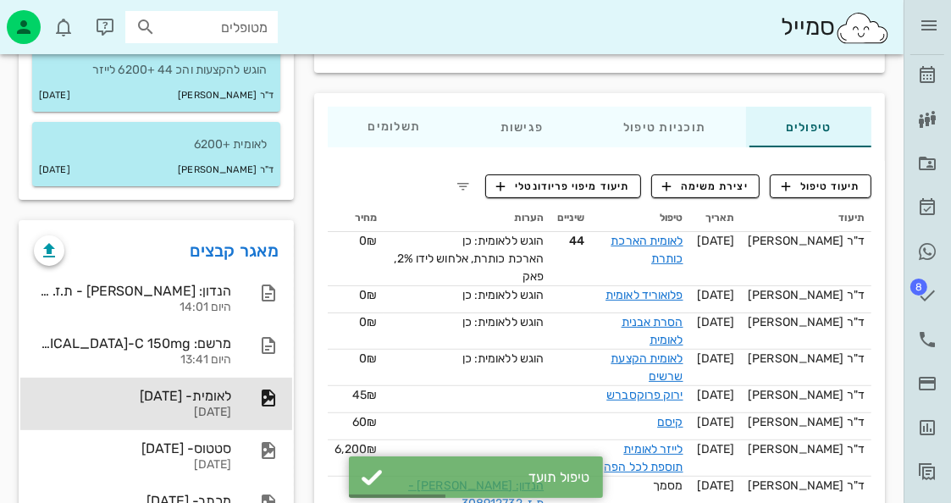
scroll to position [85, 0]
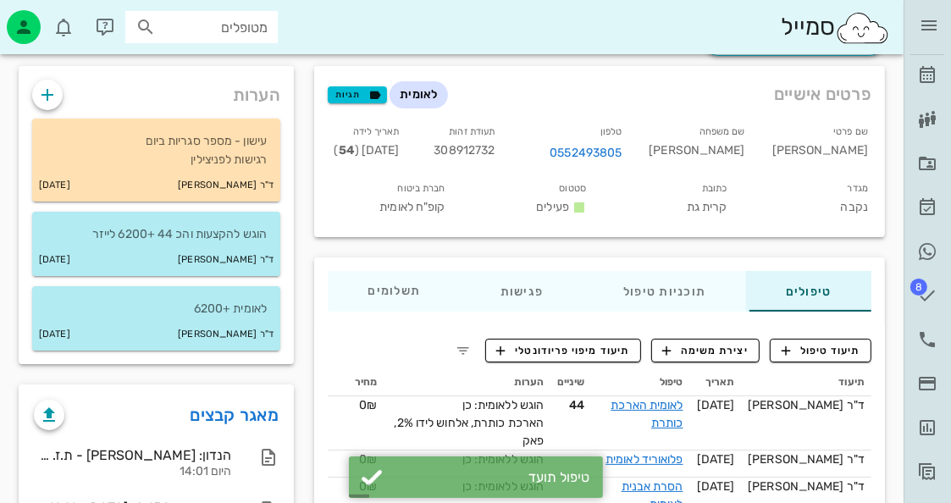
click at [494, 150] on span "308912732" at bounding box center [463, 150] width 61 height 14
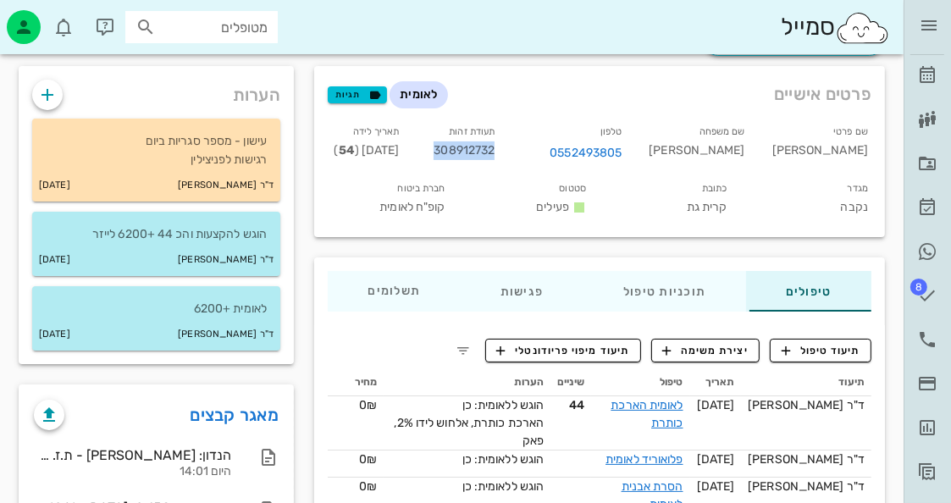
copy span "308912732"
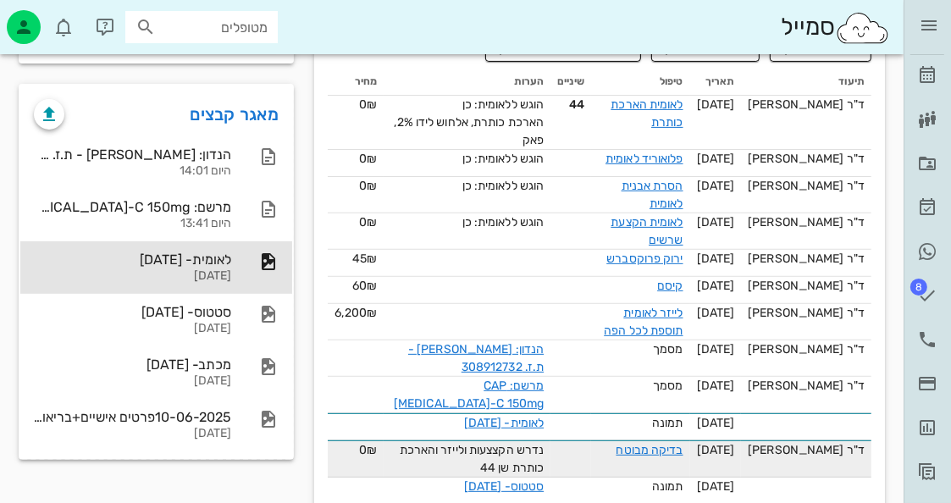
scroll to position [423, 0]
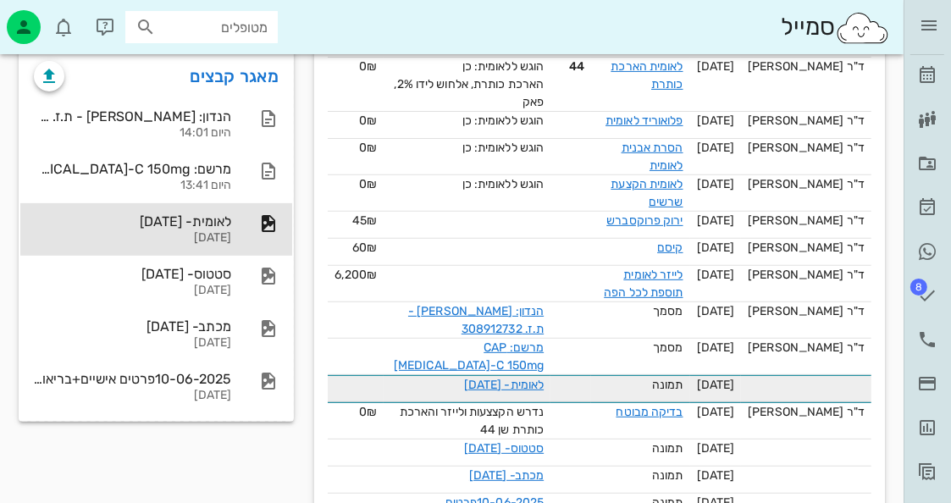
click at [521, 390] on td "לאומית- [DATE]" at bounding box center [466, 388] width 167 height 27
click at [521, 380] on link "לאומית- [DATE]" at bounding box center [504, 385] width 80 height 14
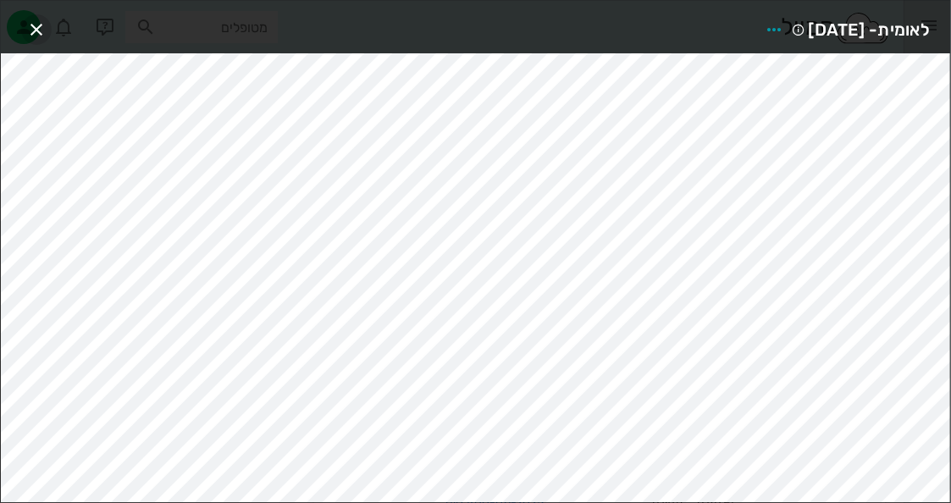
click at [48, 19] on span "button" at bounding box center [36, 29] width 30 height 20
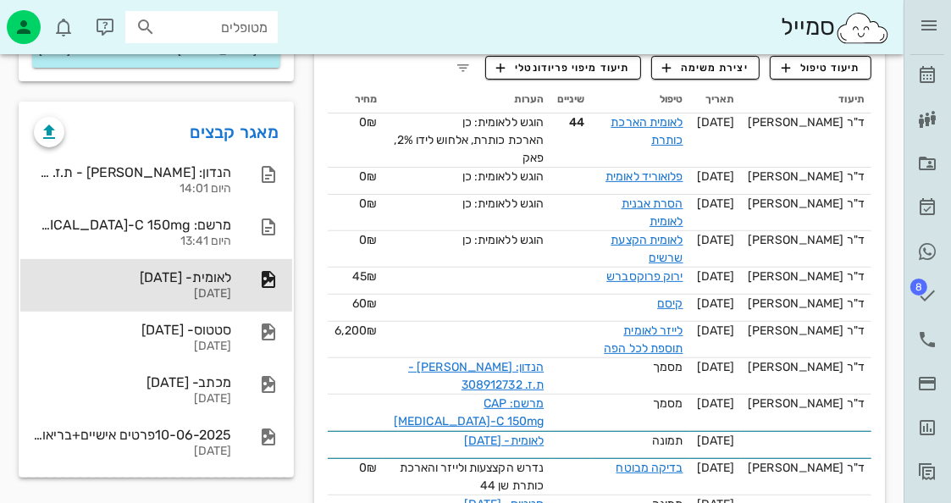
scroll to position [339, 0]
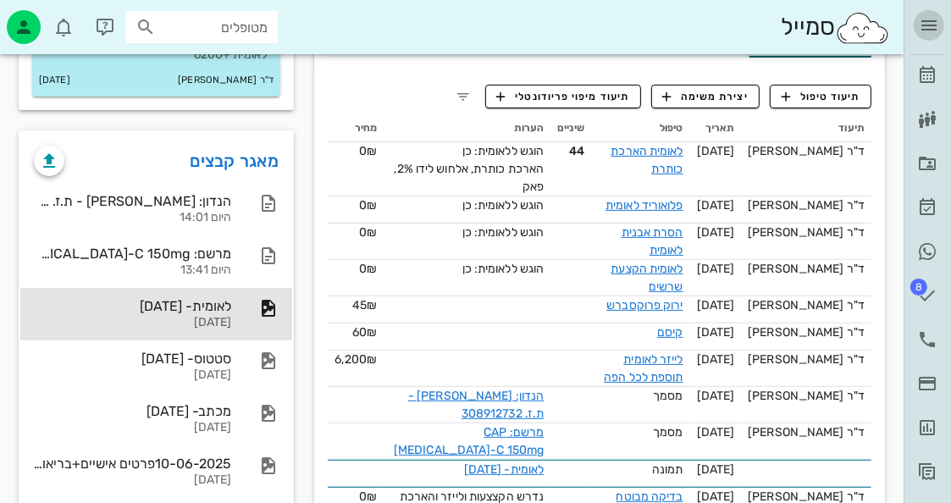
click at [926, 18] on icon "button" at bounding box center [928, 25] width 20 height 20
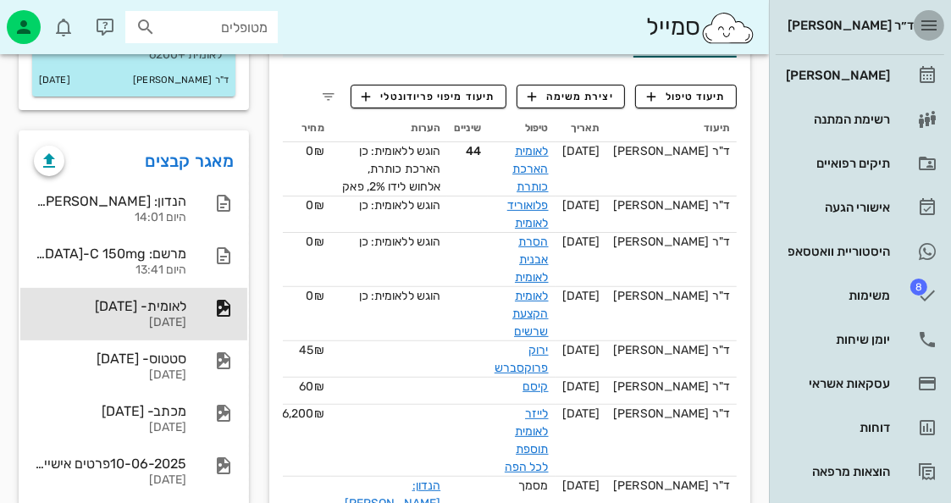
click at [926, 19] on icon "button" at bounding box center [928, 25] width 20 height 20
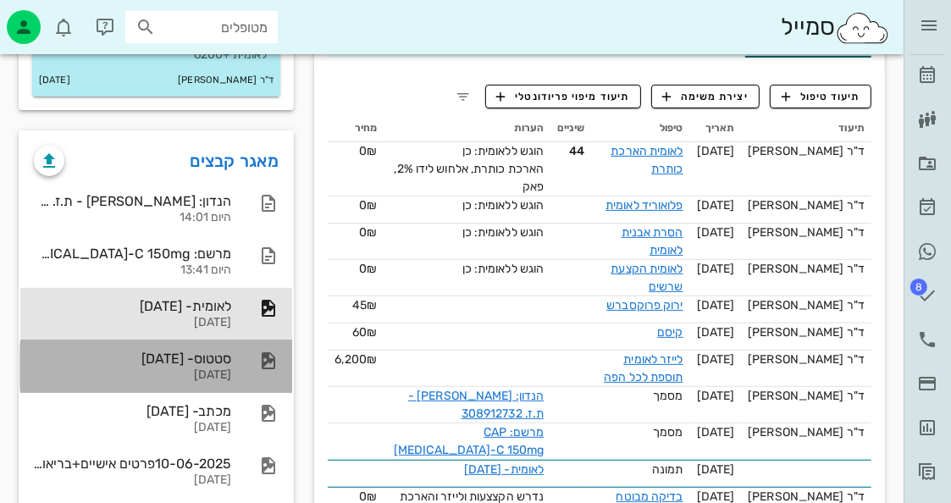
click at [135, 368] on div "[DATE]" at bounding box center [132, 375] width 197 height 14
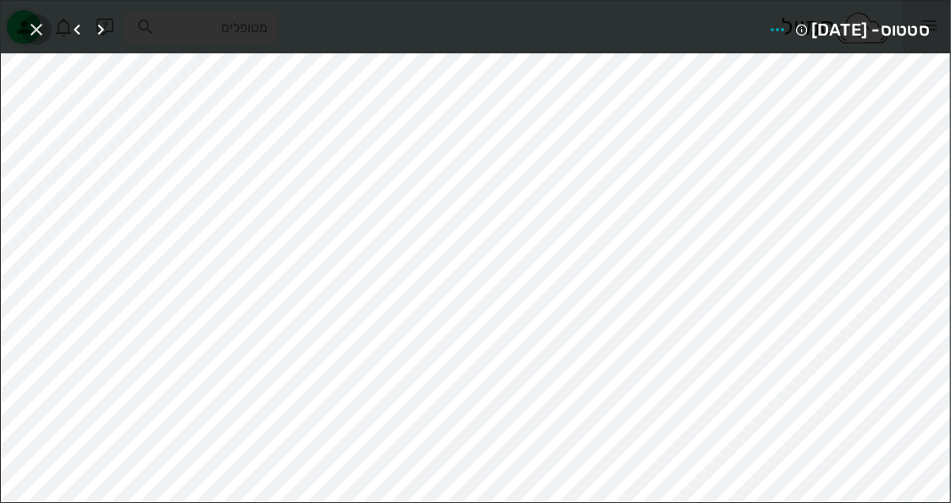
click at [41, 18] on button "button" at bounding box center [36, 29] width 30 height 30
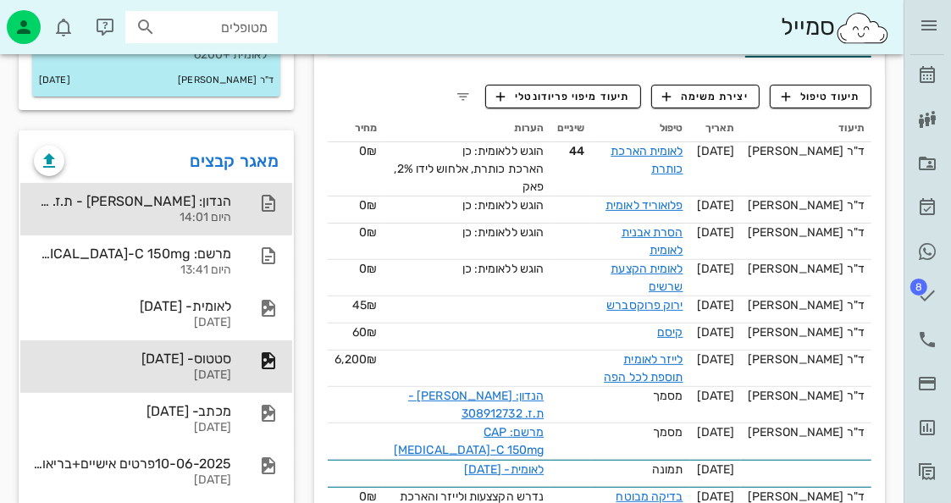
click at [196, 211] on div "היום 14:01" at bounding box center [132, 218] width 197 height 14
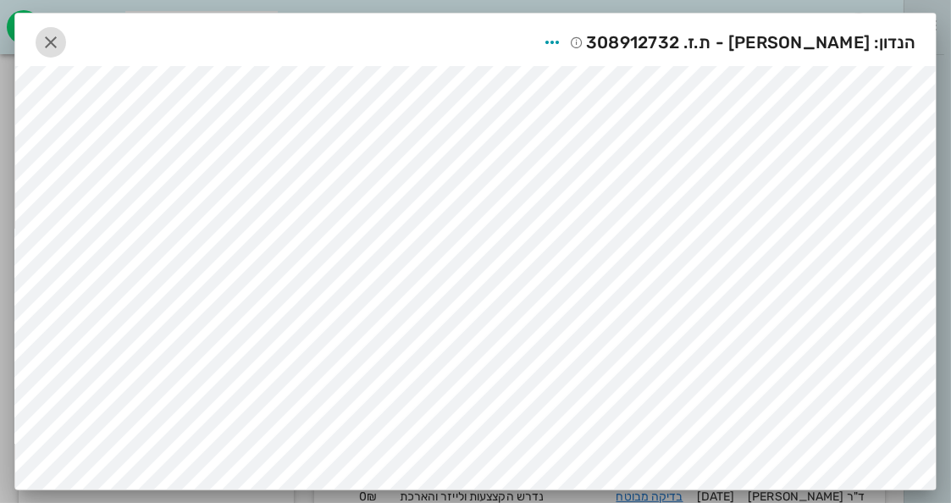
click at [46, 43] on icon "button" at bounding box center [51, 42] width 20 height 20
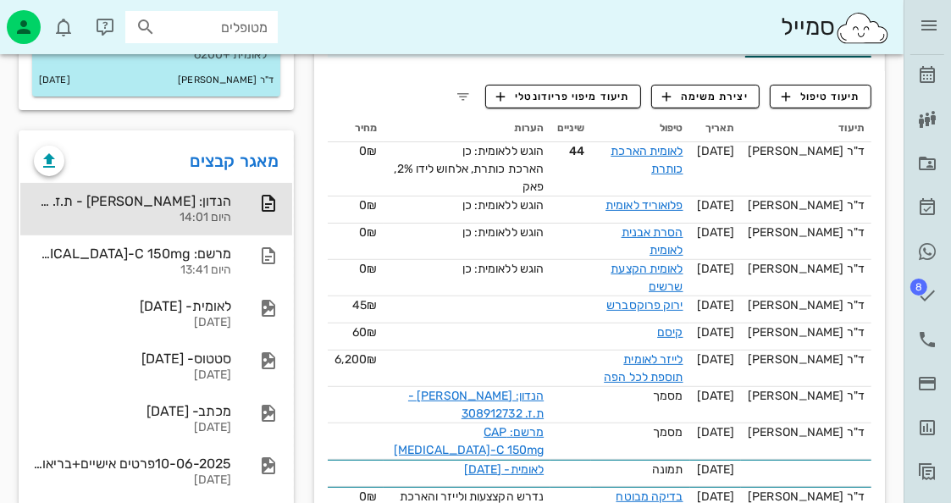
scroll to position [85, 0]
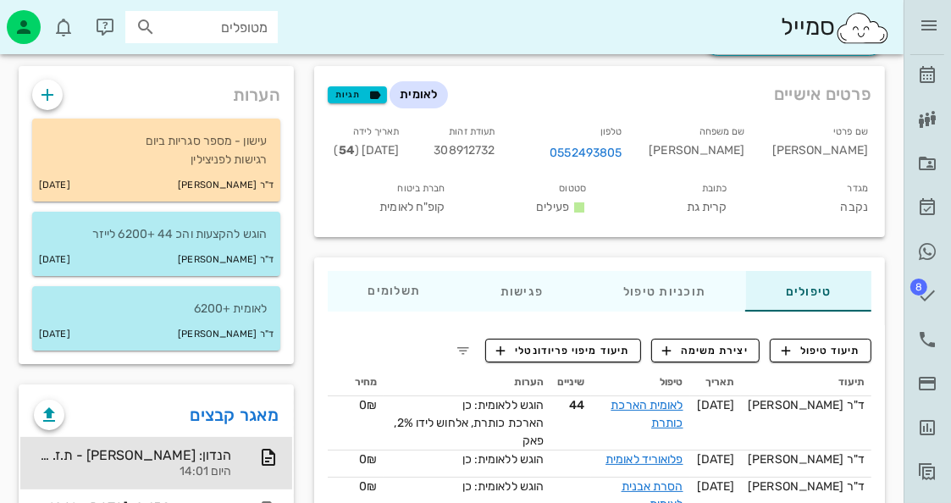
click at [494, 144] on span "308912732" at bounding box center [463, 150] width 61 height 14
copy span "308912732"
click at [943, 327] on link "יומן שיחות" at bounding box center [927, 339] width 34 height 41
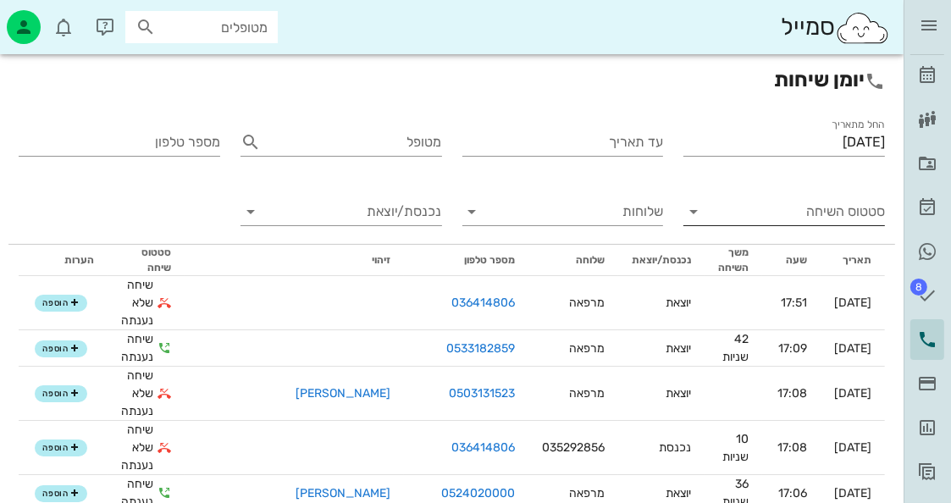
click at [863, 202] on input "סטטוס השיחה" at bounding box center [797, 211] width 174 height 27
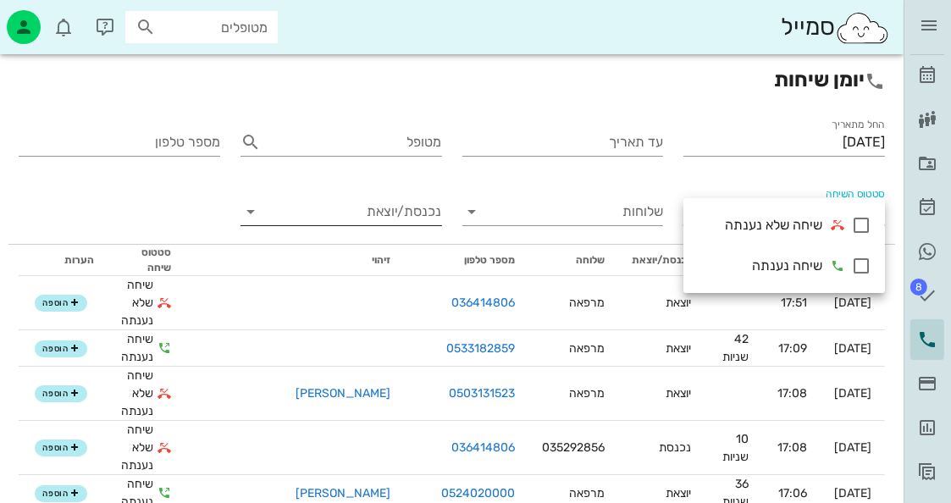
click at [354, 226] on div "נכנסת/יוצאת" at bounding box center [340, 221] width 201 height 46
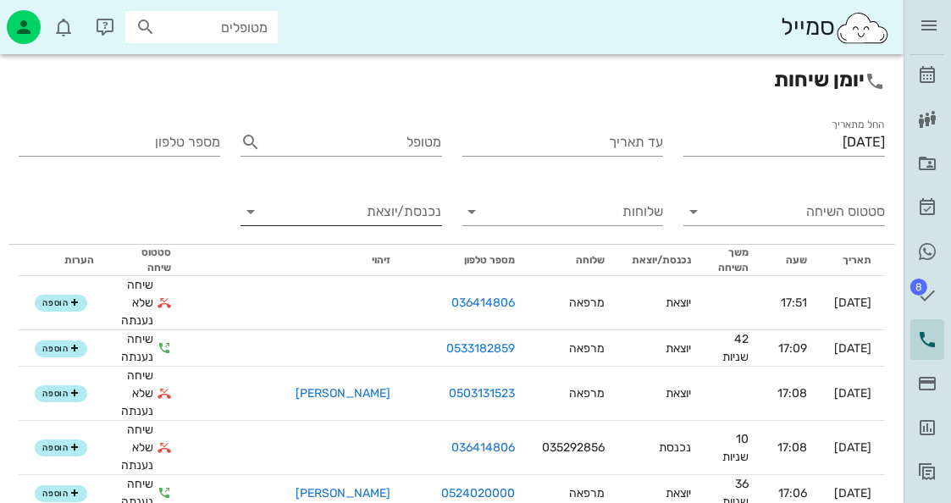
click at [372, 208] on input "נכנסת/יוצאת" at bounding box center [354, 211] width 174 height 27
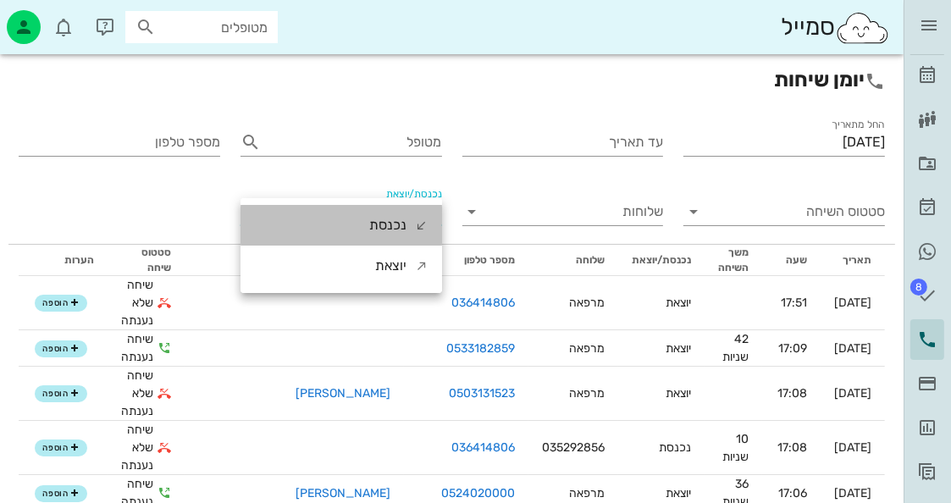
click at [392, 217] on div "נכנסת" at bounding box center [387, 225] width 37 height 41
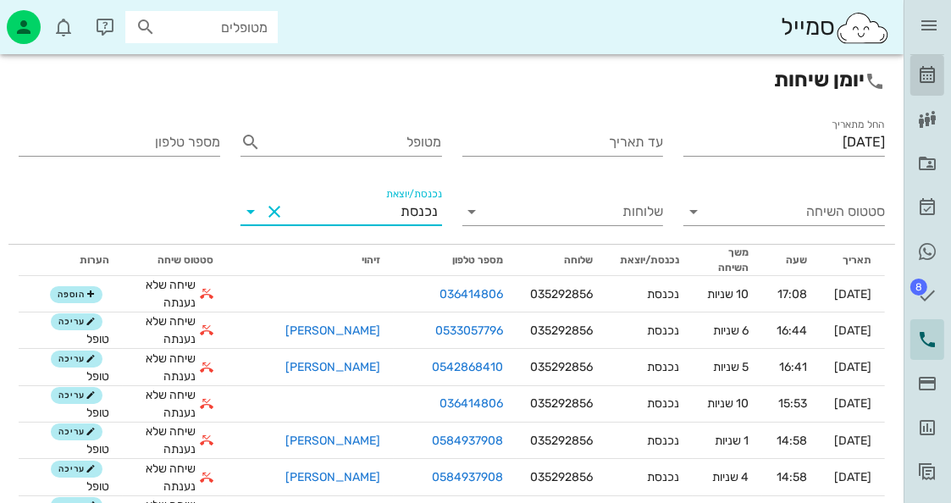
click at [943, 74] on link "[PERSON_NAME]" at bounding box center [927, 75] width 34 height 41
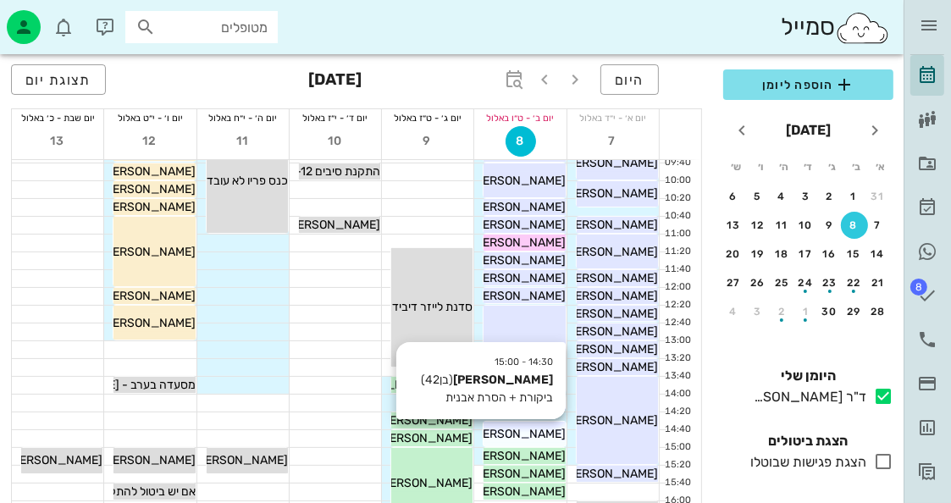
scroll to position [169, 0]
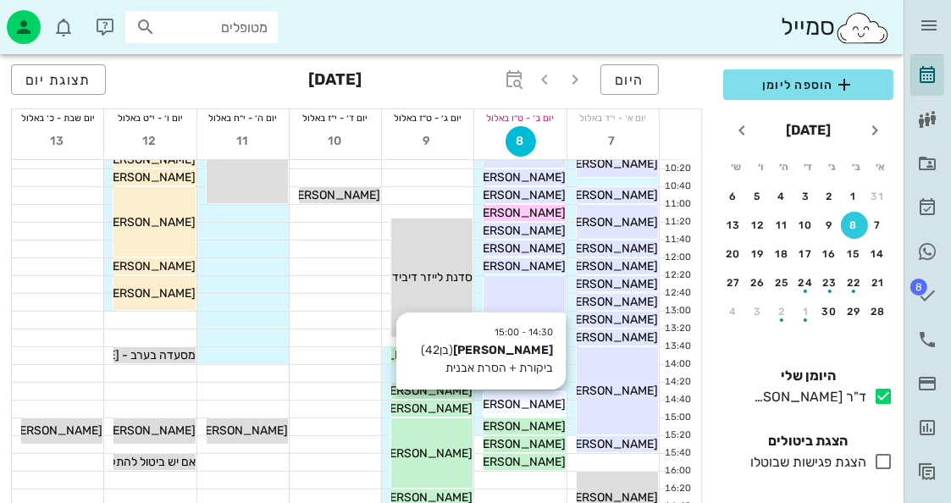
click at [526, 395] on div "[PERSON_NAME]" at bounding box center [523, 404] width 81 height 18
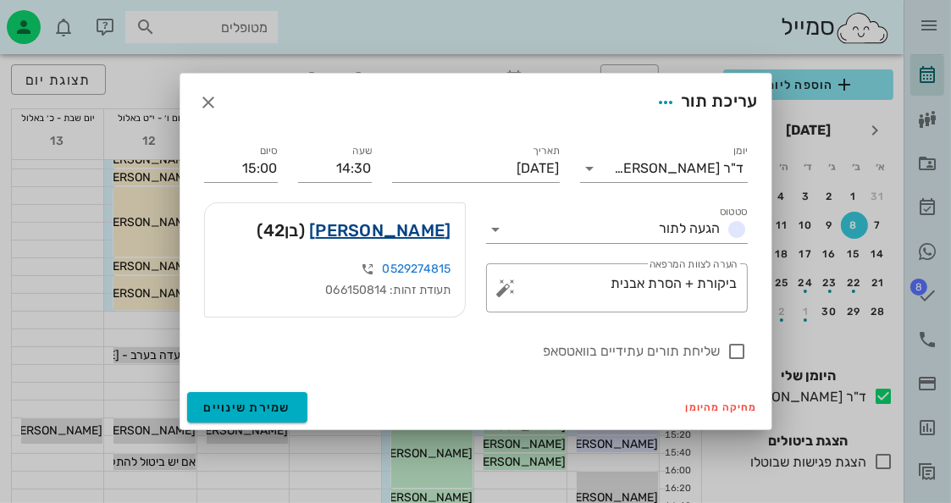
click at [418, 224] on link "גיל אלמוגי" at bounding box center [379, 230] width 141 height 27
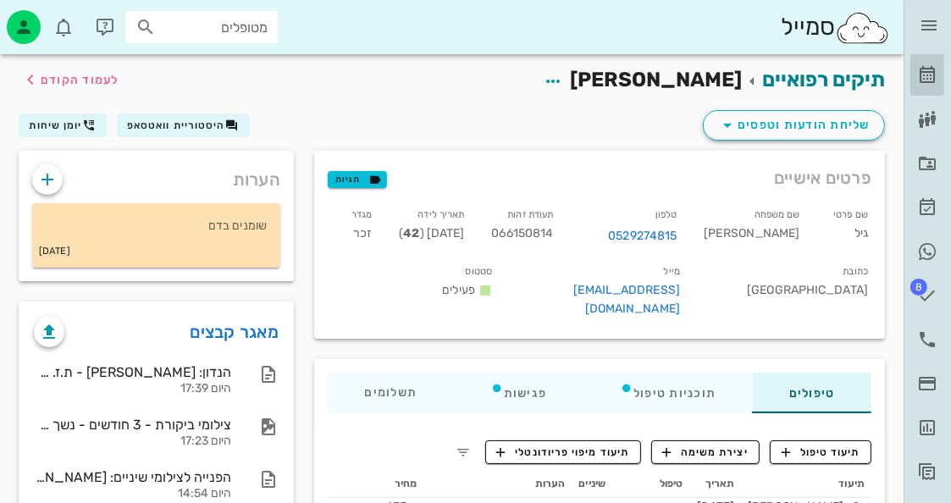
click at [923, 69] on icon at bounding box center [927, 75] width 20 height 20
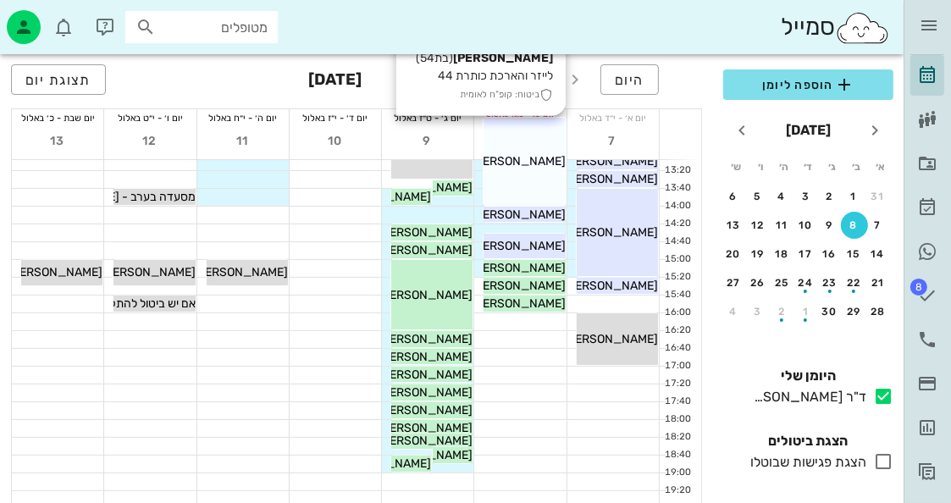
scroll to position [339, 0]
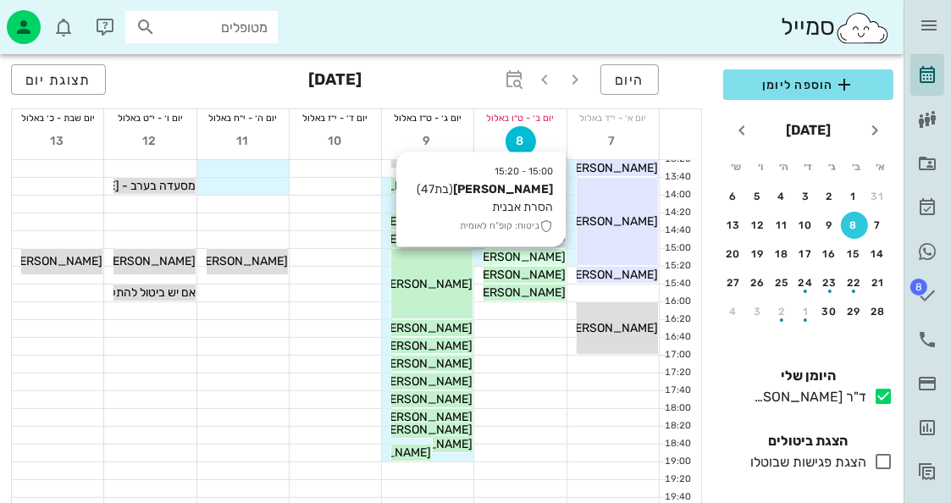
click at [552, 255] on span "[PERSON_NAME]" at bounding box center [518, 257] width 95 height 14
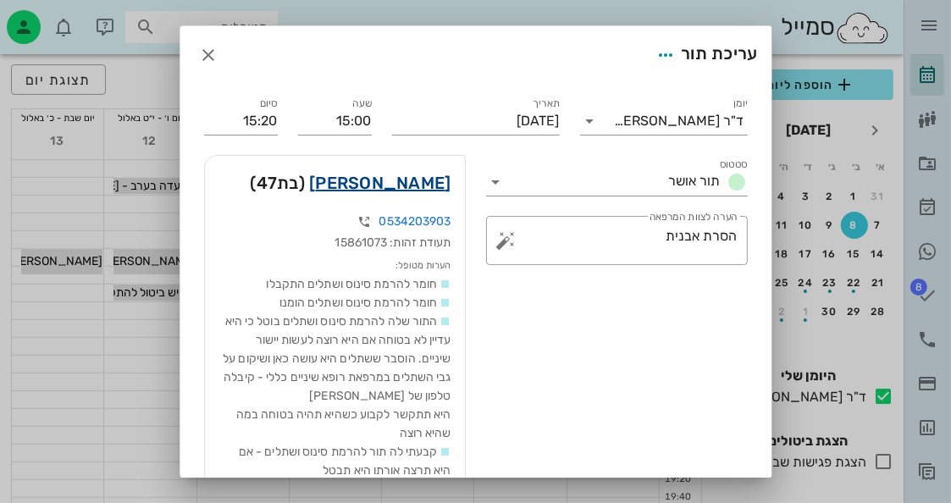
click at [450, 177] on link "חנה וקסמן" at bounding box center [379, 182] width 141 height 27
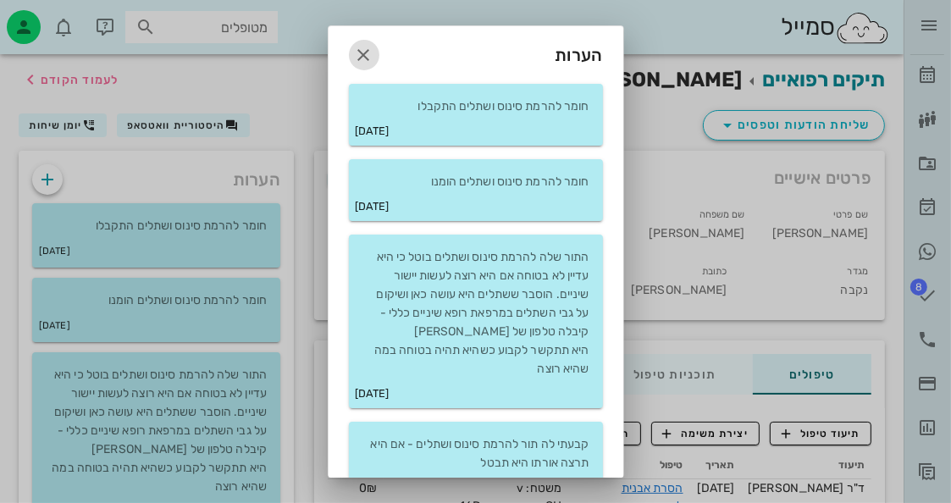
click at [374, 54] on icon "button" at bounding box center [364, 55] width 20 height 20
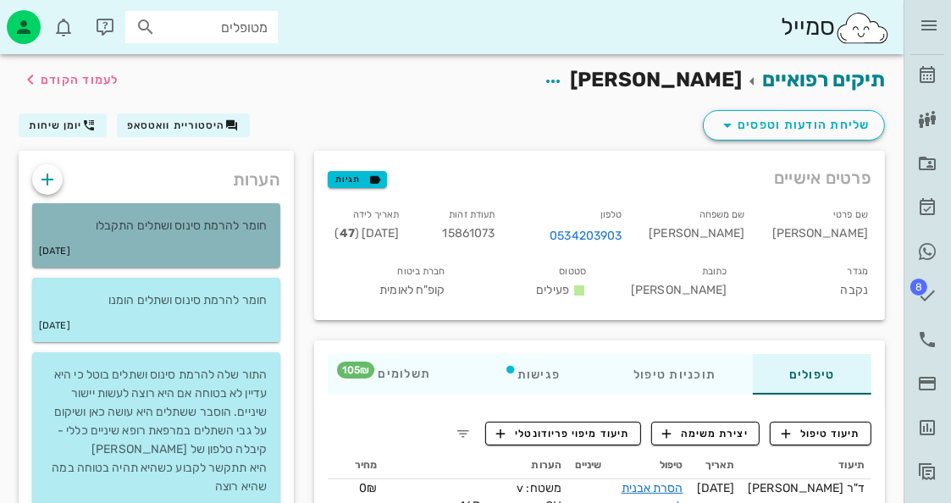
click at [248, 217] on p "חומר להרמת סינוס ושתלים התקבלו" at bounding box center [156, 226] width 221 height 19
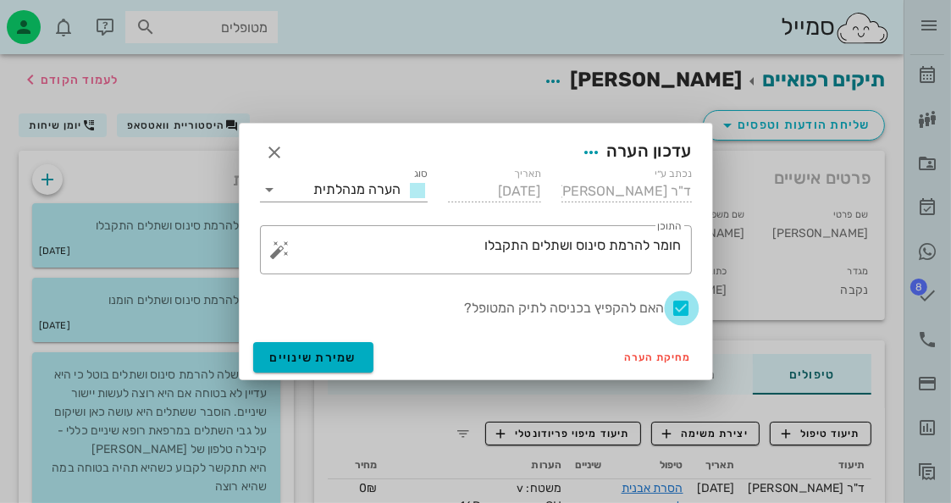
click at [673, 311] on div at bounding box center [681, 308] width 29 height 29
checkbox input "false"
click at [332, 367] on button "שמירת שינויים" at bounding box center [313, 357] width 121 height 30
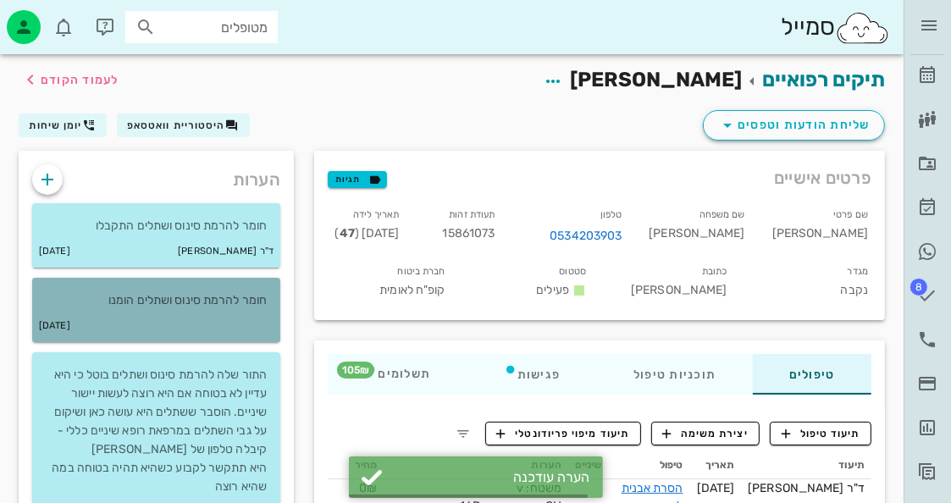
click at [253, 312] on div "05-07-2021" at bounding box center [156, 326] width 248 height 32
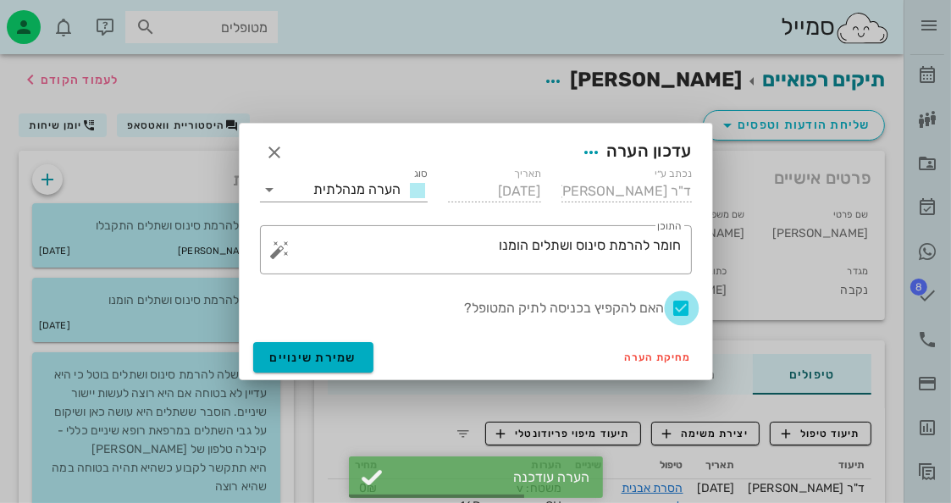
click at [686, 300] on div at bounding box center [681, 308] width 29 height 29
checkbox input "false"
click at [349, 355] on span "שמירת שינויים" at bounding box center [313, 357] width 87 height 14
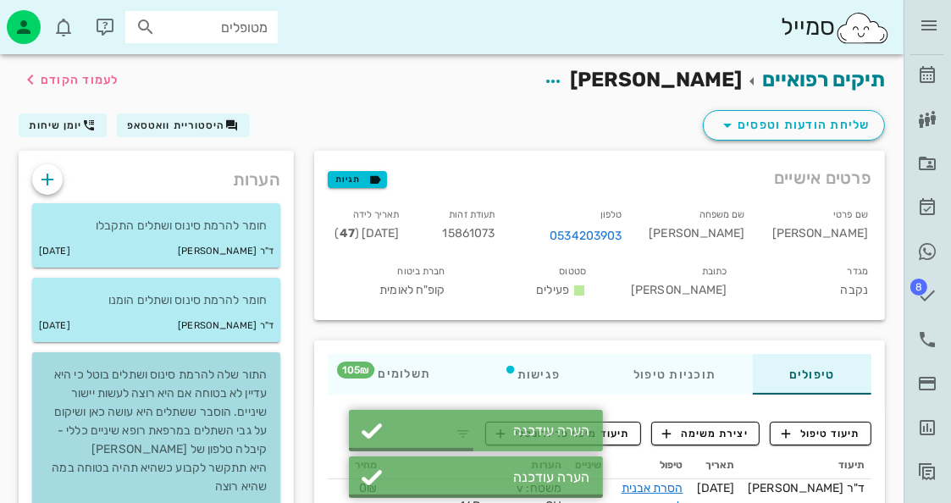
click at [217, 425] on p "התור שלה להרמת סינוס ושתלים בוטל כי היא עדיין לא בטוחה אם היא רוצה לעשות יישור …" at bounding box center [156, 431] width 221 height 130
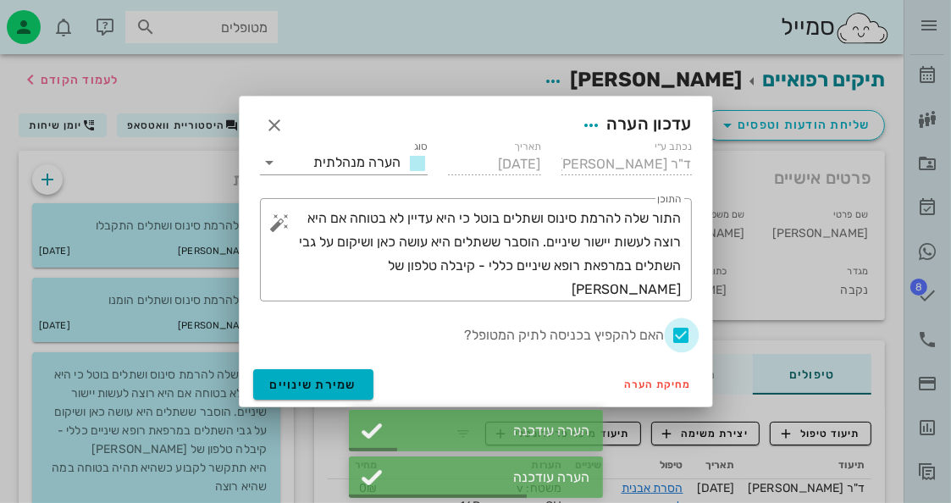
click at [681, 326] on div at bounding box center [681, 335] width 29 height 29
checkbox input "false"
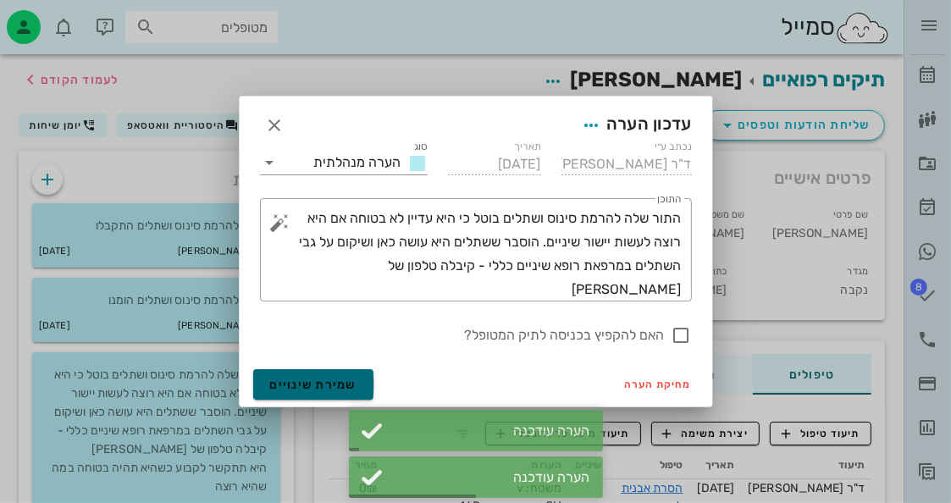
click at [362, 371] on button "שמירת שינויים" at bounding box center [313, 384] width 121 height 30
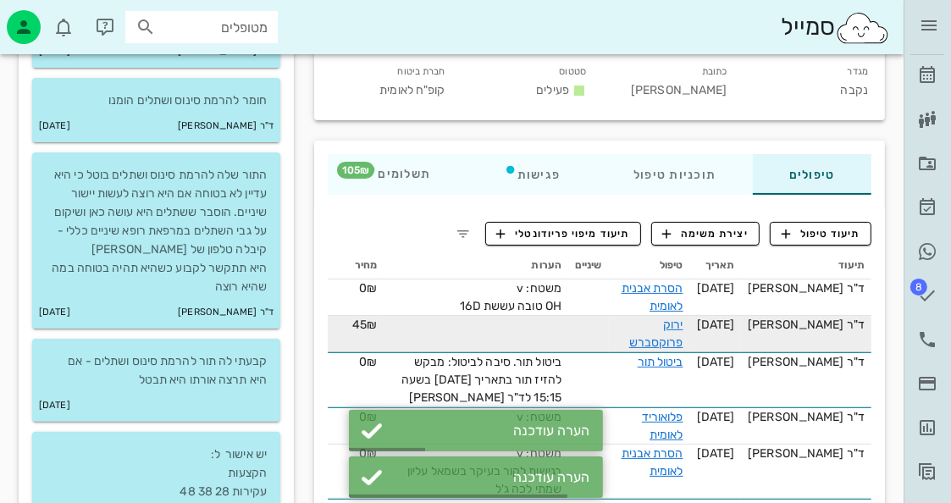
scroll to position [254, 0]
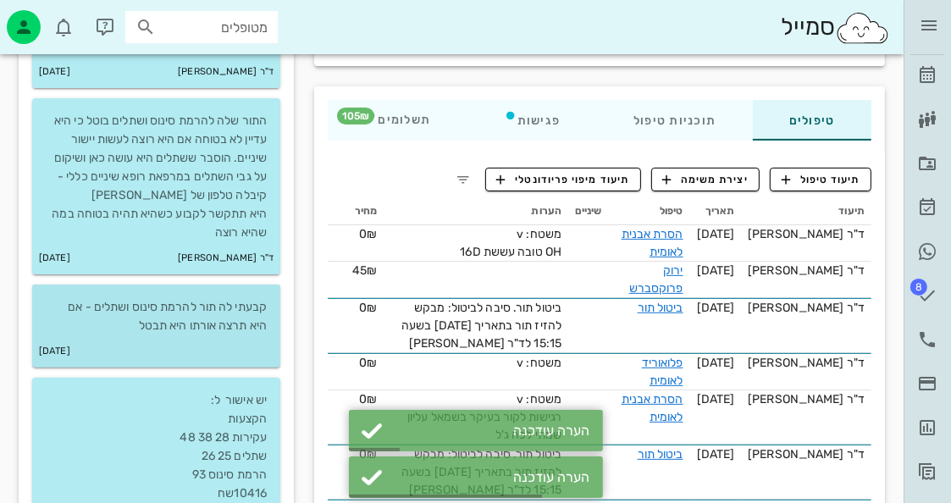
click at [273, 348] on div "08-03-2021" at bounding box center [156, 351] width 248 height 32
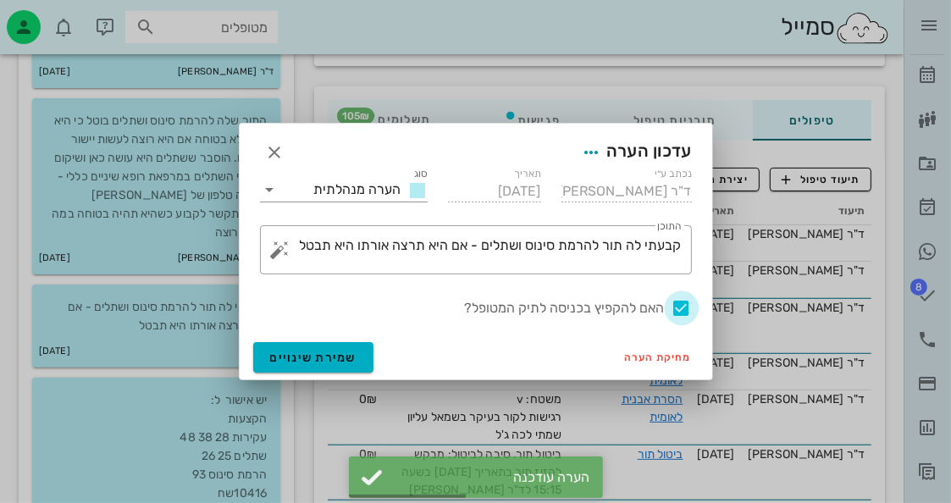
click at [689, 304] on div at bounding box center [681, 308] width 29 height 29
checkbox input "false"
click at [311, 367] on button "שמירת שינויים" at bounding box center [313, 357] width 121 height 30
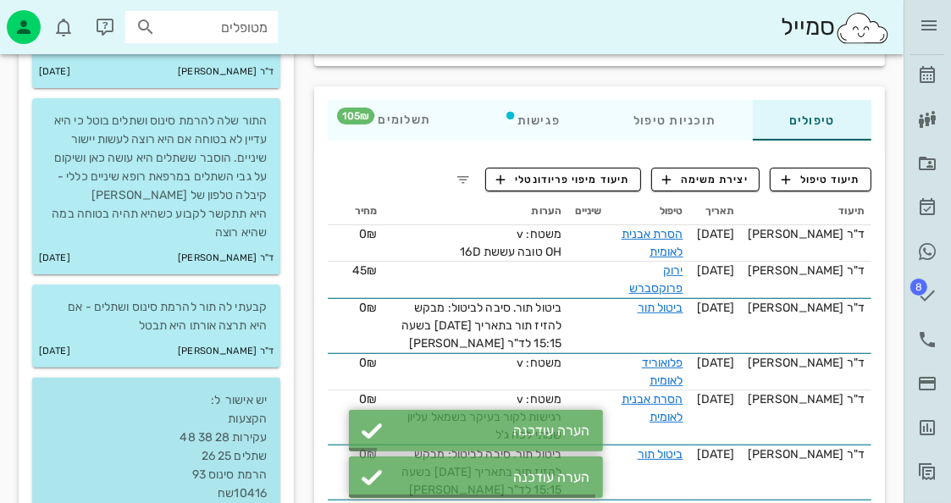
drag, startPoint x: 240, startPoint y: 407, endPoint x: 246, endPoint y: 401, distance: 9.0
click at [240, 406] on p "יש אישור ל: הקצעות עקירות 28 38 48 שתלים 25 26 הרמת סינוס 93 10416שח אין אישור …" at bounding box center [156, 456] width 221 height 130
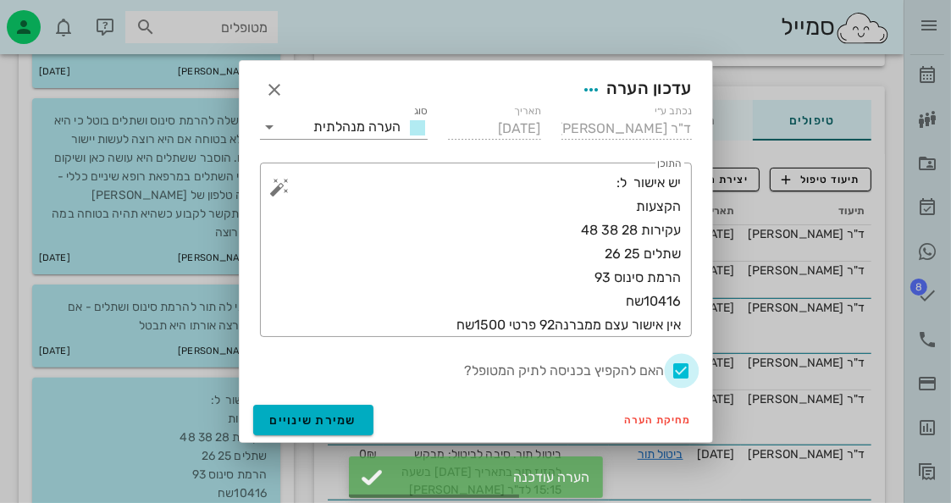
click at [685, 372] on div at bounding box center [681, 370] width 29 height 29
checkbox input "false"
click at [337, 419] on span "שמירת שינויים" at bounding box center [313, 420] width 87 height 14
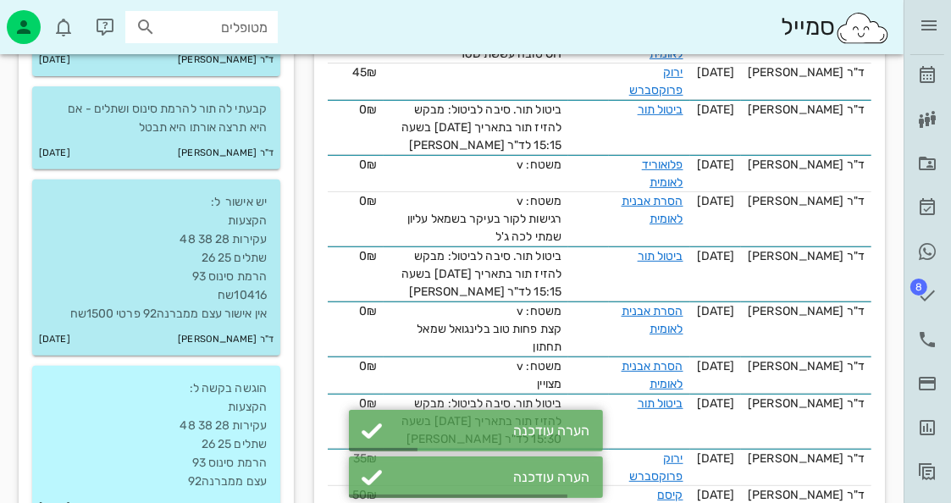
scroll to position [508, 0]
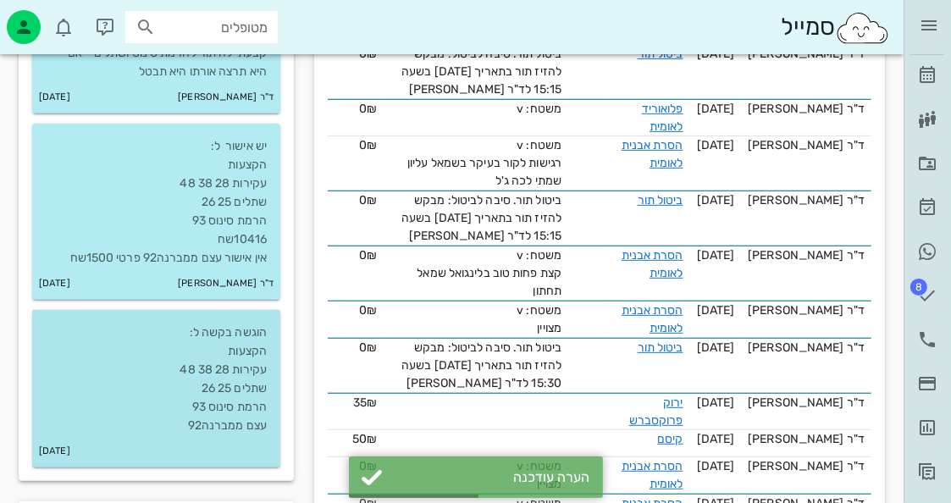
click at [227, 393] on p "הוגשה בקשה ל: הקצעות עקירות 28 38 48 שתלים 25 26 הרמת סינוס 93 עצם ממברנה92" at bounding box center [156, 379] width 221 height 112
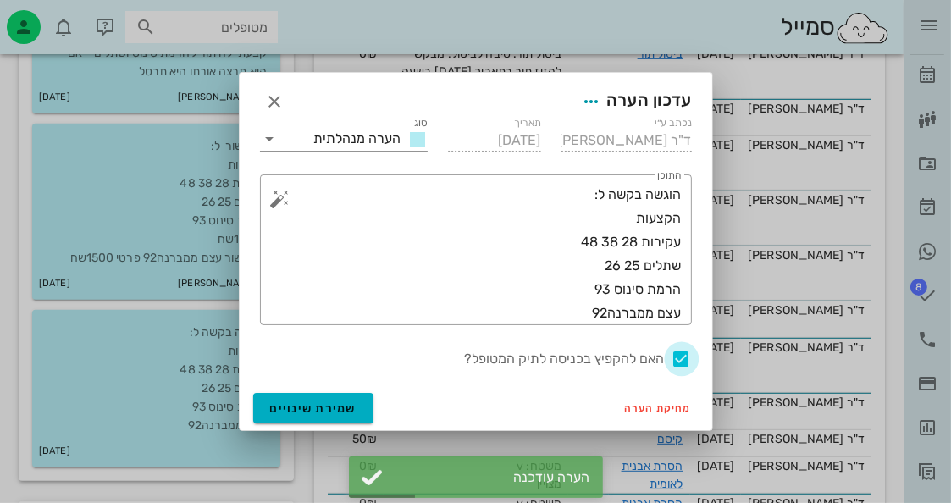
click at [684, 354] on div at bounding box center [681, 358] width 29 height 29
checkbox input "false"
click at [302, 416] on button "שמירת שינויים" at bounding box center [313, 408] width 121 height 30
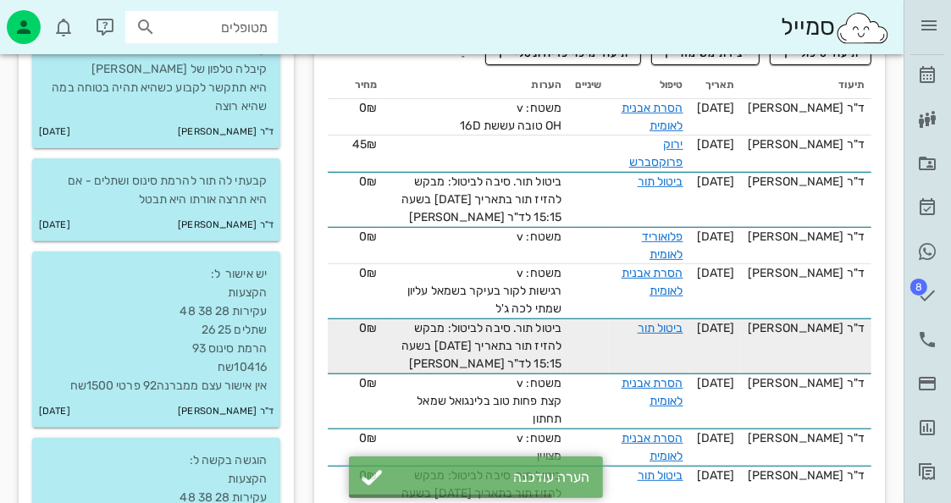
scroll to position [254, 0]
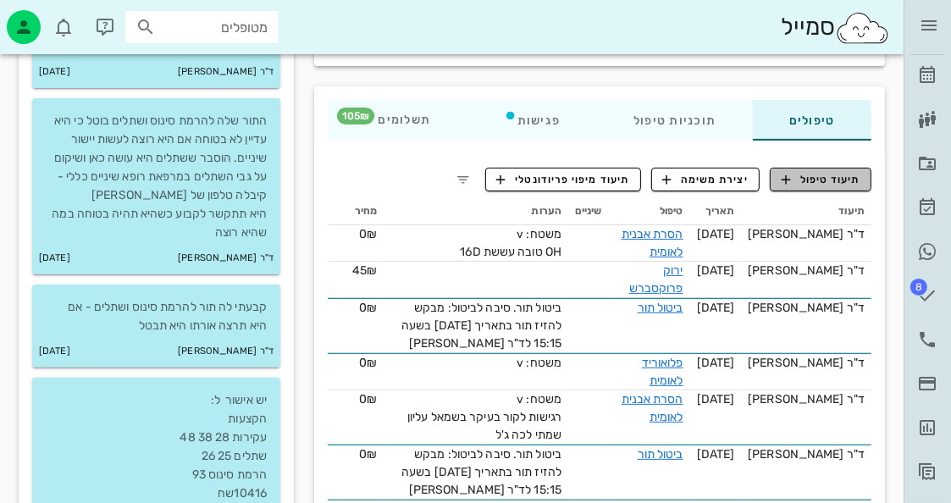
click at [816, 177] on span "תיעוד טיפול" at bounding box center [820, 179] width 79 height 15
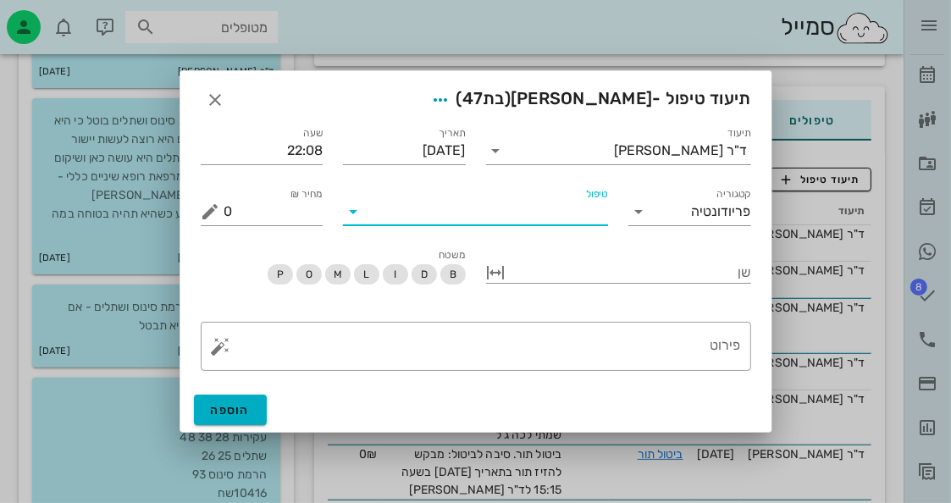
click at [565, 224] on div "טיפול" at bounding box center [475, 211] width 265 height 27
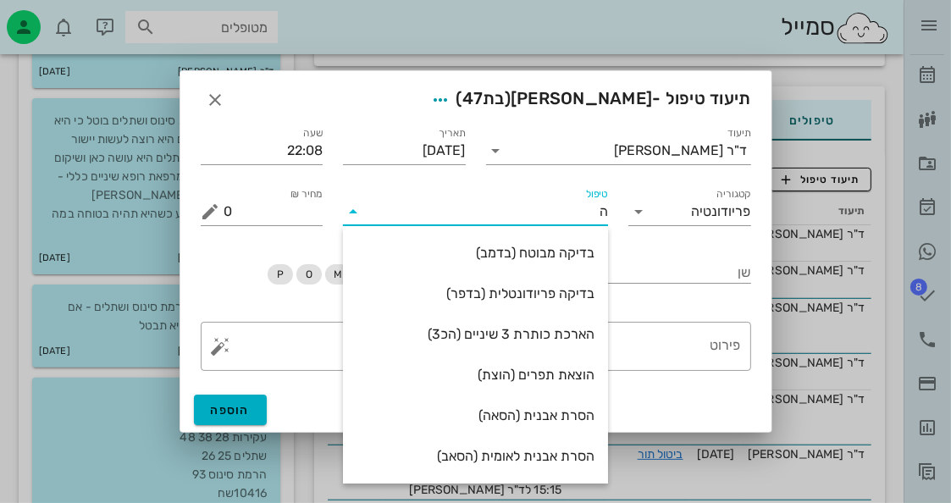
type input "[PERSON_NAME]"
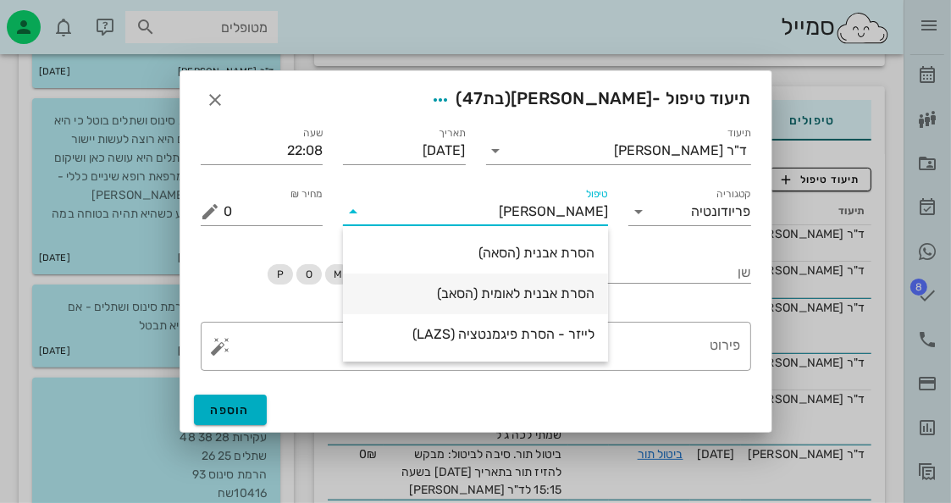
click at [568, 275] on div "הסרת אבנית לאומית (הסאב)" at bounding box center [475, 293] width 238 height 36
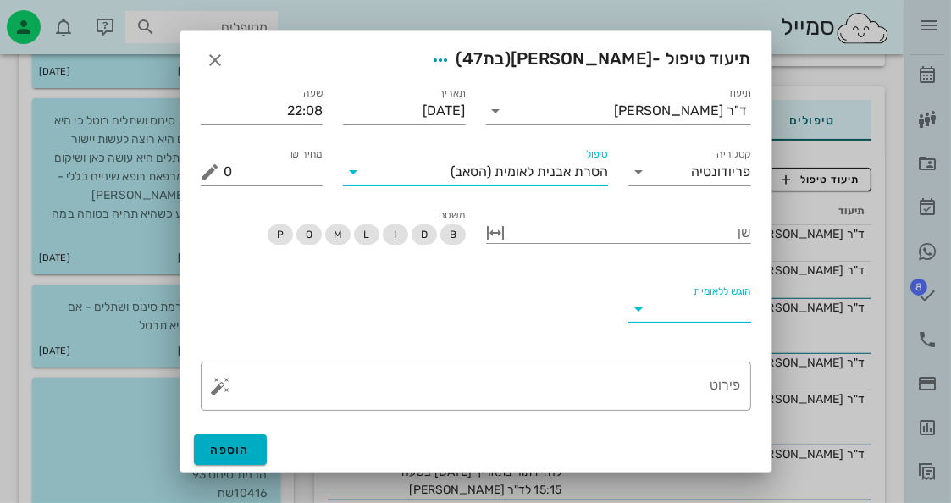
click at [662, 300] on input "הוגש ללאומית" at bounding box center [703, 308] width 96 height 27
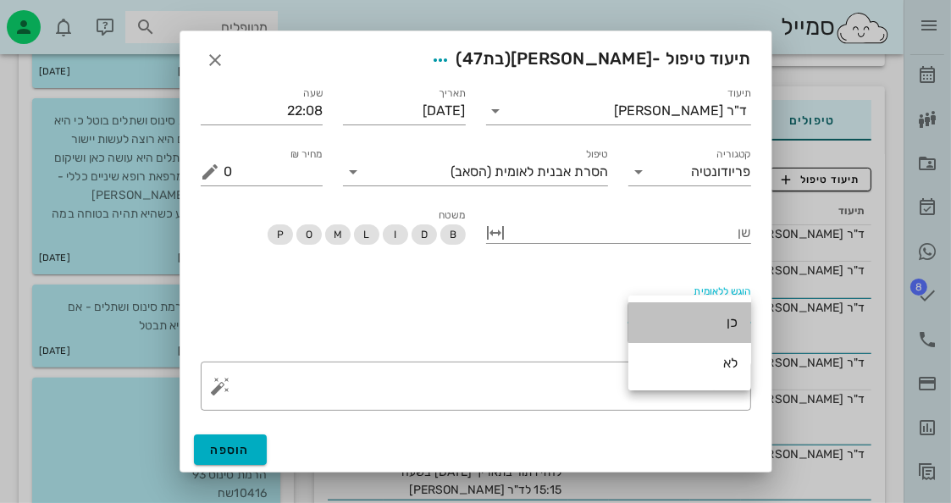
click at [670, 304] on div "כן" at bounding box center [690, 322] width 96 height 36
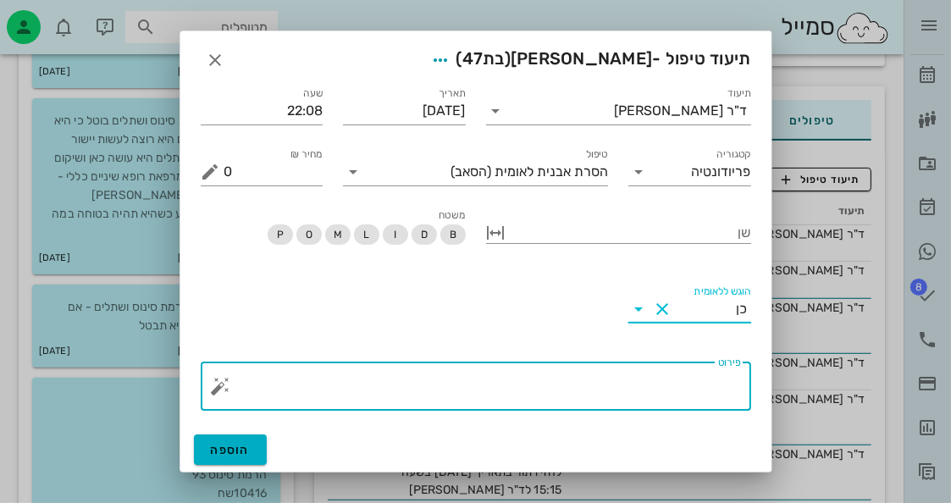
click at [403, 380] on textarea "פירוט" at bounding box center [482, 390] width 516 height 41
click at [218, 390] on button "button" at bounding box center [221, 386] width 20 height 20
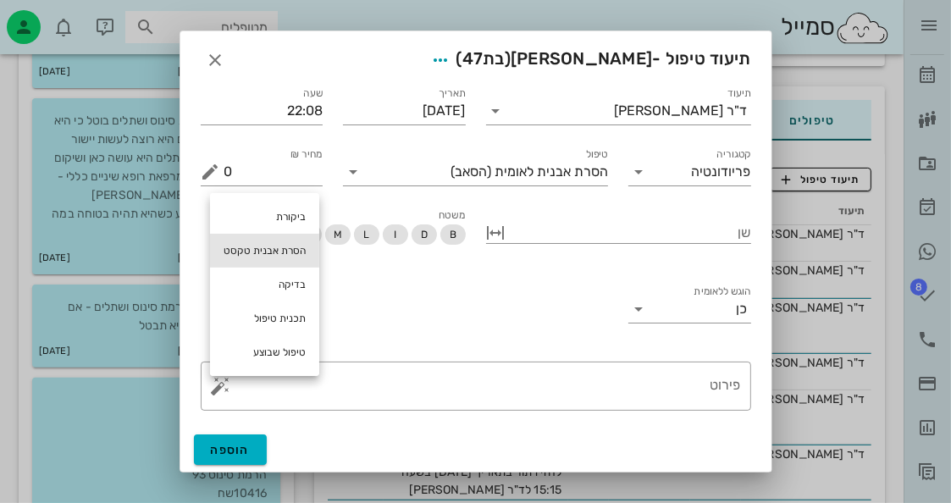
click at [284, 251] on div "הסרת אבנית טקסט" at bounding box center [264, 251] width 109 height 34
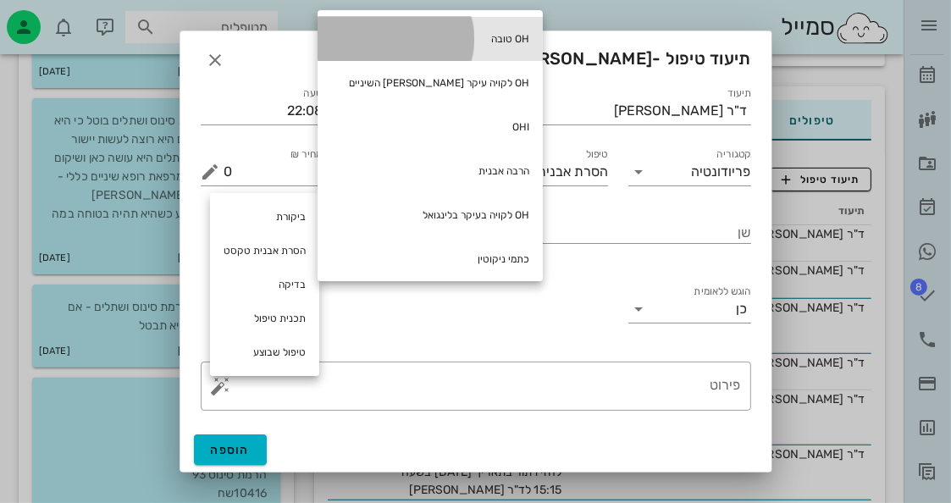
click at [408, 50] on div "OH טובה" at bounding box center [429, 39] width 225 height 44
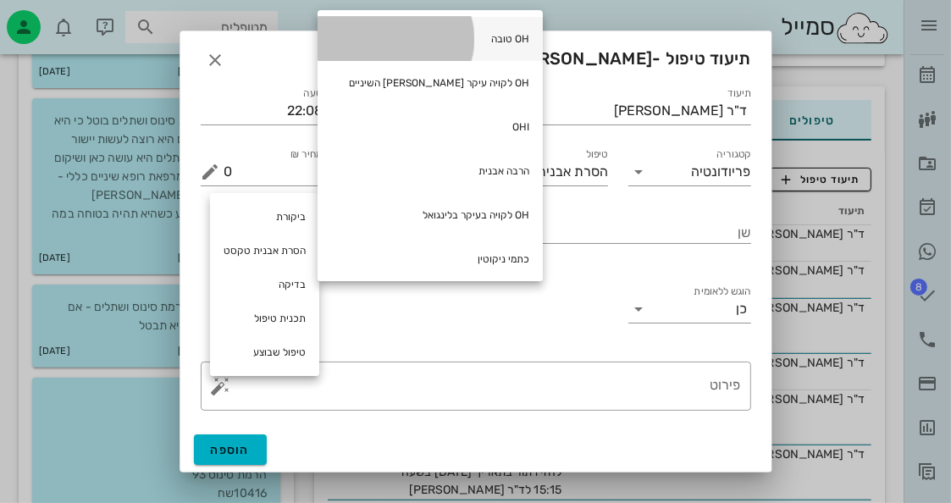
type textarea "OH טובה"
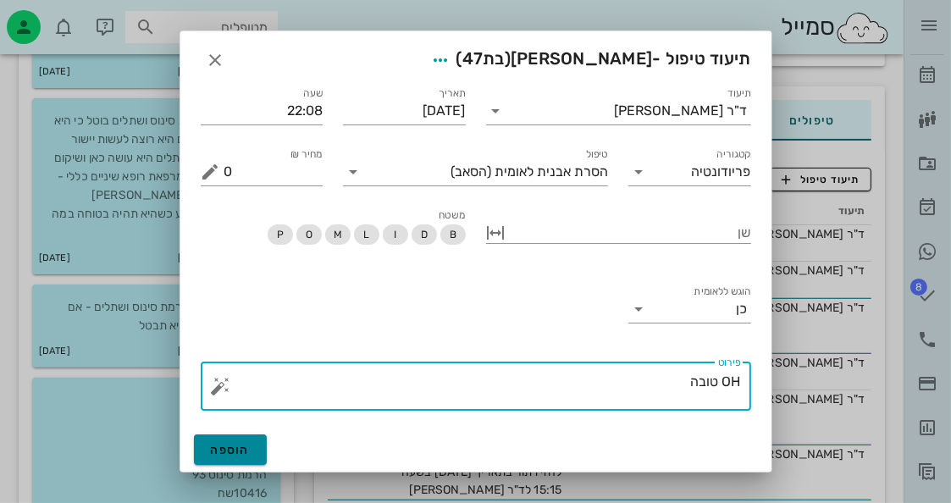
click at [233, 441] on button "הוספה" at bounding box center [231, 449] width 74 height 30
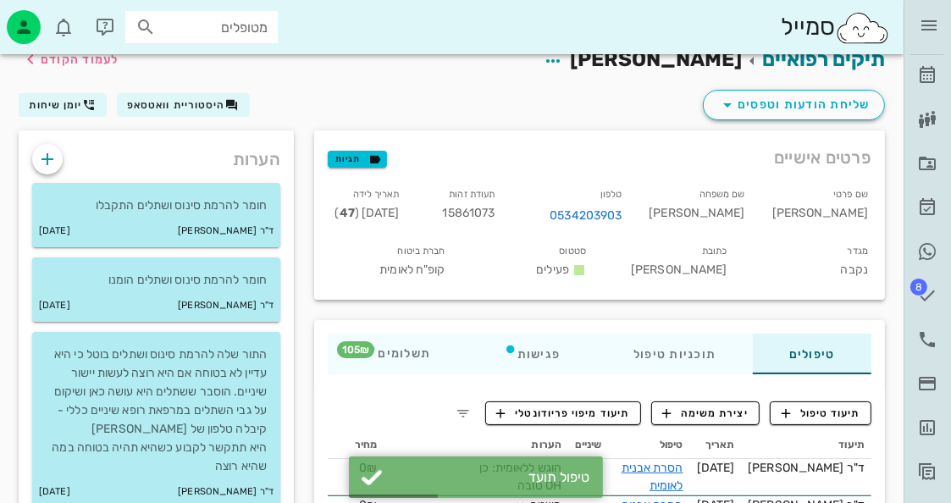
scroll to position [0, 0]
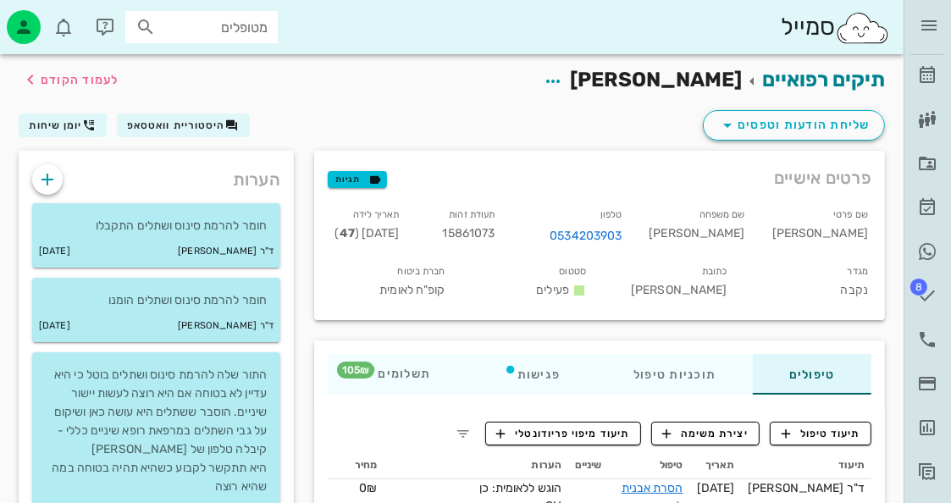
click at [495, 226] on span "15861073" at bounding box center [469, 233] width 52 height 14
click at [495, 234] on span "15861073" at bounding box center [469, 233] width 52 height 14
copy span "15861073"
click at [918, 65] on icon at bounding box center [927, 75] width 20 height 20
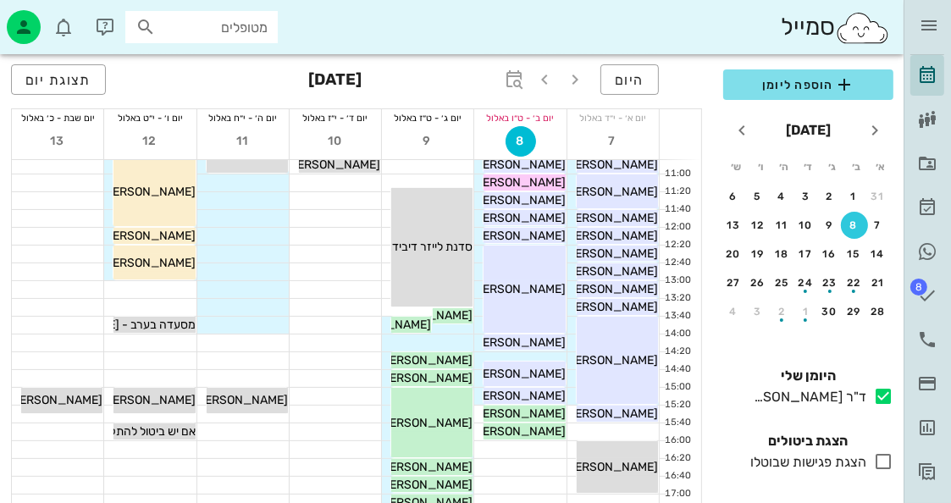
scroll to position [254, 0]
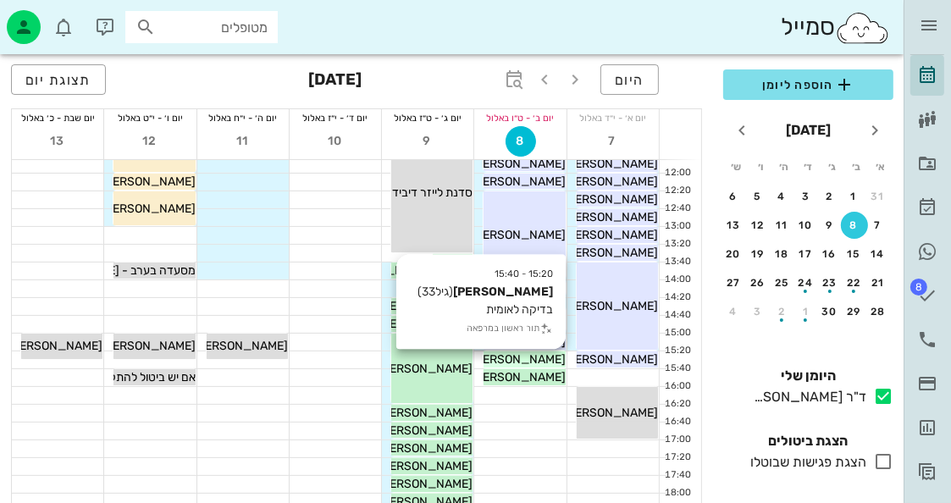
click at [545, 356] on span "[PERSON_NAME]" at bounding box center [518, 359] width 95 height 14
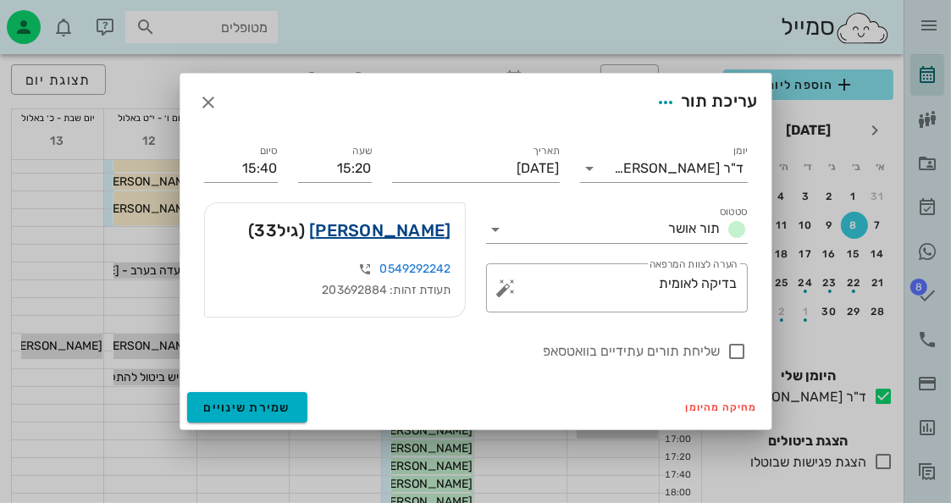
click at [438, 227] on link "ענבר חן" at bounding box center [379, 230] width 141 height 27
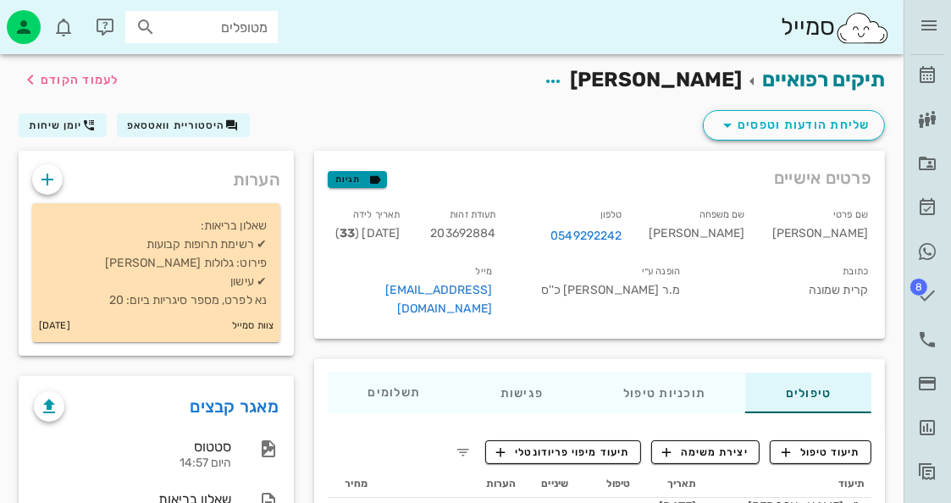
click at [376, 177] on icon "button" at bounding box center [374, 179] width 15 height 15
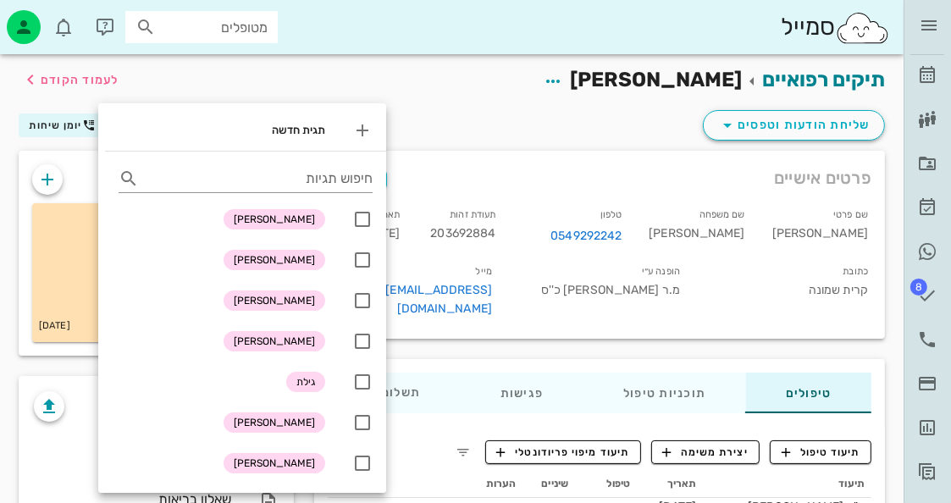
click at [427, 112] on div "שליחת הודעות וטפסים היסטוריית וואטסאפ יומן שיחות" at bounding box center [451, 129] width 886 height 44
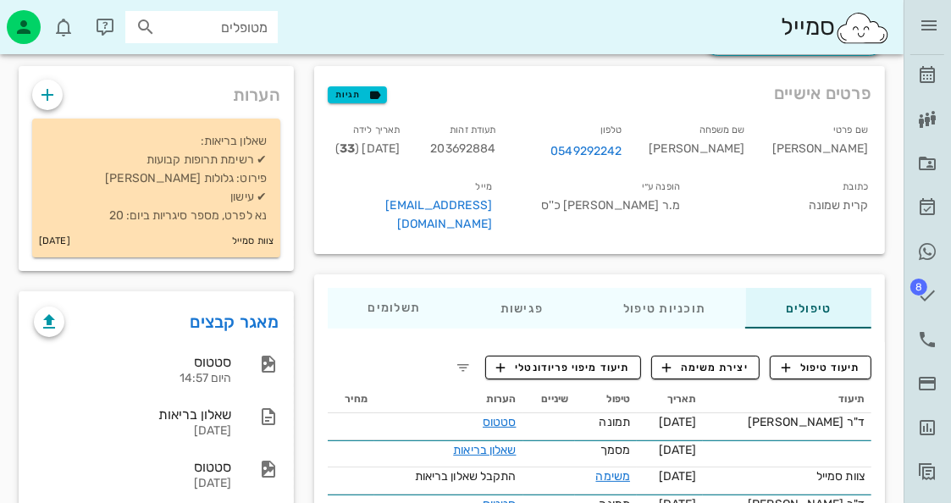
scroll to position [137, 0]
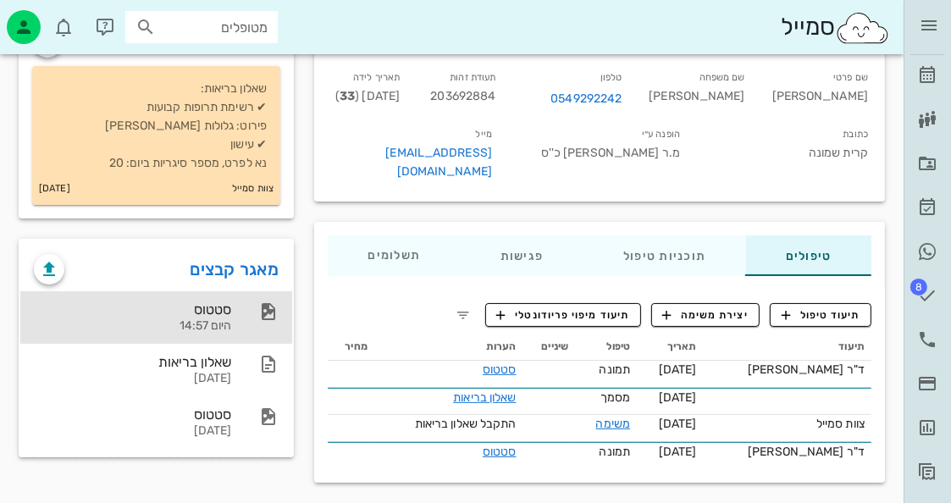
click at [279, 313] on div "סטטוס היום 14:57" at bounding box center [156, 317] width 272 height 52
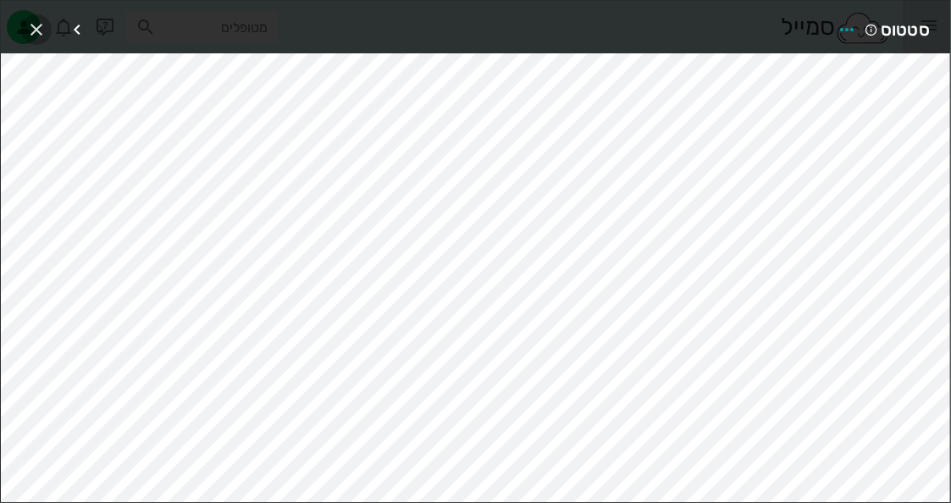
click at [28, 32] on icon "button" at bounding box center [36, 29] width 20 height 20
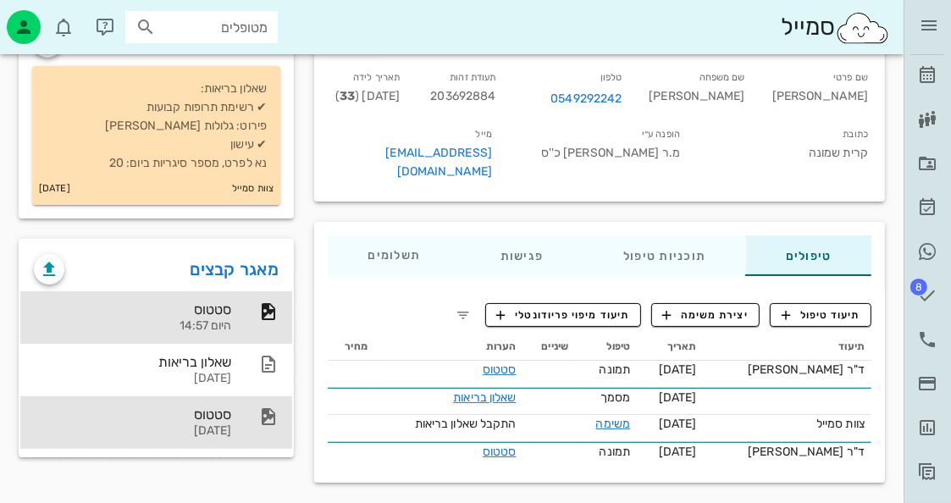
click at [229, 411] on div "סטטוס" at bounding box center [132, 414] width 197 height 16
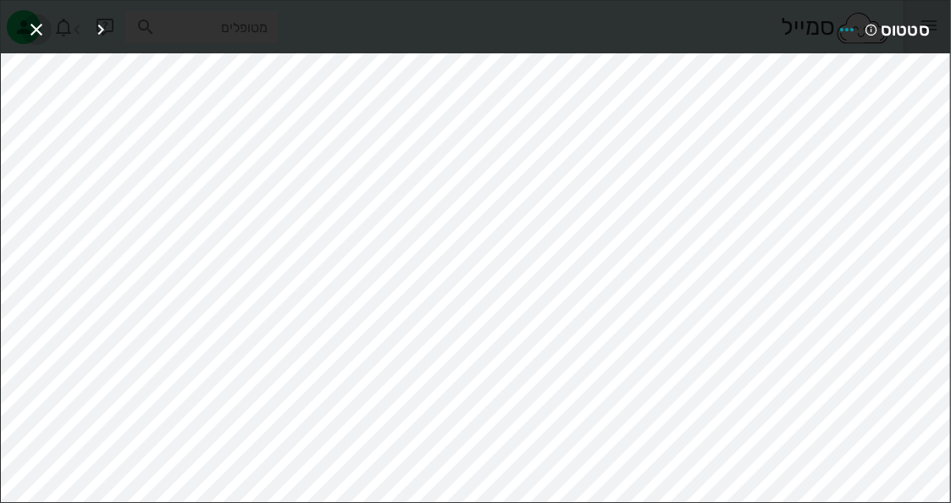
click at [32, 29] on icon "button" at bounding box center [36, 29] width 20 height 20
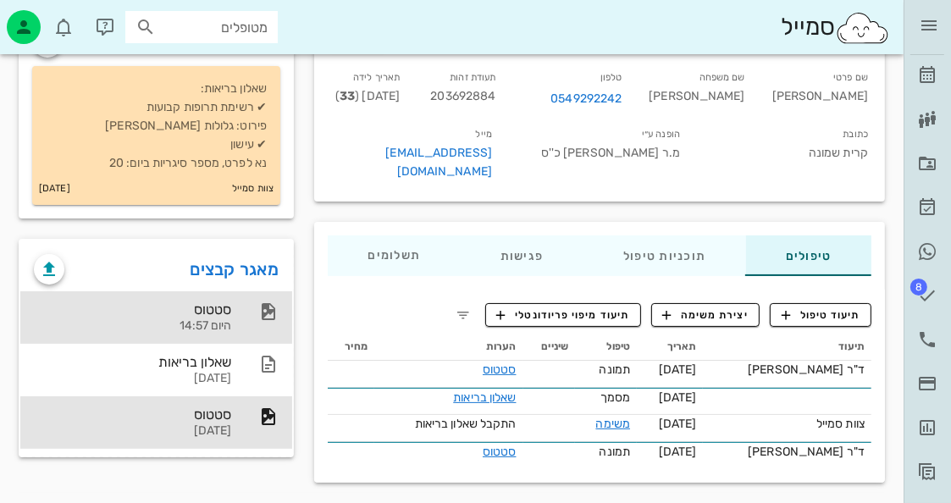
click at [214, 302] on div "סטטוס" at bounding box center [132, 309] width 197 height 16
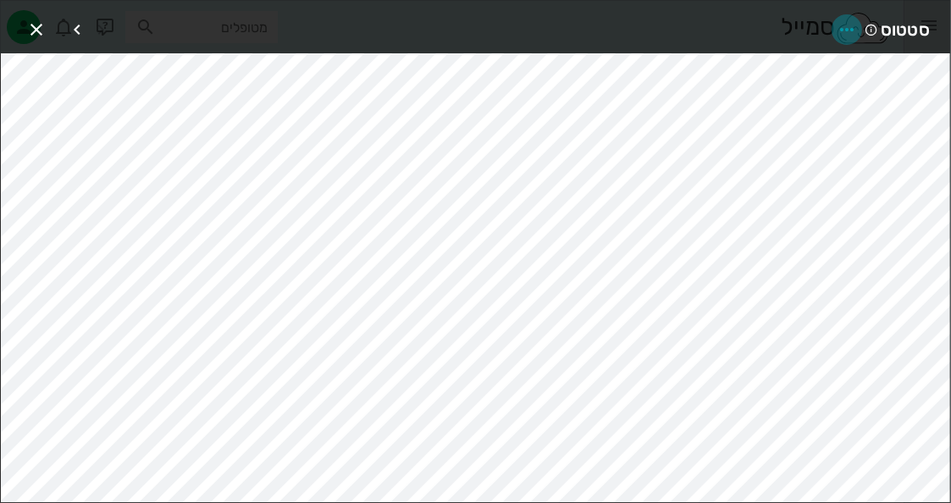
click at [841, 24] on icon "button" at bounding box center [846, 29] width 20 height 20
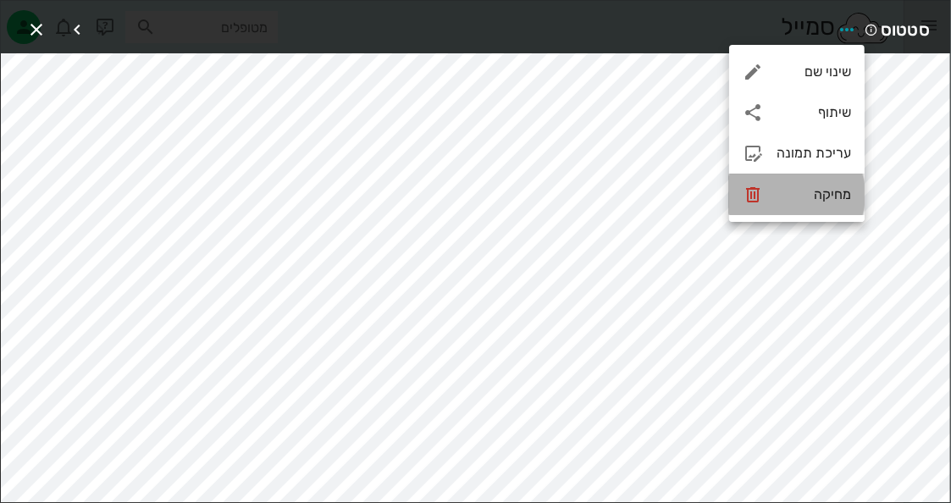
click at [816, 184] on div "מחיקה" at bounding box center [796, 194] width 135 height 41
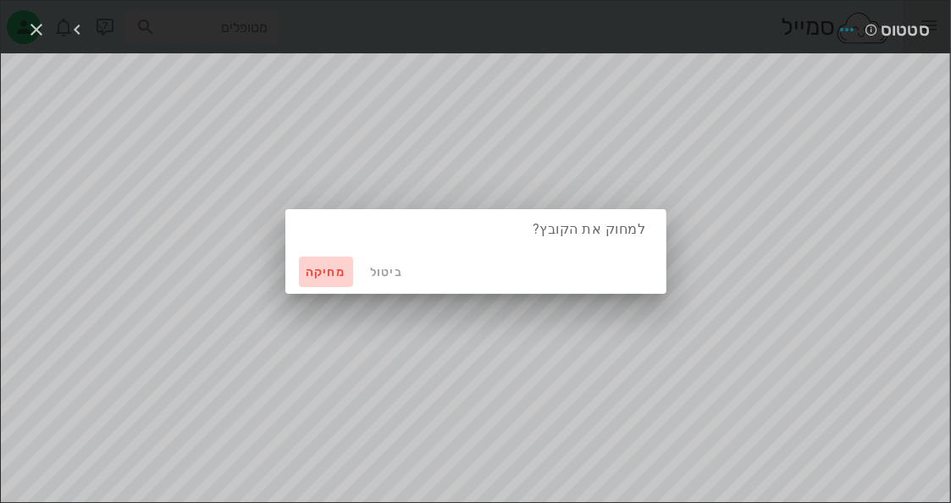
click at [342, 273] on span "מחיקה" at bounding box center [326, 272] width 41 height 14
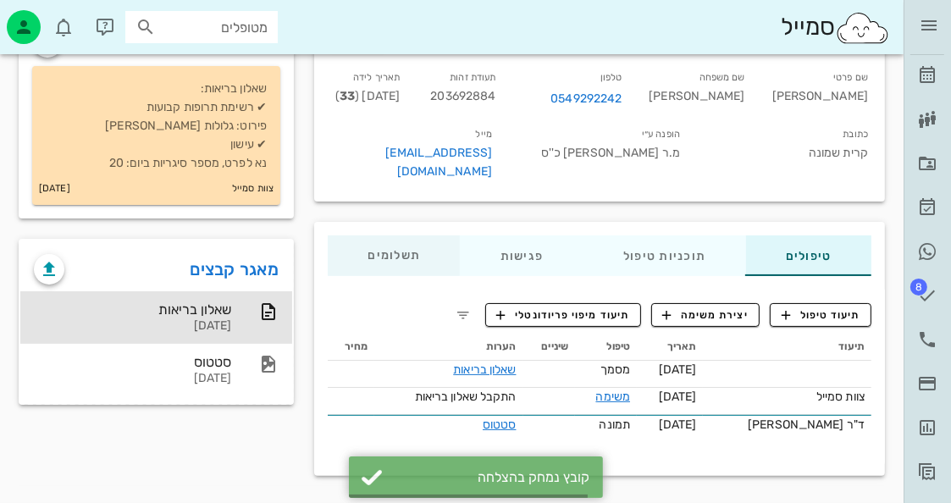
scroll to position [130, 0]
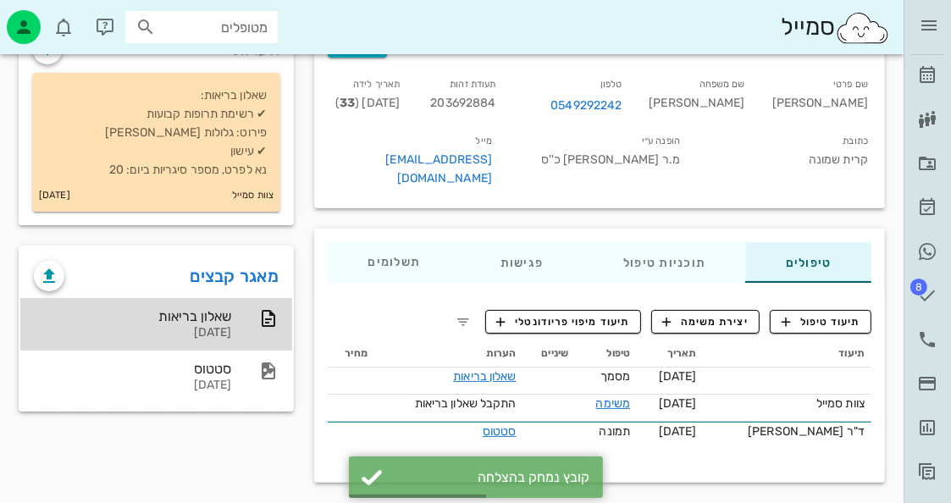
click at [207, 326] on div "05-09-2025" at bounding box center [132, 333] width 197 height 14
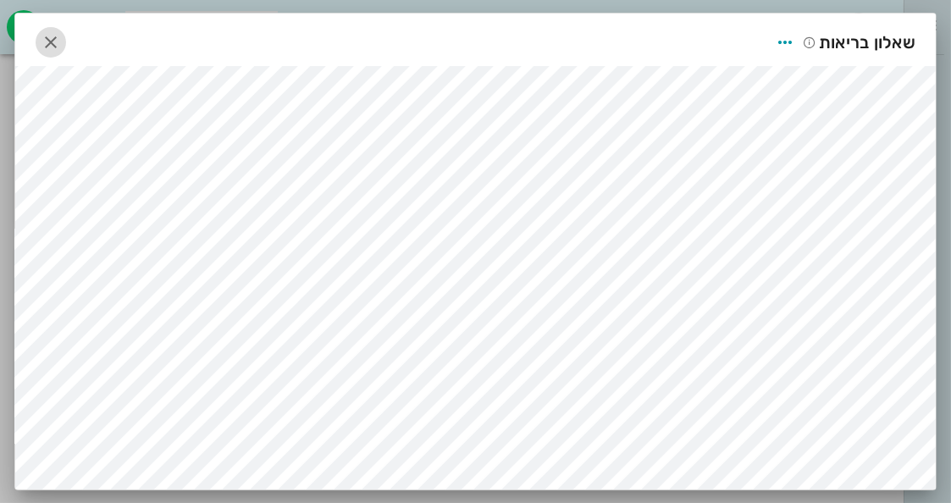
click at [41, 36] on icon "button" at bounding box center [51, 42] width 20 height 20
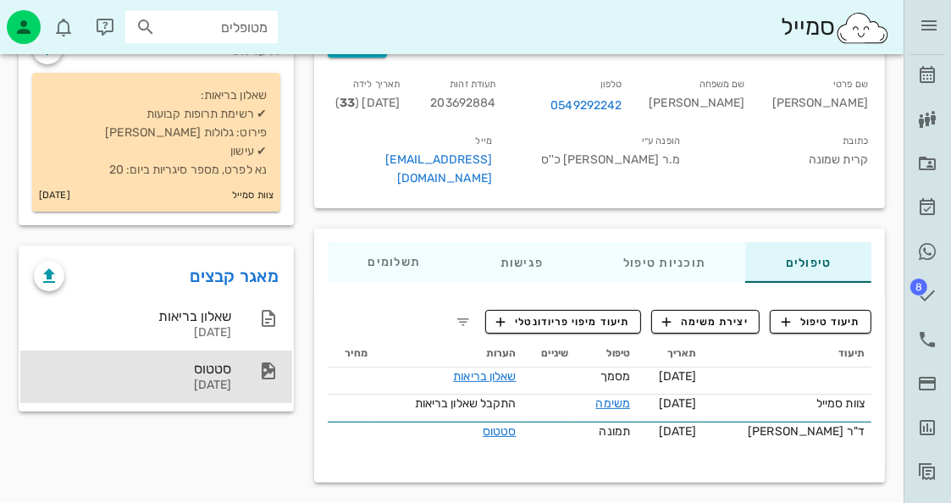
click at [194, 361] on div "סטטוס" at bounding box center [132, 369] width 197 height 16
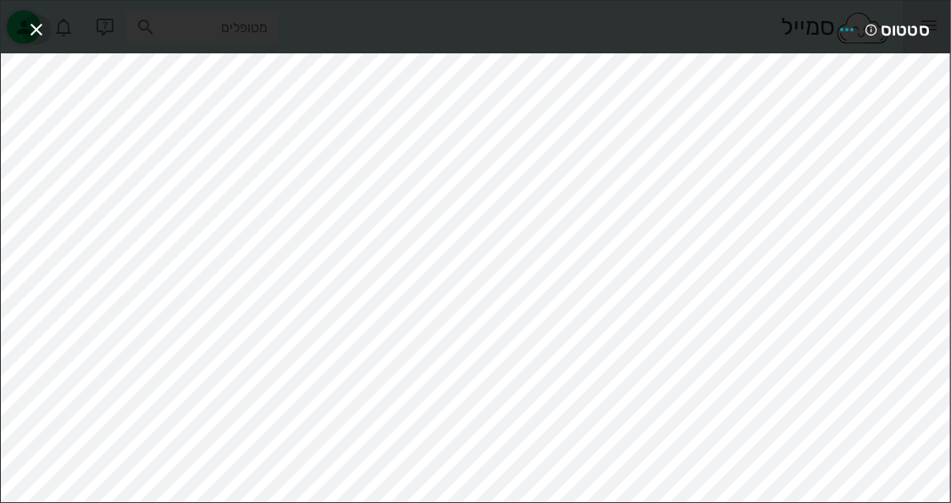
click at [33, 31] on icon "button" at bounding box center [36, 29] width 20 height 20
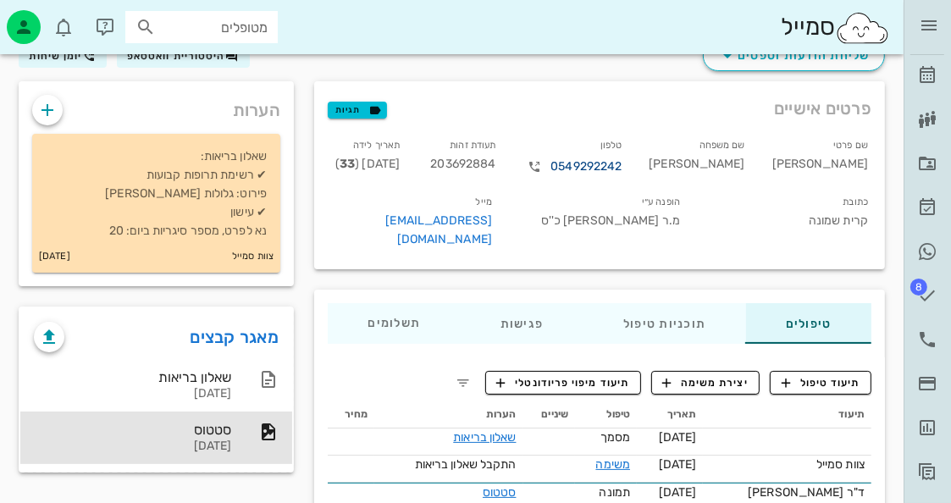
scroll to position [0, 0]
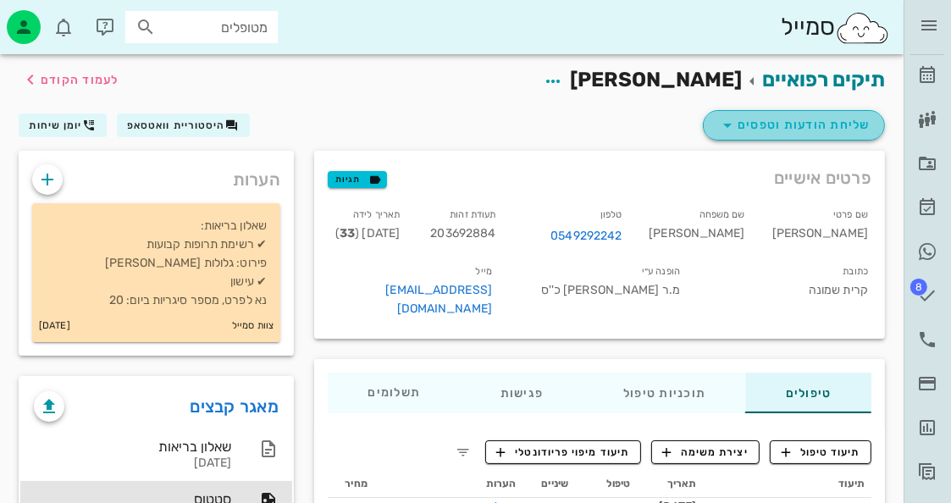
click at [813, 119] on span "שליחת הודעות וטפסים" at bounding box center [793, 125] width 153 height 20
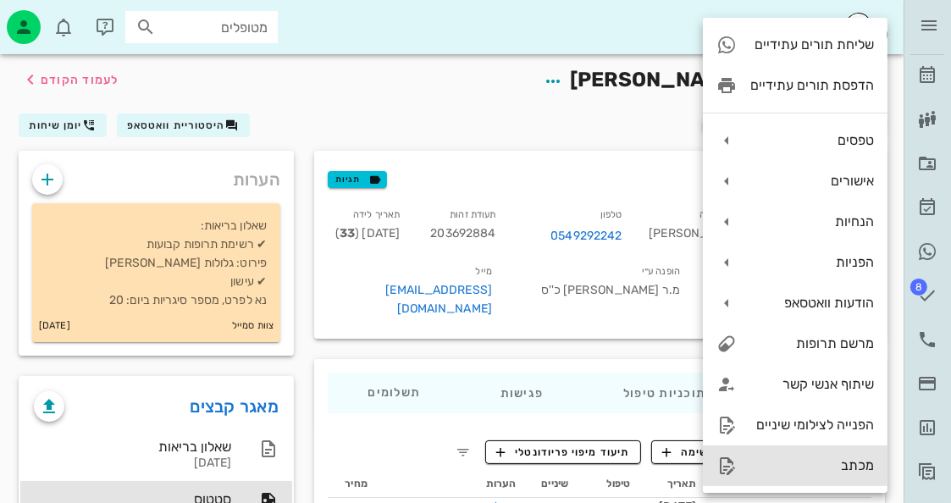
click at [758, 455] on div "מכתב" at bounding box center [795, 465] width 185 height 41
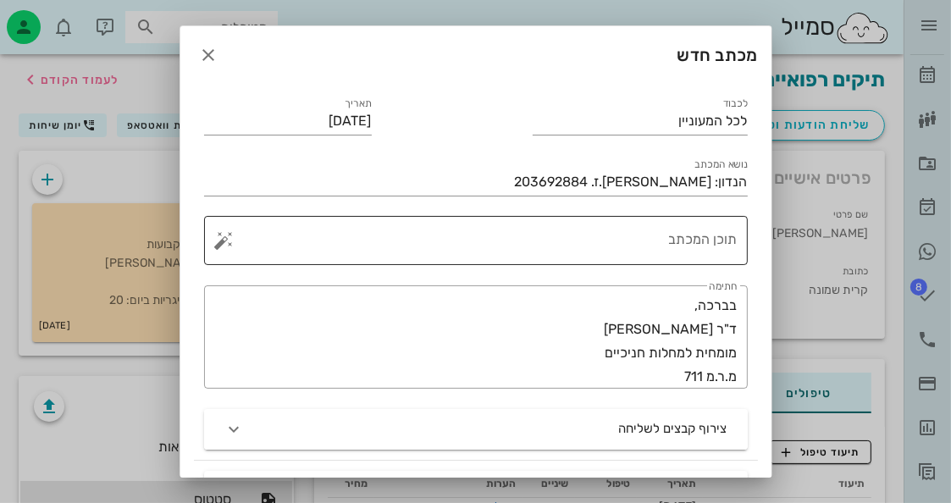
click at [703, 253] on textarea "תוכן המכתב" at bounding box center [483, 244] width 510 height 41
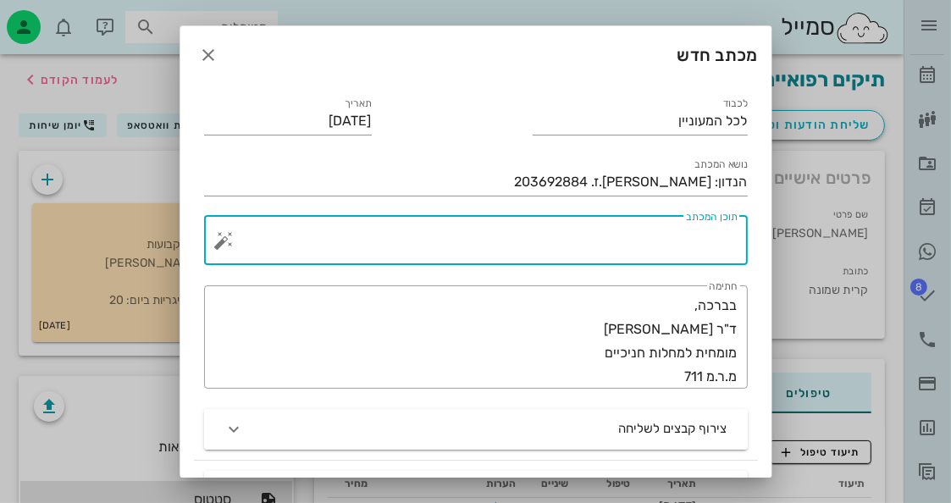
click at [234, 235] on button "button" at bounding box center [224, 240] width 20 height 20
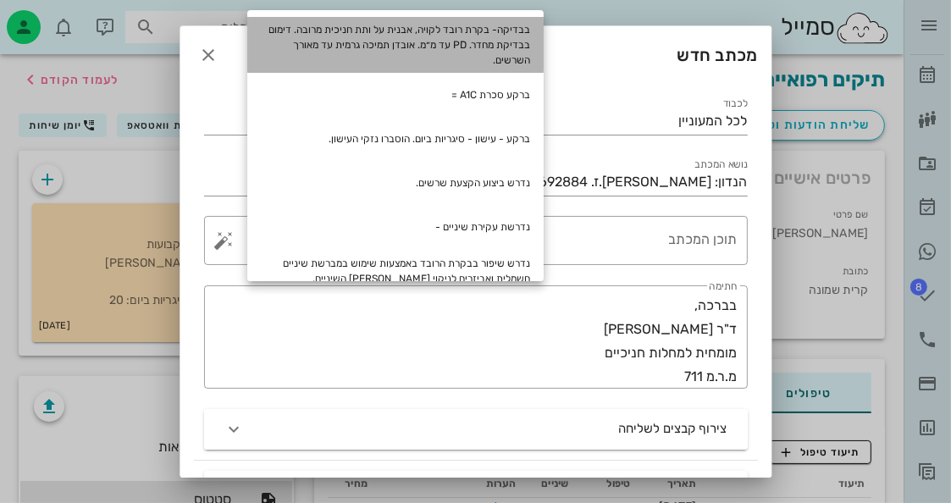
click at [445, 47] on div "בבדיקה- בקרת רובד לקויה, אבנית על ותת חניכית מרובה. דימום בבדיקת מחדר. PD עד מ״…" at bounding box center [395, 45] width 296 height 56
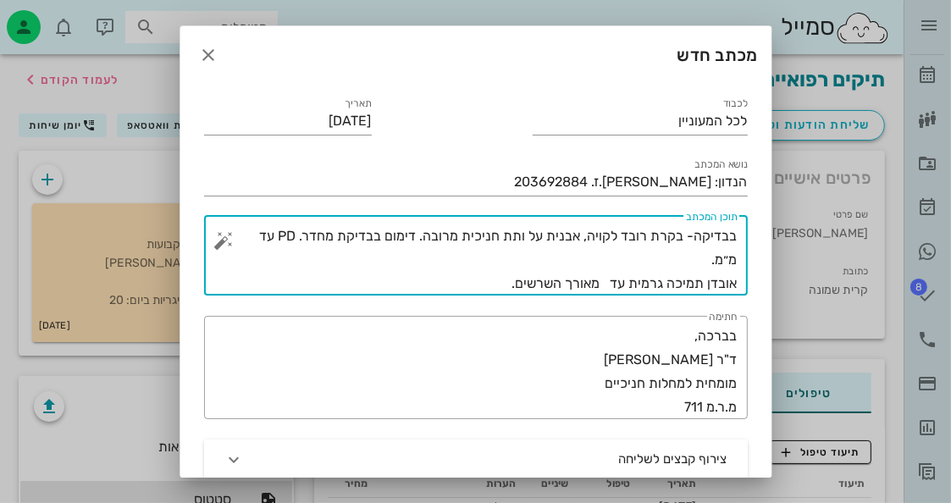
click at [257, 235] on textarea "בבדיקה- בקרת רובד לקויה, אבנית על ותת חניכית מרובה. דימום בבדיקת מחדר. PD עד מ״…" at bounding box center [483, 259] width 510 height 71
click at [626, 282] on textarea "בבדיקה- בקרת רובד לקויה, אבנית על ותת חניכית מרובה. דימום בבדיקת מחדר. PD עד 9מ…" at bounding box center [483, 259] width 510 height 71
click at [625, 282] on textarea "בבדיקה- בקרת רובד לקויה, אבנית על ותת חניכית מרובה. דימום בבדיקת מחדר. PD עד 9מ…" at bounding box center [483, 259] width 510 height 71
click at [470, 289] on textarea "בבדיקה- בקרת רובד לקויה, אבנית על ותת חניכית מרובה. דימום בבדיקת מחדר. PD עד 9מ…" at bounding box center [483, 259] width 510 height 71
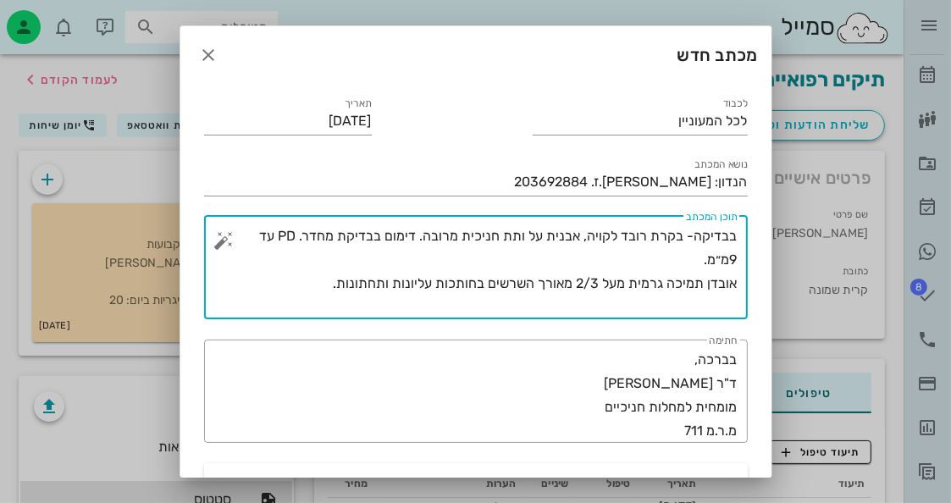
click at [234, 232] on button "button" at bounding box center [224, 240] width 20 height 20
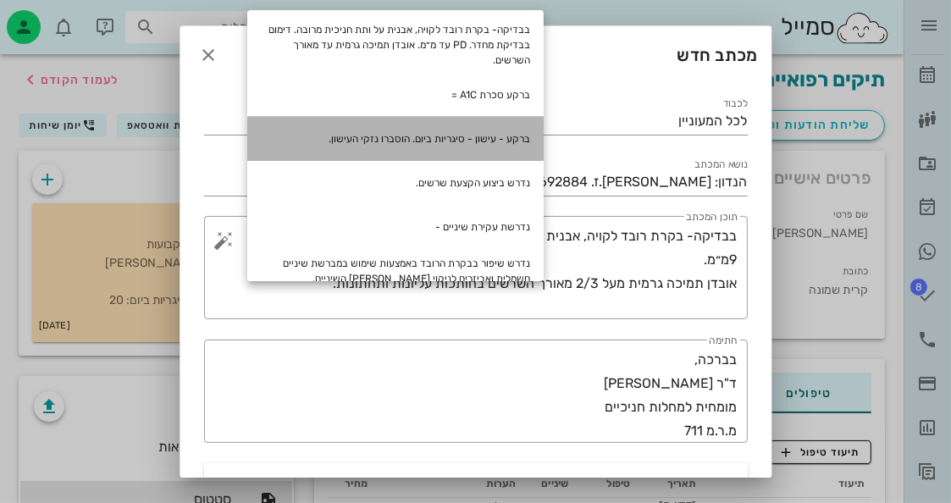
click at [489, 132] on div "ברקע - עישון - סיגריות ביום. הוסברו נזקי העישון." at bounding box center [395, 139] width 296 height 44
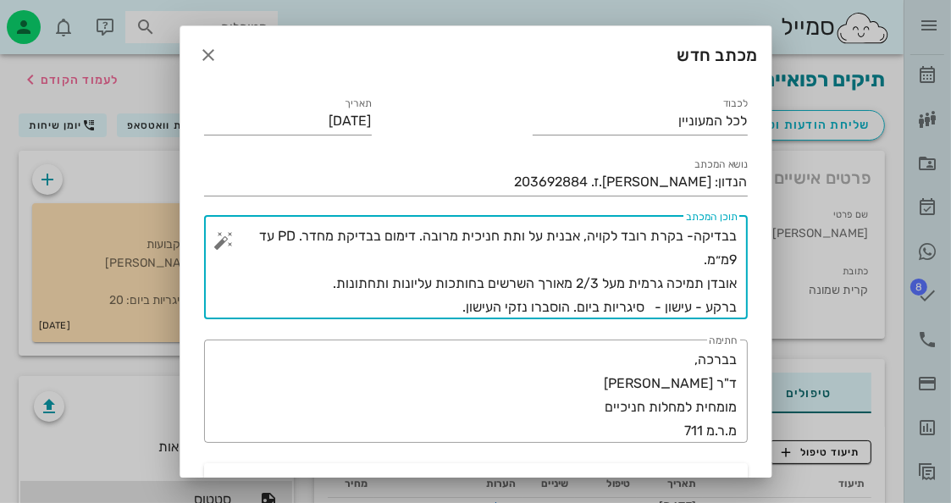
click at [234, 245] on button "button" at bounding box center [224, 240] width 20 height 20
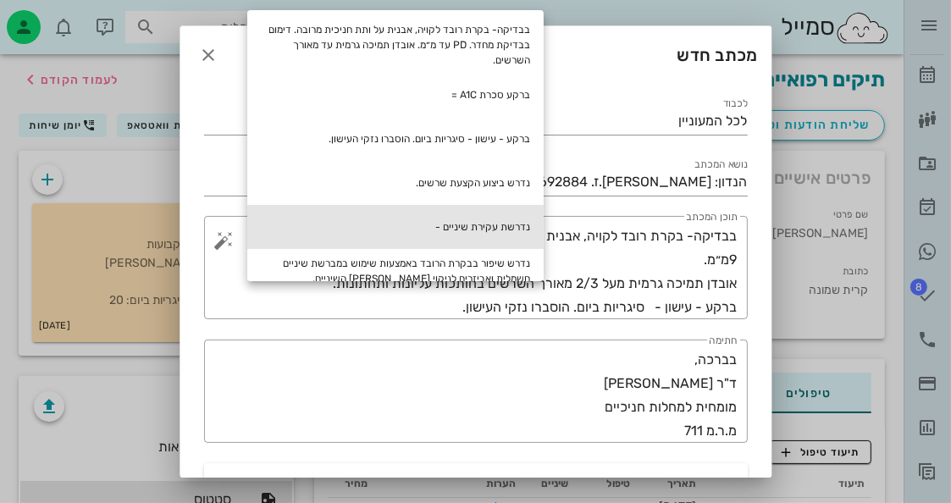
click at [421, 230] on div "נדרשת עקירת שיניים -" at bounding box center [395, 227] width 296 height 44
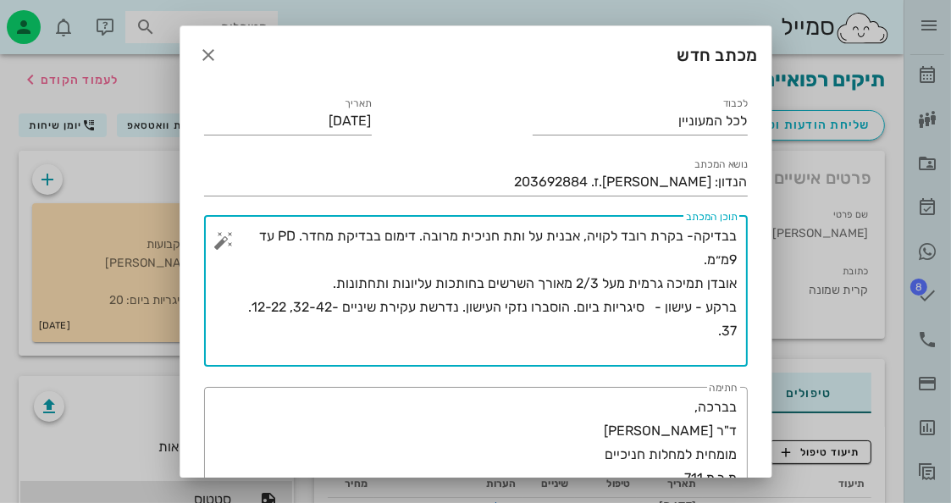
click at [231, 249] on button "button" at bounding box center [224, 240] width 20 height 20
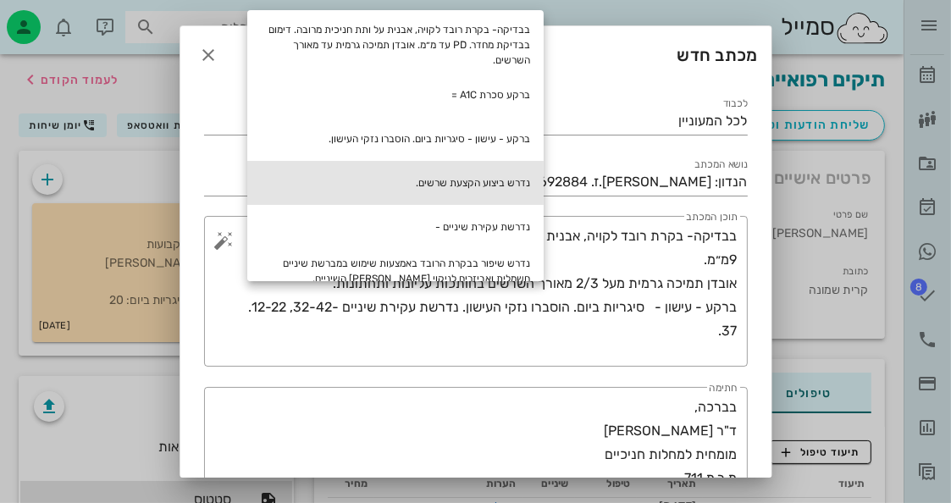
click at [474, 182] on div "נדרש ביצוע הקצעת שרשים." at bounding box center [395, 183] width 296 height 44
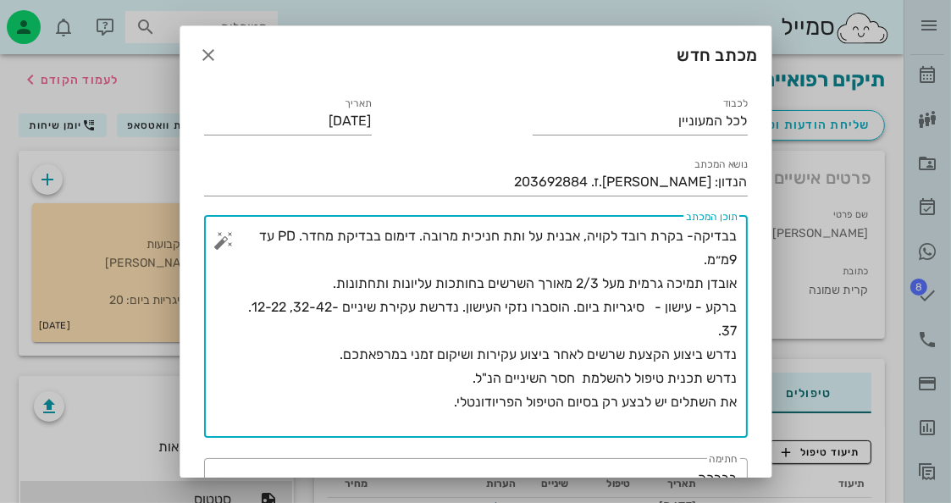
click at [463, 307] on textarea "בבדיקה- בקרת רובד לקויה, אבנית על ותת חניכית מרובה. דימום בבדיקת מחדר. PD עד 9מ…" at bounding box center [483, 330] width 510 height 213
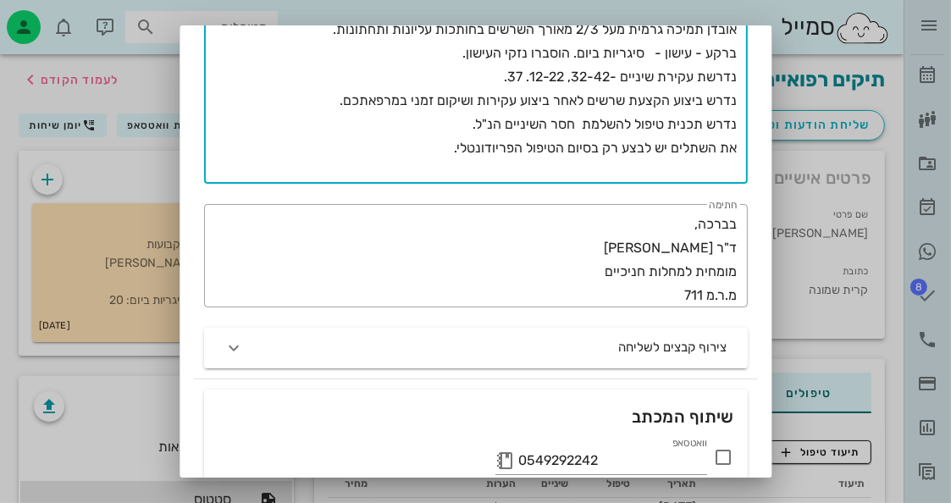
scroll to position [339, 0]
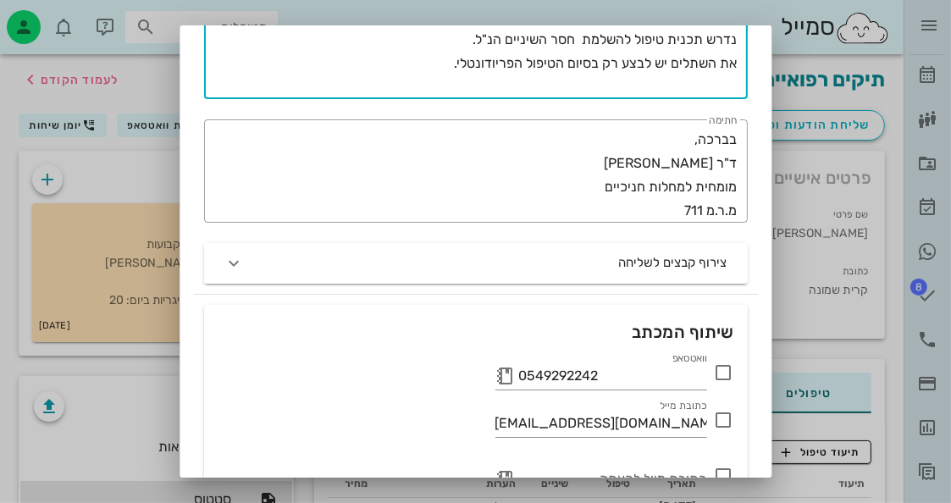
type textarea "בבדיקה- בקרת רובד לקויה, אבנית על ותת חניכית מרובה. דימום בבדיקת מחדר. PD עד 9מ…"
click at [726, 372] on icon at bounding box center [724, 372] width 20 height 20
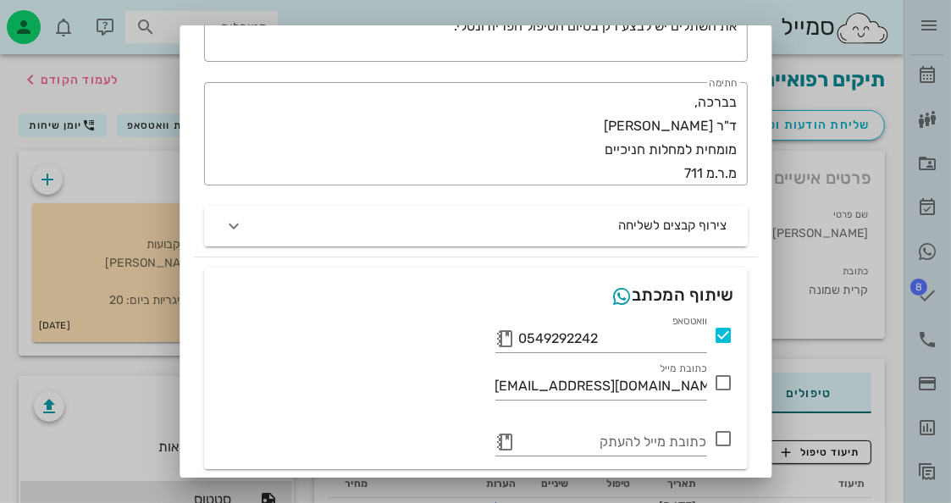
scroll to position [434, 0]
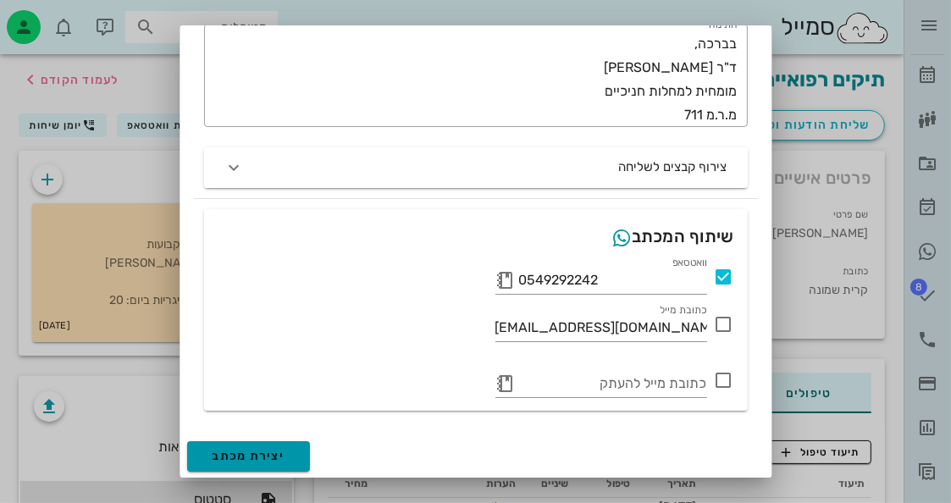
click at [276, 449] on span "יצירת מכתב" at bounding box center [248, 456] width 73 height 14
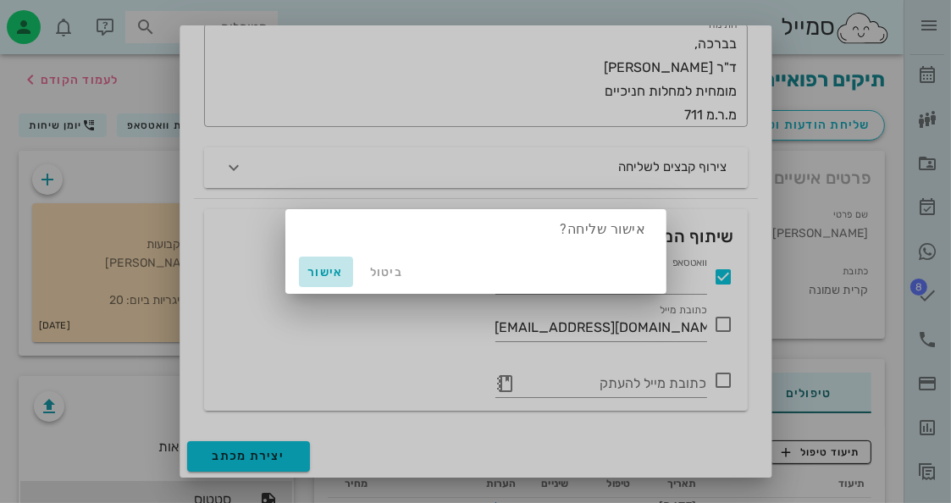
click at [334, 277] on span "אישור" at bounding box center [326, 272] width 41 height 14
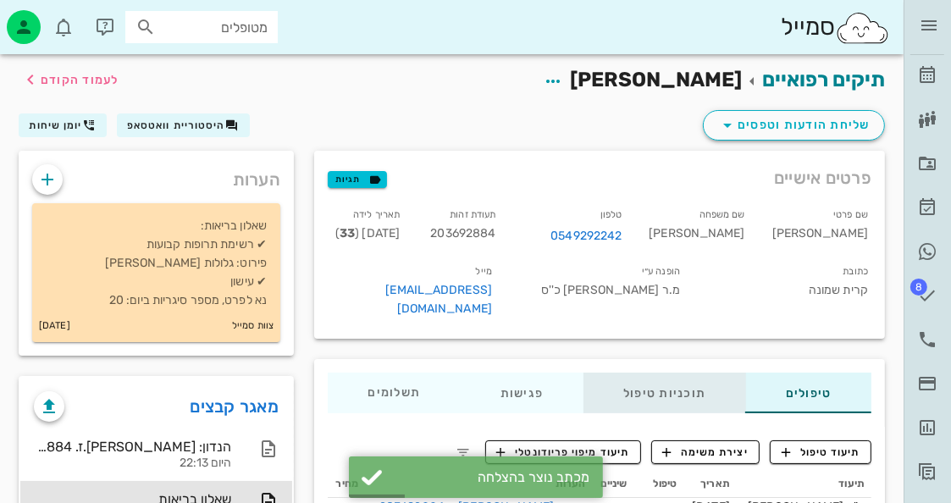
click at [661, 387] on div "תוכניות טיפול" at bounding box center [664, 392] width 163 height 41
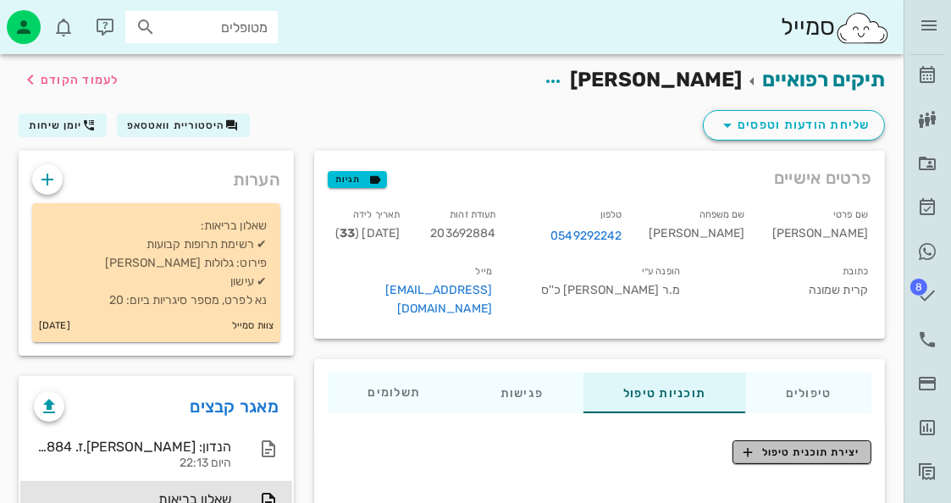
click at [818, 446] on span "יצירת תוכנית טיפול" at bounding box center [801, 451] width 116 height 15
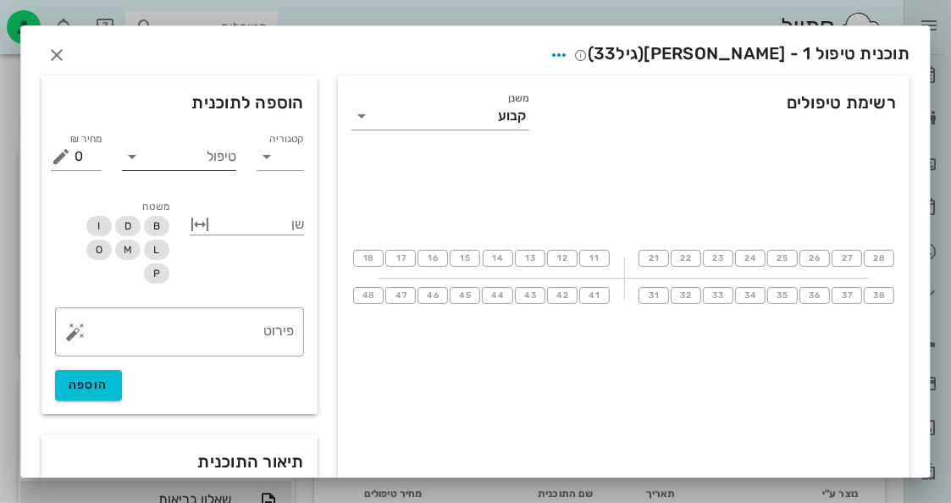
click at [227, 160] on input "טיפול" at bounding box center [191, 156] width 91 height 27
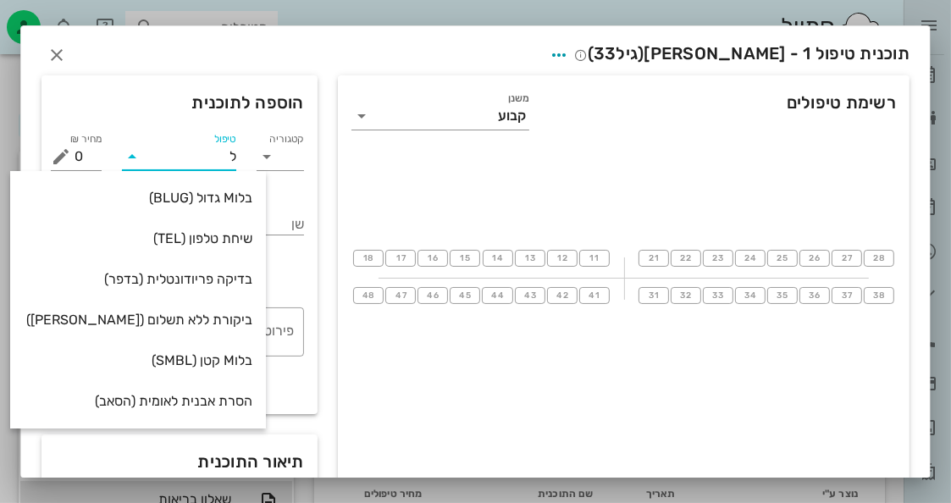
type input "[PERSON_NAME]"
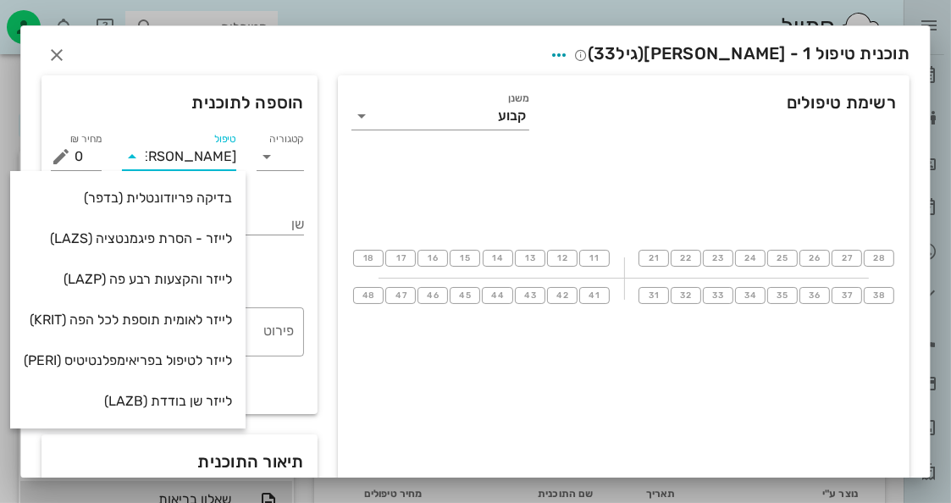
click at [122, 316] on div "לייזר לאומית תוספת לכל הפה (KRIT)" at bounding box center [128, 319] width 208 height 16
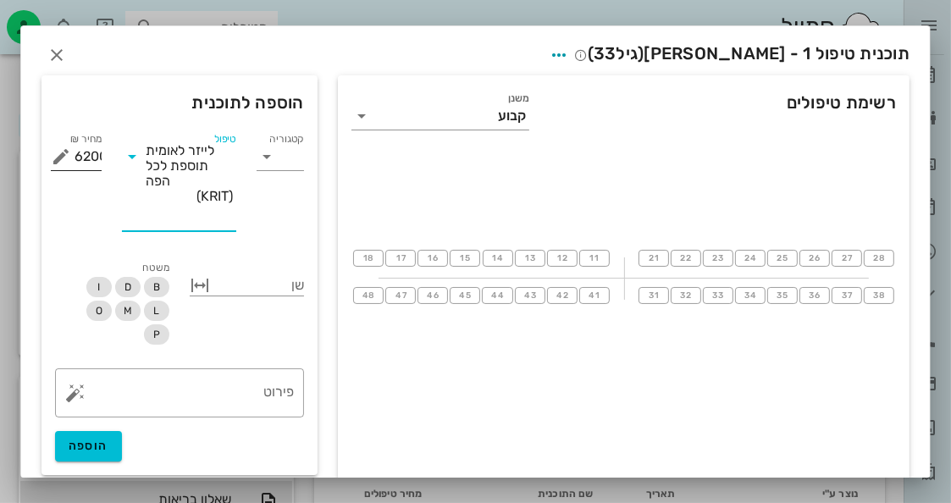
click at [102, 155] on input "6200" at bounding box center [87, 156] width 27 height 27
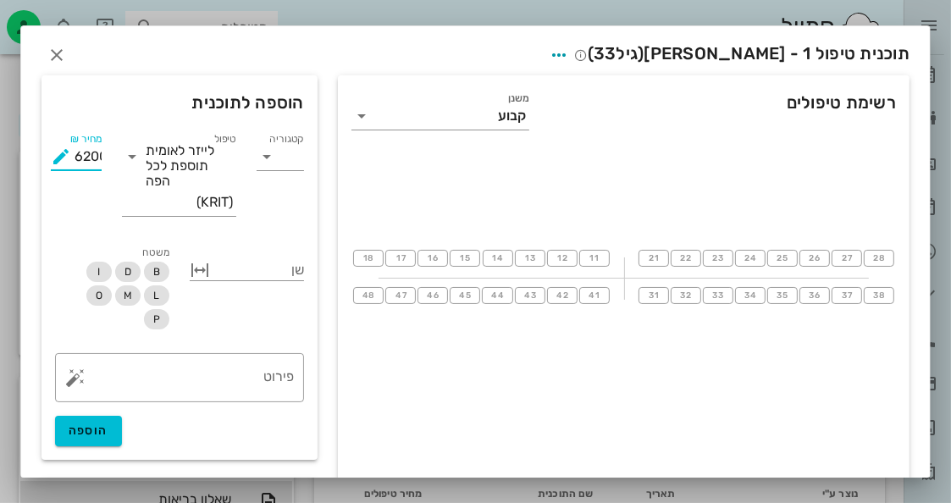
click at [423, 167] on div "18 17 16 15 14 13 12 11 21 22 23 24 25 26 27 28 48 47 46 45 44 43 42 41 31 32 3…" at bounding box center [623, 277] width 571 height 254
click at [107, 438] on button "הוספה" at bounding box center [88, 431] width 67 height 30
type input "0"
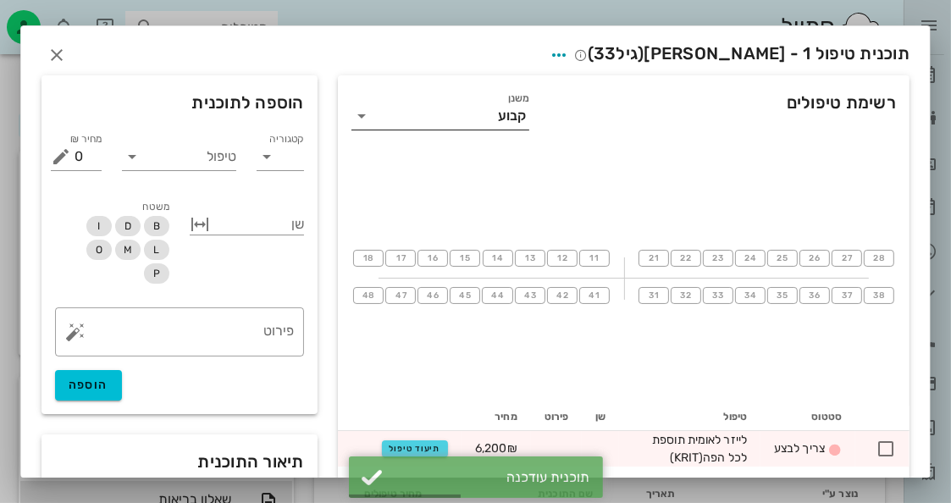
click at [508, 123] on div "קבוע" at bounding box center [452, 115] width 154 height 27
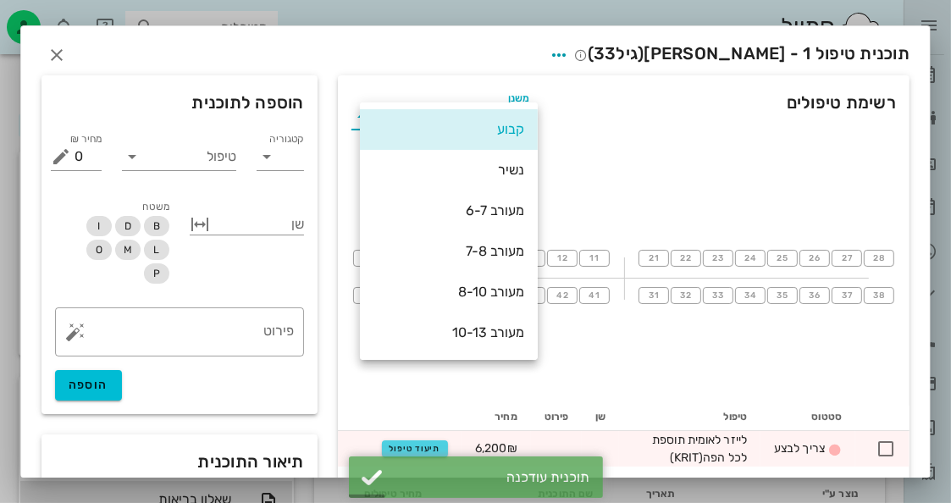
click at [677, 96] on div "רשימת טיפולים משנן קבוע" at bounding box center [623, 112] width 571 height 74
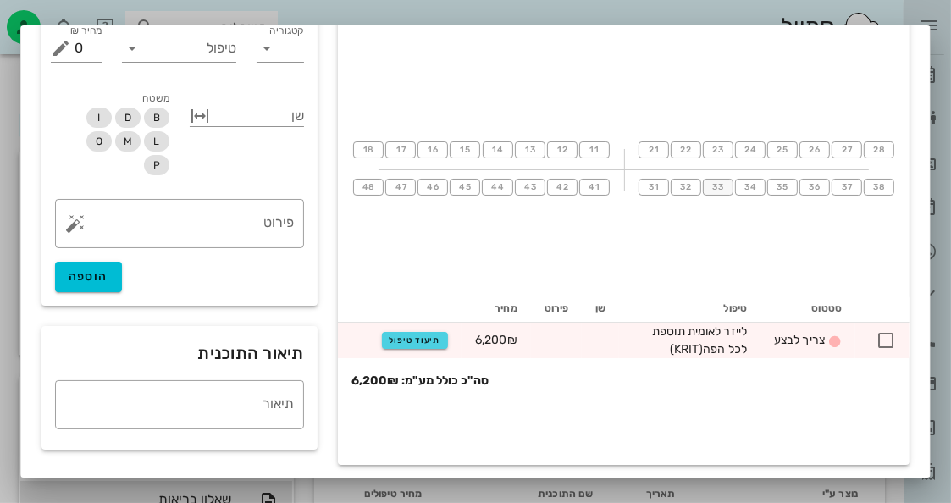
scroll to position [112, 0]
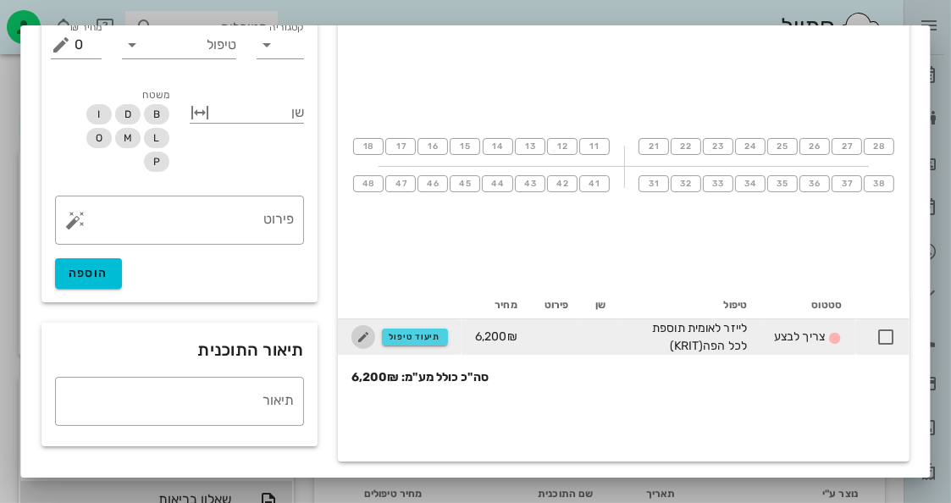
click at [362, 335] on icon "button" at bounding box center [363, 337] width 20 height 20
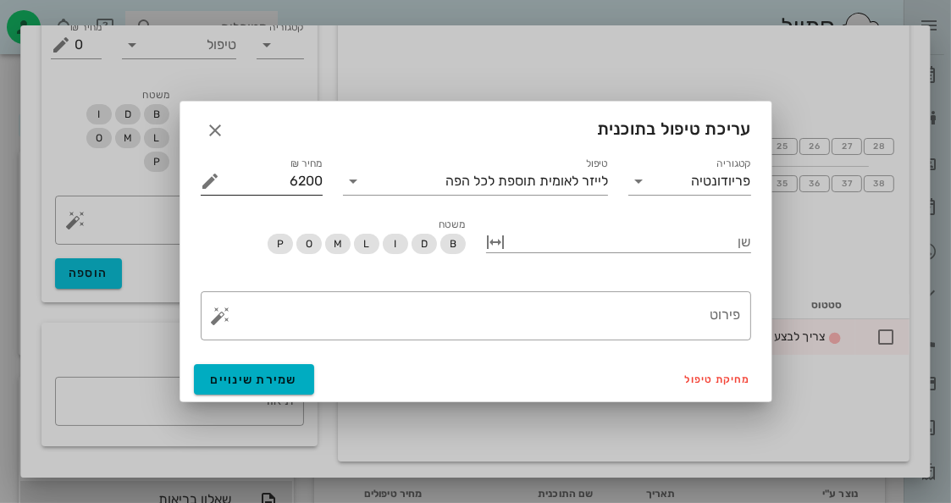
click at [211, 175] on button "מחיר ₪ appended action" at bounding box center [211, 181] width 20 height 20
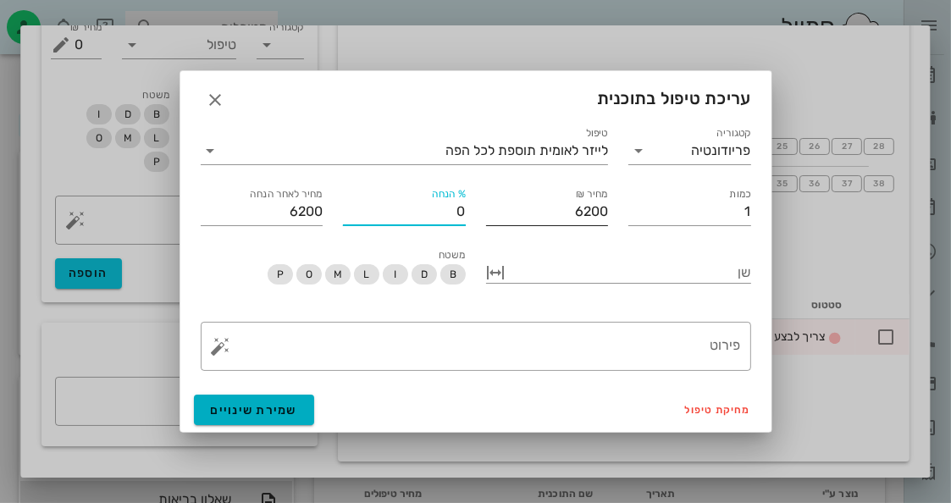
click at [453, 218] on input "0" at bounding box center [404, 211] width 123 height 27
drag, startPoint x: 455, startPoint y: 215, endPoint x: 469, endPoint y: 210, distance: 14.5
click at [469, 210] on div "% הנחה 0" at bounding box center [404, 204] width 143 height 61
type input "1"
type input "6138"
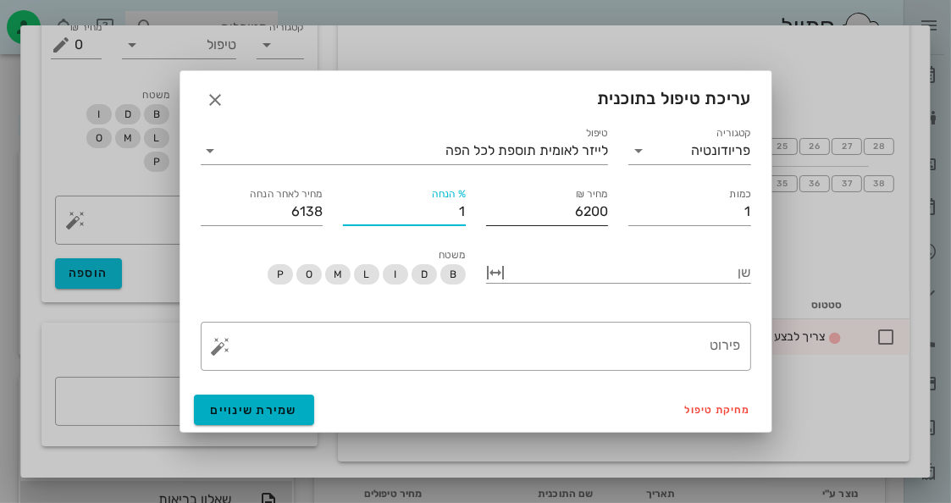
type input "15"
type input "5270"
type input "15"
click at [584, 295] on div at bounding box center [618, 295] width 265 height 12
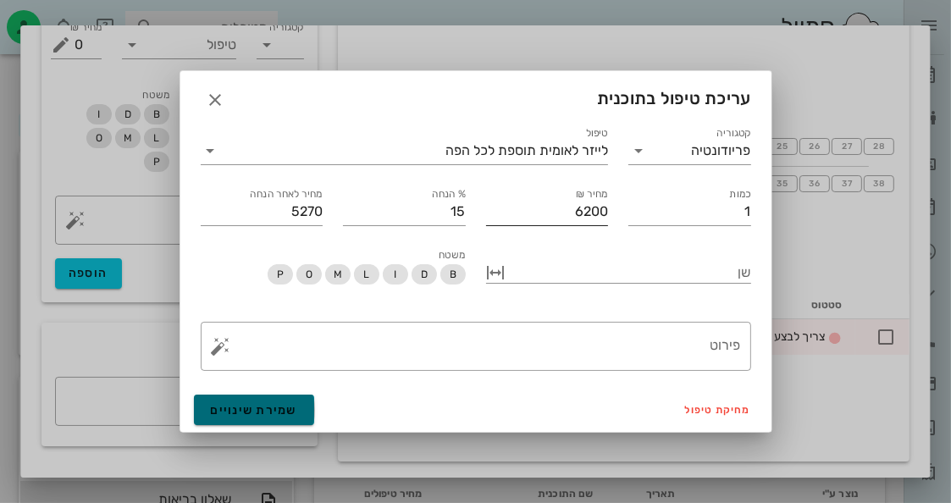
click at [307, 408] on button "שמירת שינויים" at bounding box center [254, 409] width 121 height 30
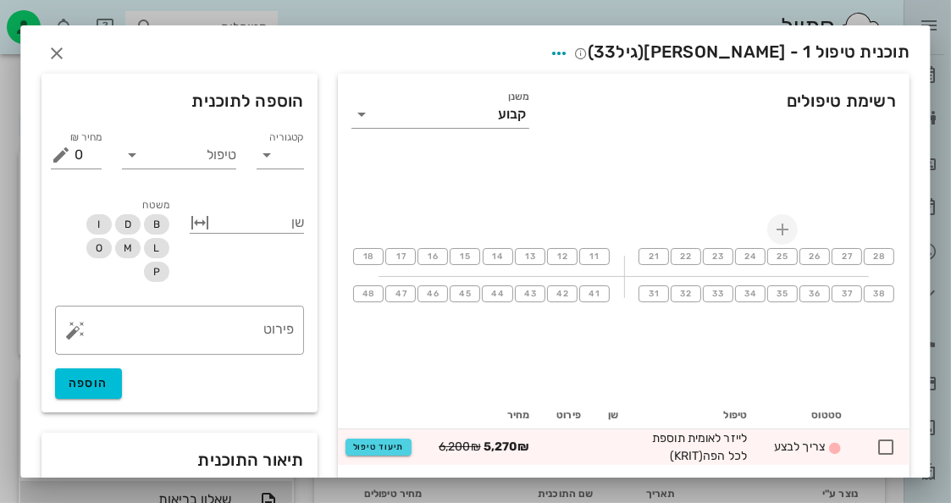
scroll to position [0, 0]
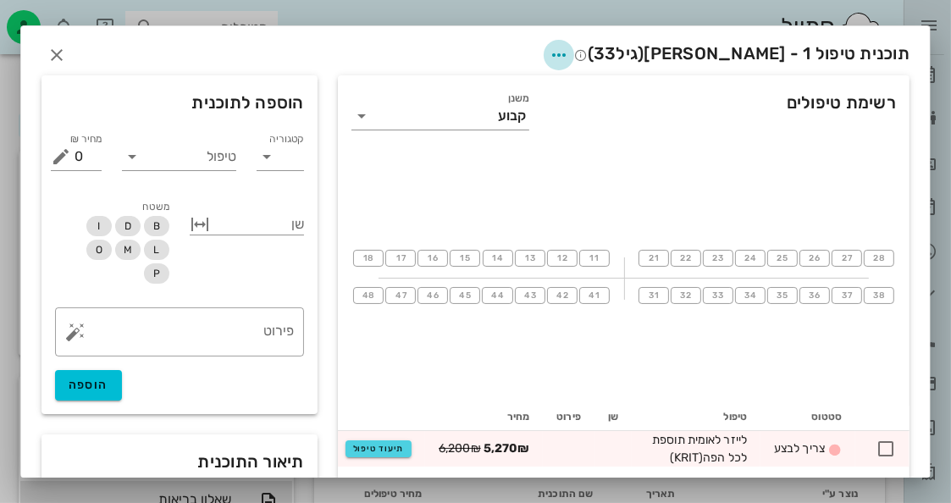
click at [569, 45] on icon "button" at bounding box center [558, 55] width 20 height 20
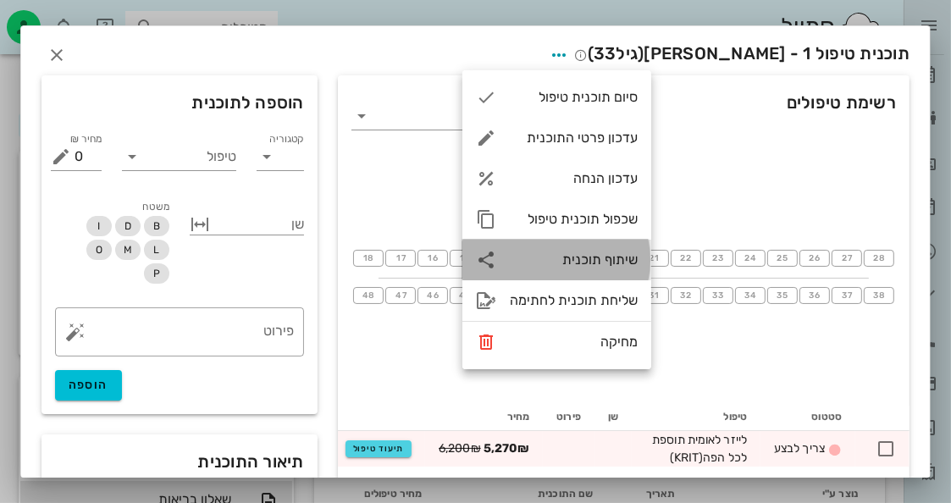
click at [626, 257] on div "שיתוף תוכנית" at bounding box center [574, 259] width 128 height 16
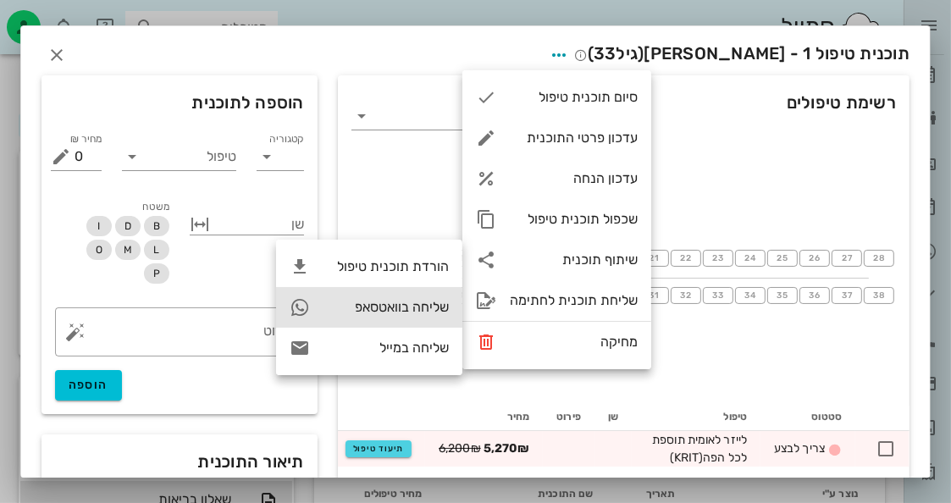
click at [380, 308] on div "שליחה בוואטסאפ" at bounding box center [385, 307] width 125 height 16
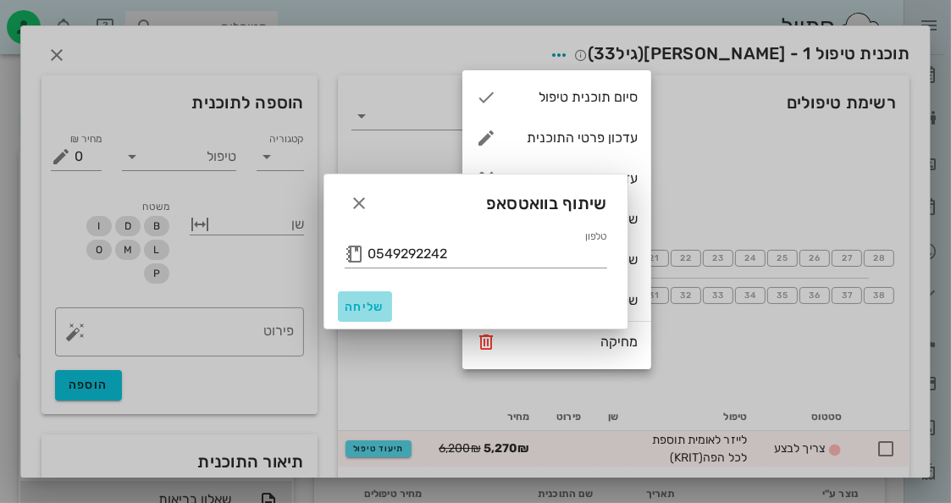
click at [380, 306] on span "שליחה" at bounding box center [364, 307] width 41 height 14
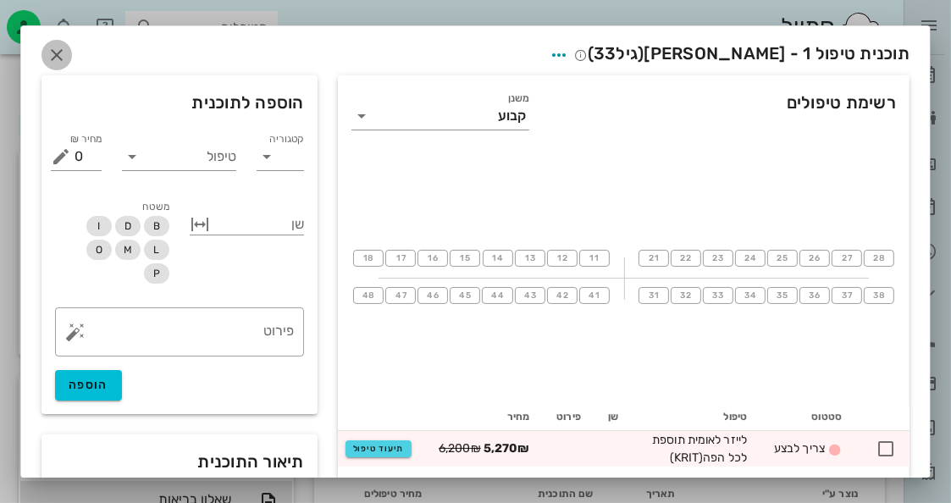
click at [72, 52] on span "button" at bounding box center [56, 55] width 30 height 20
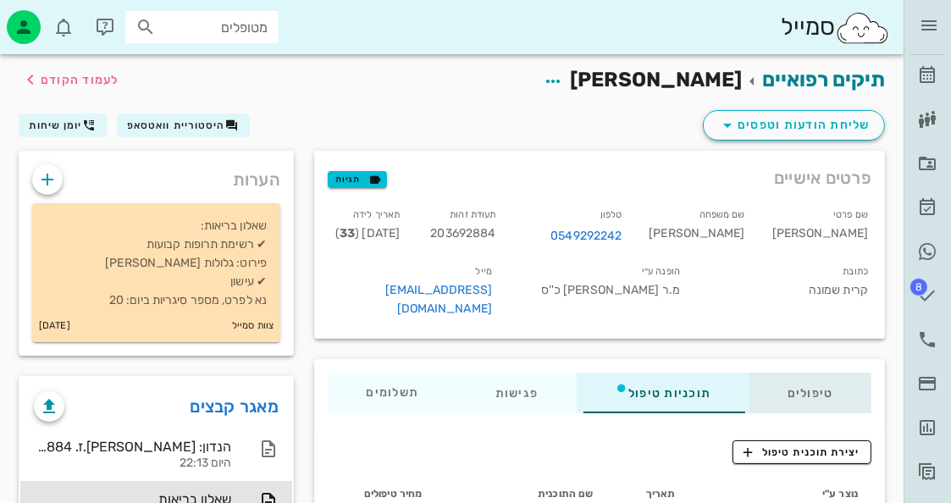
click at [827, 379] on div "טיפולים" at bounding box center [810, 392] width 122 height 41
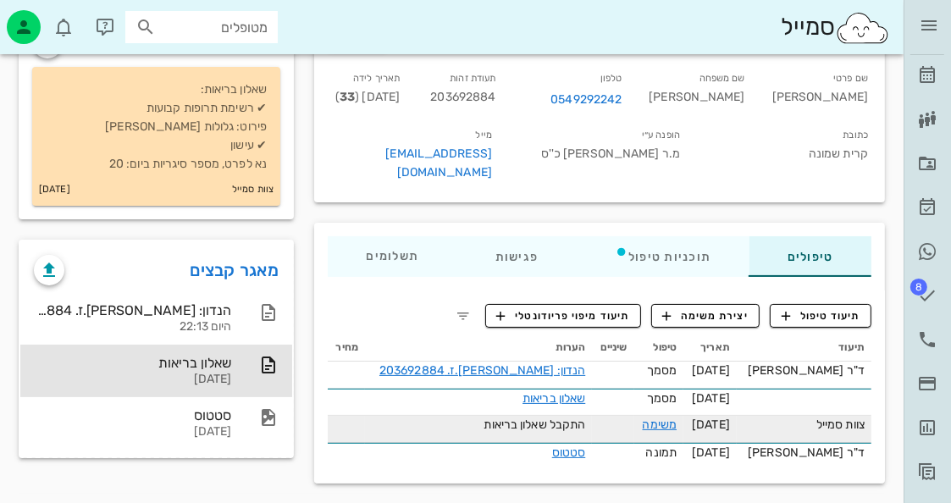
scroll to position [137, 0]
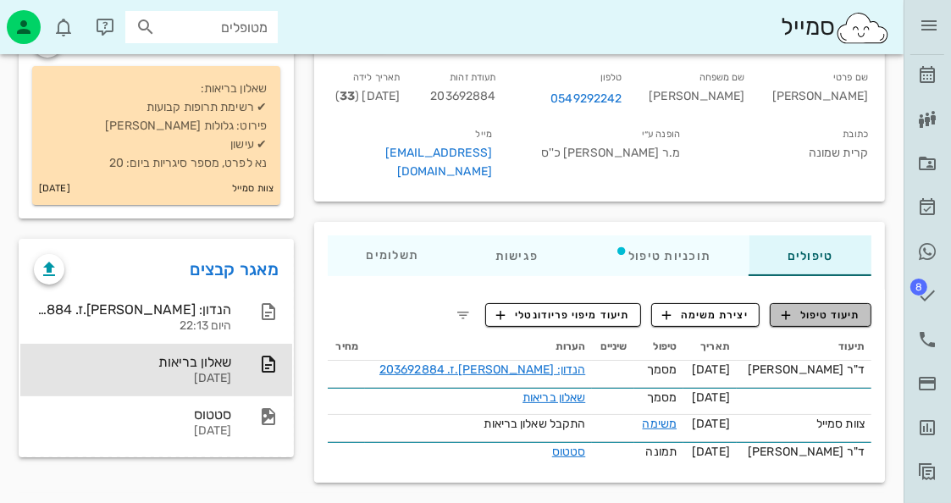
click at [846, 307] on span "תיעוד טיפול" at bounding box center [820, 314] width 79 height 15
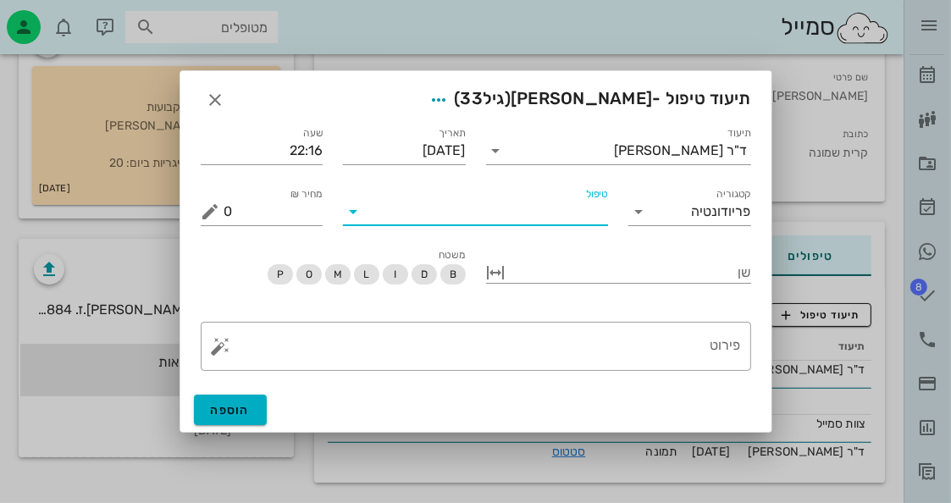
click at [550, 215] on input "טיפול" at bounding box center [487, 211] width 241 height 27
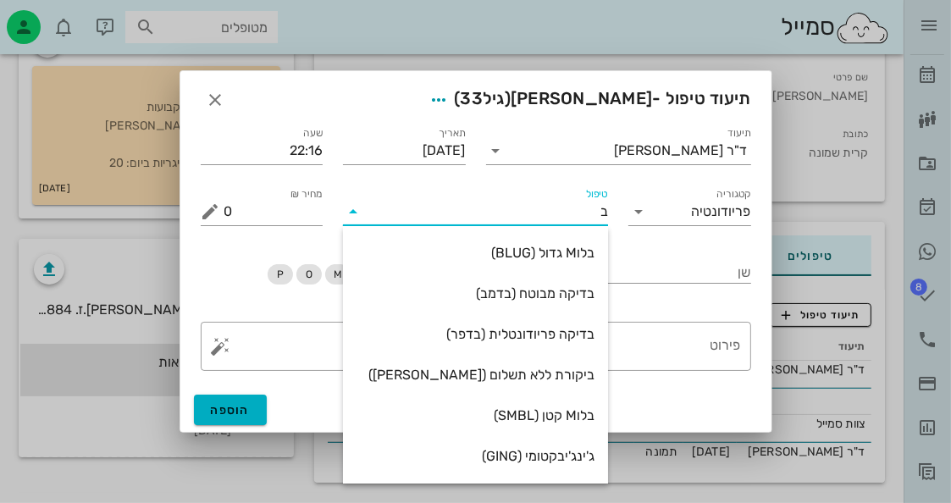
type input "בד"
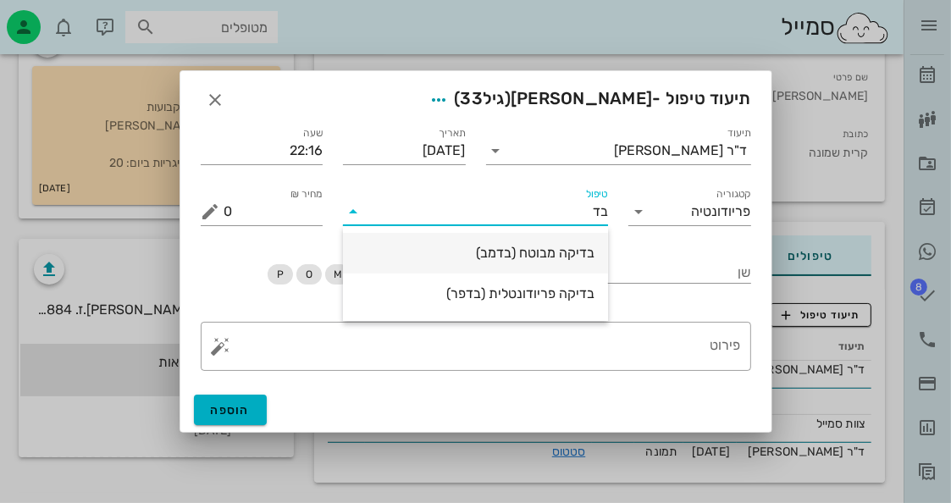
click at [572, 256] on div "בדיקה מבוטח (בדמב)" at bounding box center [475, 253] width 238 height 16
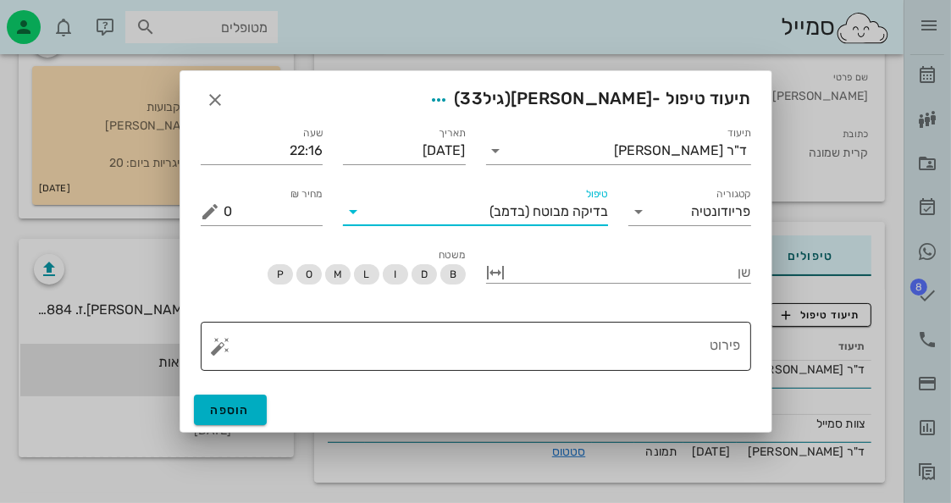
click at [660, 349] on textarea "פירוט" at bounding box center [482, 350] width 516 height 41
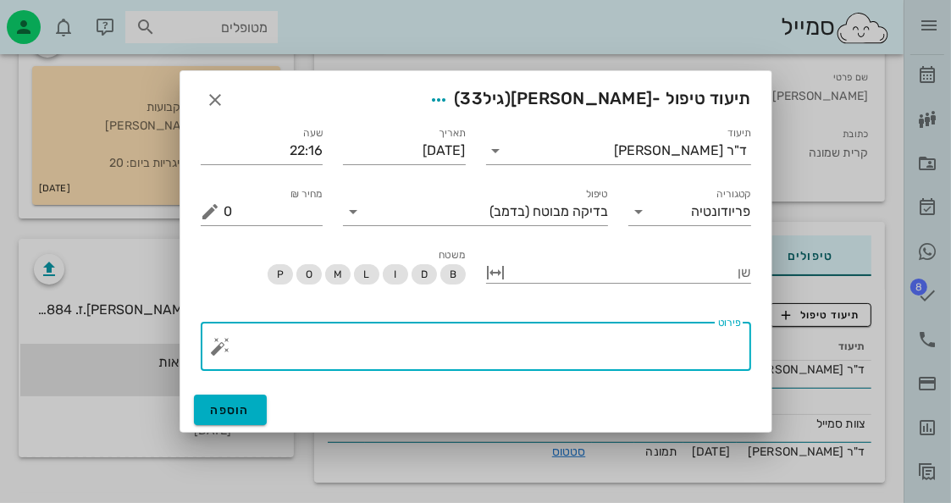
click at [217, 349] on button "button" at bounding box center [221, 346] width 20 height 20
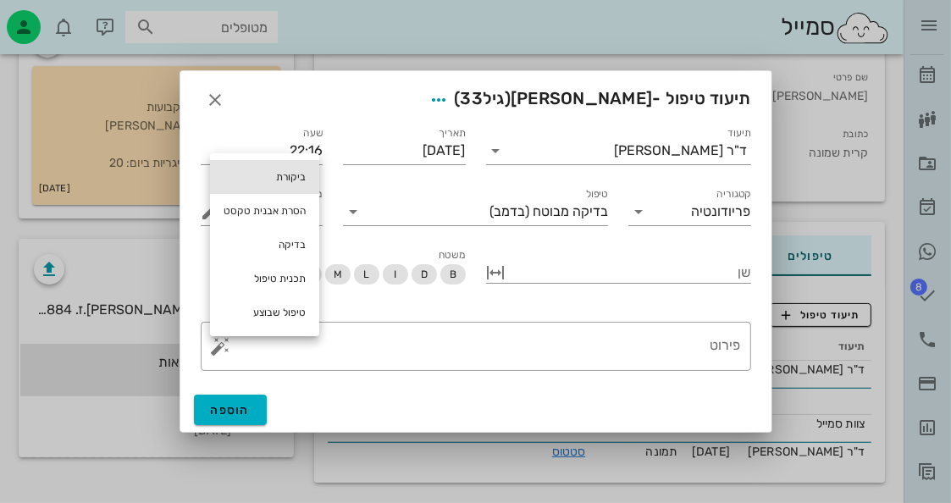
click at [273, 186] on div "ביקורת" at bounding box center [264, 177] width 109 height 34
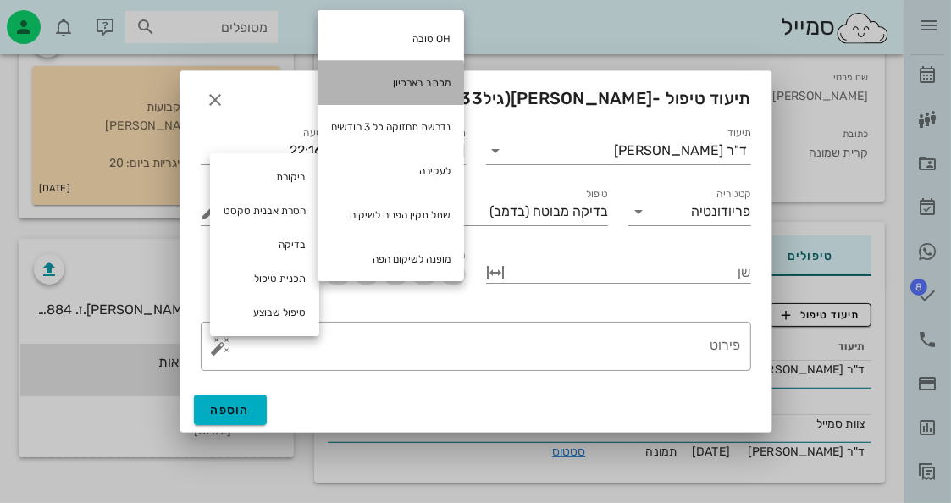
click at [397, 67] on div "מכתב בארכיון" at bounding box center [390, 83] width 146 height 44
type textarea "מכתב בארכיון"
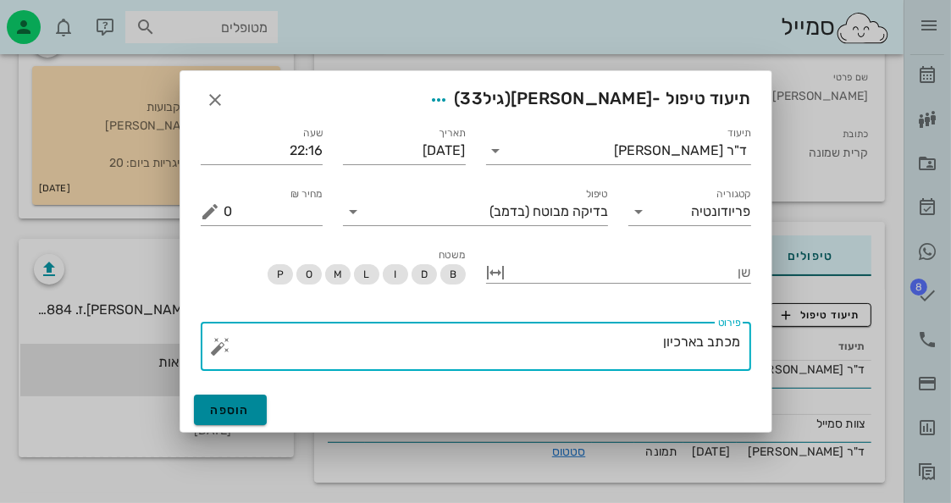
click at [233, 405] on span "הוספה" at bounding box center [231, 410] width 40 height 14
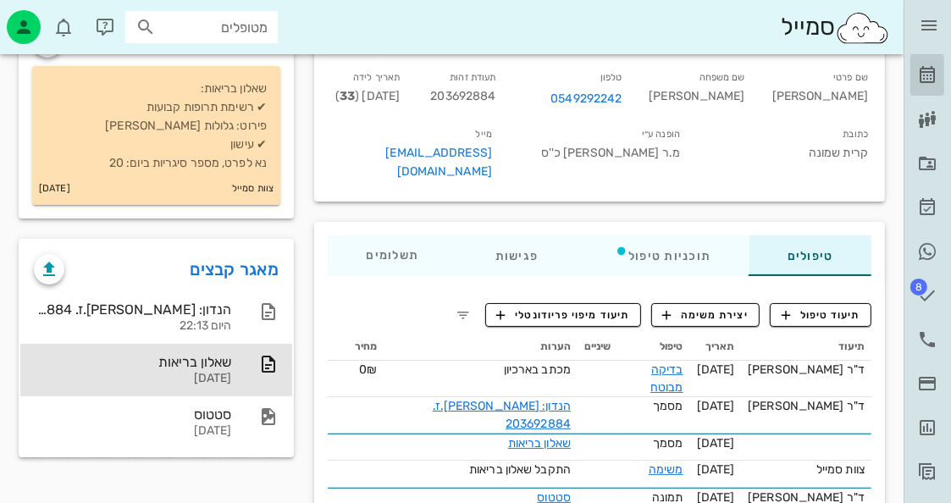
click at [941, 69] on link "[PERSON_NAME]" at bounding box center [927, 75] width 34 height 41
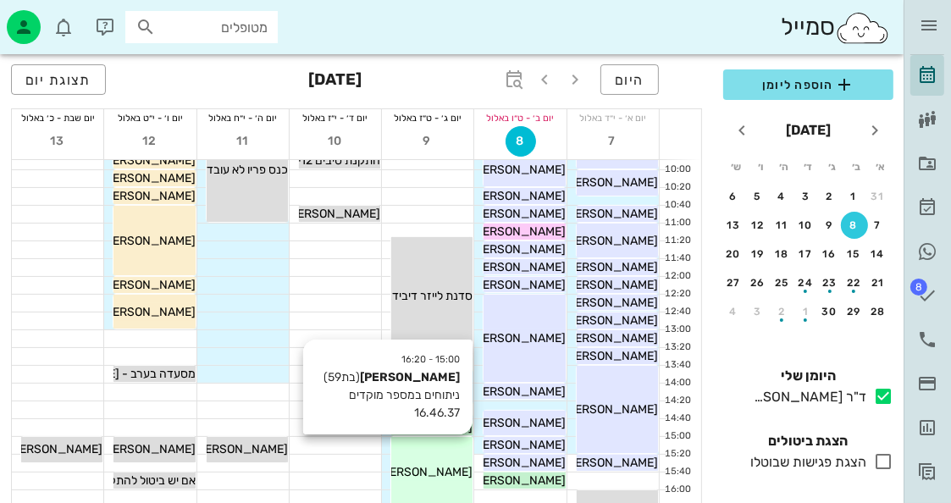
scroll to position [169, 0]
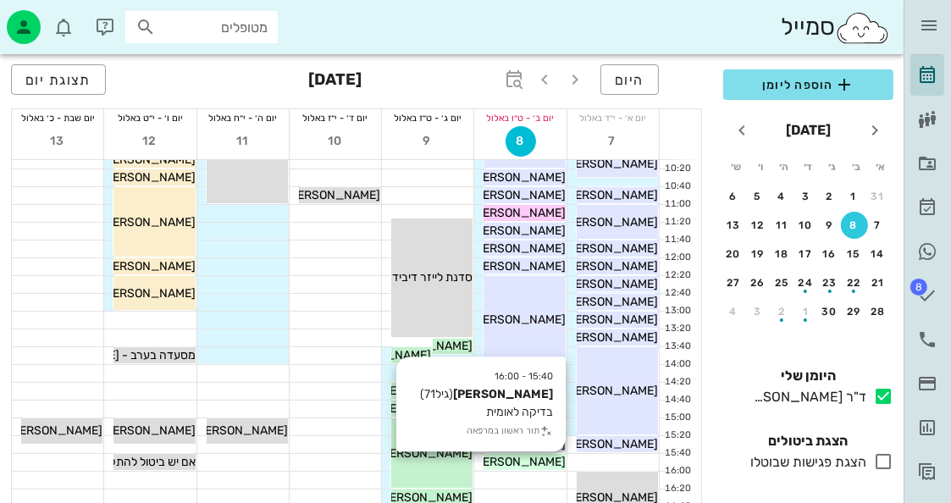
click at [538, 466] on span "[PERSON_NAME]" at bounding box center [518, 462] width 95 height 14
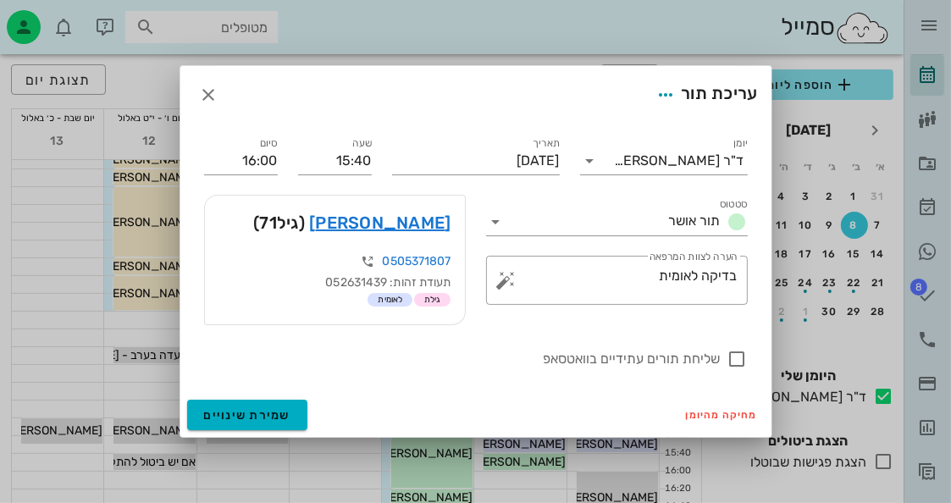
click at [417, 237] on div "ראובן יוספי (גיל 71 )" at bounding box center [335, 223] width 260 height 54
click at [420, 226] on link "ראובן יוספי" at bounding box center [379, 222] width 141 height 27
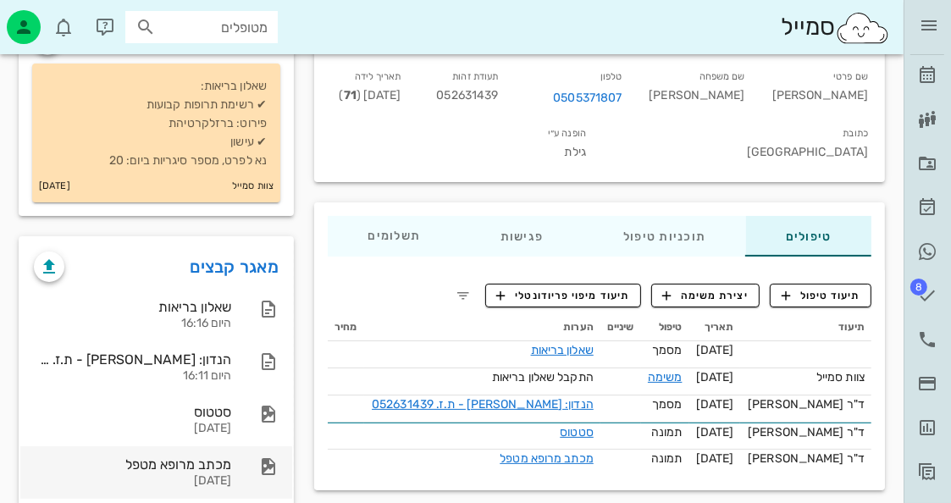
scroll to position [169, 0]
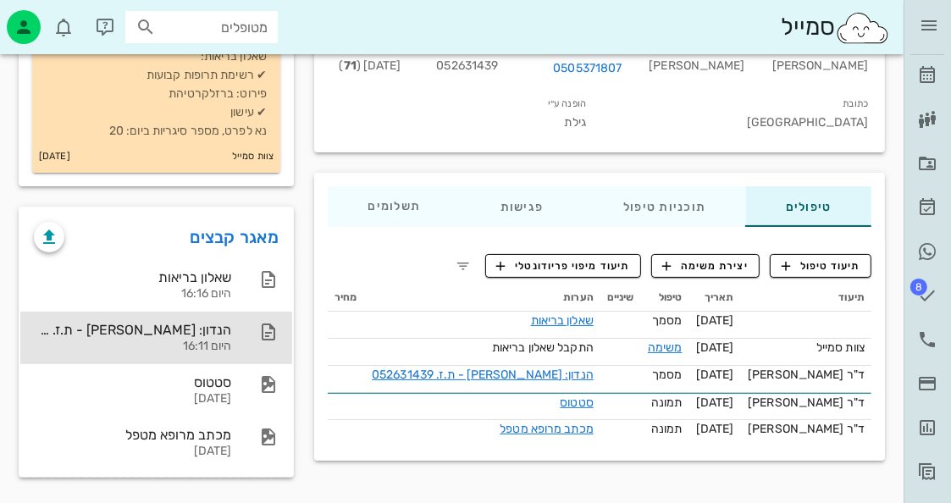
click at [215, 339] on div "היום 16:11" at bounding box center [132, 346] width 197 height 14
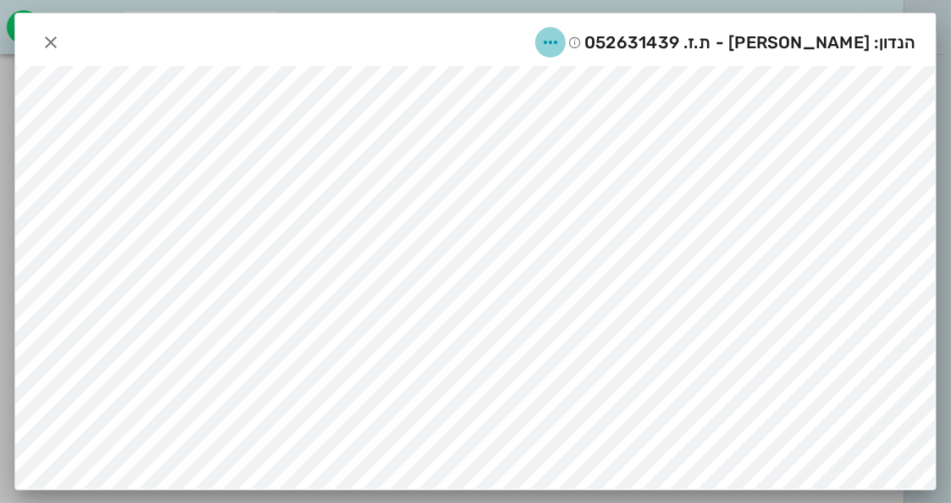
click at [560, 38] on icon "button" at bounding box center [550, 42] width 20 height 20
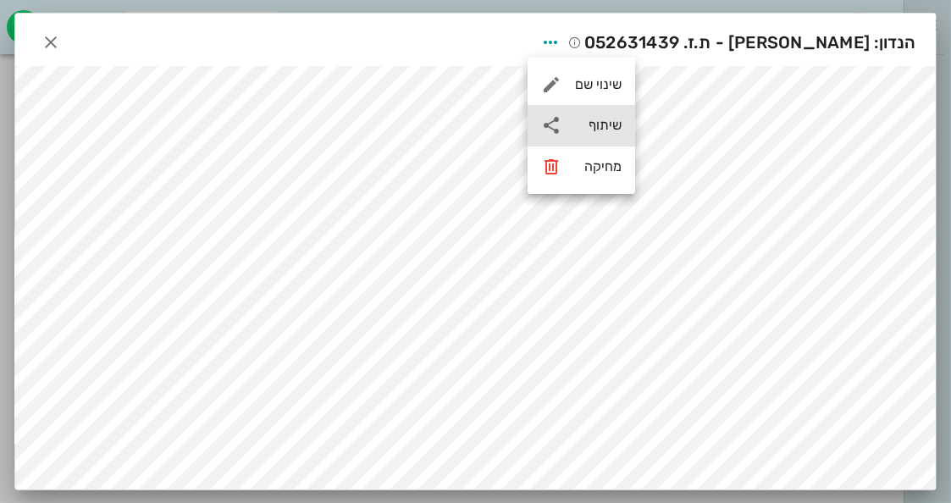
click at [586, 133] on div "שיתוף" at bounding box center [580, 125] width 107 height 41
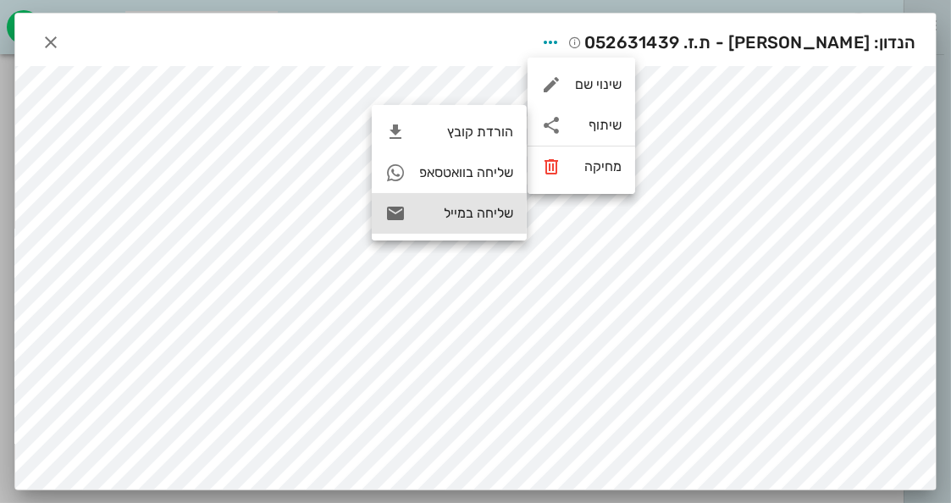
click at [480, 212] on div "שליחה במייל" at bounding box center [466, 213] width 94 height 16
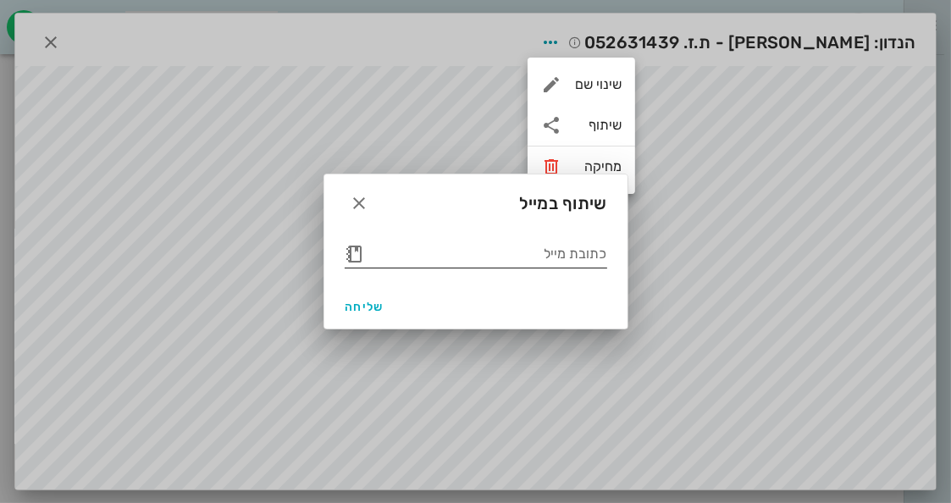
click at [356, 251] on button "button" at bounding box center [354, 254] width 20 height 20
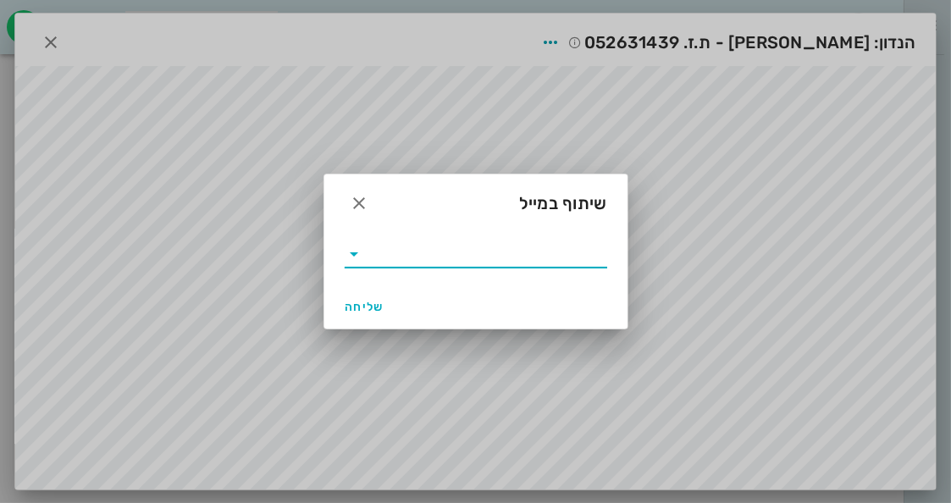
click at [356, 251] on icon at bounding box center [354, 254] width 20 height 20
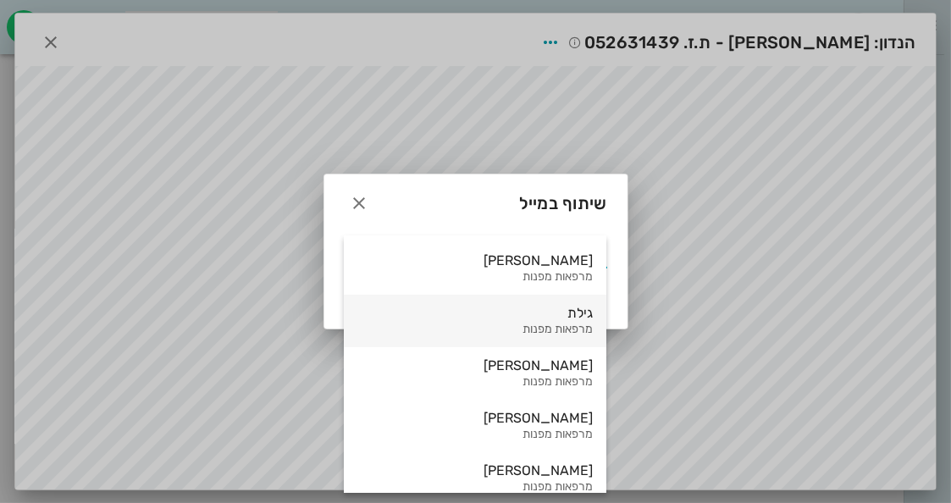
click at [456, 322] on div "גילת מרפאות מפנות" at bounding box center [474, 321] width 235 height 52
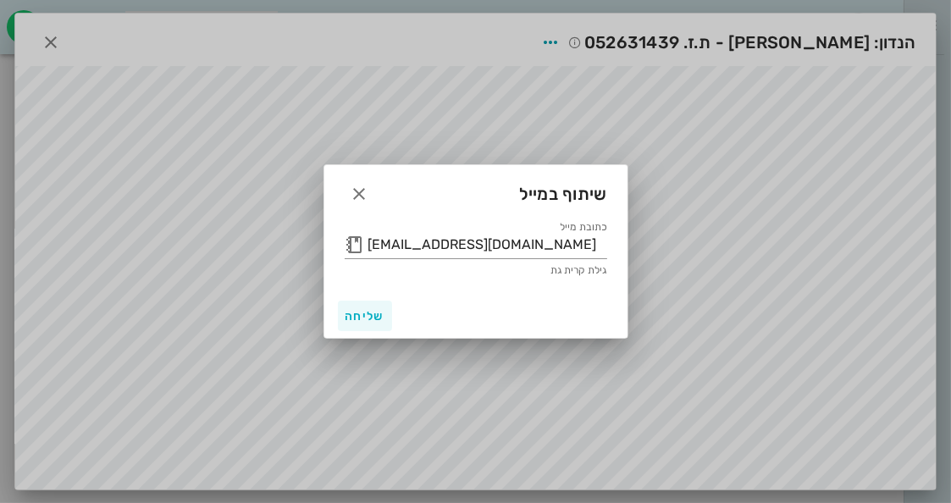
click at [335, 316] on div "שליחה" at bounding box center [475, 316] width 303 height 44
click at [347, 316] on span "שליחה" at bounding box center [364, 316] width 41 height 14
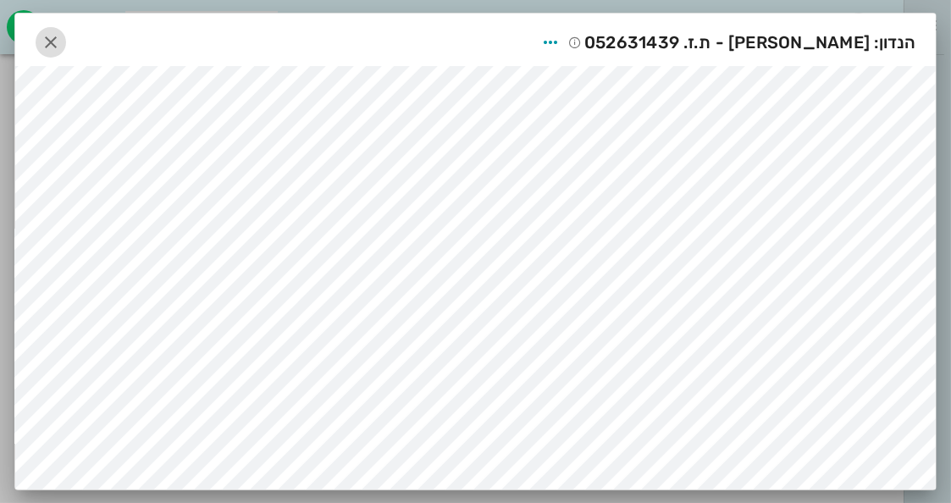
click at [45, 29] on button "button" at bounding box center [51, 42] width 30 height 30
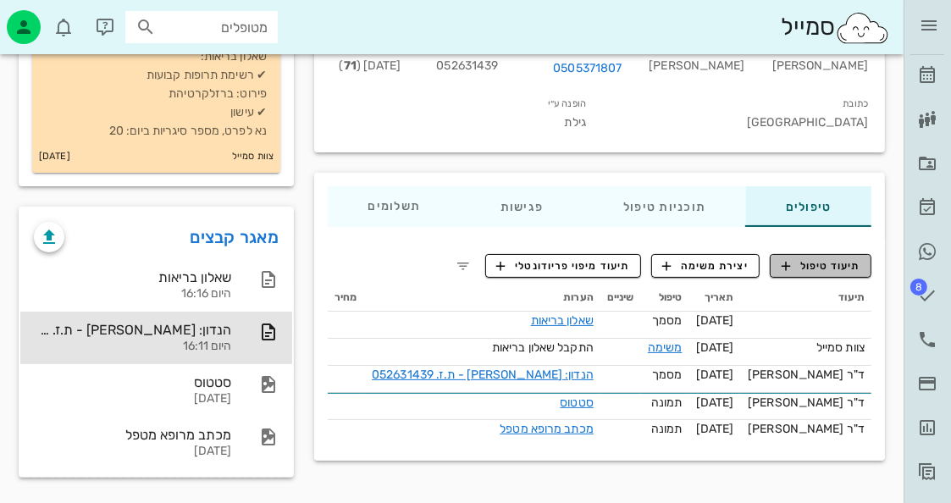
click at [818, 270] on span "תיעוד טיפול" at bounding box center [820, 265] width 79 height 15
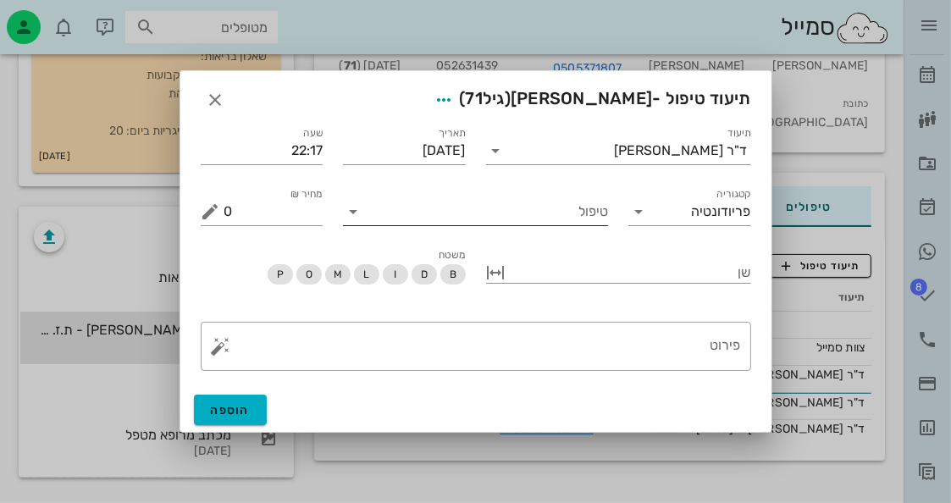
click at [520, 208] on input "טיפול" at bounding box center [487, 211] width 241 height 27
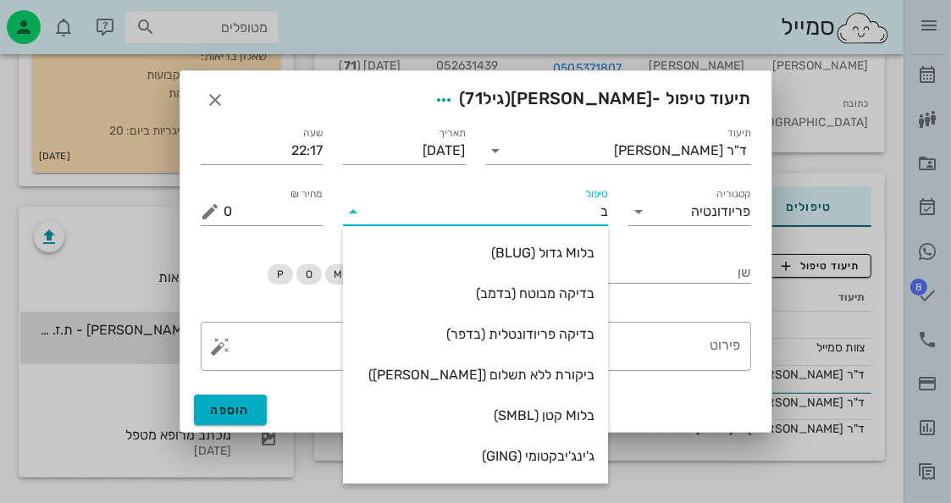
type input "בד"
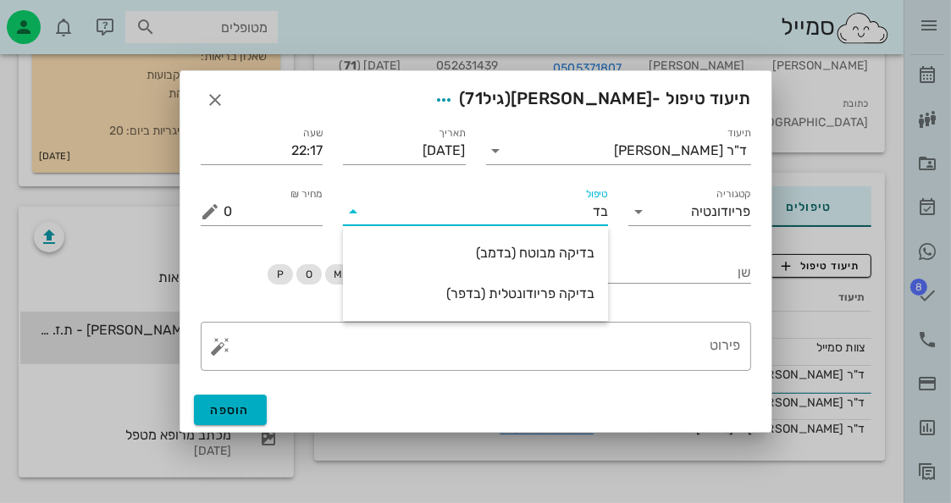
click at [472, 245] on div "בדיקה מבוטח (בדמב)" at bounding box center [475, 253] width 238 height 16
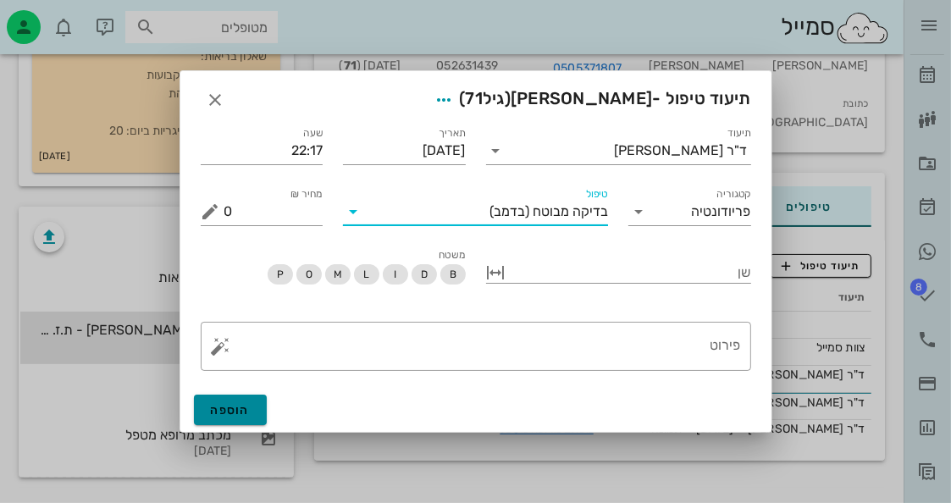
click at [226, 406] on span "הוספה" at bounding box center [231, 410] width 40 height 14
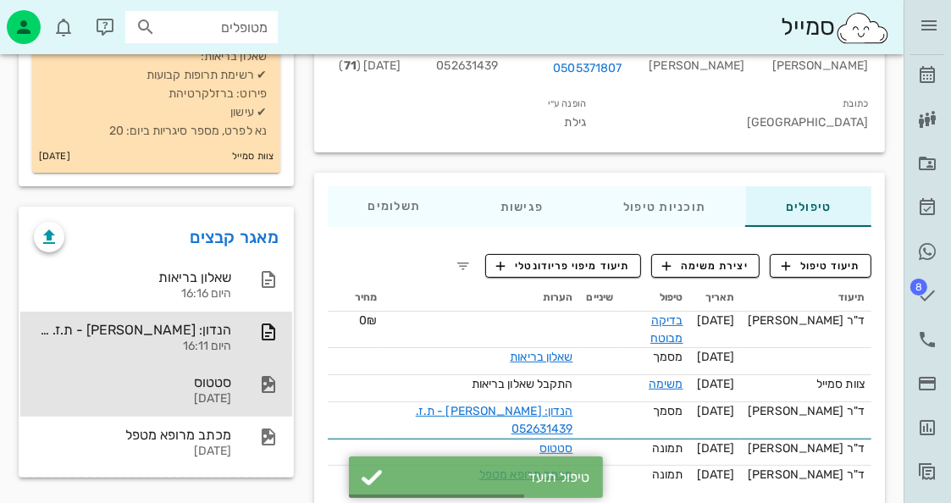
click at [229, 386] on div "סטטוס" at bounding box center [132, 382] width 197 height 16
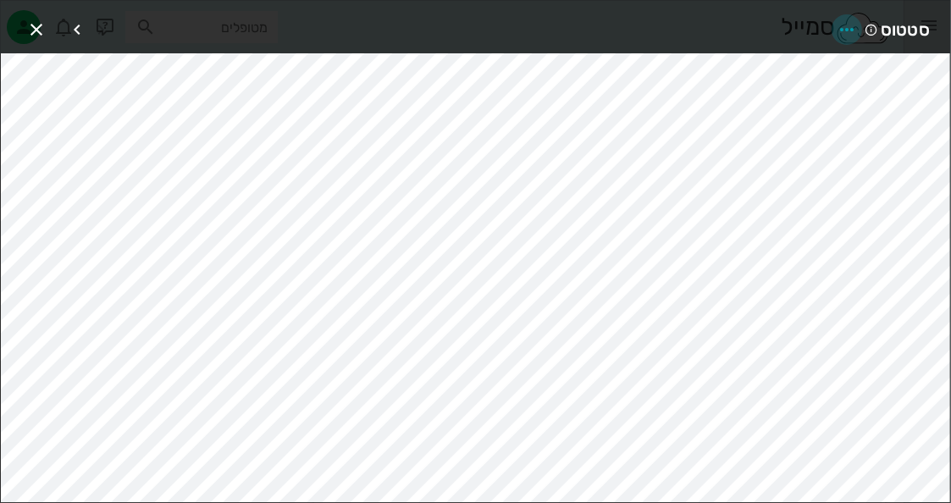
click at [841, 22] on icon "button" at bounding box center [846, 29] width 20 height 20
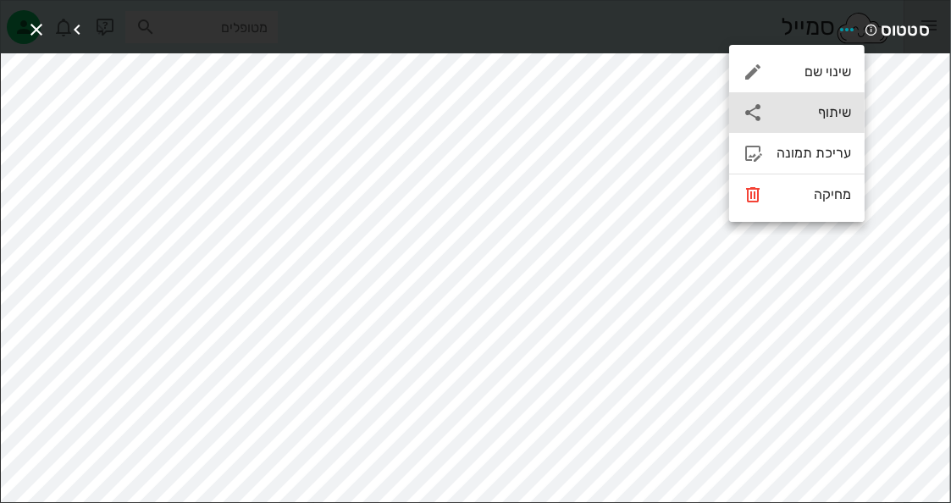
click at [818, 108] on div "שיתוף" at bounding box center [813, 112] width 74 height 16
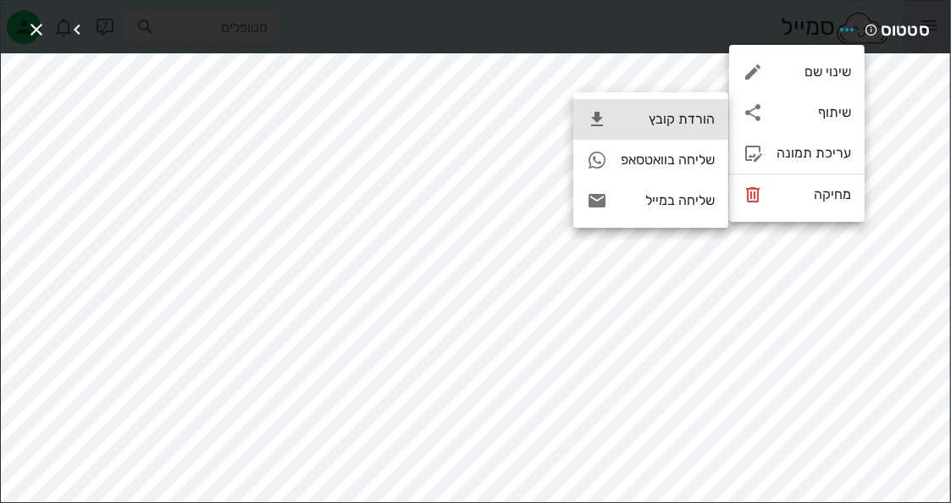
click at [694, 130] on div "הורדת קובץ" at bounding box center [650, 119] width 155 height 41
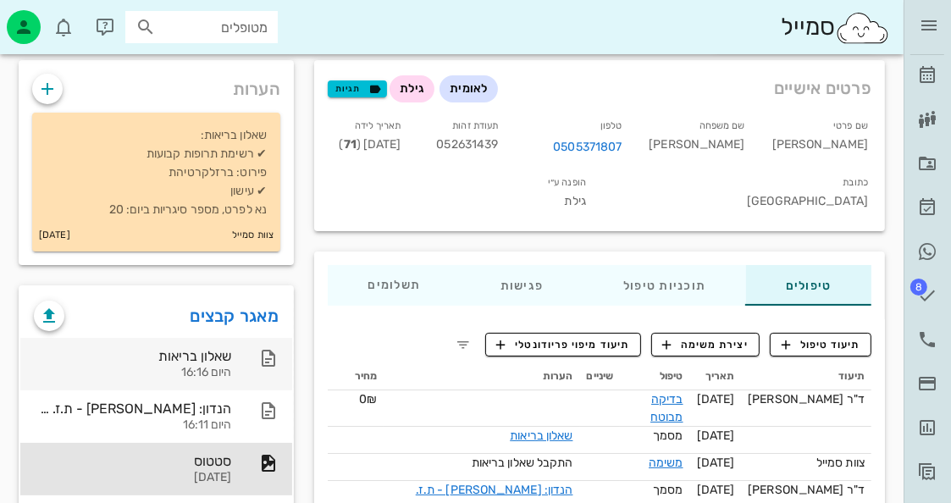
scroll to position [0, 0]
